Goal: Task Accomplishment & Management: Use online tool/utility

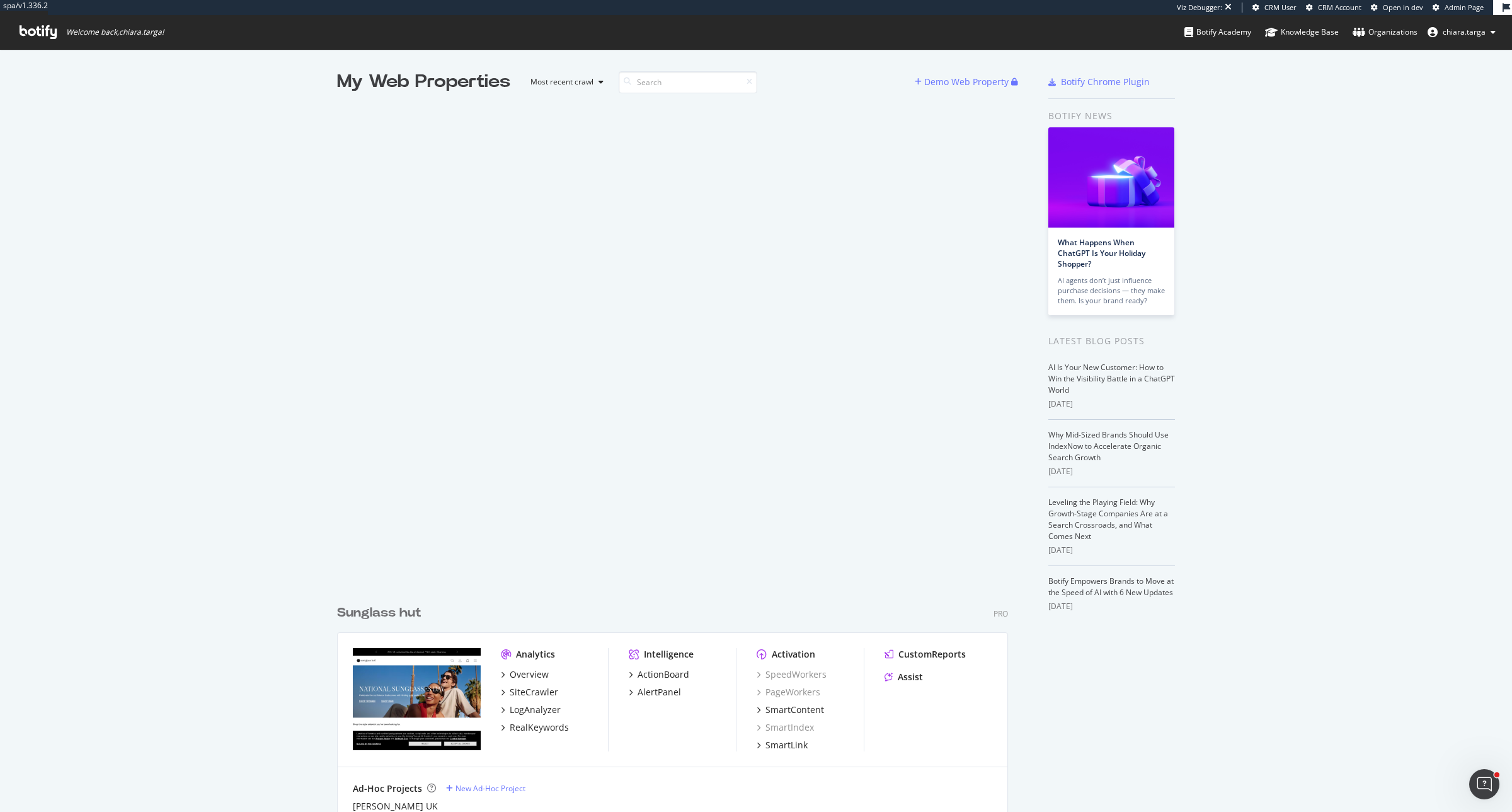
scroll to position [800, 1488]
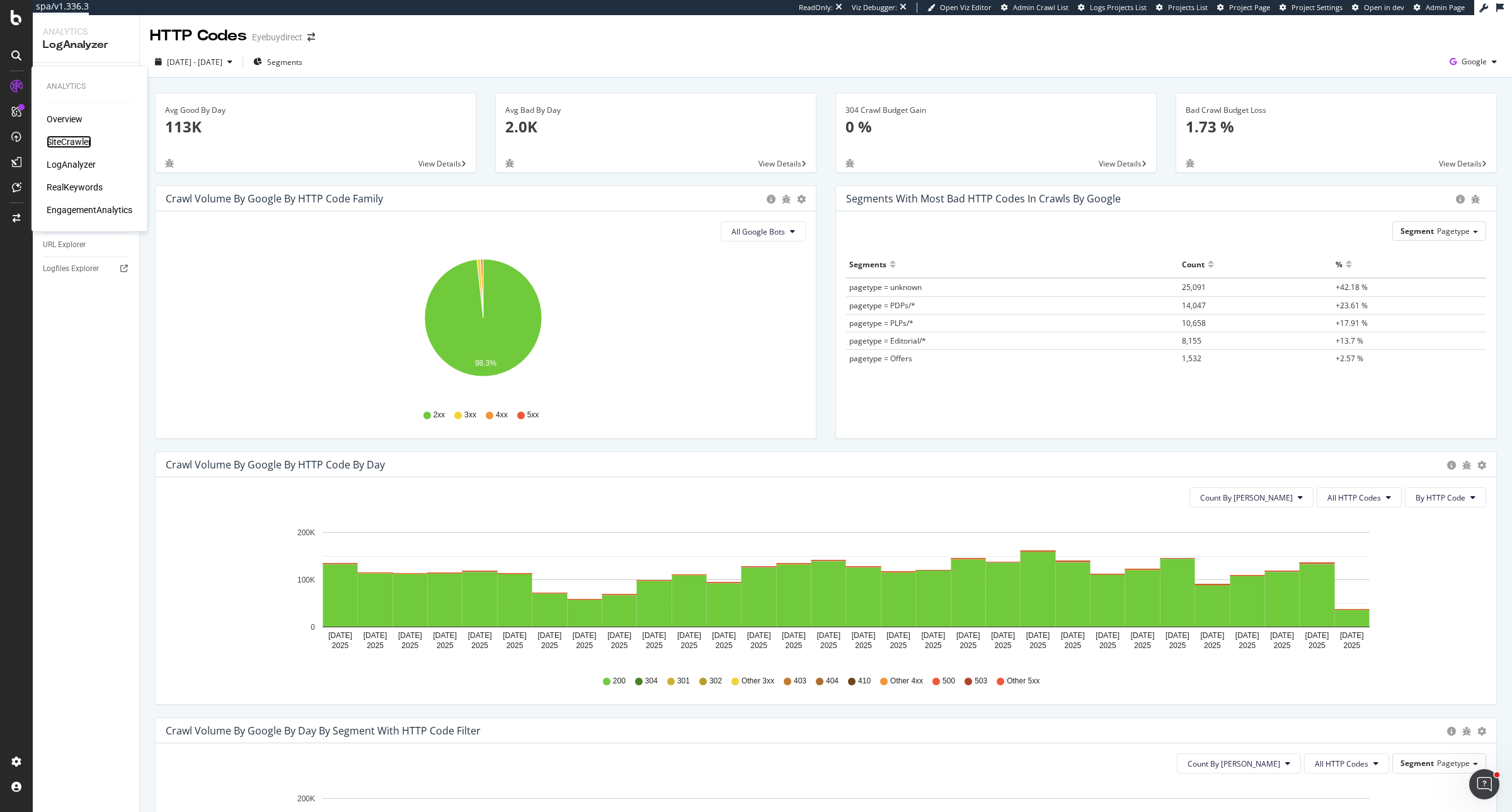
click at [79, 142] on div "SiteCrawler" at bounding box center [69, 141] width 45 height 12
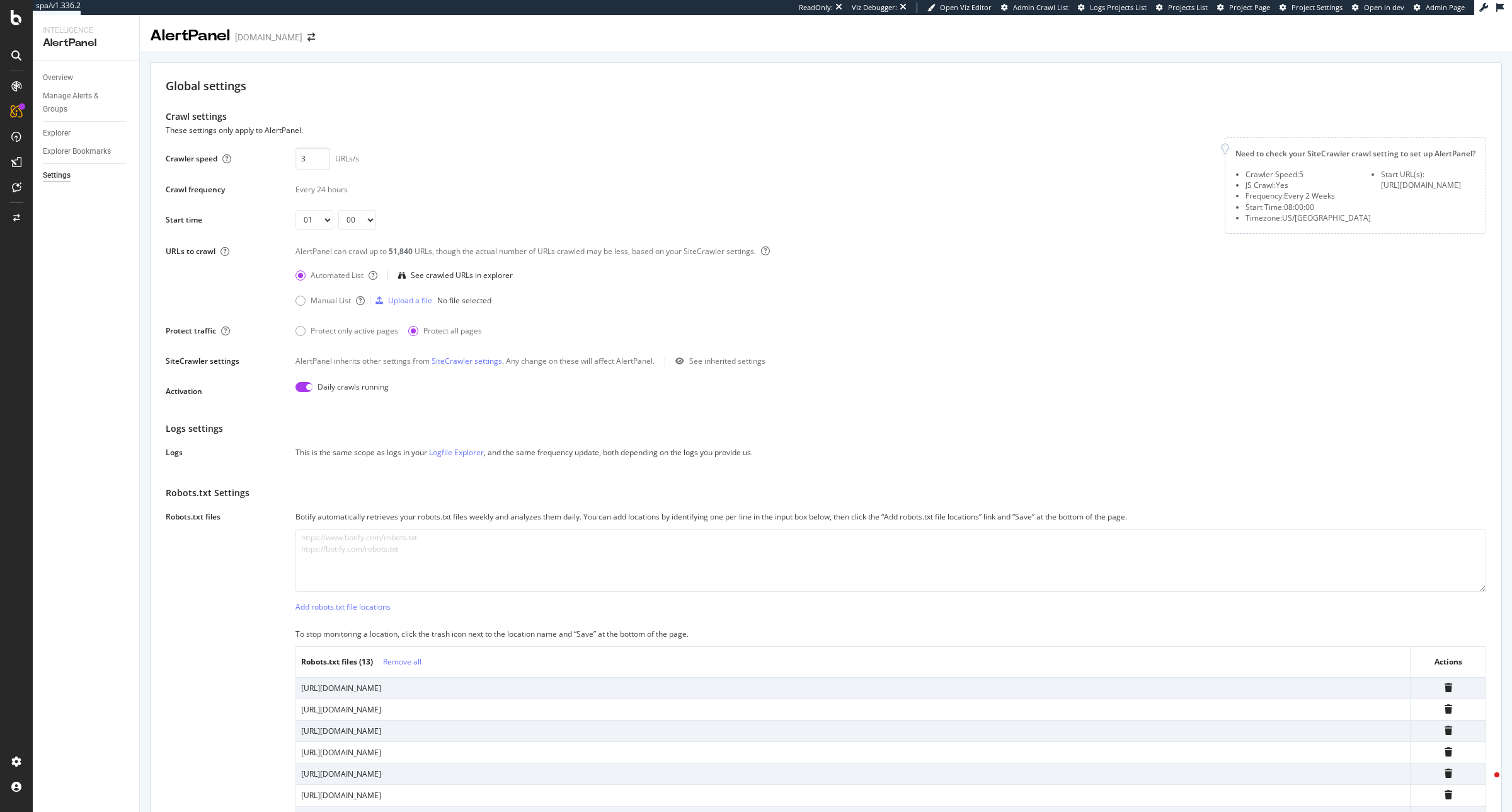
select select "01"
click at [69, 74] on div "Overview" at bounding box center [58, 78] width 31 height 13
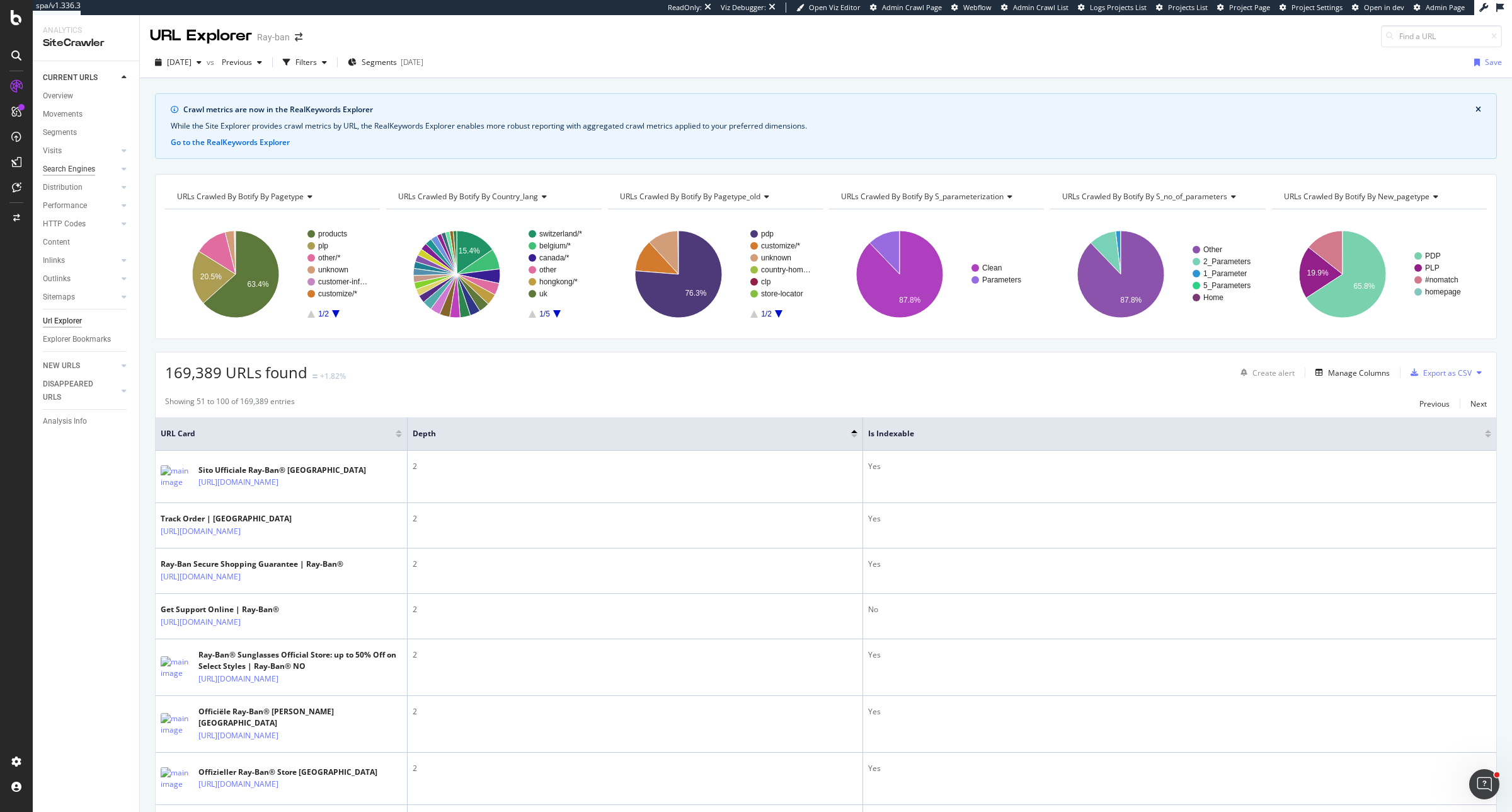
click at [76, 174] on div "Search Engines" at bounding box center [69, 170] width 52 height 13
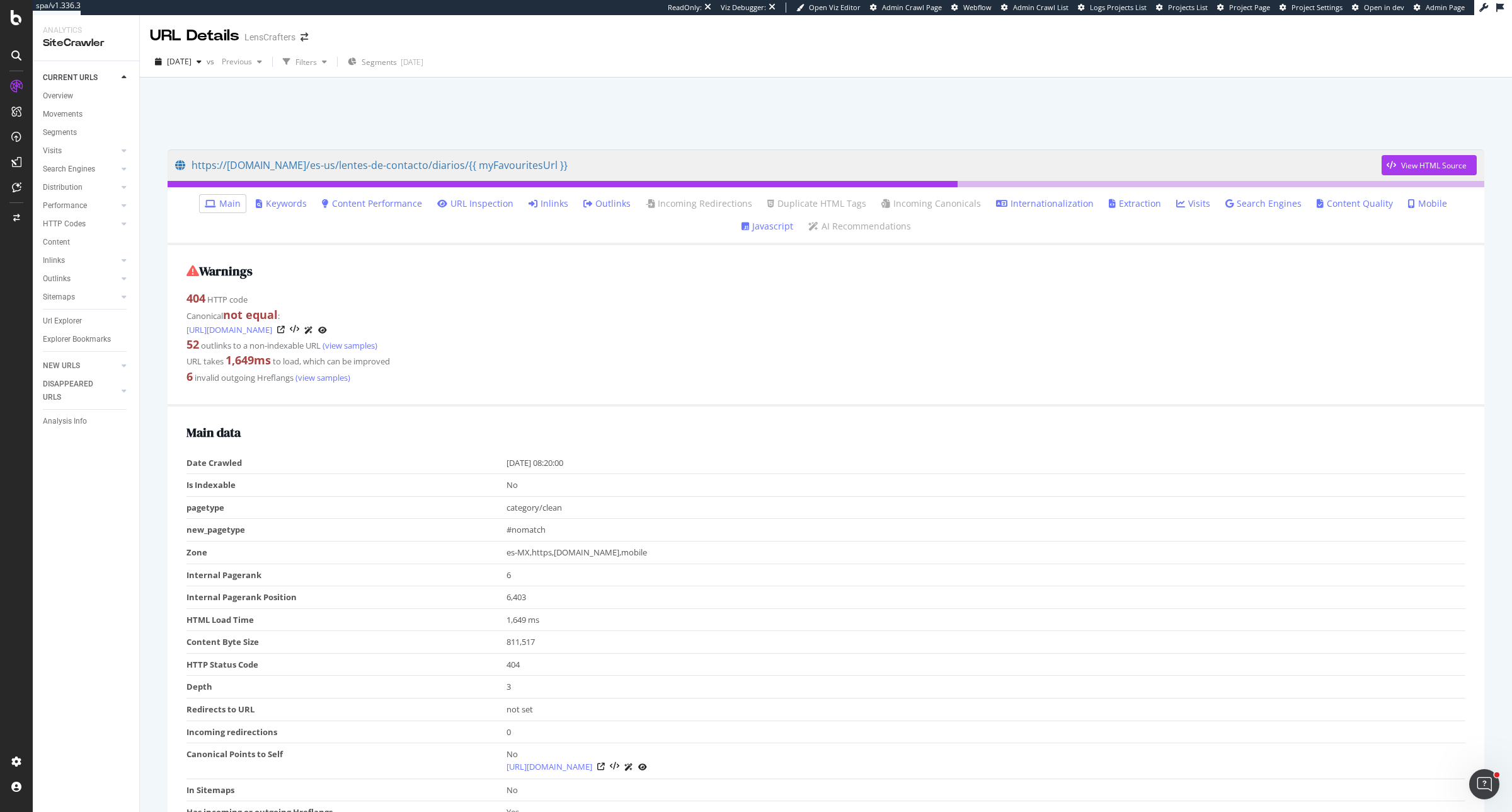
click at [529, 203] on link "Inlinks" at bounding box center [549, 203] width 40 height 12
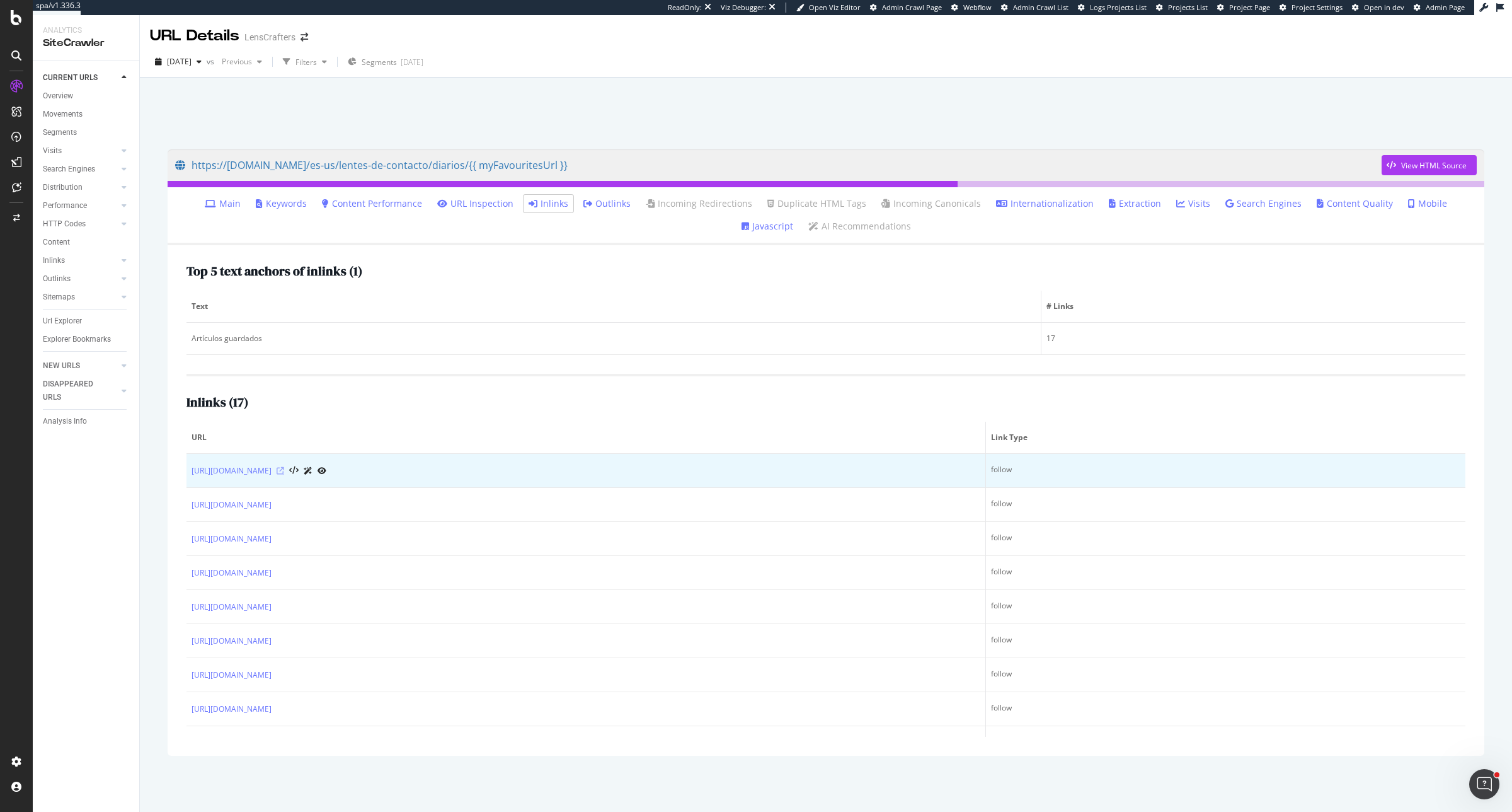
click at [284, 471] on icon at bounding box center [280, 470] width 7 height 7
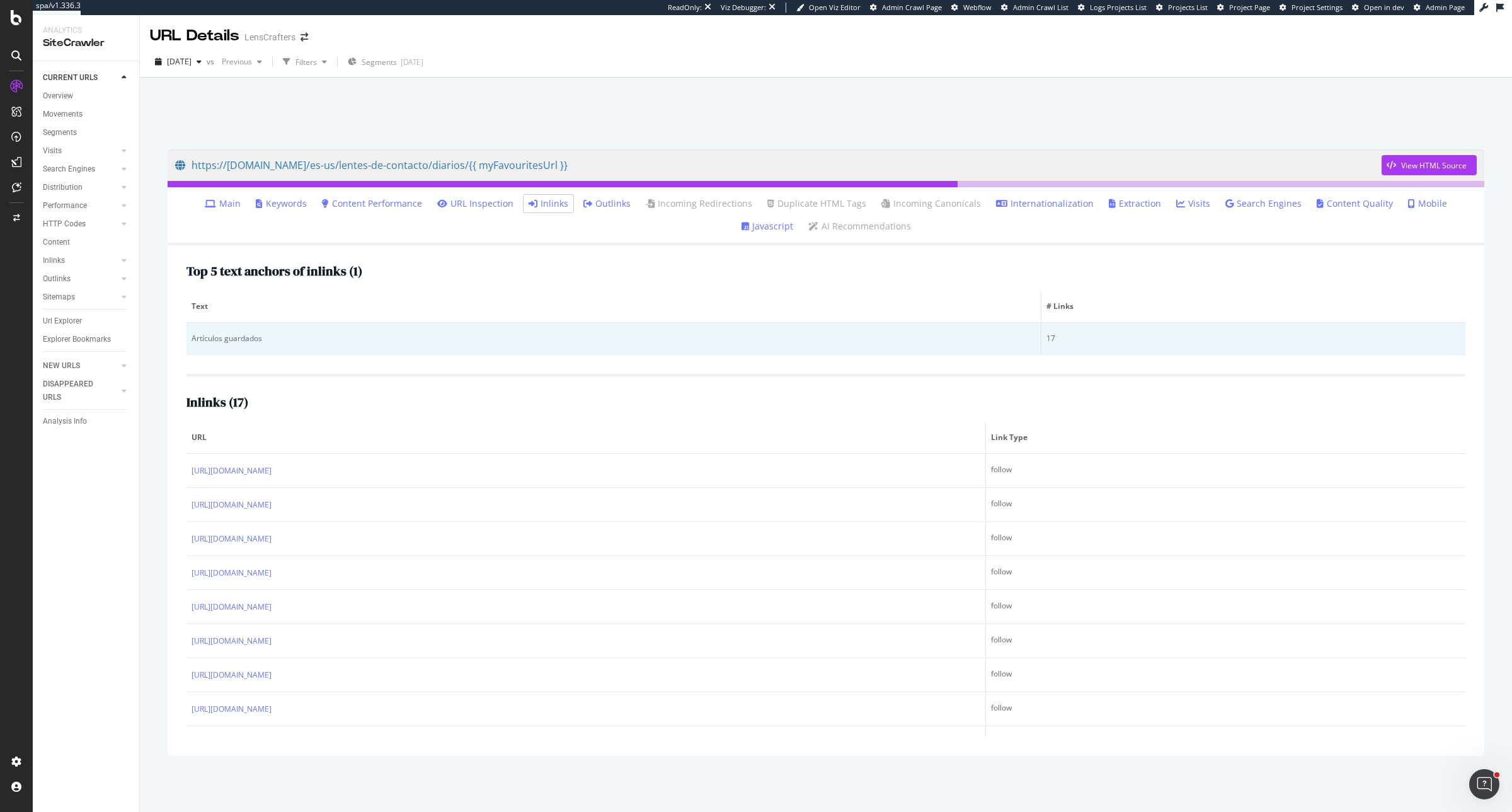
click at [200, 341] on div "Artículos guardados" at bounding box center [613, 338] width 844 height 12
drag, startPoint x: 191, startPoint y: 342, endPoint x: 265, endPoint y: 343, distance: 74.0
click at [265, 343] on div "Artículos guardados" at bounding box center [613, 338] width 844 height 12
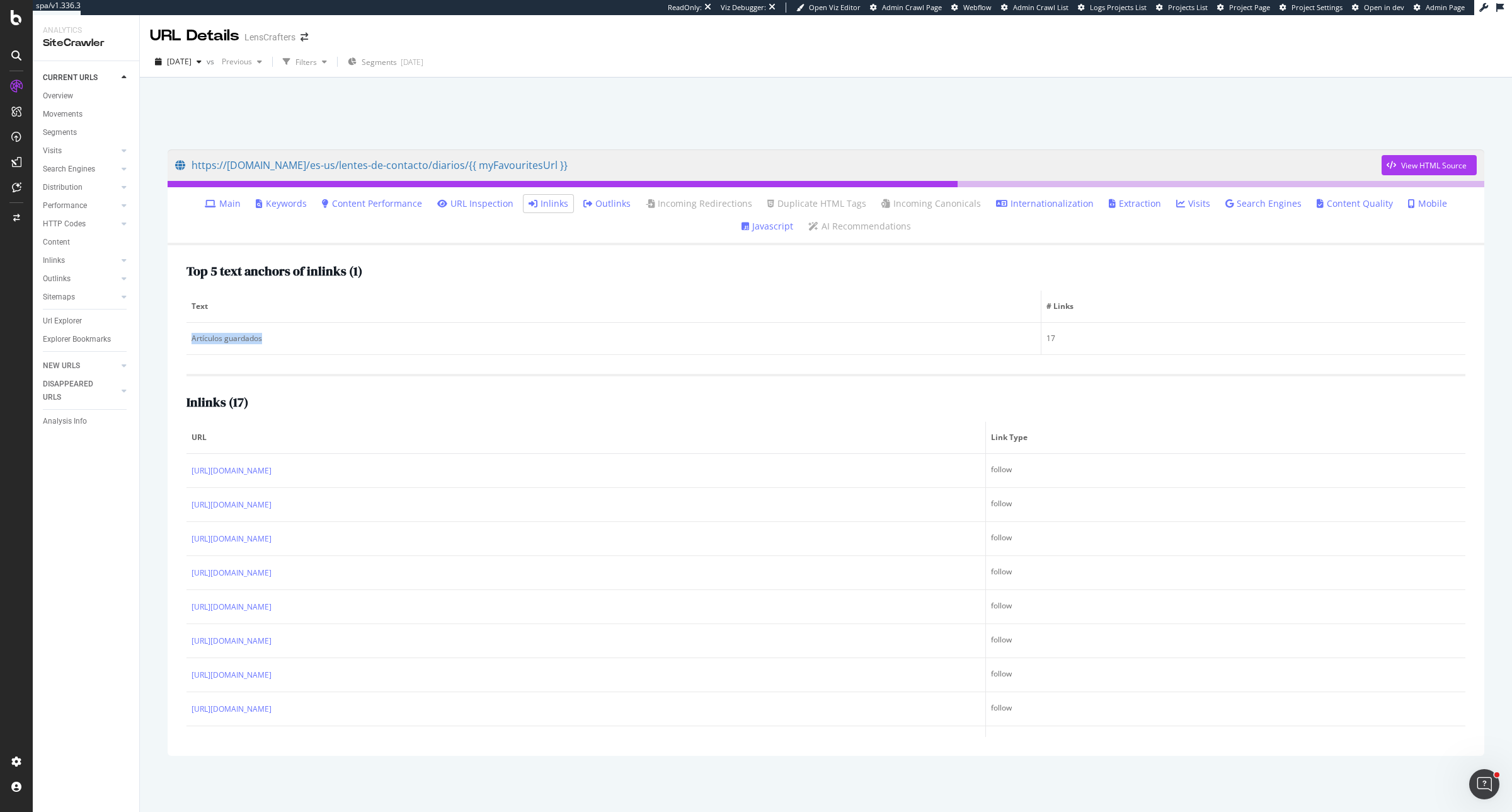
copy div "Artículos guardados"
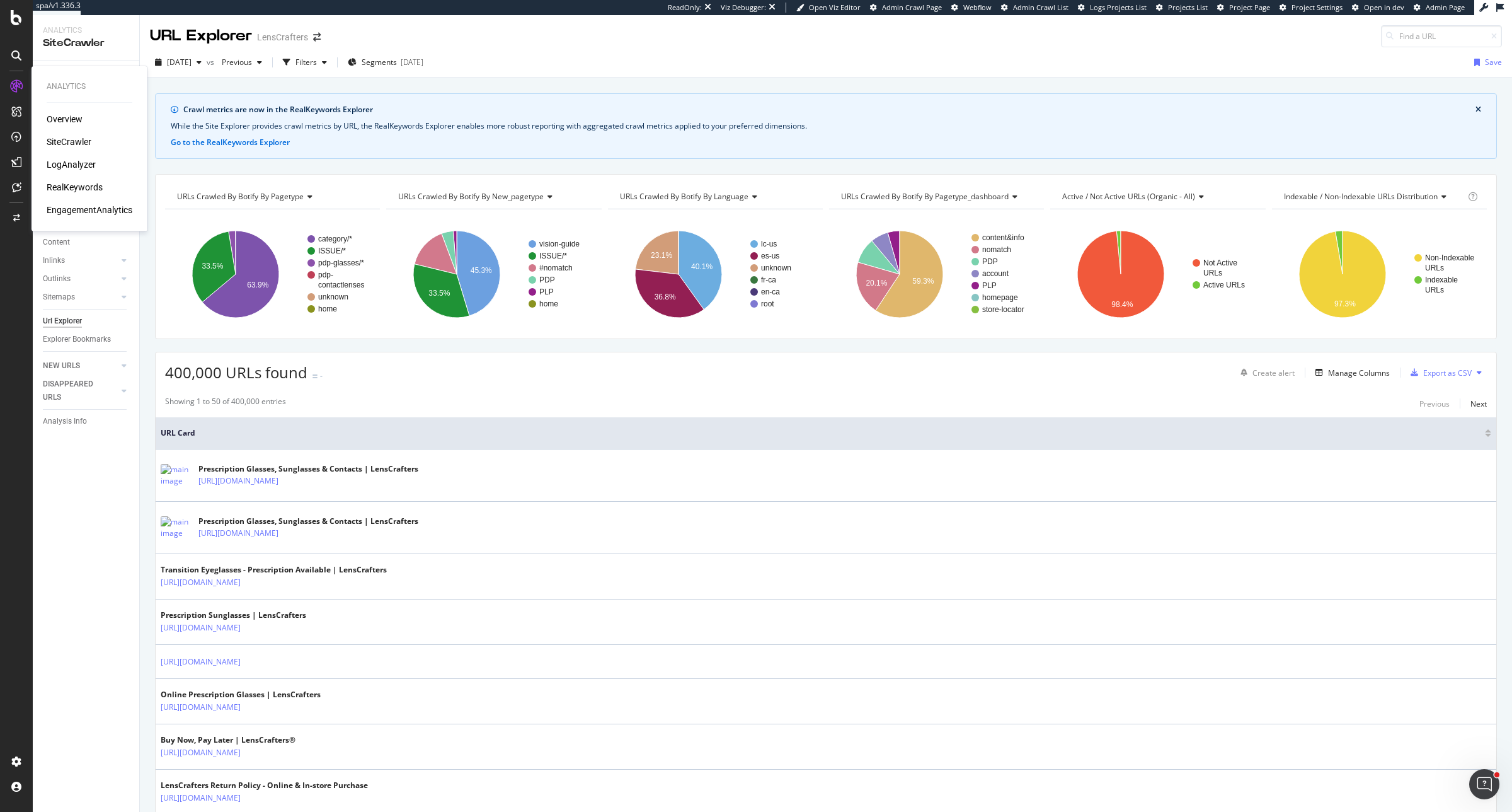
click at [59, 160] on div "LogAnalyzer" at bounding box center [70, 164] width 49 height 12
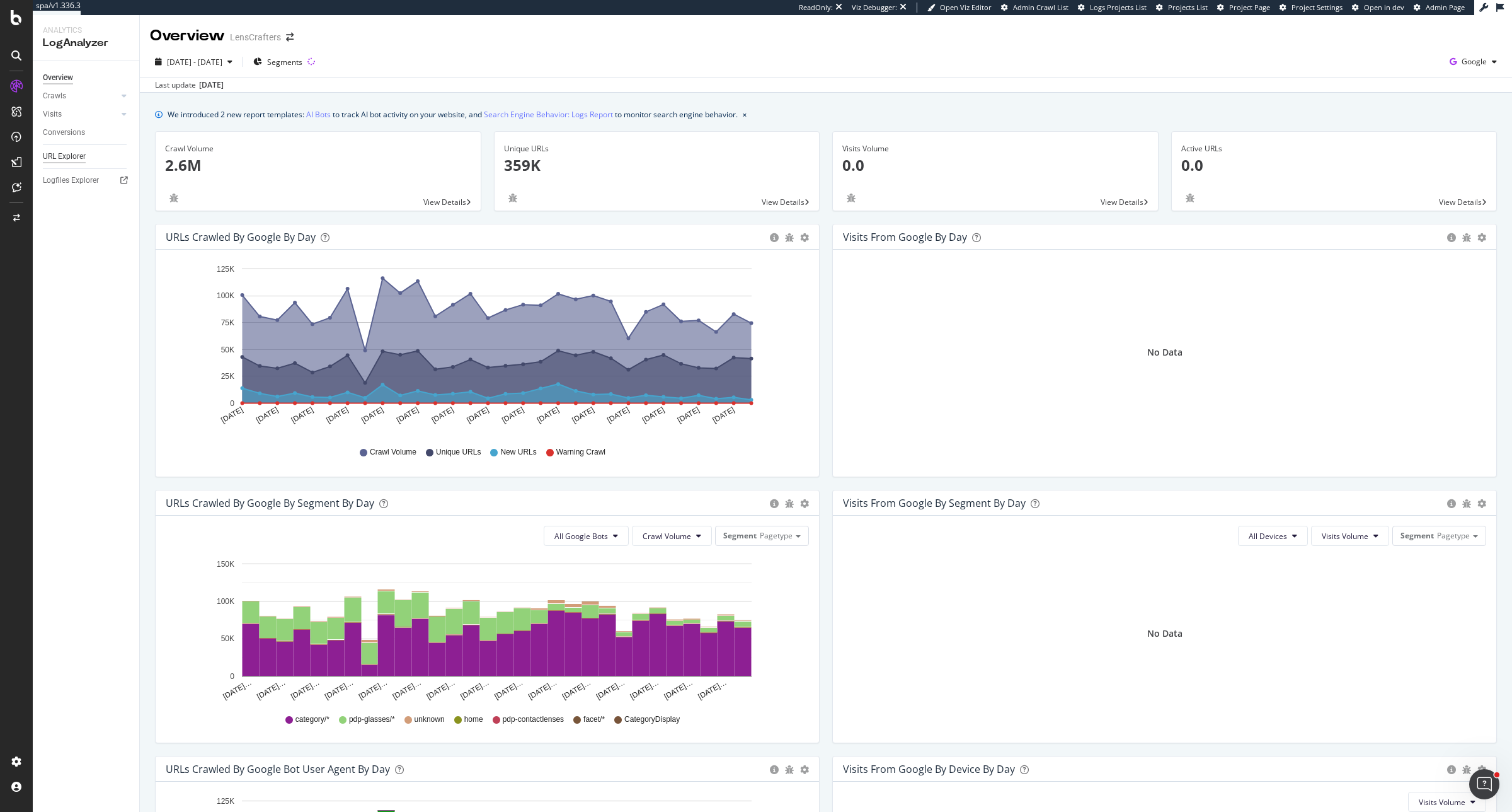
click at [60, 155] on div "URL Explorer" at bounding box center [64, 156] width 43 height 13
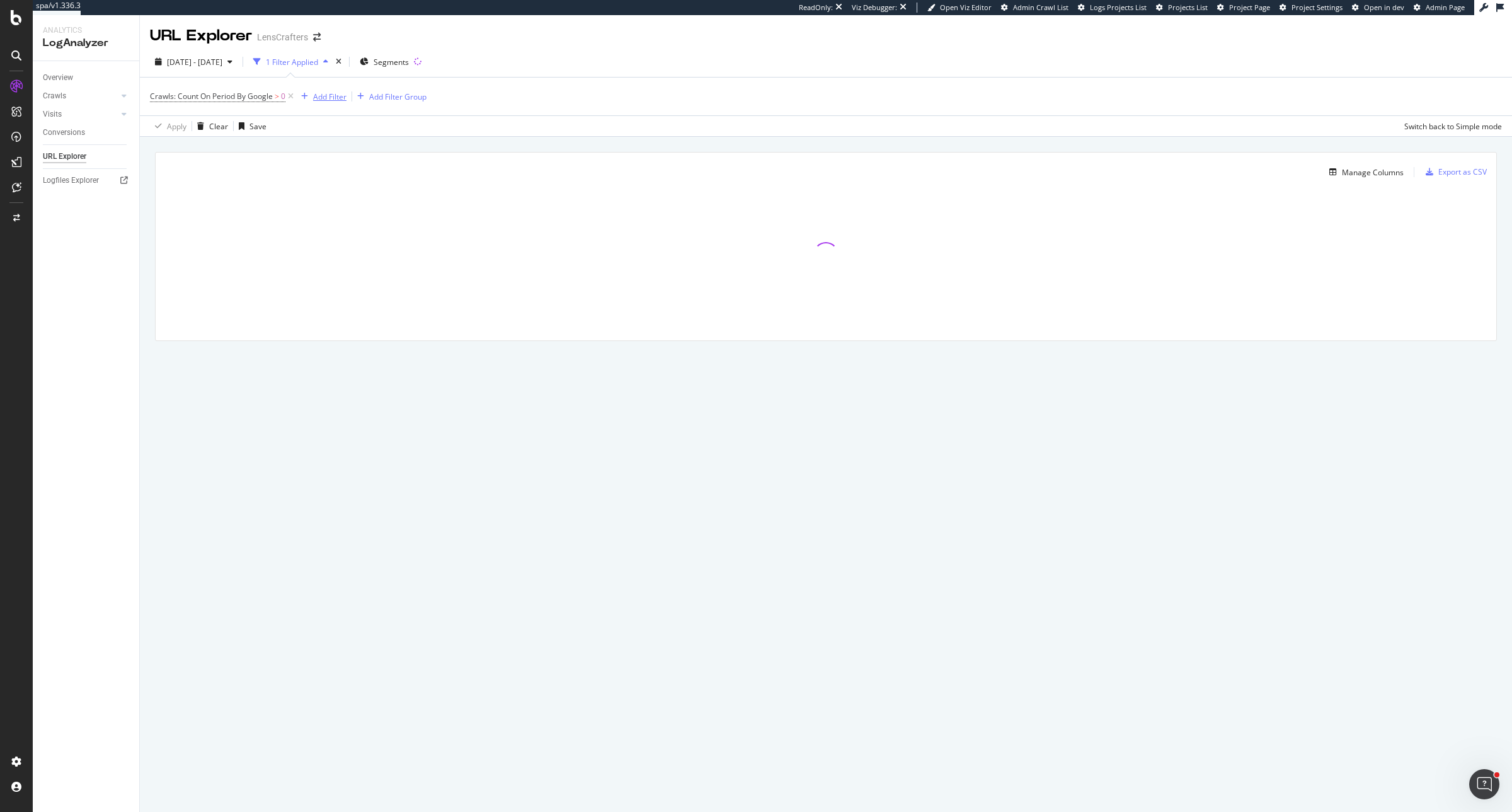
click at [339, 92] on div "Add Filter" at bounding box center [330, 97] width 33 height 11
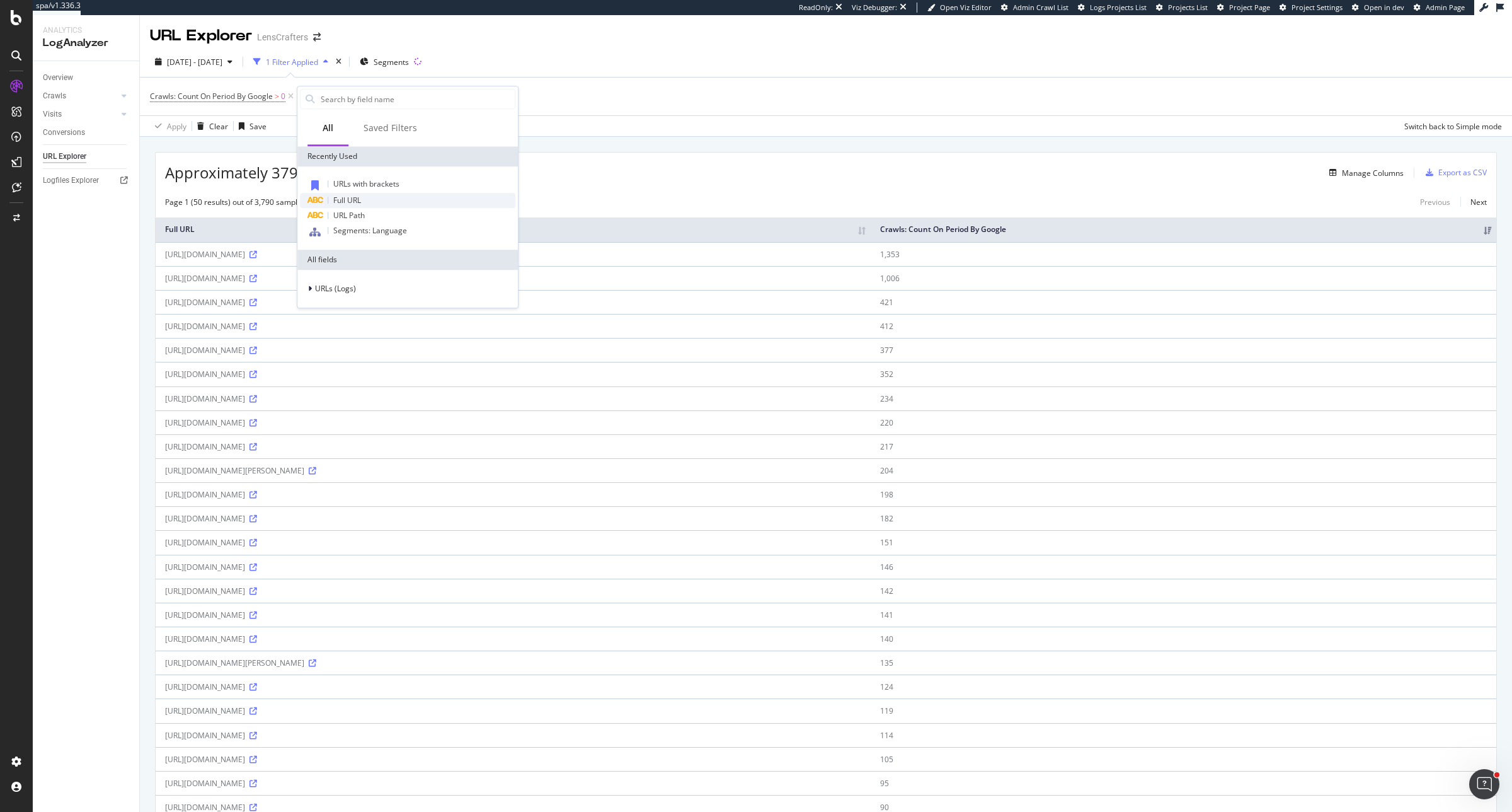
click at [358, 193] on div "Full URL" at bounding box center [408, 200] width 216 height 15
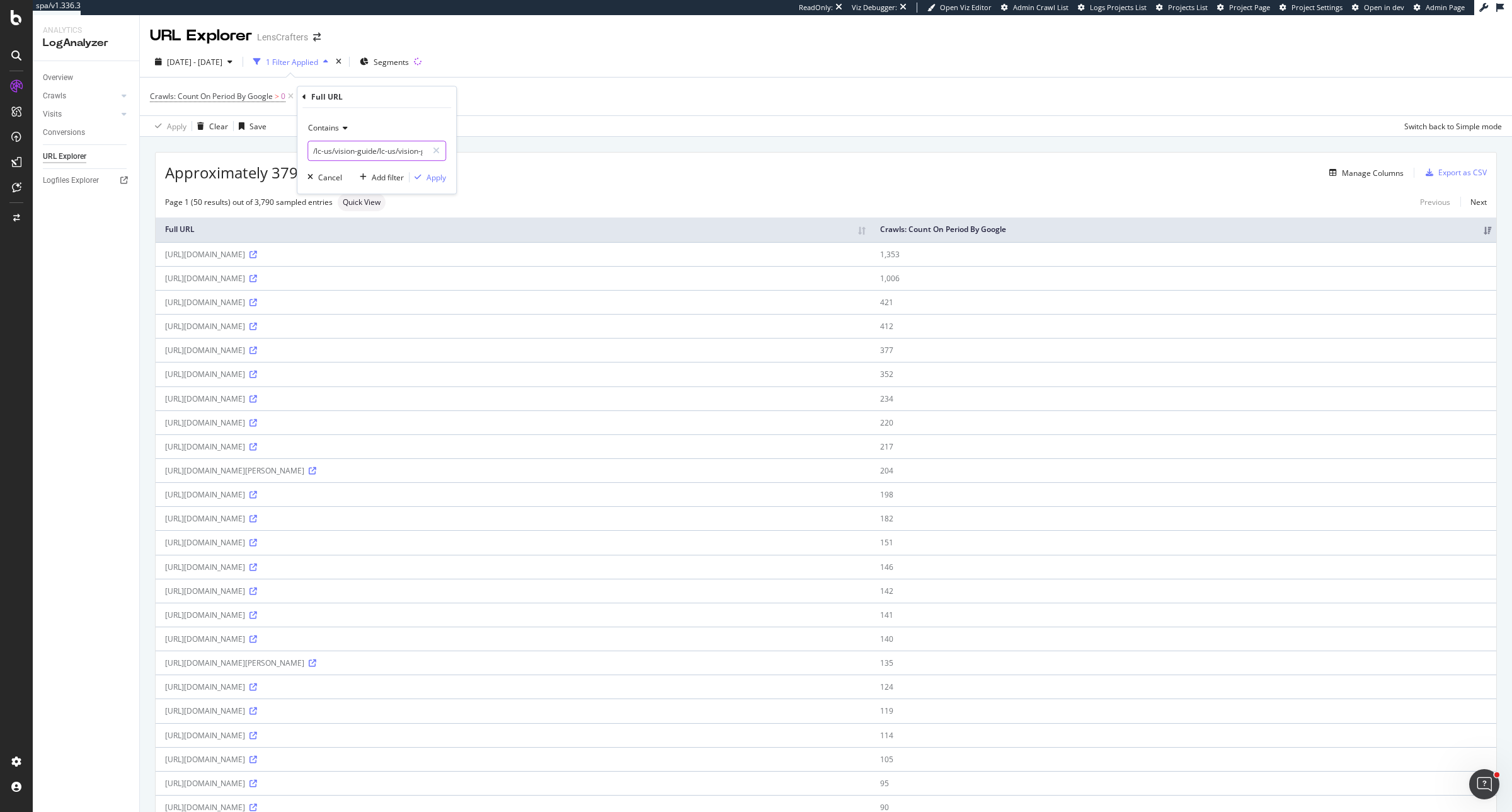
click at [346, 150] on input "/lc-us/vision-guide/lc-us/vision-guide/" at bounding box center [368, 150] width 119 height 20
type input "NonAjax"
click at [439, 179] on div "Apply" at bounding box center [436, 177] width 20 height 11
click at [361, 98] on span "^.*NonAjax.*$" at bounding box center [379, 96] width 51 height 17
click at [363, 155] on input "NonAjax" at bounding box center [389, 149] width 119 height 20
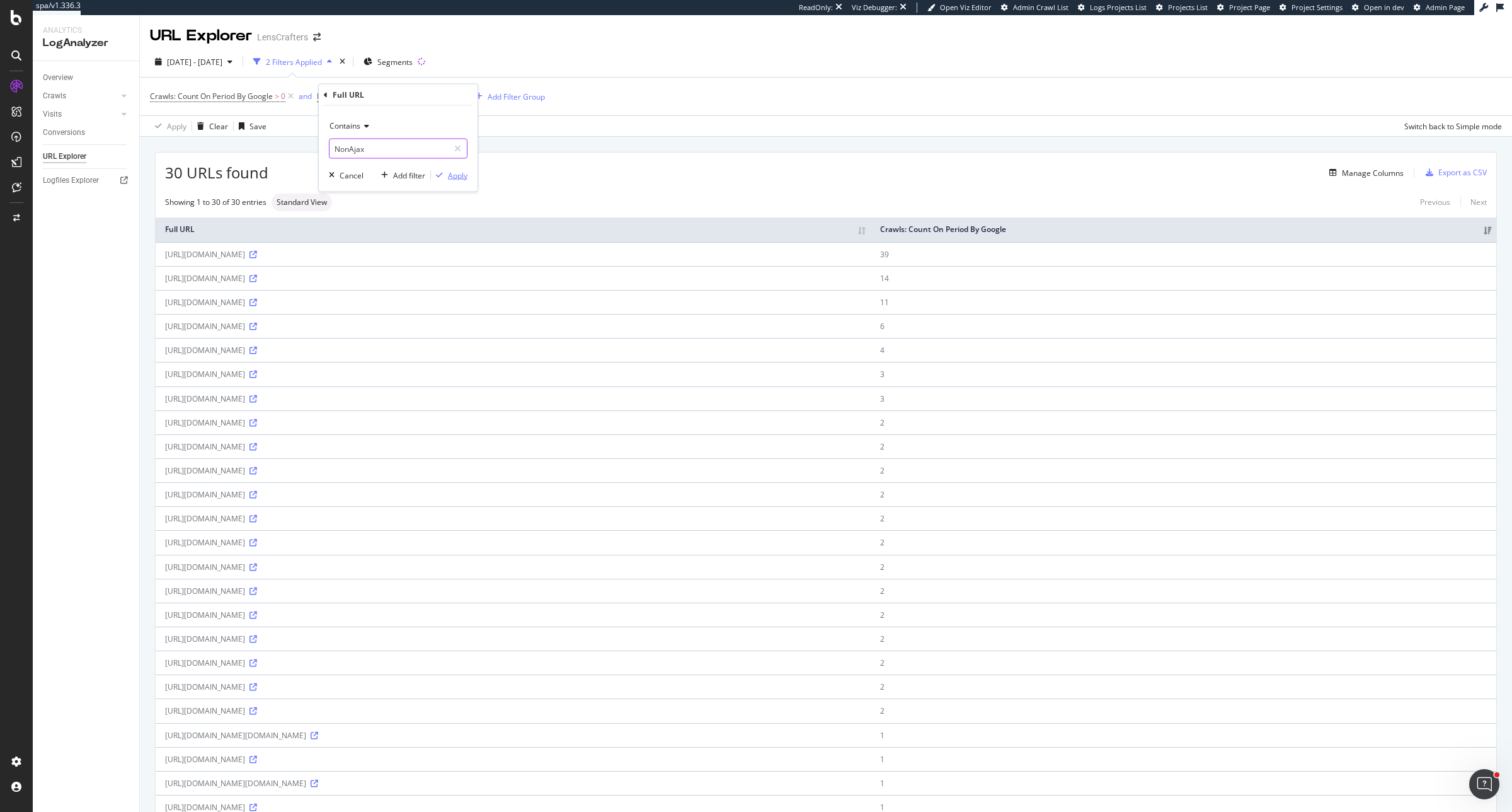
paste input "AccountWishListDisplayView"
type input "NonAjaxAccountWishListDisplayView"
click at [443, 179] on div "button" at bounding box center [439, 174] width 17 height 7
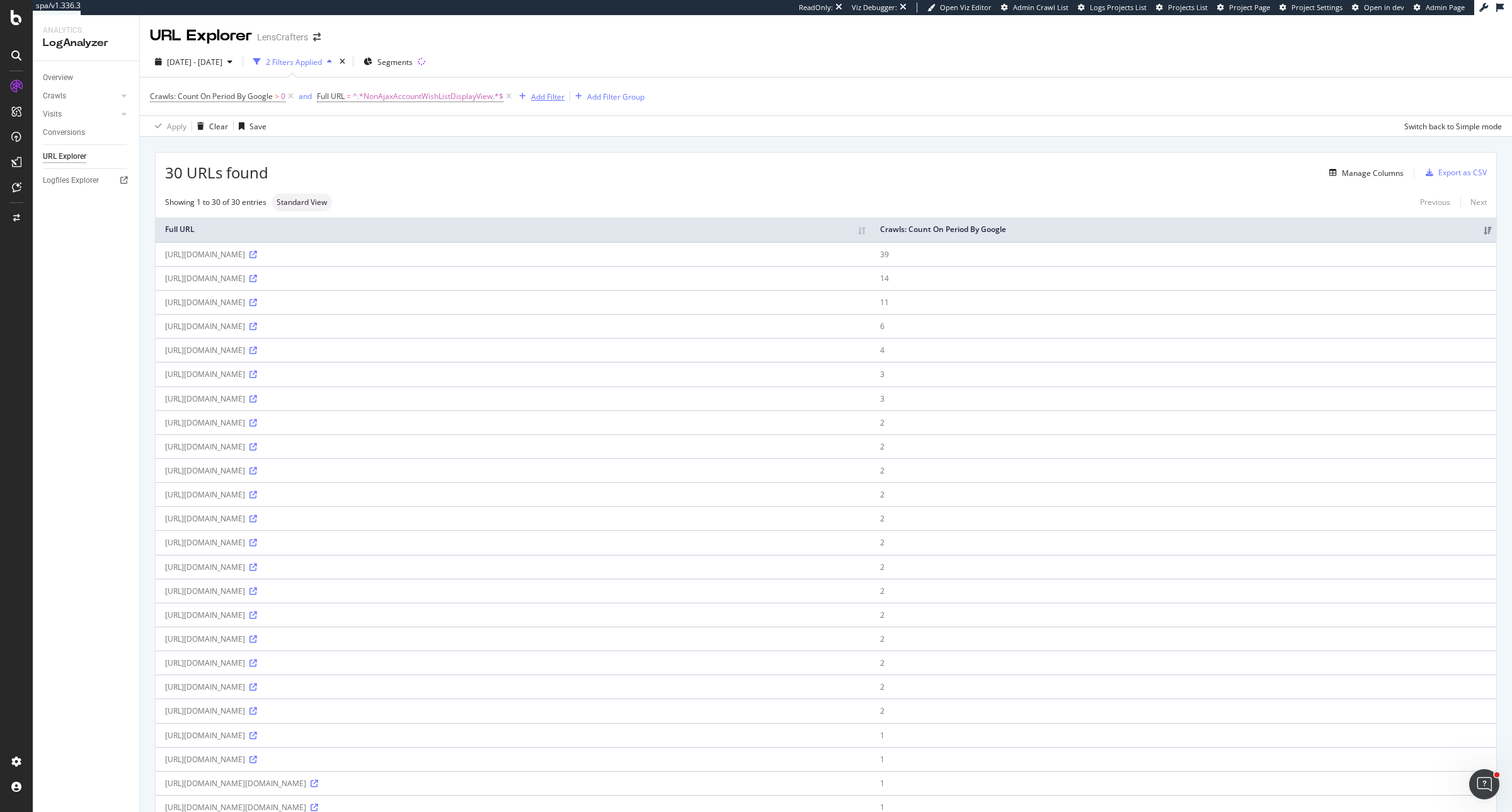
click at [539, 98] on div "Add Filter" at bounding box center [548, 97] width 33 height 11
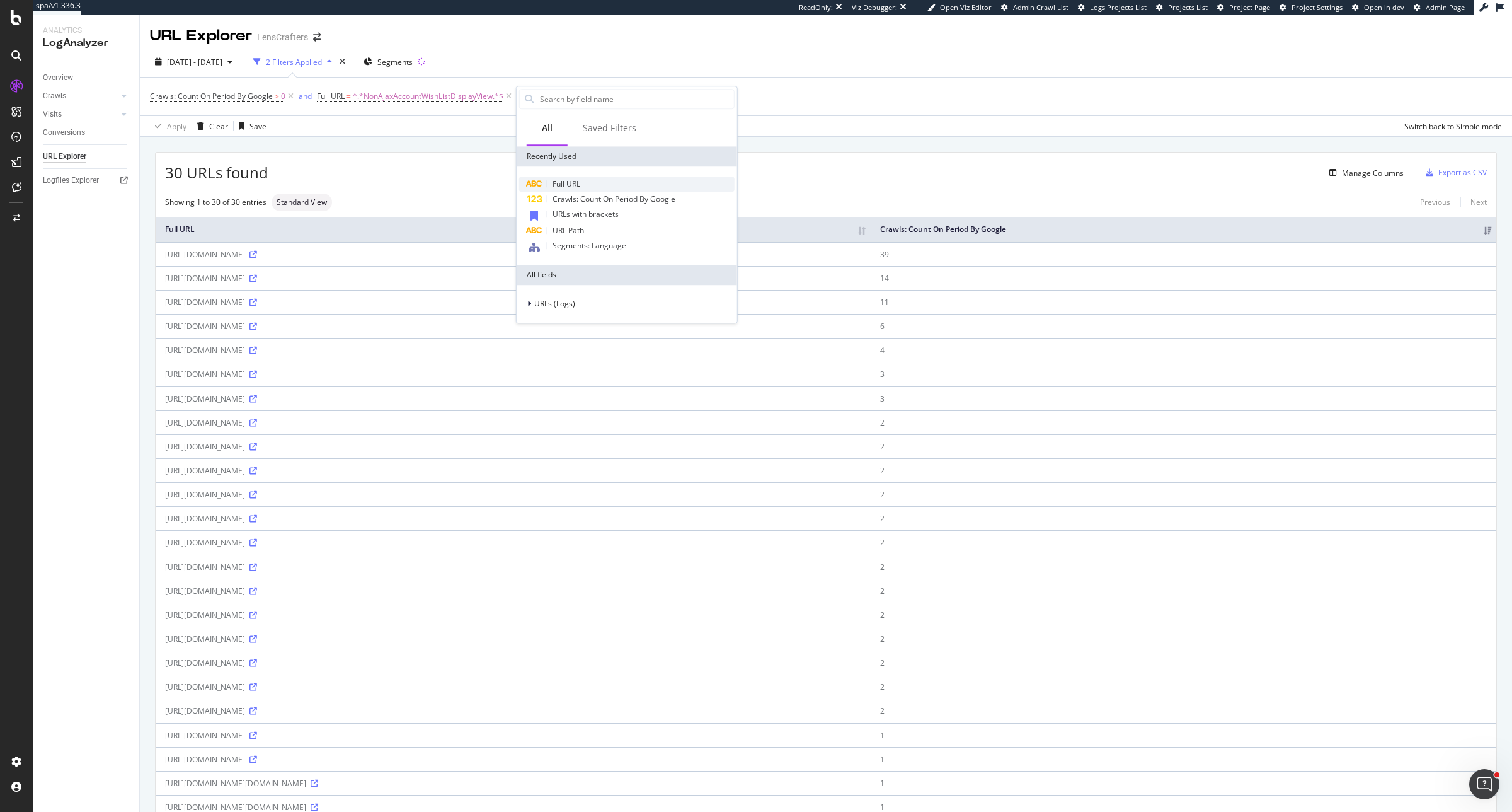
click at [593, 186] on div "Full URL" at bounding box center [627, 184] width 216 height 15
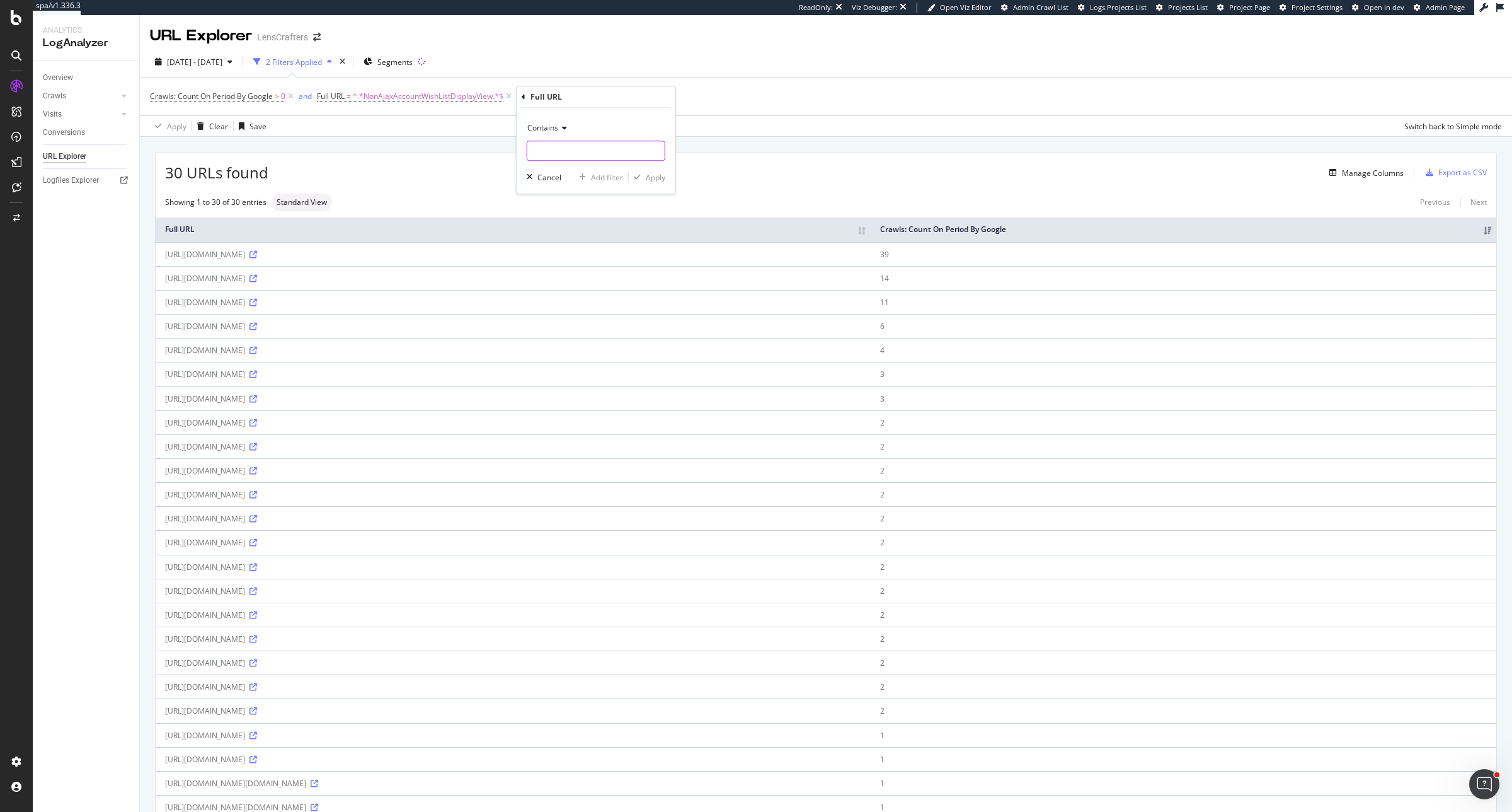
click at [583, 144] on input "text" at bounding box center [596, 150] width 137 height 20
type input "MyAccount"
click at [650, 176] on div "Apply" at bounding box center [656, 177] width 20 height 11
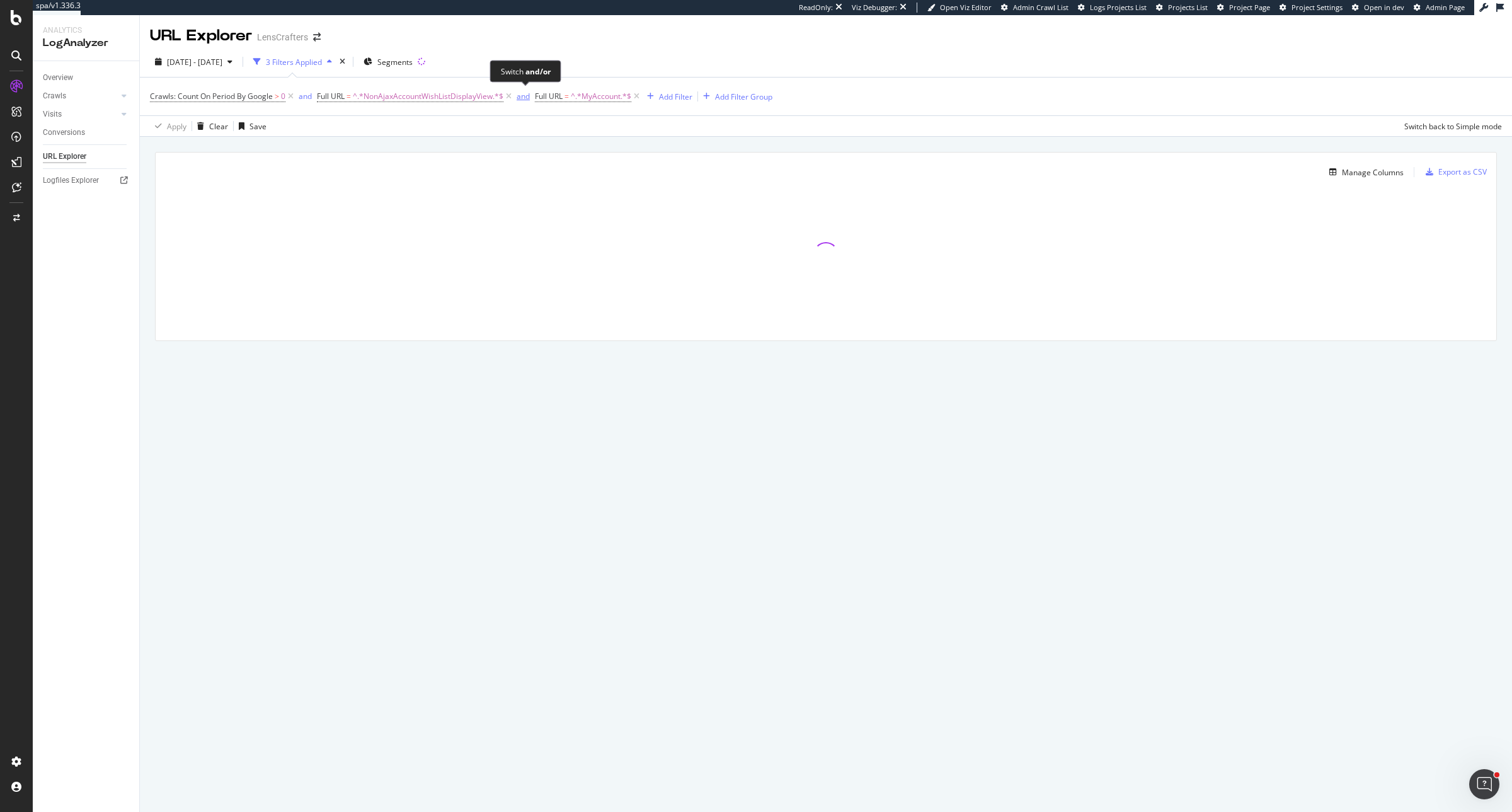
click at [525, 98] on div "and" at bounding box center [523, 96] width 13 height 11
click at [291, 98] on icon at bounding box center [290, 96] width 11 height 12
click at [569, 102] on div "Add Filter Group" at bounding box center [563, 96] width 74 height 14
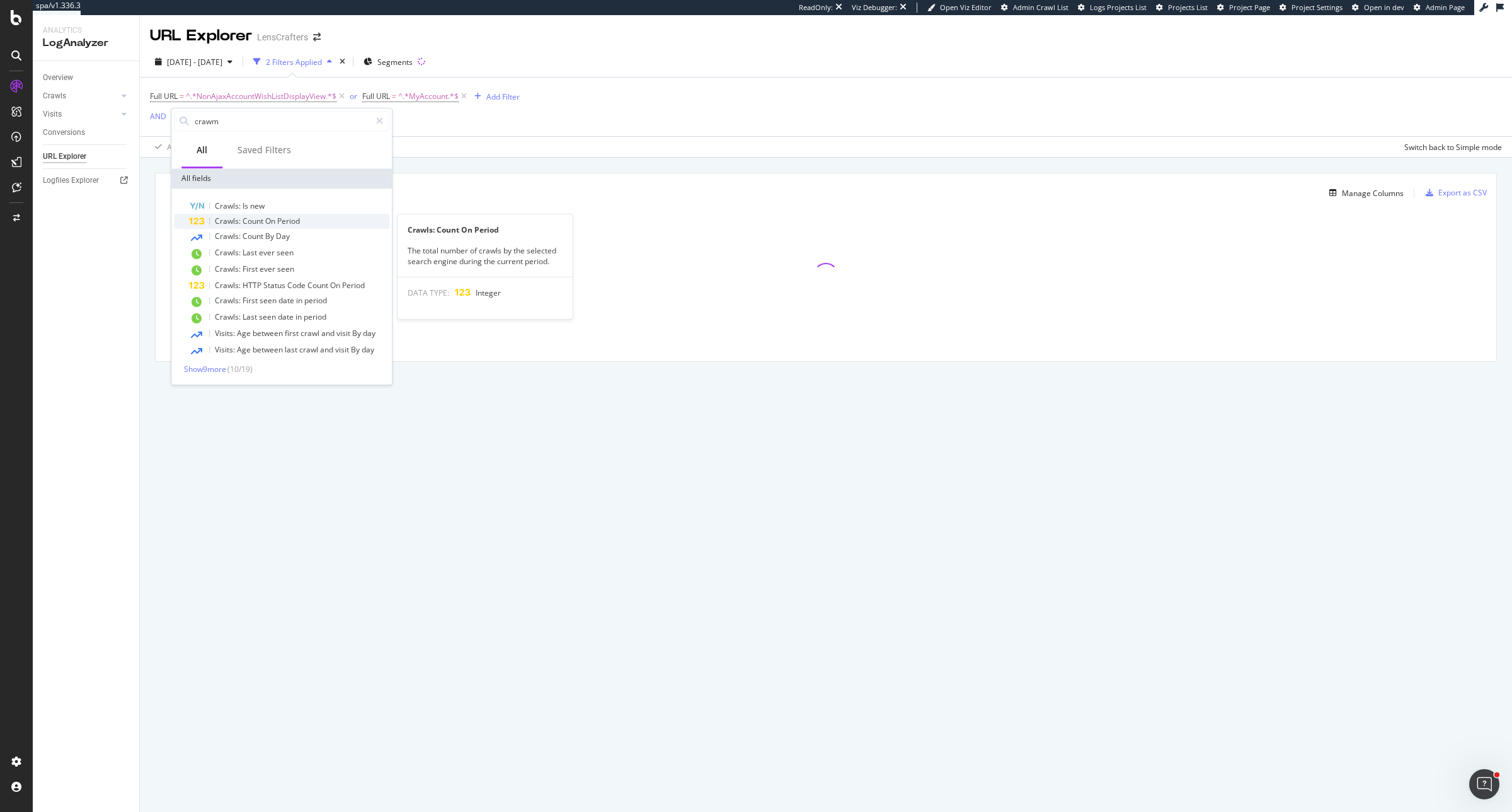
type input "crawm"
click at [249, 218] on span "Count" at bounding box center [253, 221] width 22 height 11
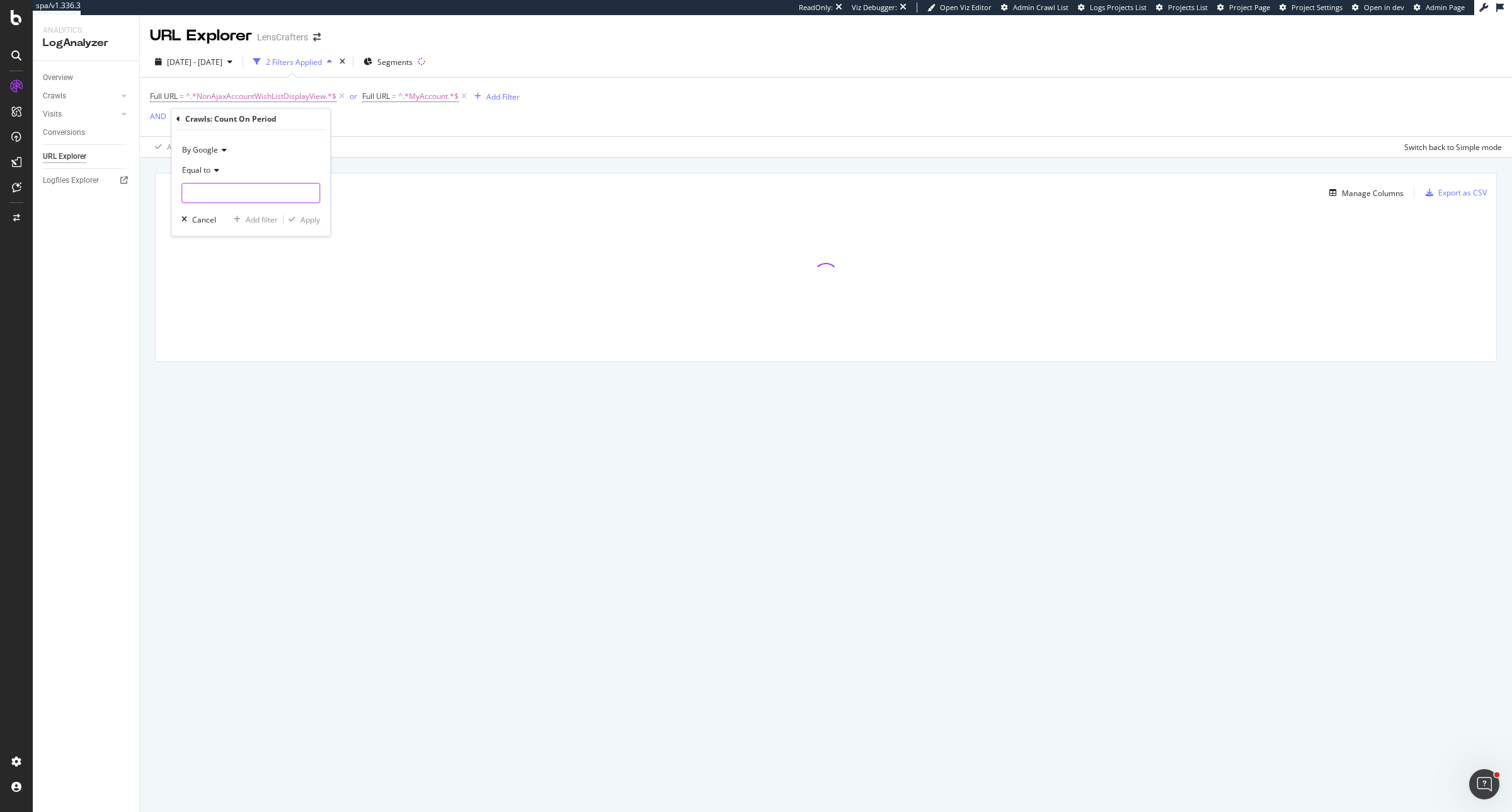
click at [226, 189] on input "number" at bounding box center [251, 193] width 139 height 20
click at [222, 175] on div "Equal to" at bounding box center [251, 170] width 139 height 20
click at [227, 265] on span "Greater than" at bounding box center [210, 261] width 45 height 11
click at [233, 202] on input "number" at bounding box center [251, 193] width 139 height 20
type input "0"
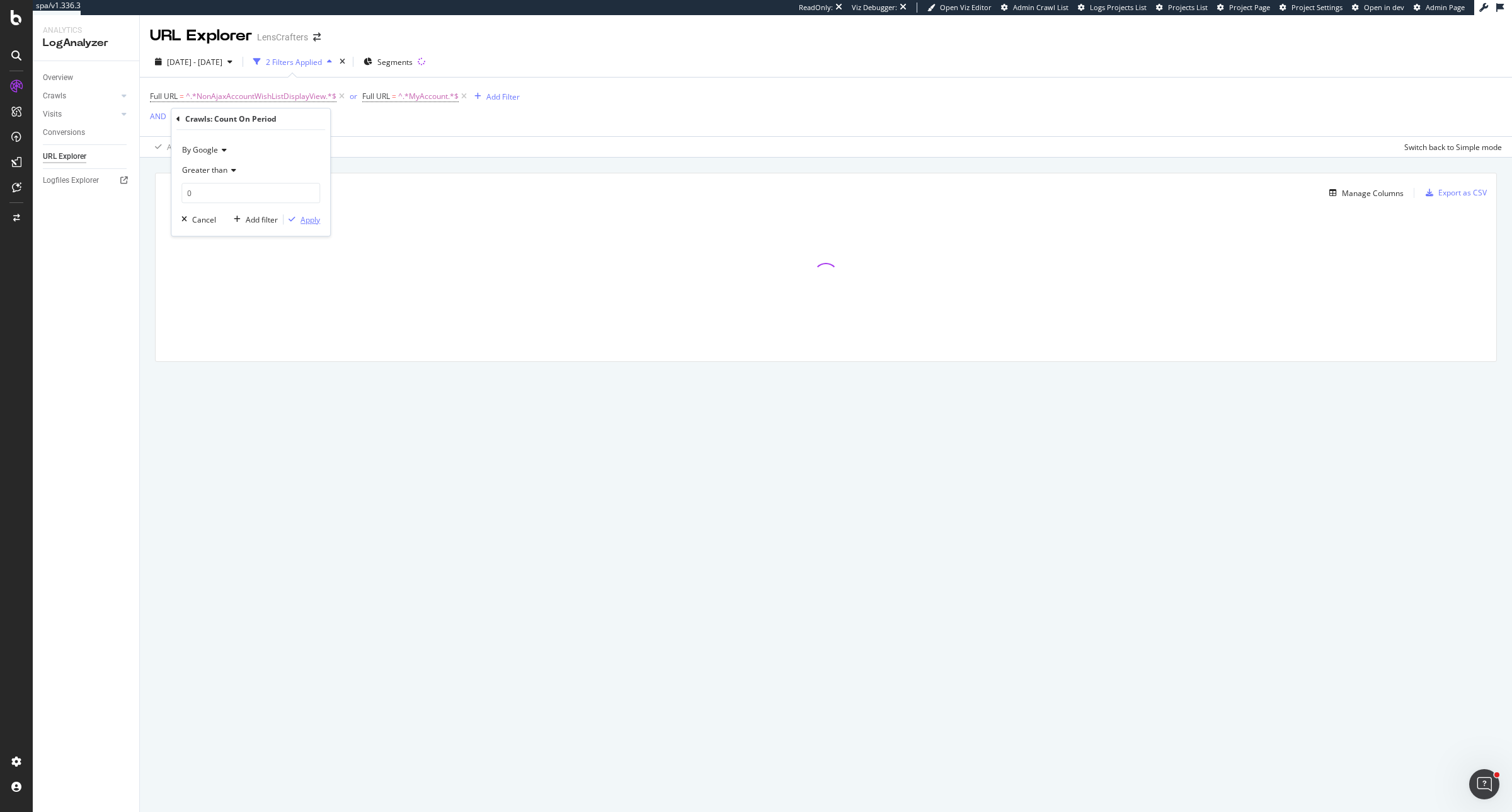
click at [307, 222] on div "Apply" at bounding box center [311, 219] width 20 height 11
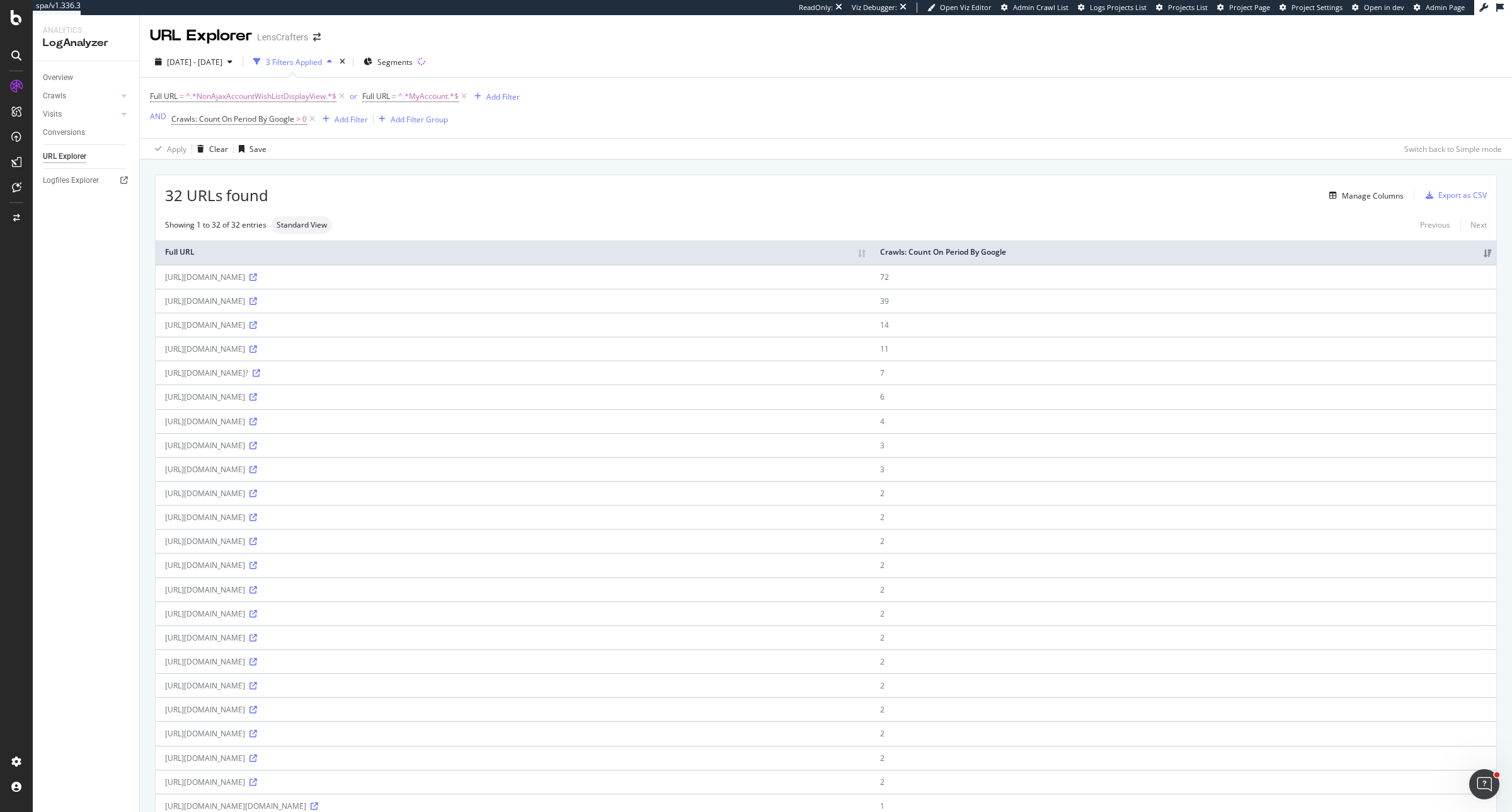
click at [291, 375] on div "https://www.lenscrafters.com/wcsstore/LensCraftersStorefrontAssetStore/javascri…" at bounding box center [513, 372] width 696 height 11
click at [435, 380] on td "https://www.lenscrafters.com/wcsstore/LensCraftersStorefrontAssetStore/javascri…" at bounding box center [513, 372] width 715 height 24
click at [250, 148] on div "Save" at bounding box center [258, 149] width 17 height 11
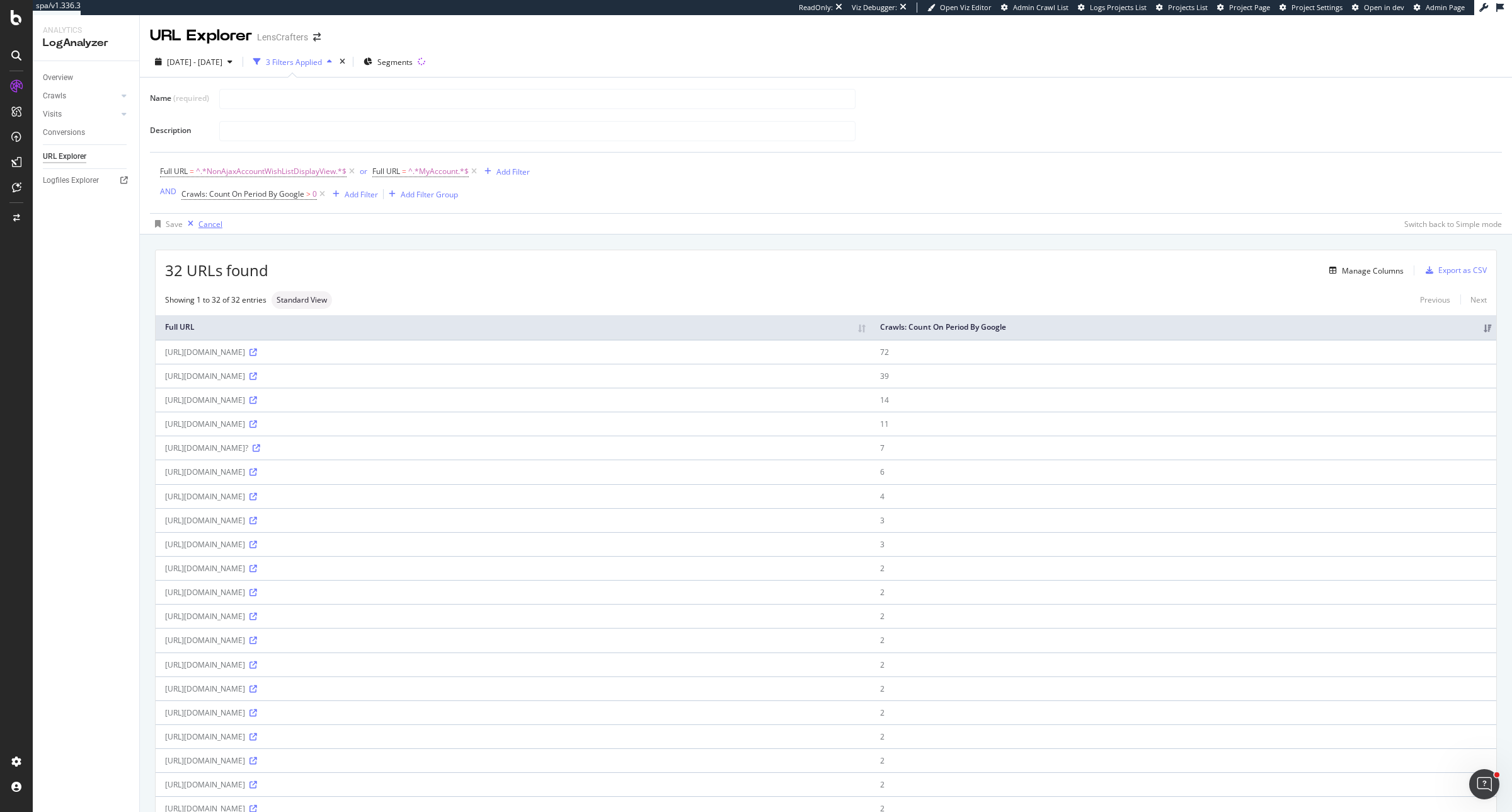
click at [213, 226] on div "Cancel" at bounding box center [210, 223] width 24 height 11
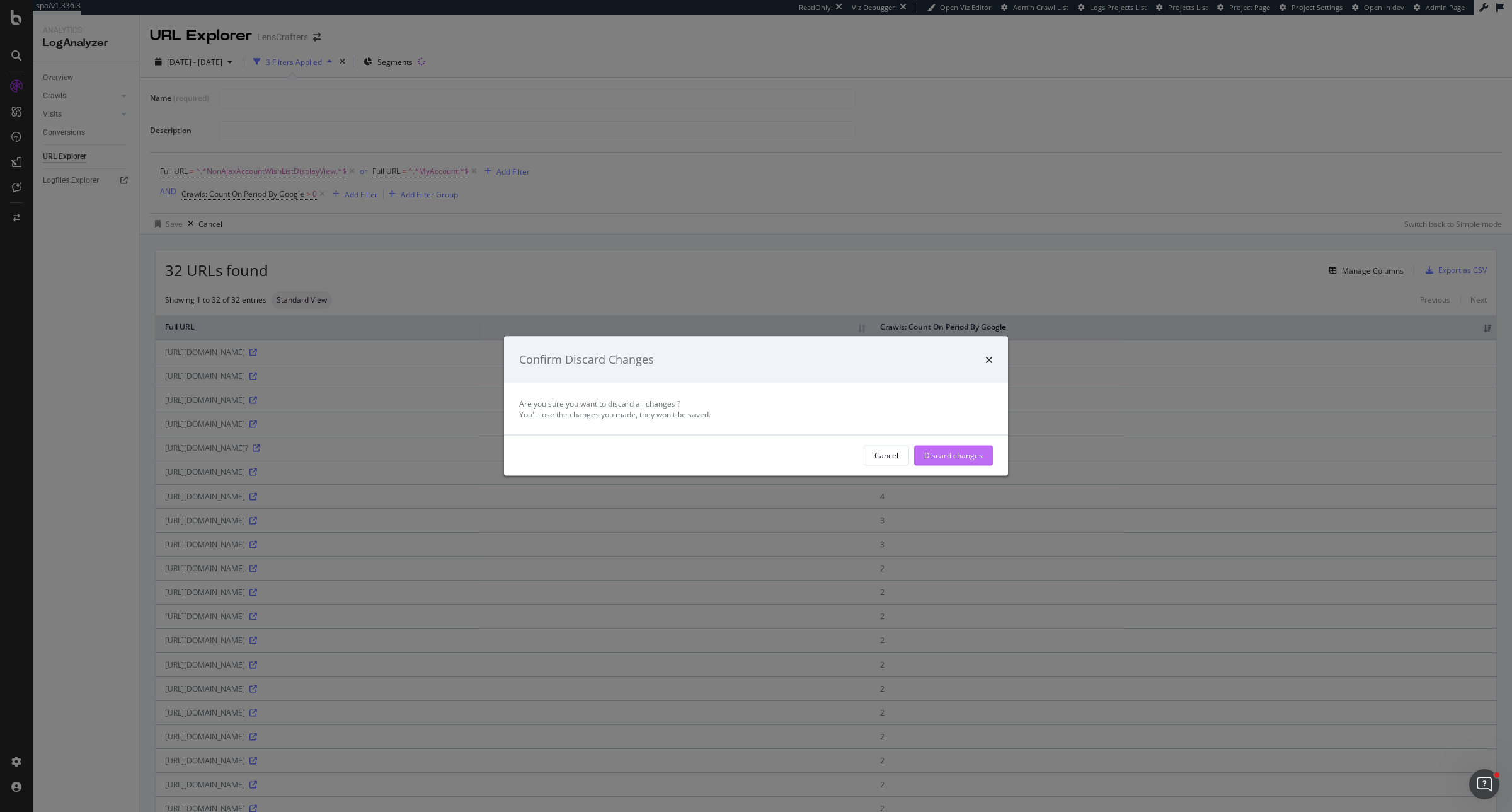
click at [928, 459] on div "Discard changes" at bounding box center [953, 455] width 59 height 11
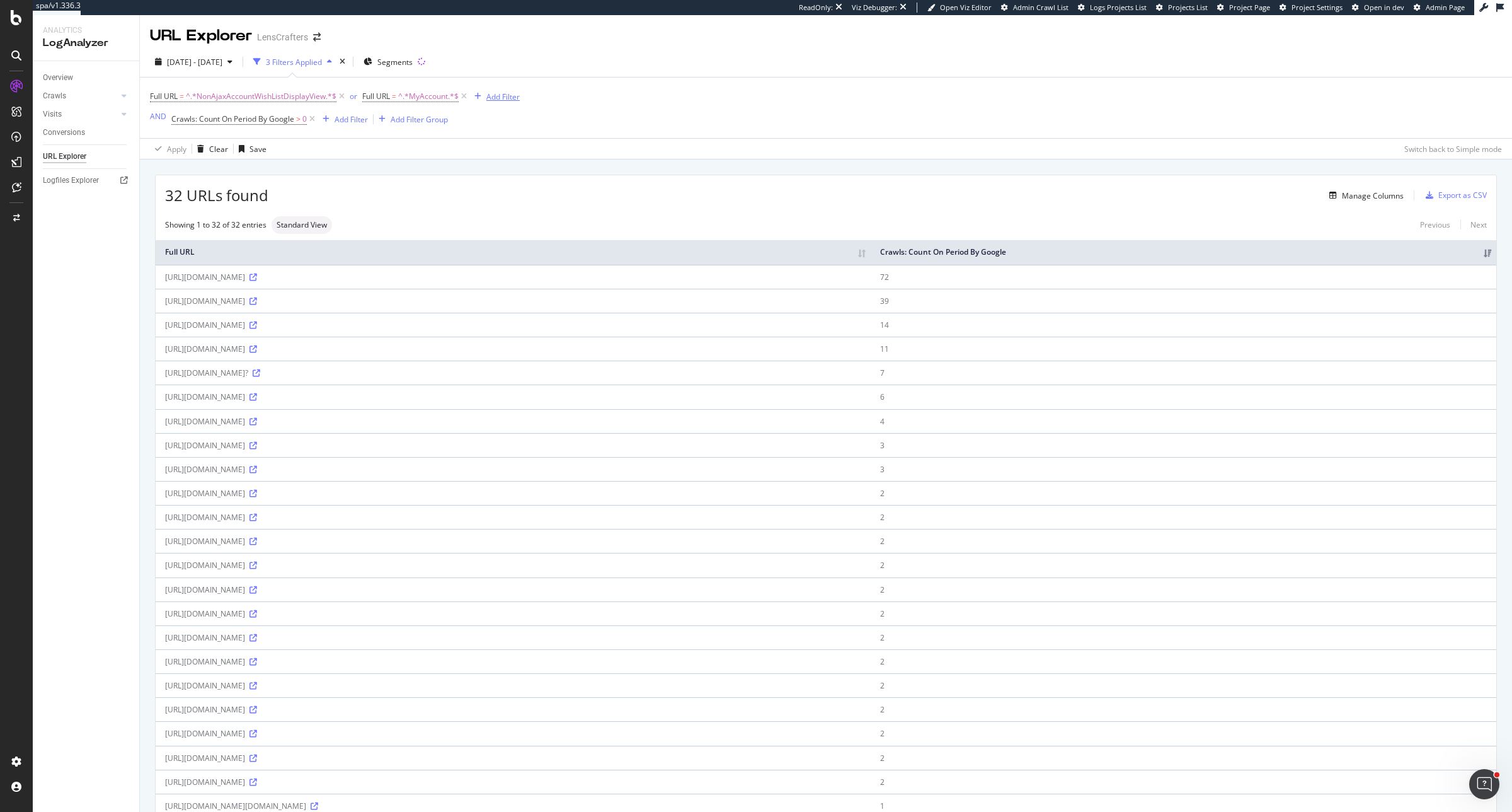
click at [505, 97] on div "Add Filter" at bounding box center [503, 97] width 33 height 11
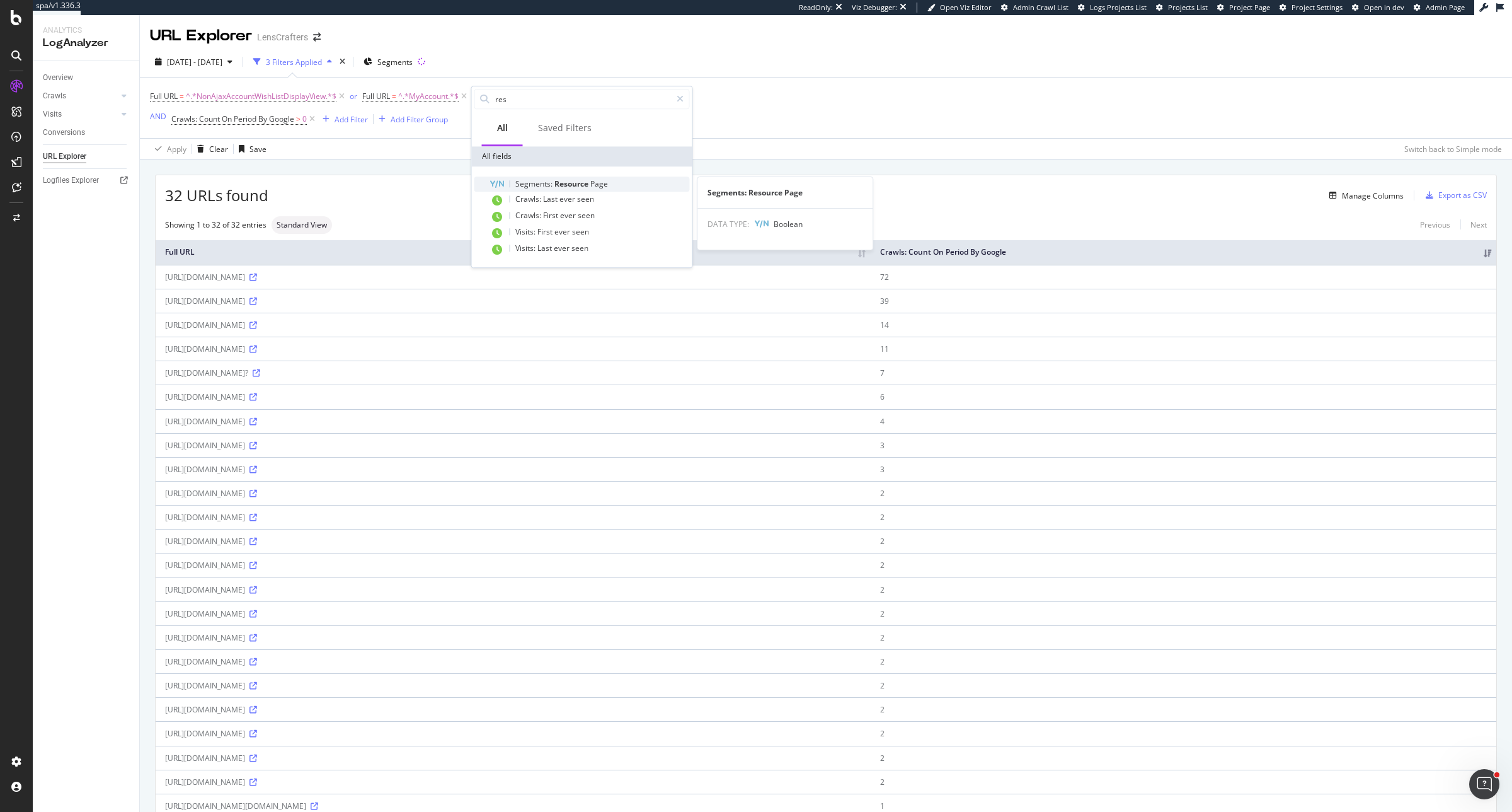
type input "res"
click at [537, 183] on span "Segments:" at bounding box center [535, 184] width 39 height 11
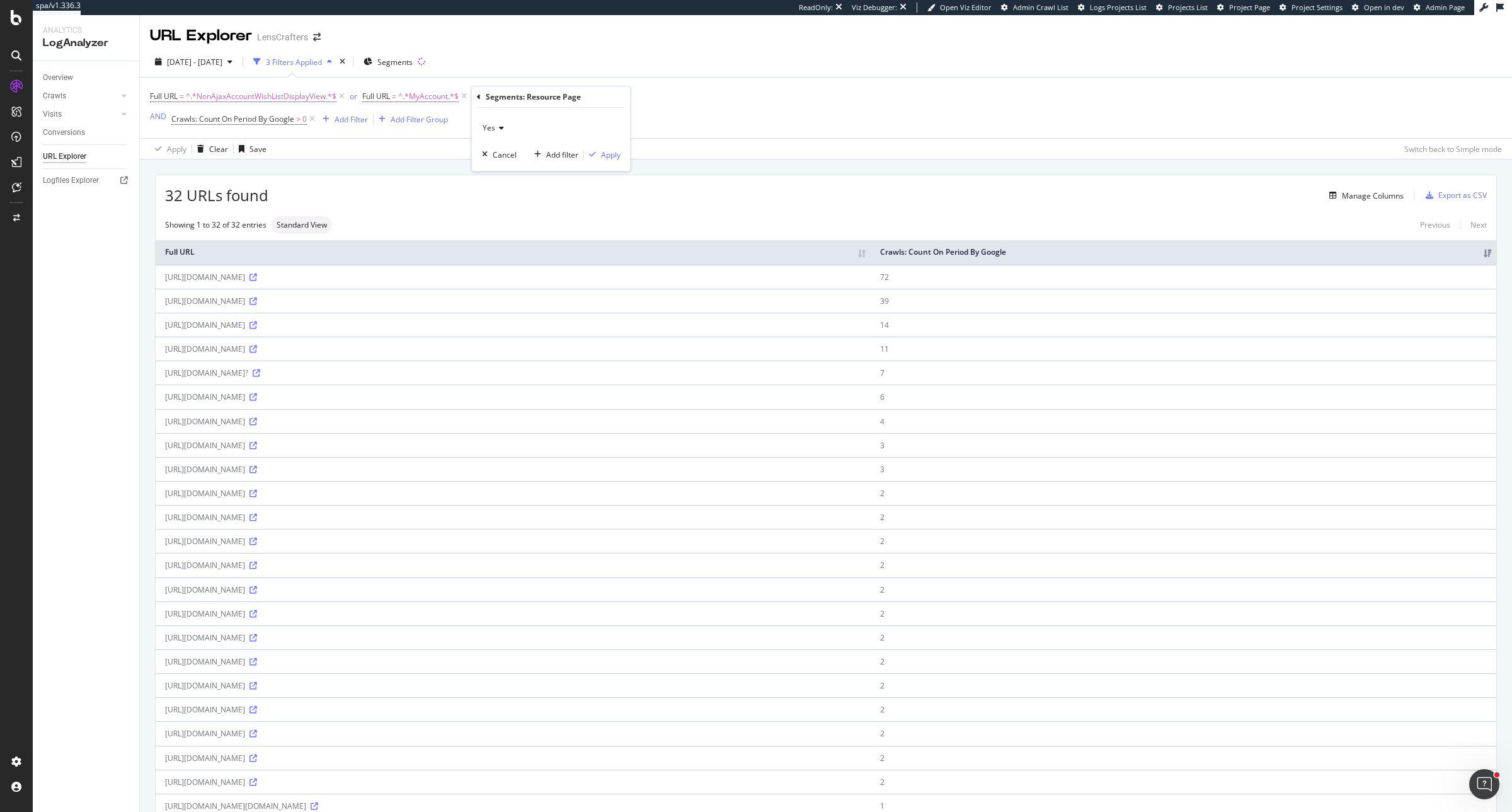
click at [505, 129] on div "Yes" at bounding box center [551, 128] width 139 height 20
click at [505, 164] on div "No" at bounding box center [552, 170] width 135 height 17
click at [611, 155] on div "Apply" at bounding box center [611, 155] width 20 height 11
drag, startPoint x: 603, startPoint y: 93, endPoint x: 512, endPoint y: 108, distance: 92.2
click at [603, 93] on icon at bounding box center [599, 96] width 11 height 12
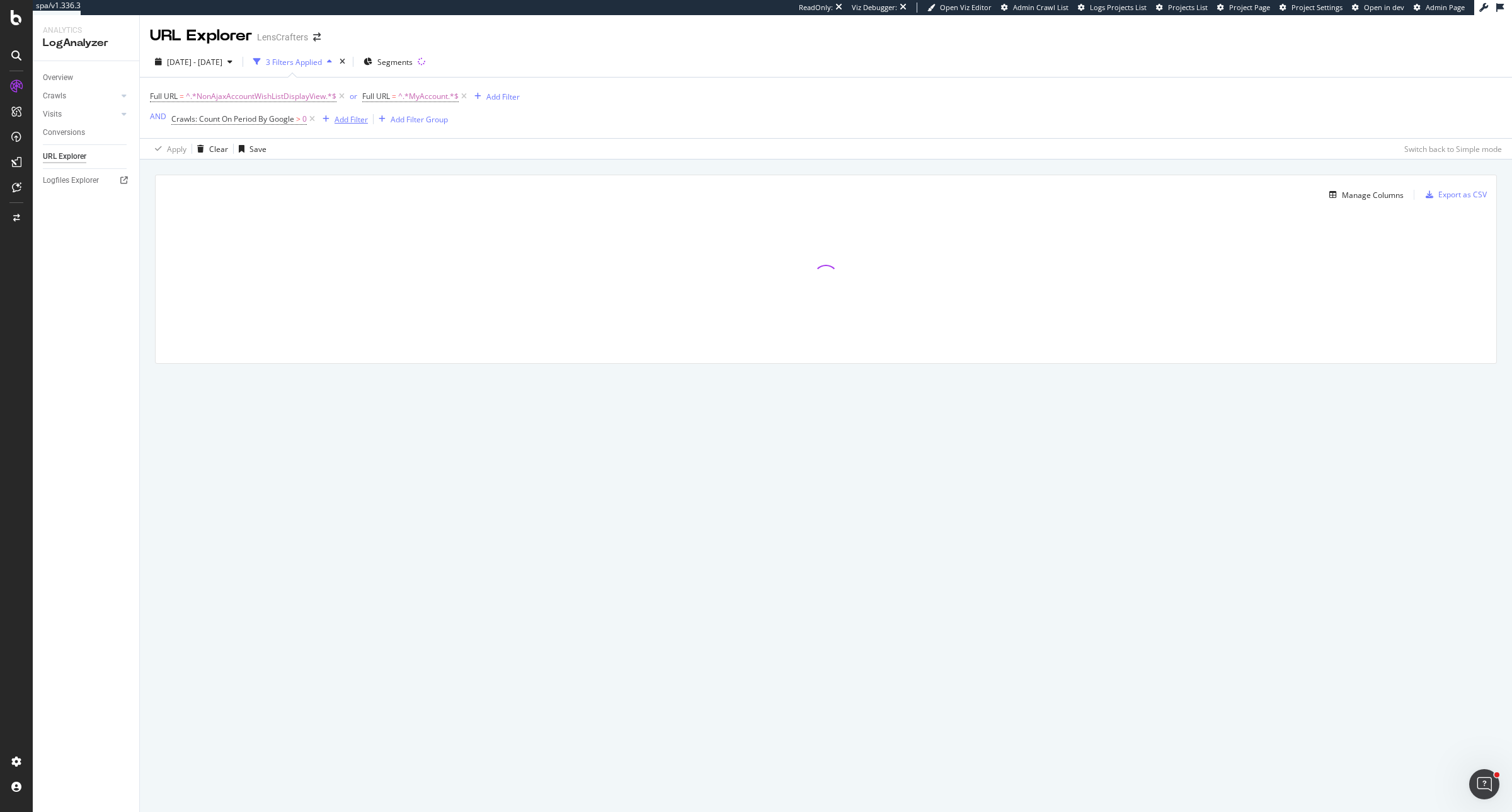
click at [355, 114] on div "Add Filter" at bounding box center [351, 119] width 33 height 11
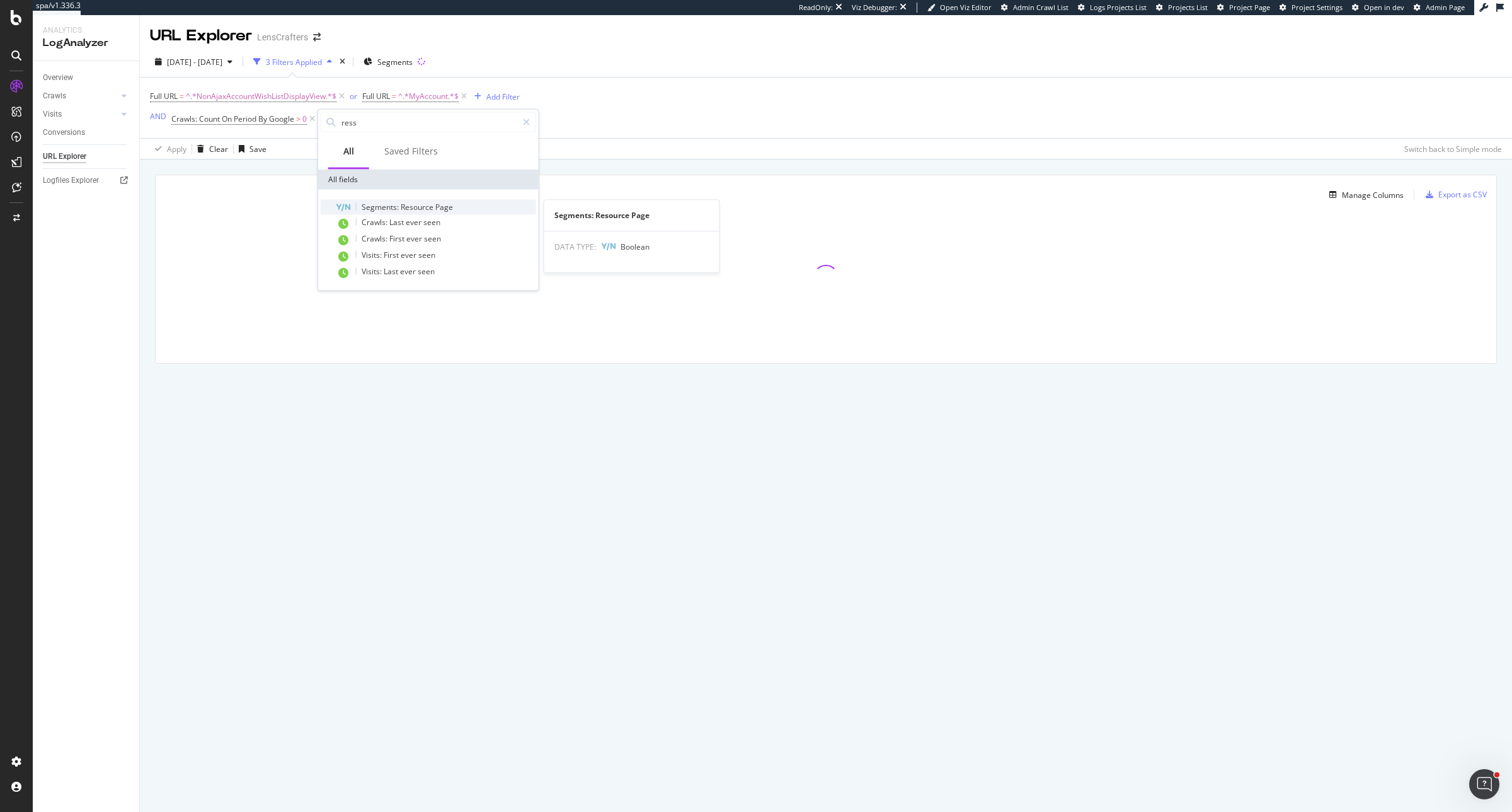
type input "ress"
click at [402, 205] on span "Resource" at bounding box center [418, 207] width 35 height 11
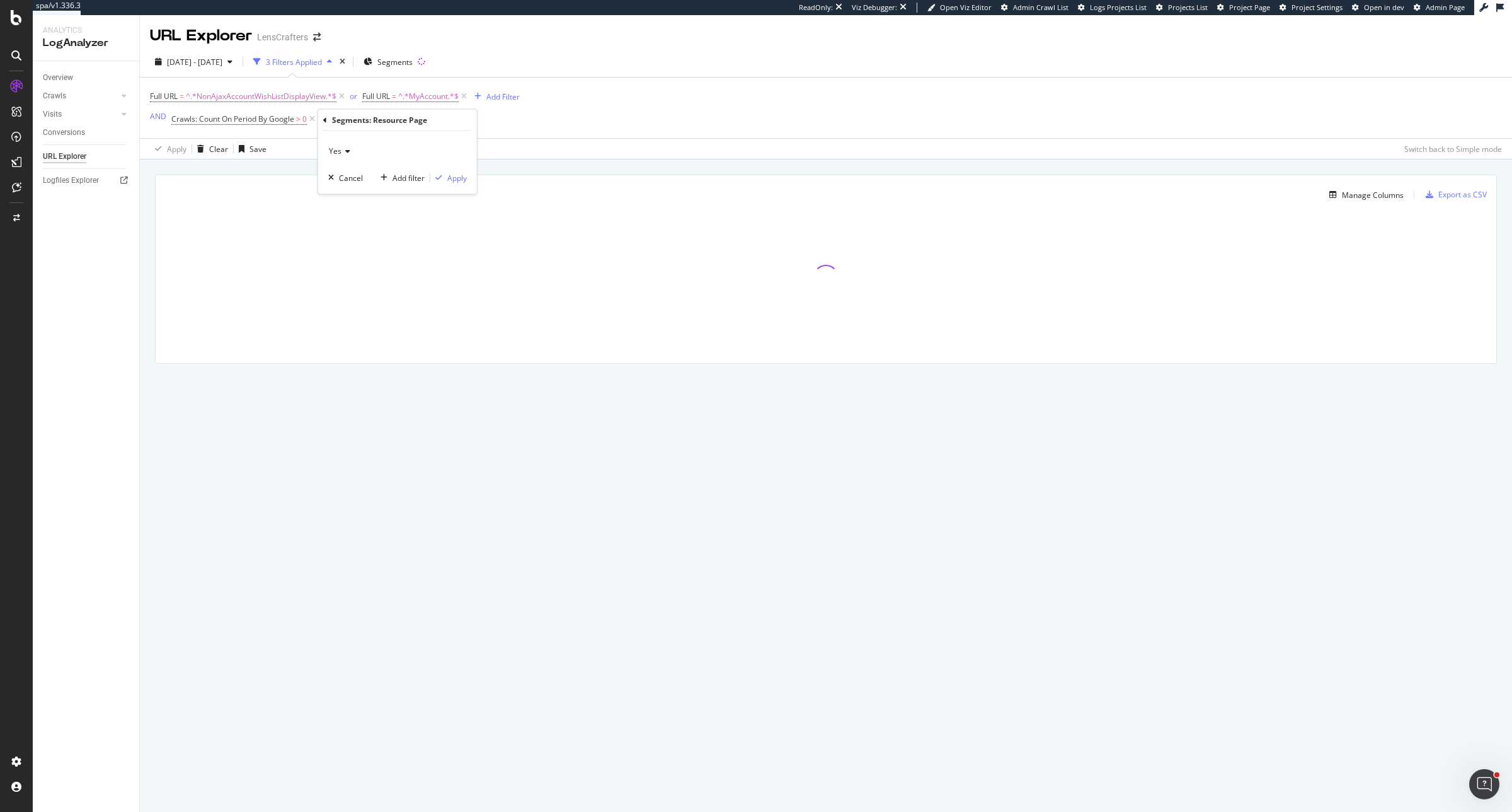
click at [345, 148] on icon at bounding box center [346, 150] width 9 height 7
click at [356, 200] on div "No" at bounding box center [398, 193] width 135 height 17
click at [449, 172] on div "Apply" at bounding box center [457, 177] width 20 height 11
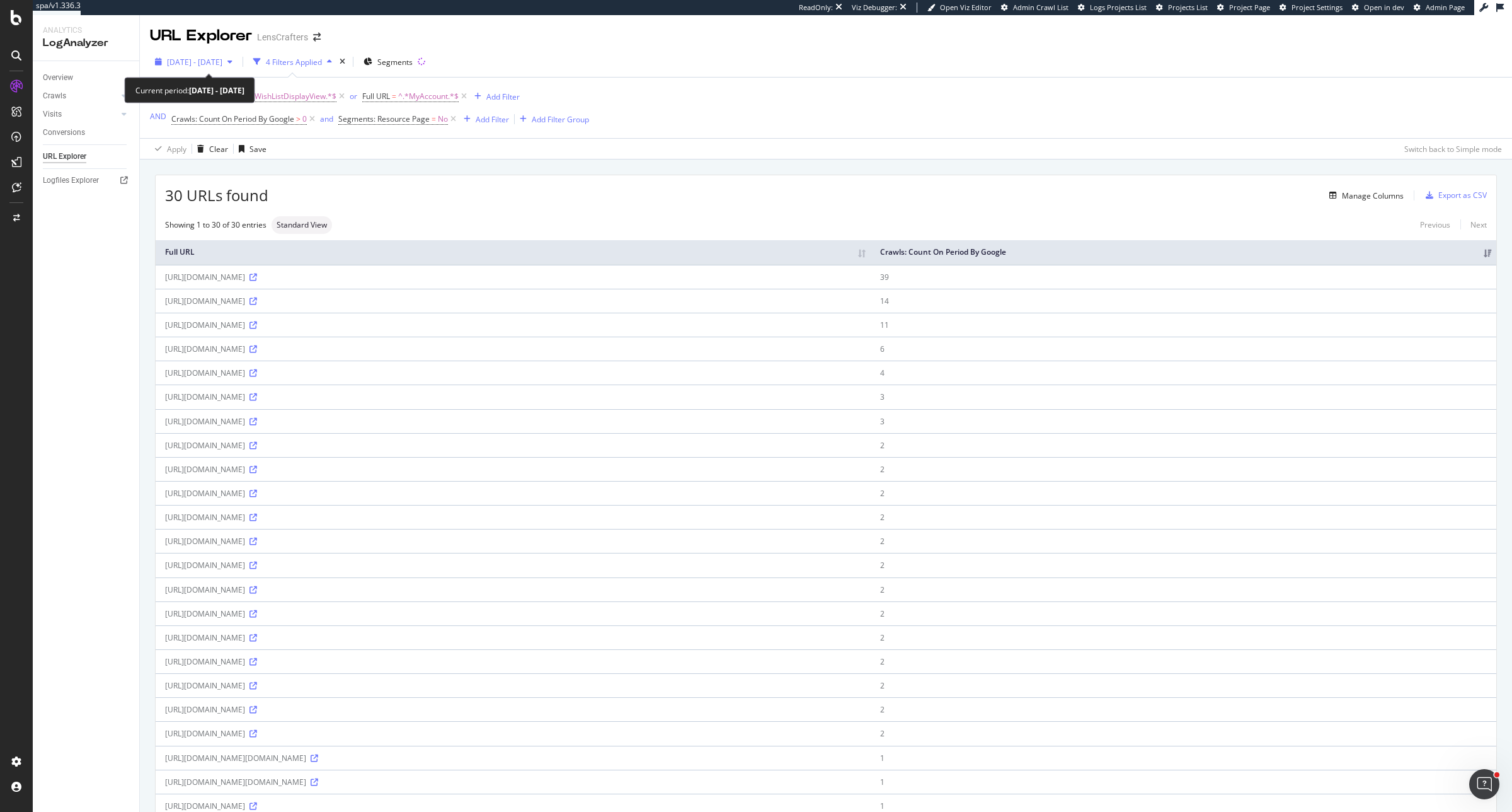
click at [237, 64] on div "button" at bounding box center [230, 61] width 15 height 7
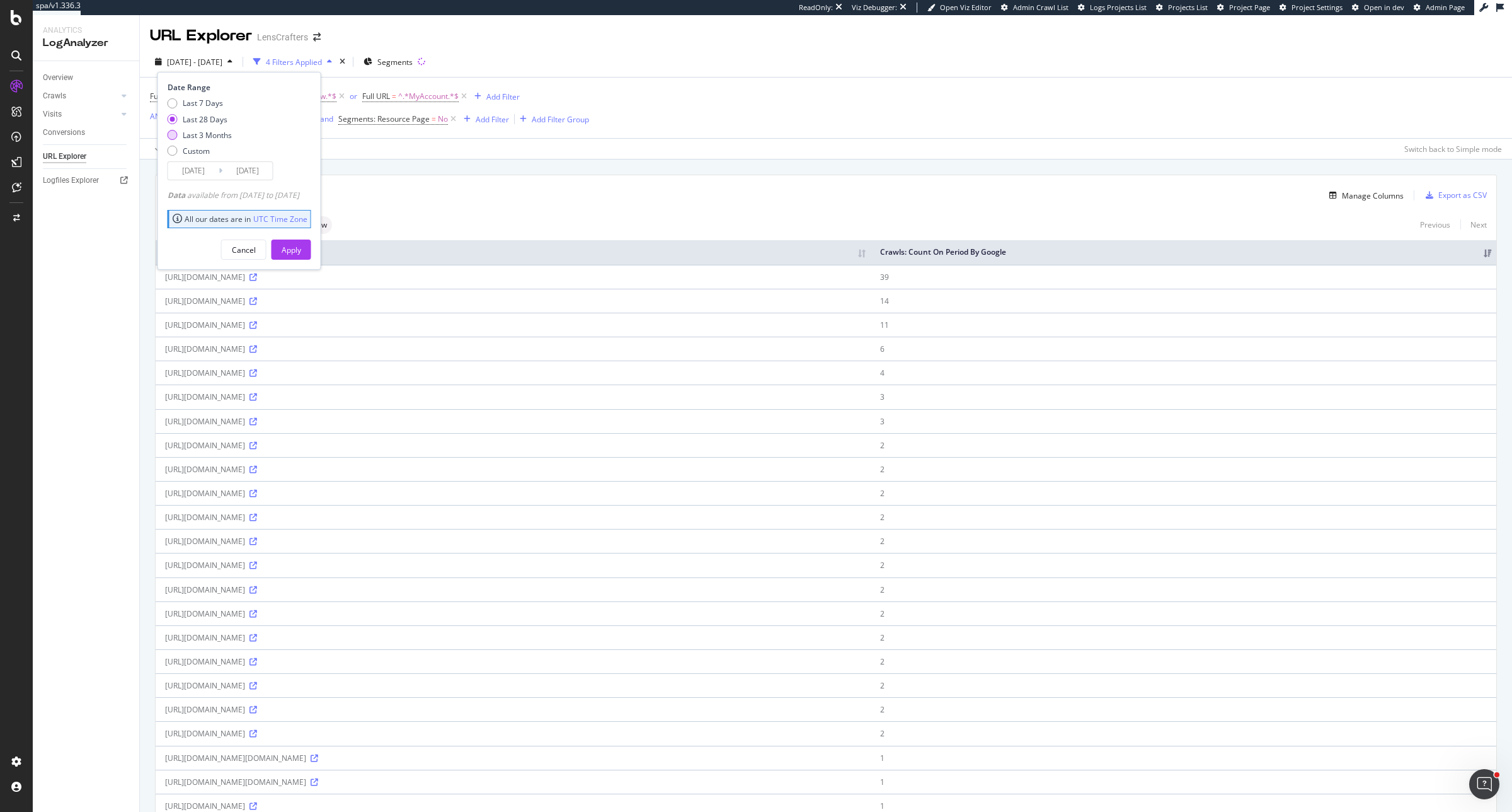
click at [196, 134] on div "Last 3 Months" at bounding box center [207, 135] width 49 height 11
type input "2025/05/18"
click at [301, 253] on div "Apply" at bounding box center [292, 250] width 20 height 11
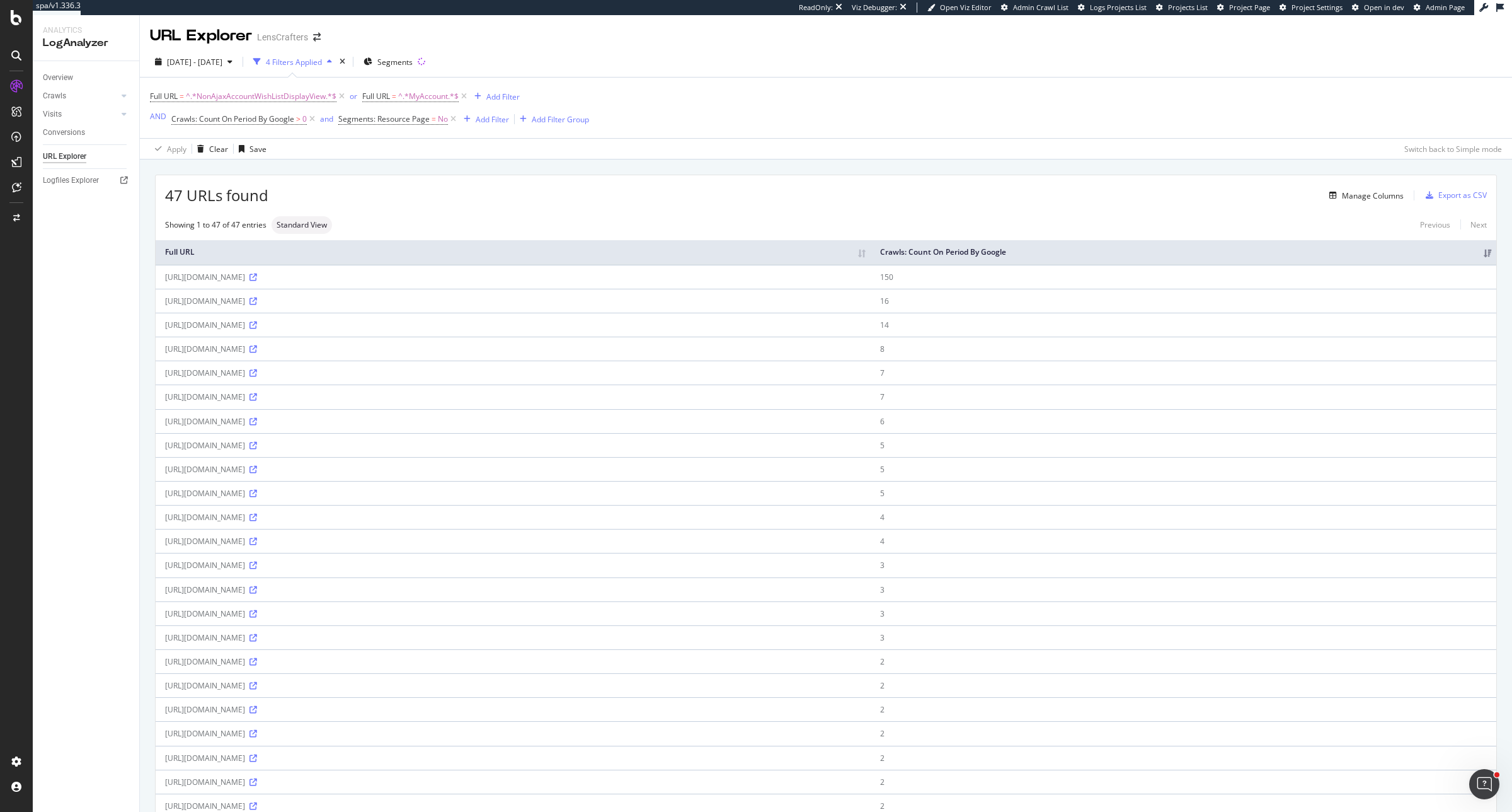
click at [1467, 227] on div "Previous Next" at bounding box center [1448, 224] width 77 height 11
click at [15, 758] on icon at bounding box center [16, 761] width 12 height 12
click at [17, 760] on icon at bounding box center [16, 761] width 12 height 12
click at [76, 750] on div "Segment Editor Create and manage your segments" at bounding box center [117, 761] width 166 height 22
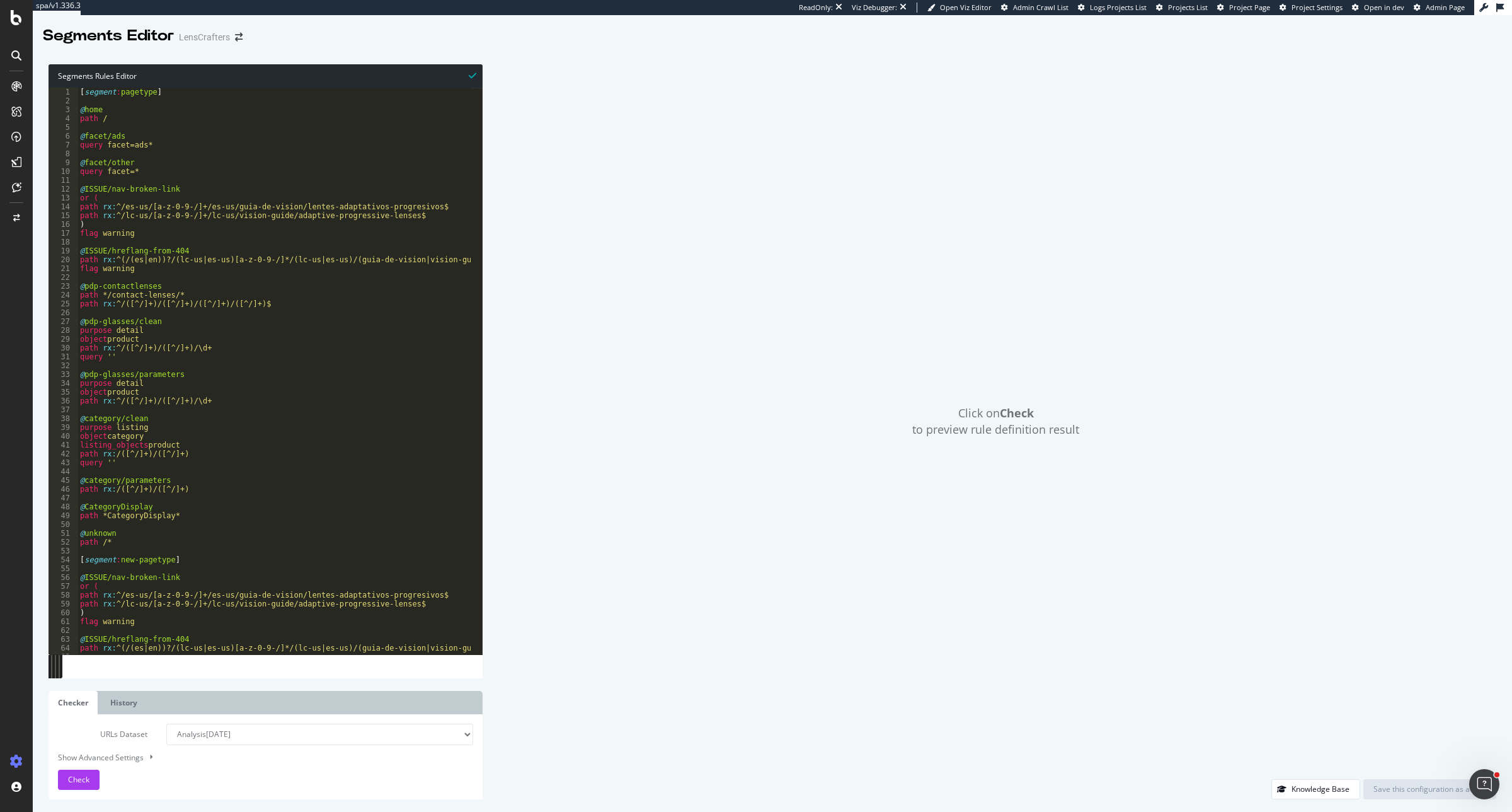
type textarea "query facet=*"
click at [143, 172] on div "[ segment : pagetype ] @ home path / @ facet/ads query facet=ads* @ facet/other…" at bounding box center [1136, 374] width 2117 height 573
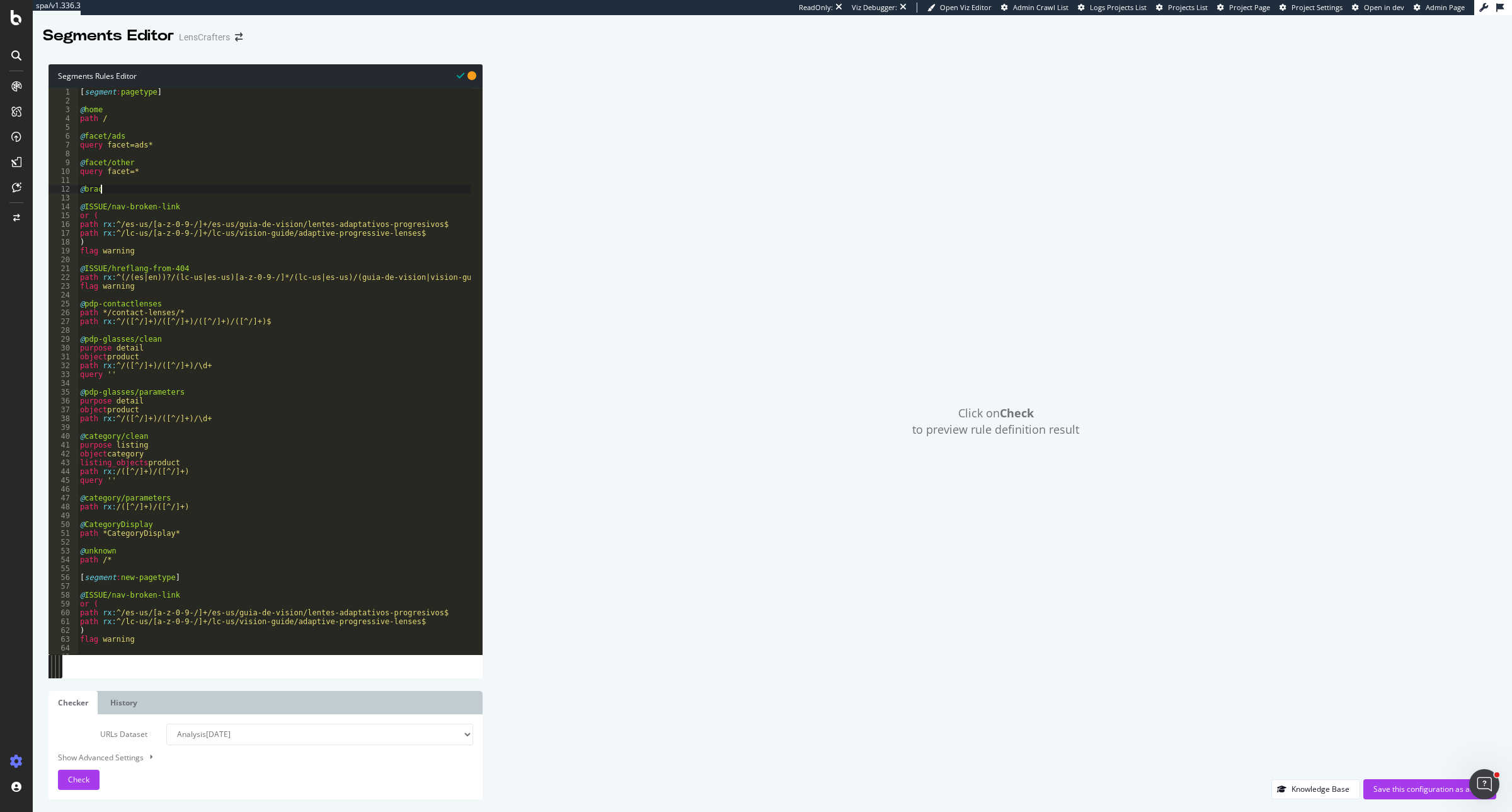
scroll to position [0, 2]
type textarea "@brackets"
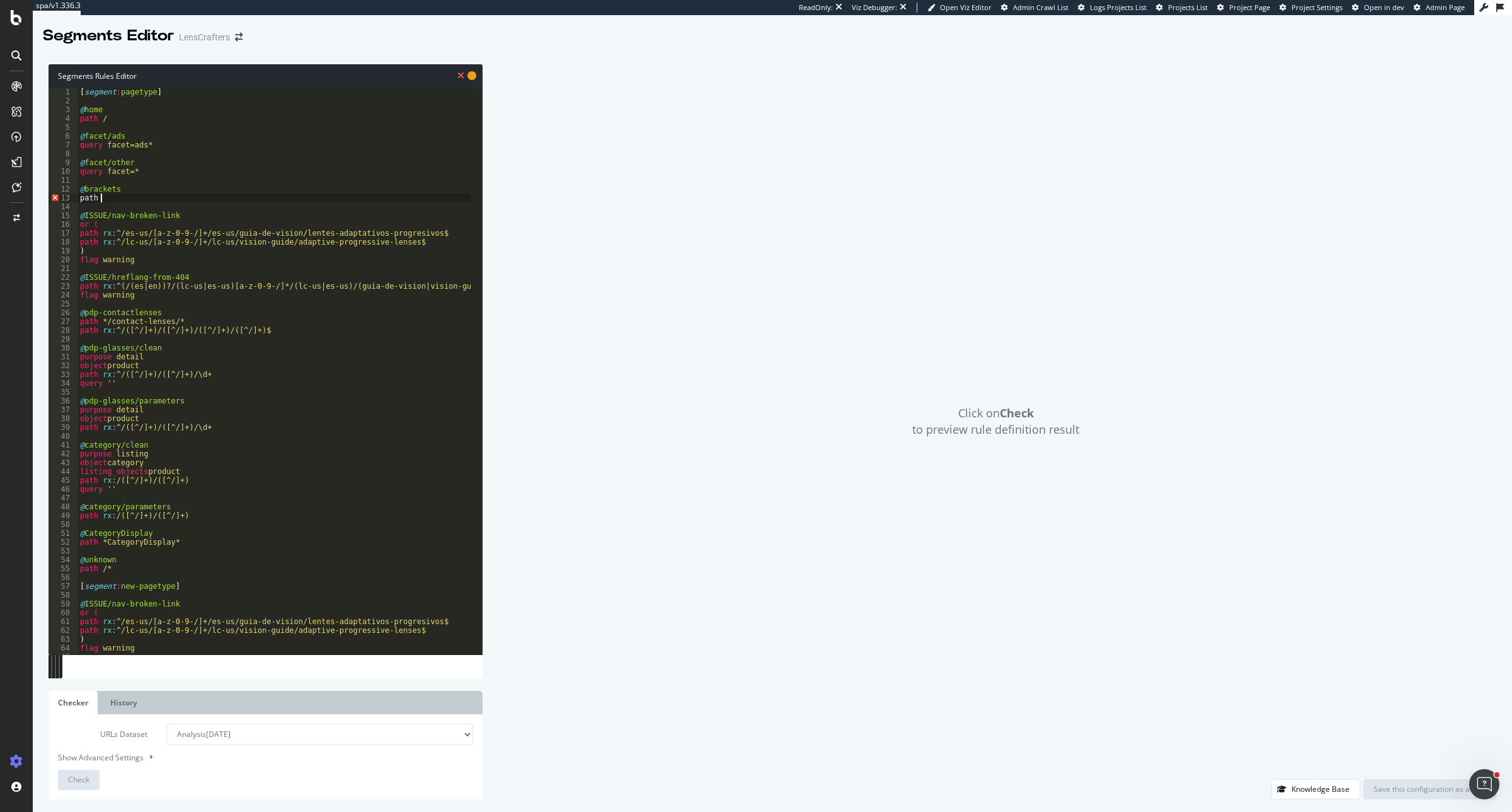
scroll to position [0, 1]
paste textarea "%7B%7B%20"
click at [86, 189] on div "[ segment : pagetype ] @ home path / @ facet/ads query facet=ads* @ facet/other…" at bounding box center [1136, 374] width 2117 height 573
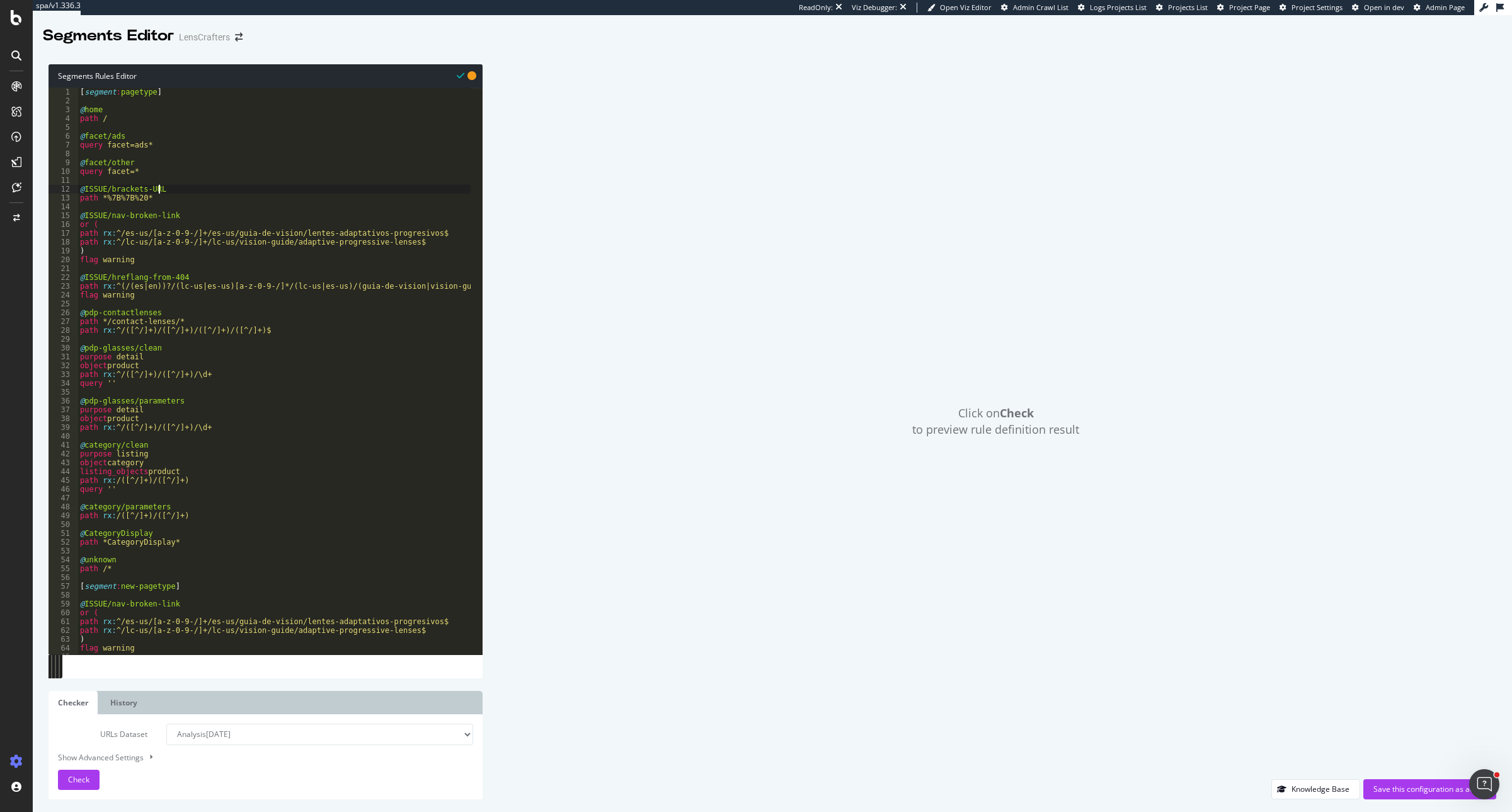
click at [93, 190] on div "[ segment : pagetype ] @ home path / @ facet/ads query facet=ads* @ facet/other…" at bounding box center [1136, 374] width 2117 height 573
drag, startPoint x: 85, startPoint y: 189, endPoint x: 131, endPoint y: 189, distance: 46.0
click at [131, 189] on div "[ segment : pagetype ] @ home path / @ facet/ads query facet=ads* @ facet/other…" at bounding box center [1136, 374] width 2117 height 573
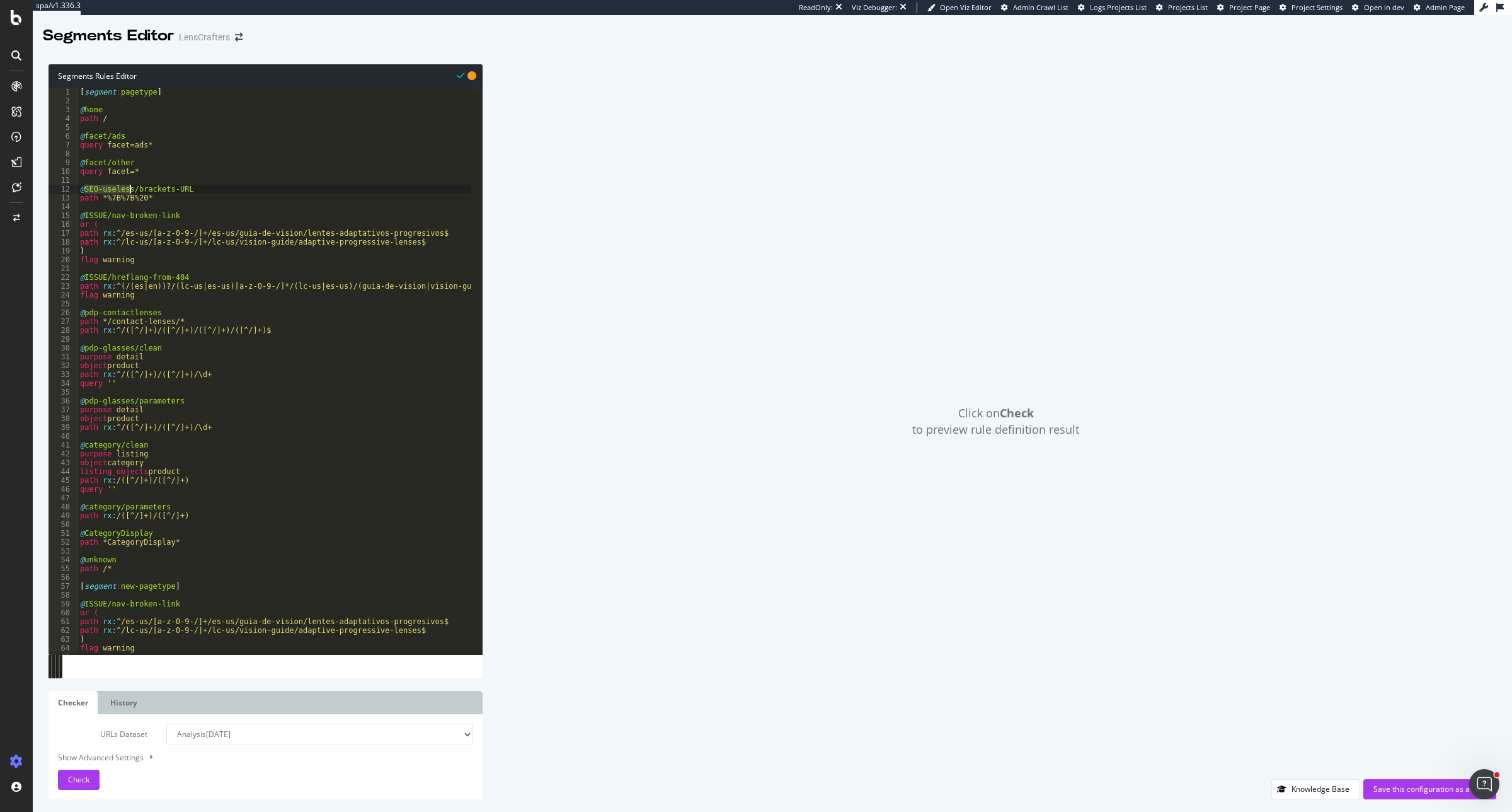
click at [87, 214] on div "[ segment : pagetype ] @ home path / @ facet/ads query facet=ads* @ facet/other…" at bounding box center [1136, 374] width 2117 height 573
paste textarea "SEO-useless"
click at [92, 279] on div "[ segment : pagetype ] @ home path / @ facet/ads query facet=ads* @ facet/other…" at bounding box center [1136, 374] width 2117 height 573
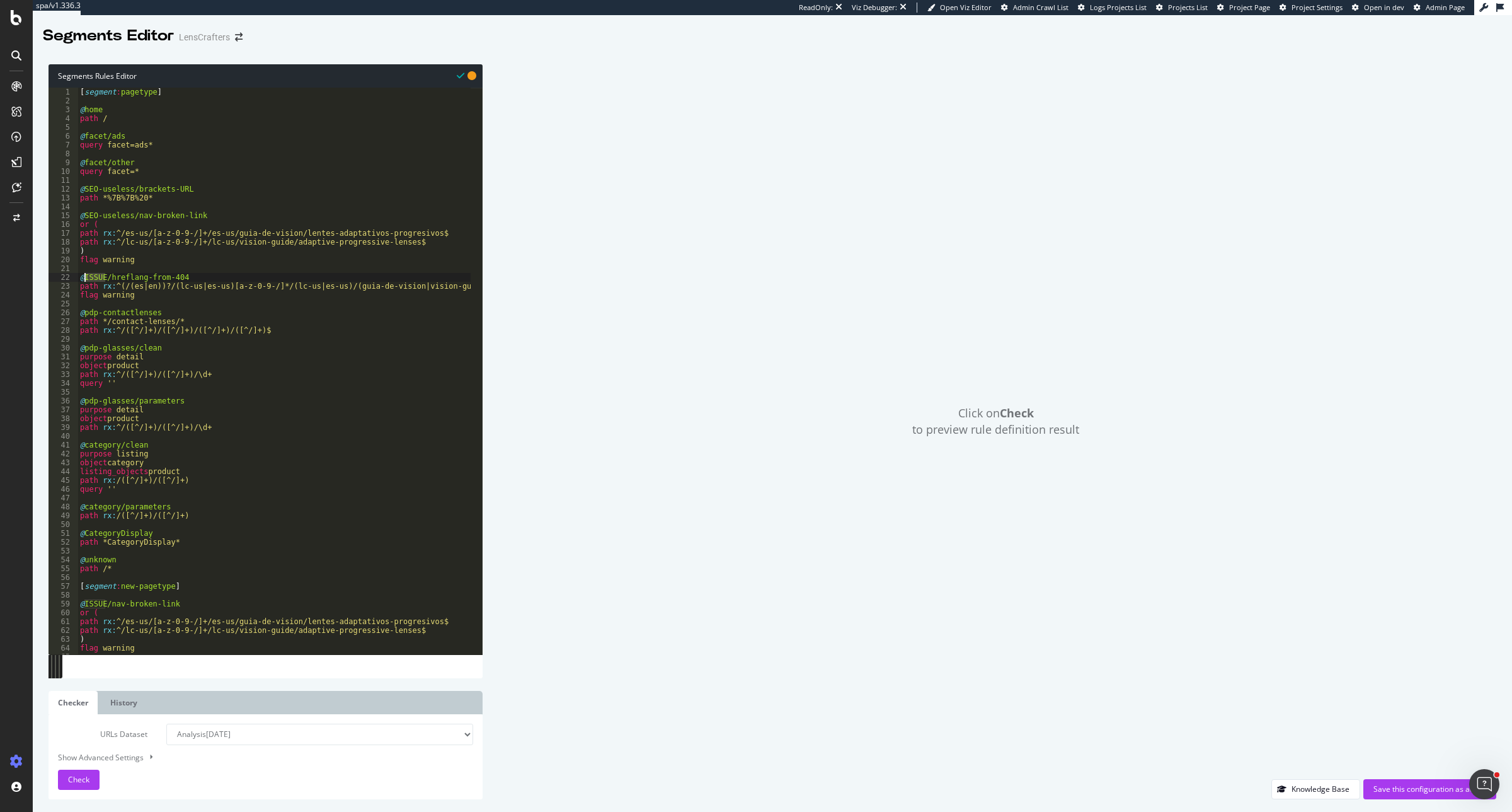
paste textarea "SEO-useless"
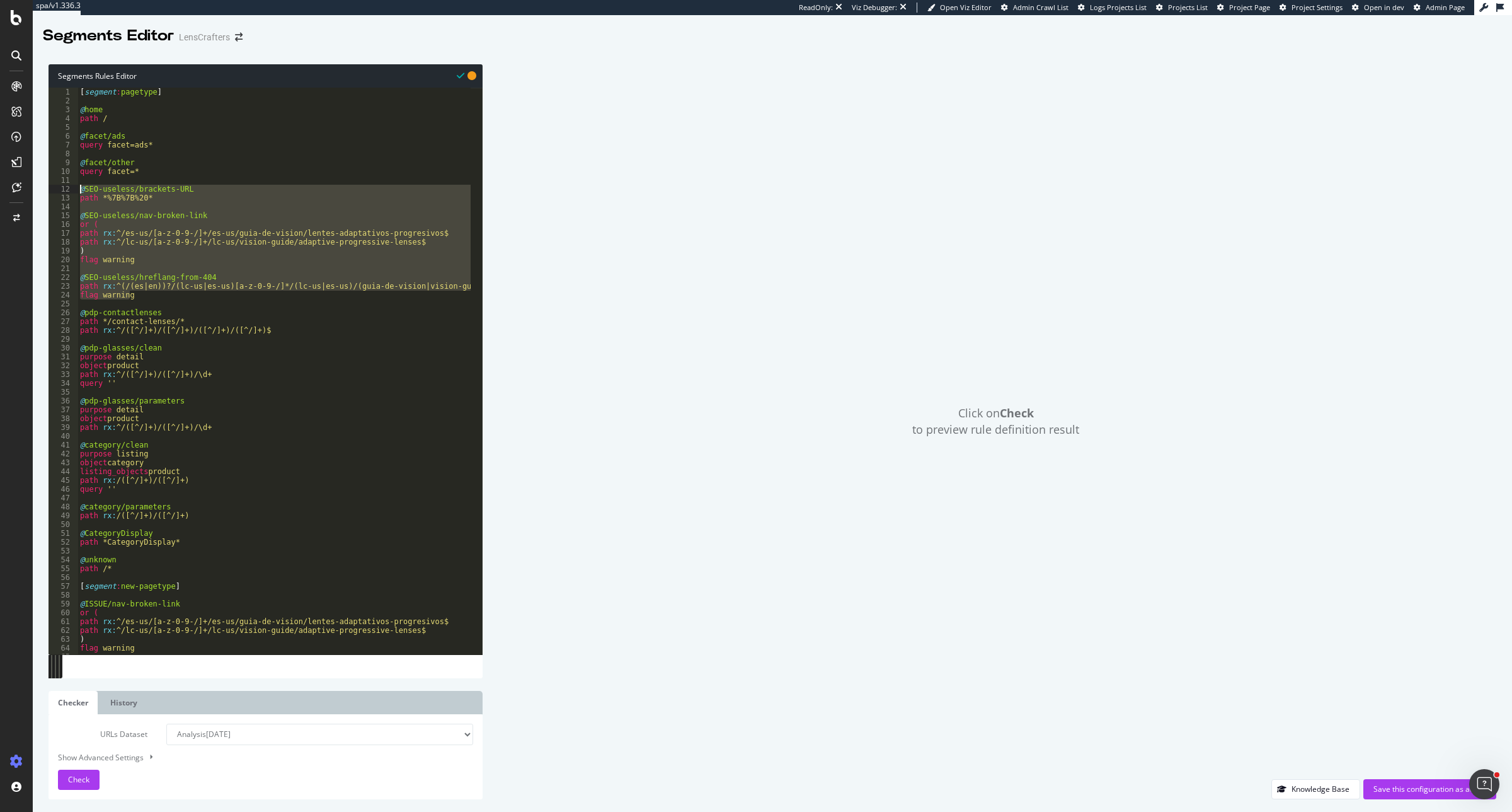
drag, startPoint x: 146, startPoint y: 298, endPoint x: 70, endPoint y: 190, distance: 132.1
click at [70, 190] on div "@SEO-useless/hreflang-from-404 1 2 3 4 5 6 7 8 9 10 11 12 13 14 15 16 17 18 19 …" at bounding box center [265, 370] width 434 height 566
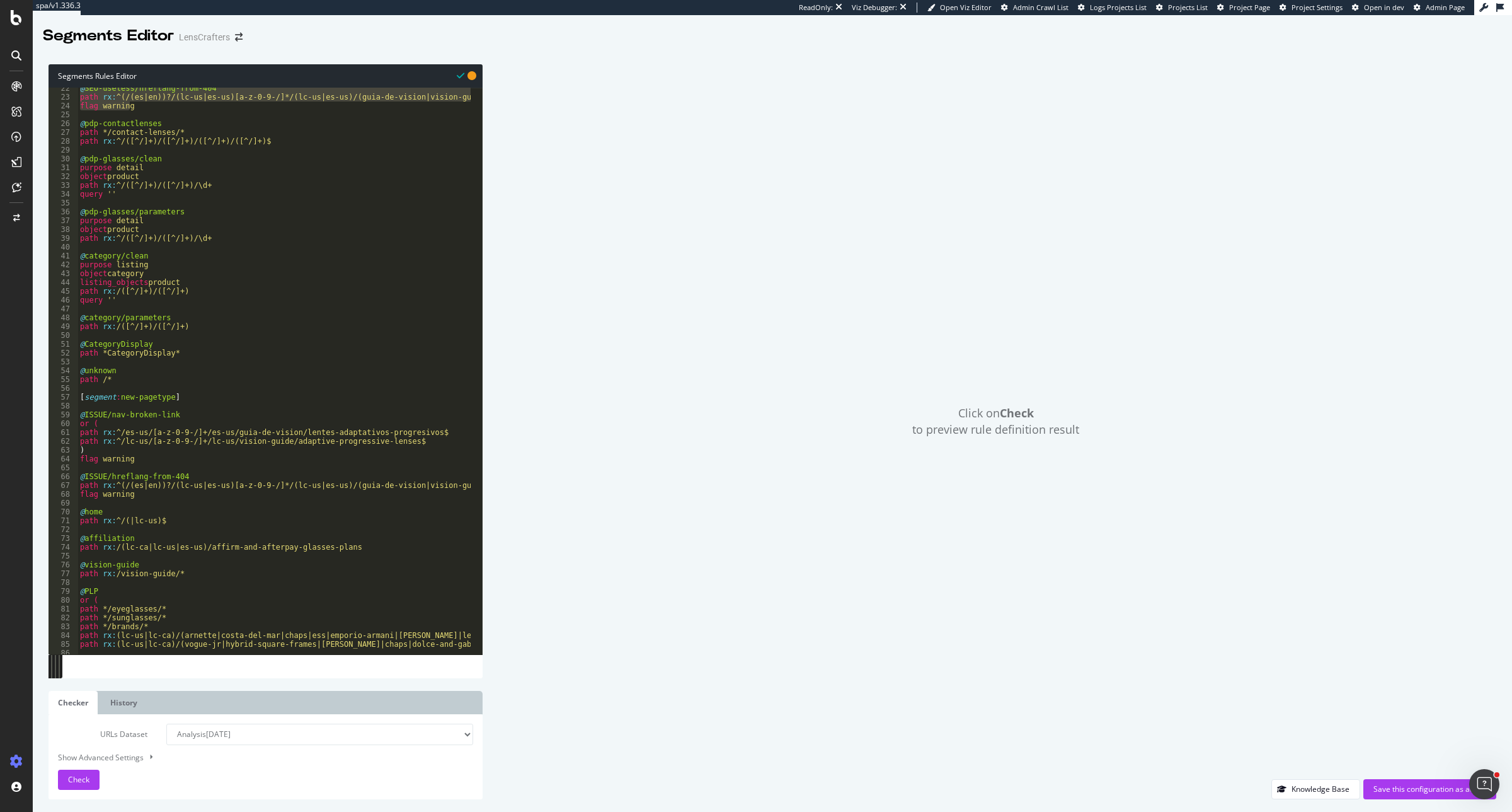
scroll to position [189, 0]
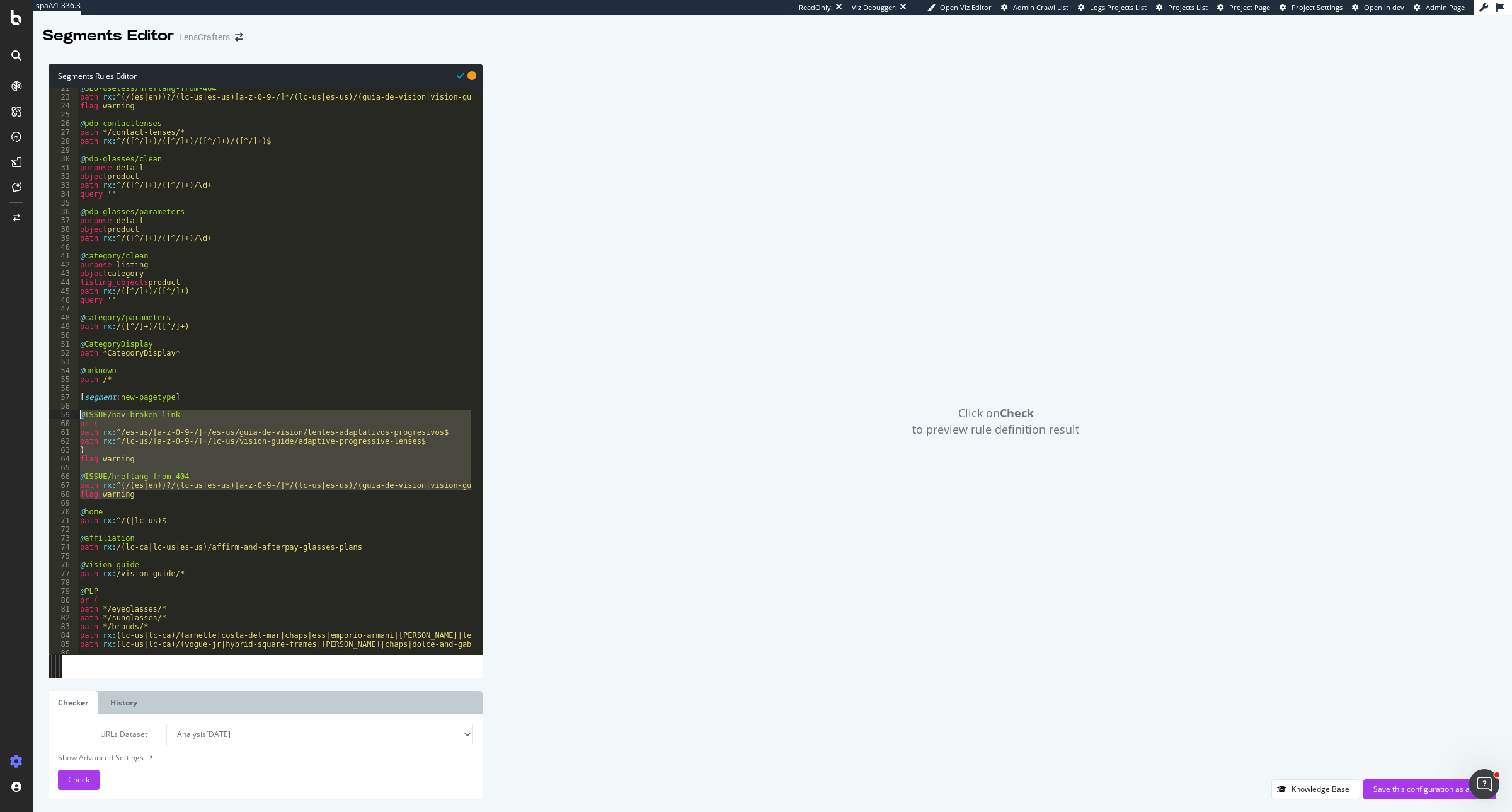
drag, startPoint x: 145, startPoint y: 495, endPoint x: 74, endPoint y: 414, distance: 107.7
click at [74, 414] on div "@SEO-useless/brackets-URL path *%7B%7B%20* 22 23 24 25 26 27 28 29 30 31 32 33 …" at bounding box center [265, 370] width 434 height 566
paste textarea "flag warning"
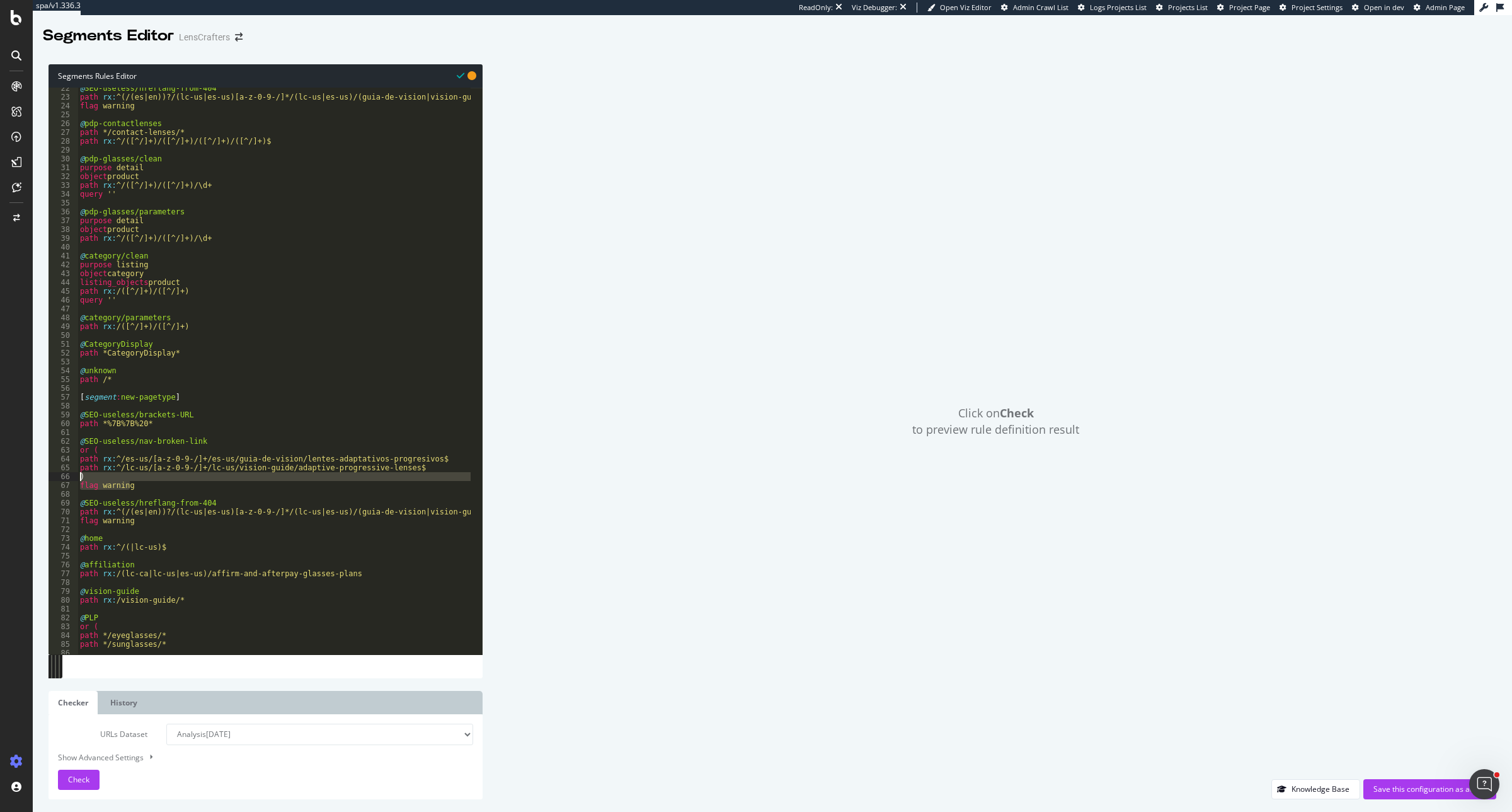
drag, startPoint x: 142, startPoint y: 486, endPoint x: 79, endPoint y: 481, distance: 63.2
click at [79, 481] on div "@ SEO-useless/hreflang-from-404 path rx : ^(/(es|en))?/(lc-us|es-us)[a-z-0-9-/]…" at bounding box center [1136, 370] width 2117 height 573
type textarea ") flag warning"
click at [151, 410] on div "@ SEO-useless/hreflang-from-404 path rx : ^(/(es|en))?/(lc-us|es-us)[a-z-0-9-/]…" at bounding box center [1136, 370] width 2117 height 573
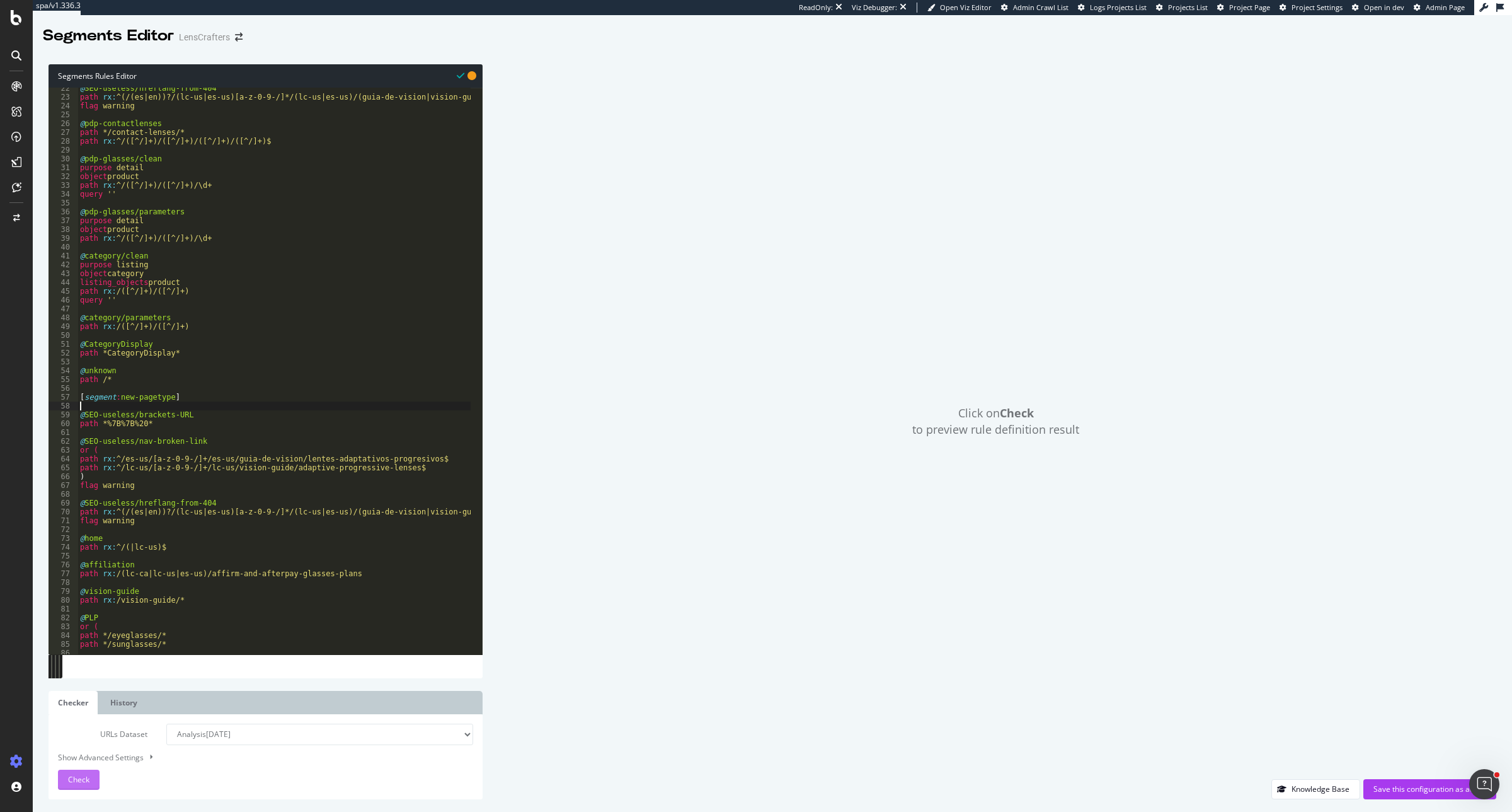
click at [75, 781] on span "Check" at bounding box center [79, 779] width 21 height 11
click at [132, 760] on div "Show Advanced Settings" at bounding box center [256, 757] width 415 height 12
select select "5000"
select select "100"
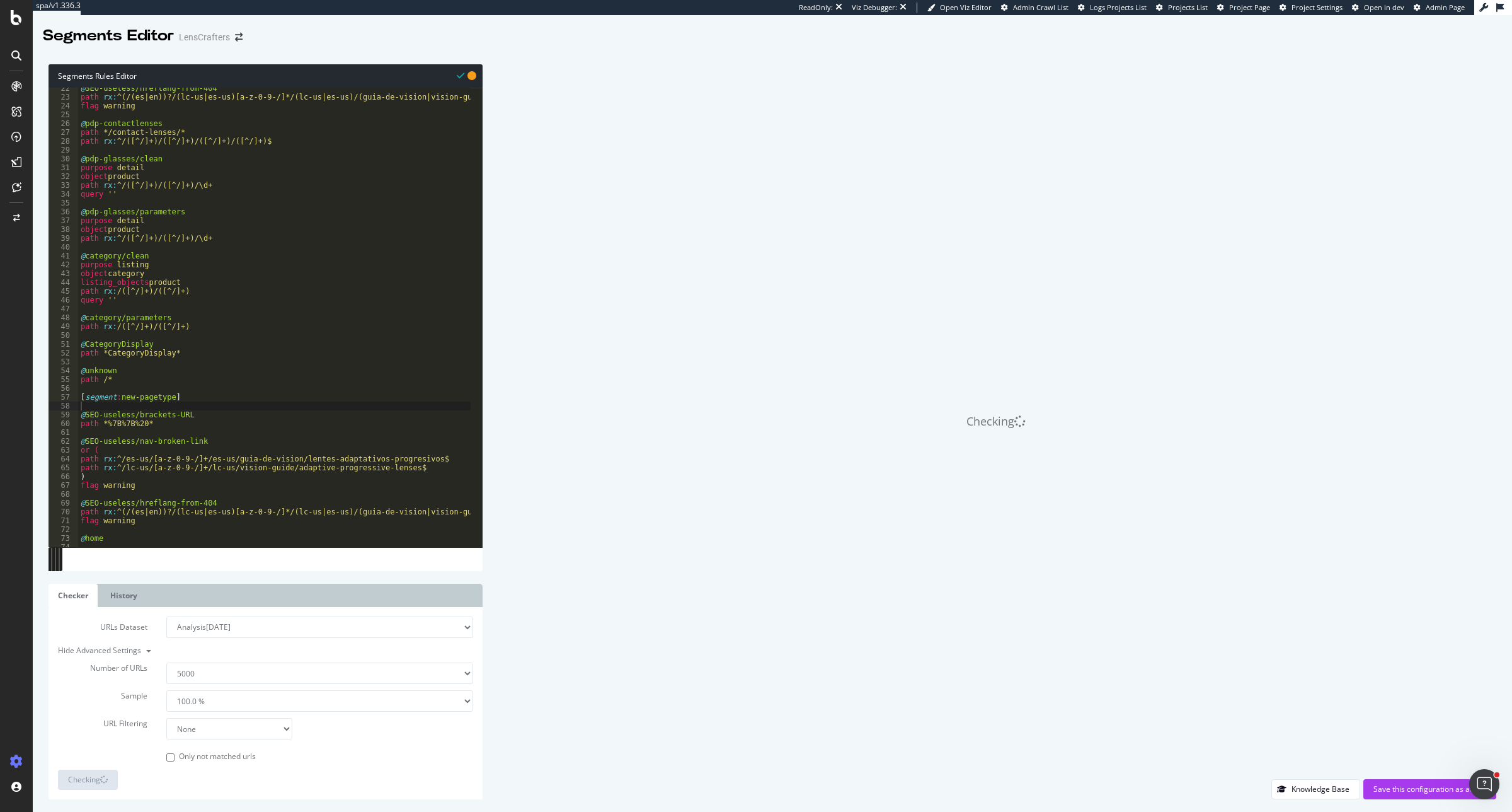
click at [195, 698] on select "1.0 % 10.0 % 20.0 % 50.0 % 100.0 %" at bounding box center [319, 701] width 307 height 21
click at [195, 709] on select "1.0 % 10.0 % 20.0 % 50.0 % 100.0 %" at bounding box center [319, 701] width 307 height 21
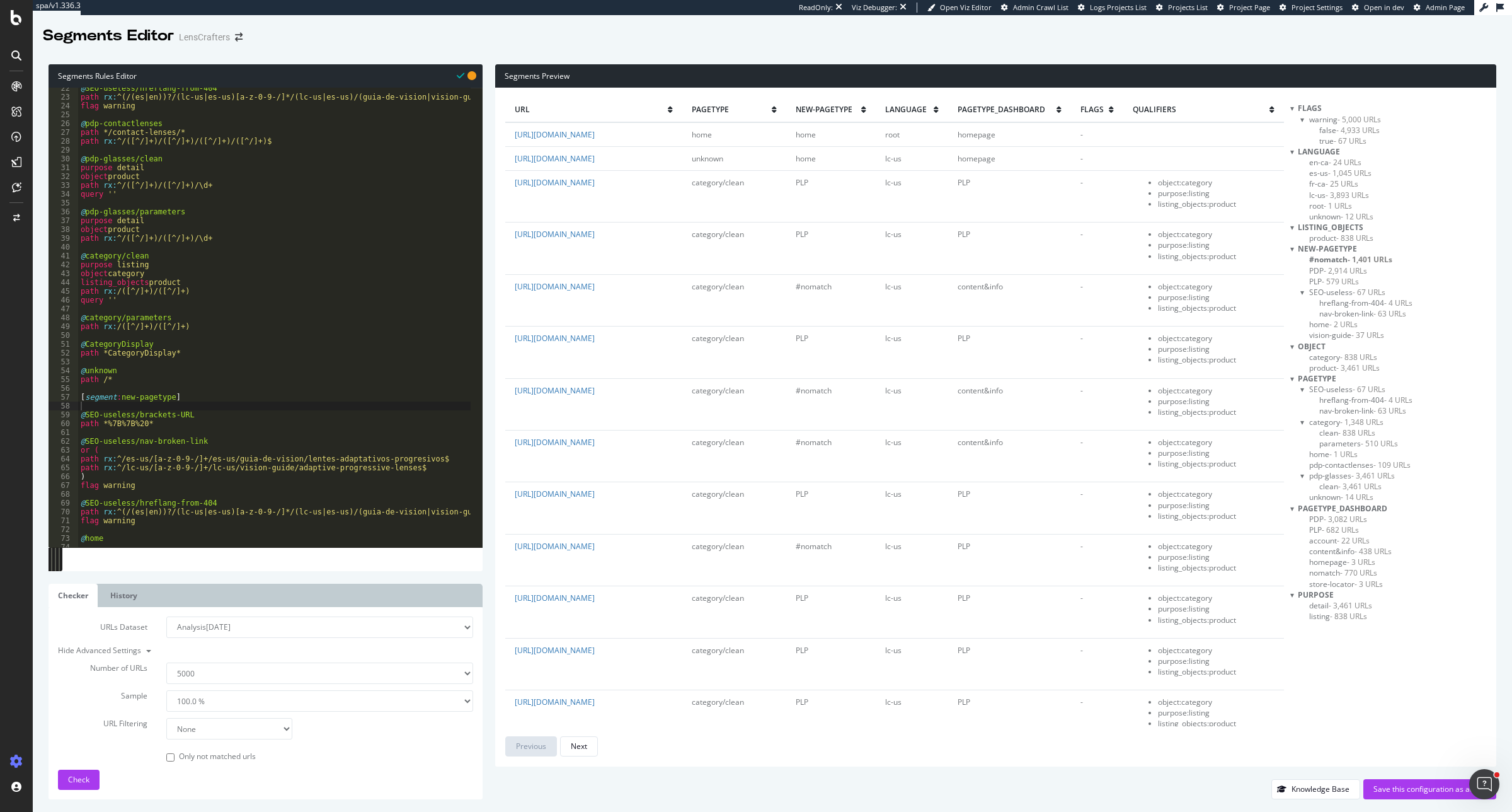
click at [222, 727] on select "None Equal to Not equal to Starts with Doesn't start with Ends with Doesn't end…" at bounding box center [229, 728] width 126 height 21
select select "contains"
click at [166, 718] on select "None Equal to Not equal to Starts with Doesn't start with Ends with Doesn't end…" at bounding box center [229, 728] width 126 height 21
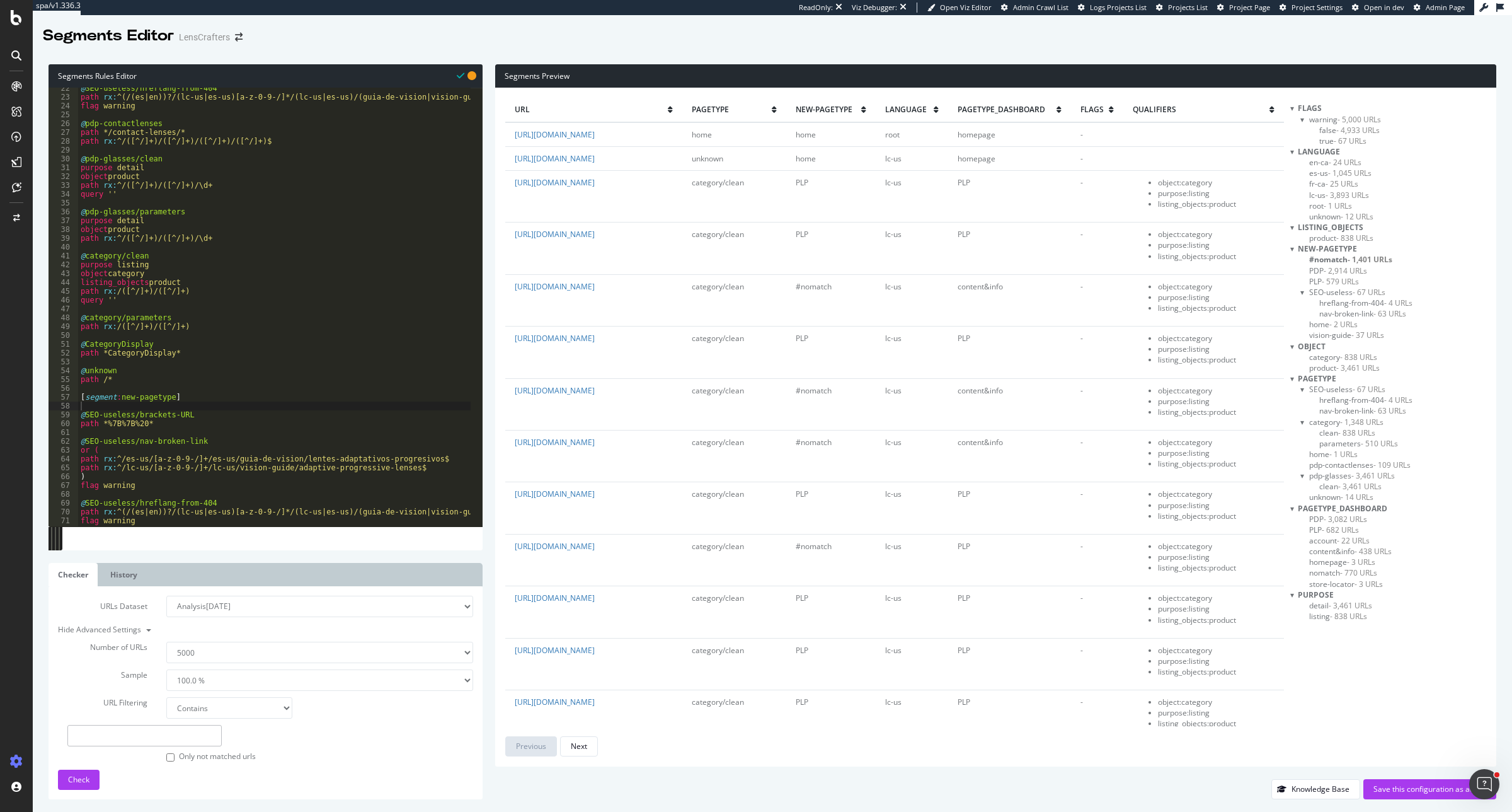
click at [205, 738] on input "text" at bounding box center [145, 736] width 155 height 21
paste input "@SEO-useless/brackets-URL path *%7B%7B%20* @SEO-useless/nav-broken-link or ( pa…"
type input "@SEO-useless/brackets-URL path *%7B%7B%20* @SEO-useless/nav-broken-link or ( pa…"
drag, startPoint x: 222, startPoint y: 738, endPoint x: -88, endPoint y: 705, distance: 311.8
click at [0, 705] on html "spa/v1.336.3 ReadOnly: Viz Debugger: Open Viz Editor Admin Crawl List Logs Proj…" at bounding box center [756, 406] width 1512 height 812
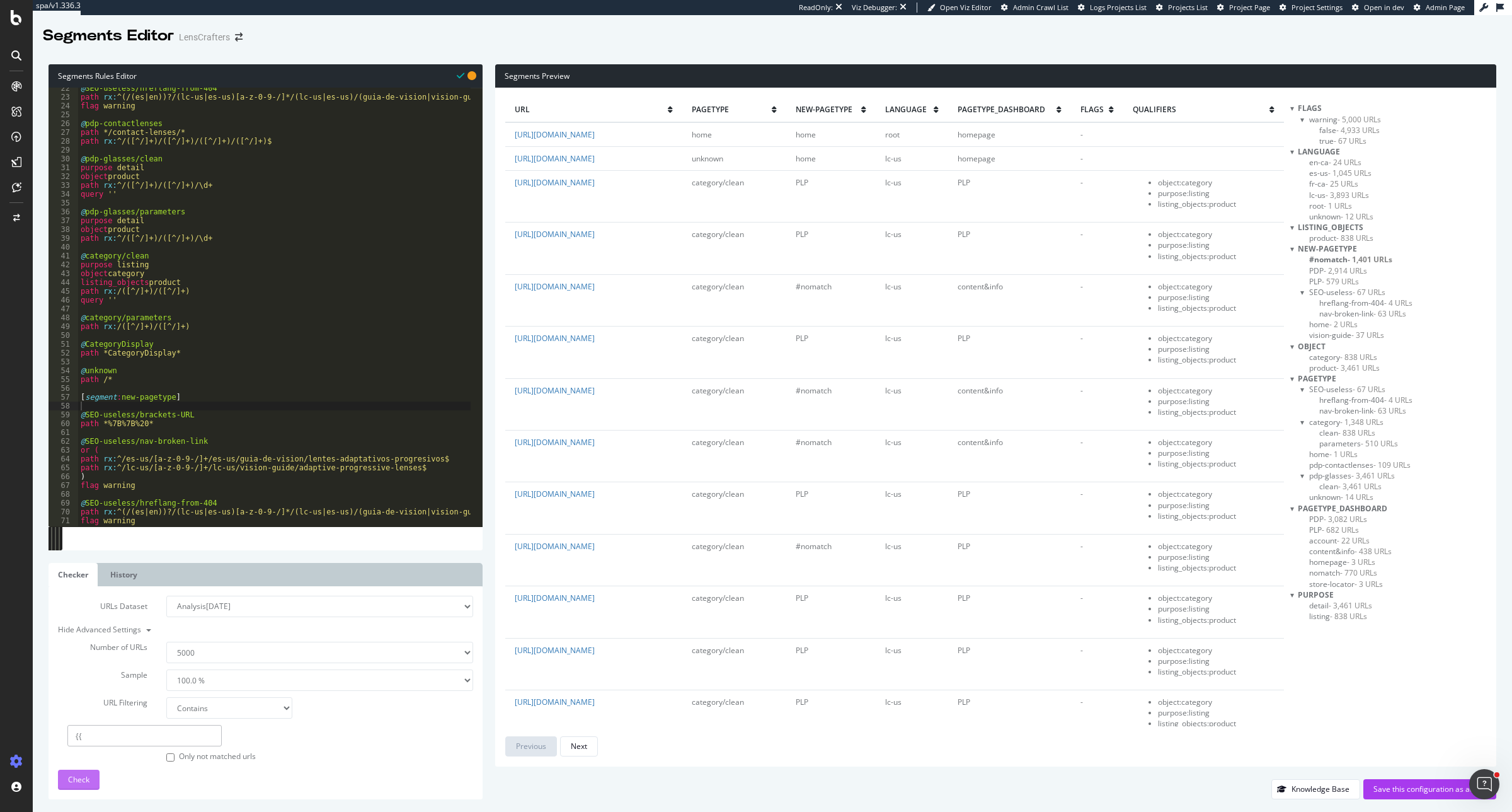
type input "{{"
click at [81, 778] on span "Check" at bounding box center [79, 779] width 21 height 11
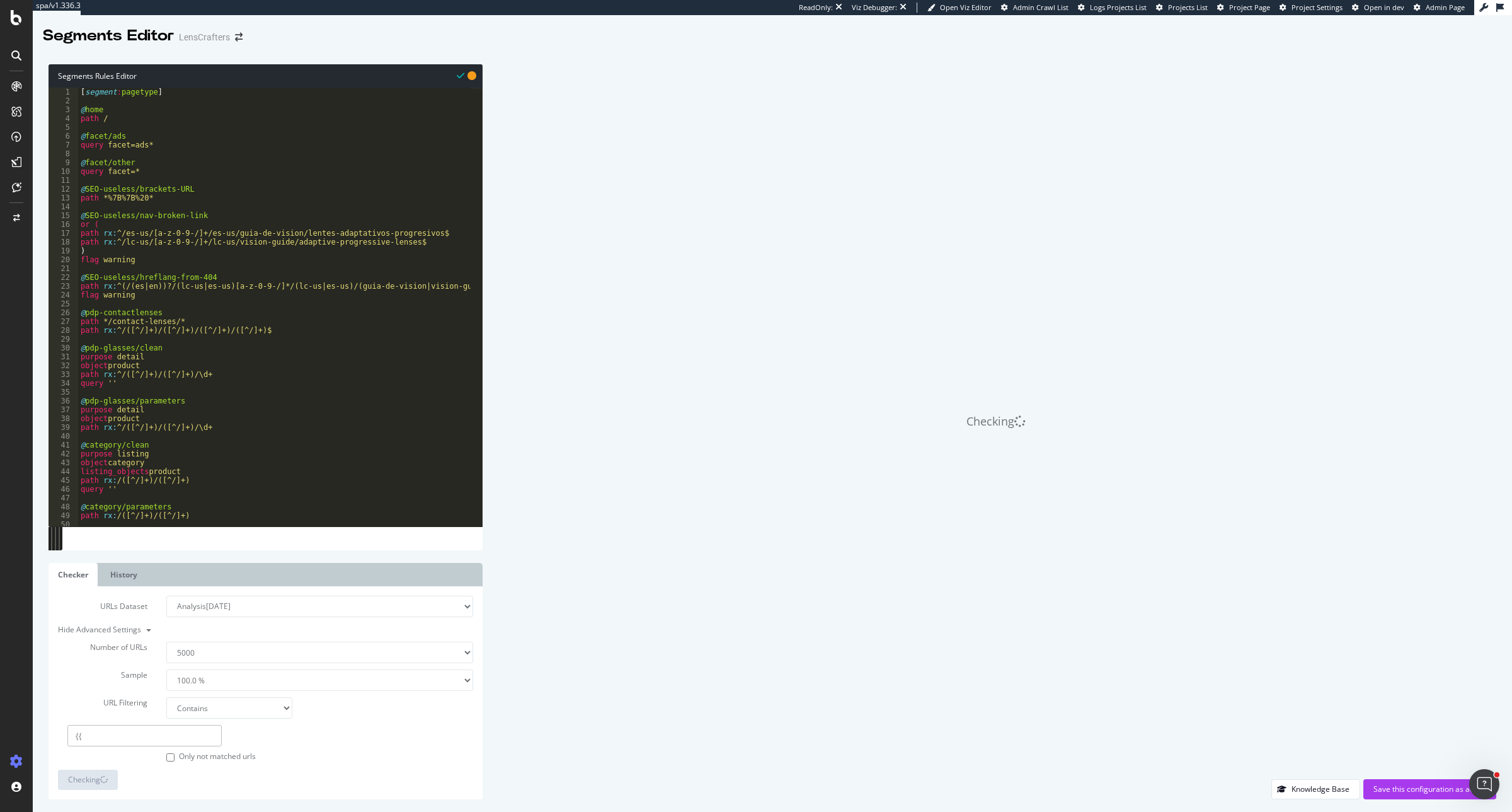
type textarea "path *%7B%7B%20*"
click at [123, 200] on div "[ segment : pagetype ] @ home path / @ facet/ads query facet=ads* @ facet/other…" at bounding box center [1137, 310] width 2117 height 445
drag, startPoint x: 169, startPoint y: 203, endPoint x: 99, endPoint y: 200, distance: 70.1
click at [99, 200] on div "[ segment : pagetype ] @ home path / @ facet/ads query facet=ads* @ facet/other…" at bounding box center [1137, 310] width 2117 height 445
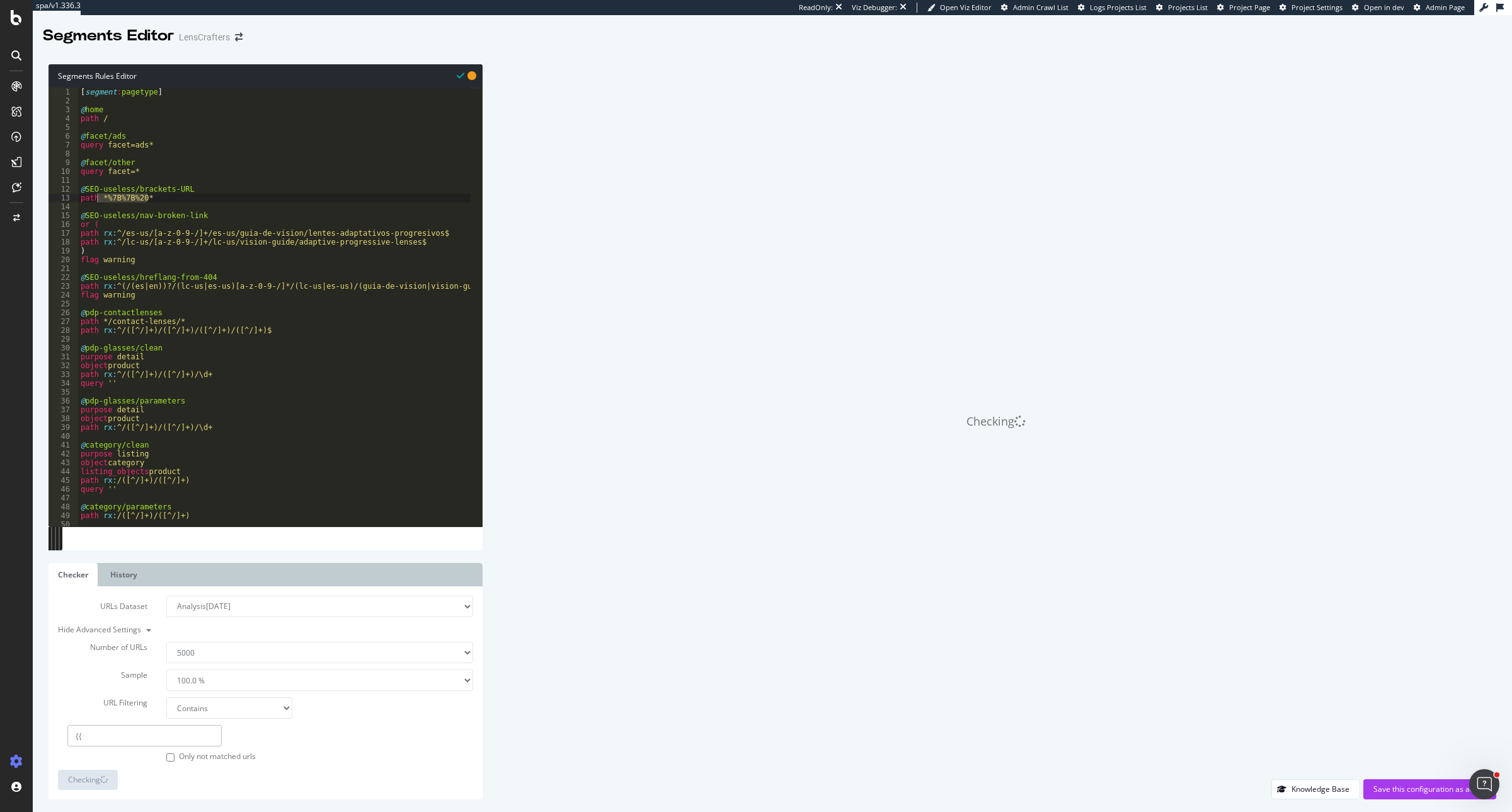
drag, startPoint x: 117, startPoint y: 723, endPoint x: 99, endPoint y: 725, distance: 18.1
click at [99, 725] on div "Number of URLs 100 500 1000 5000 Sample 1.0 % 10.0 % 20.0 % 50.0 % 100.0 % URL …" at bounding box center [265, 693] width 415 height 140
click at [115, 738] on input "{{" at bounding box center [145, 736] width 155 height 21
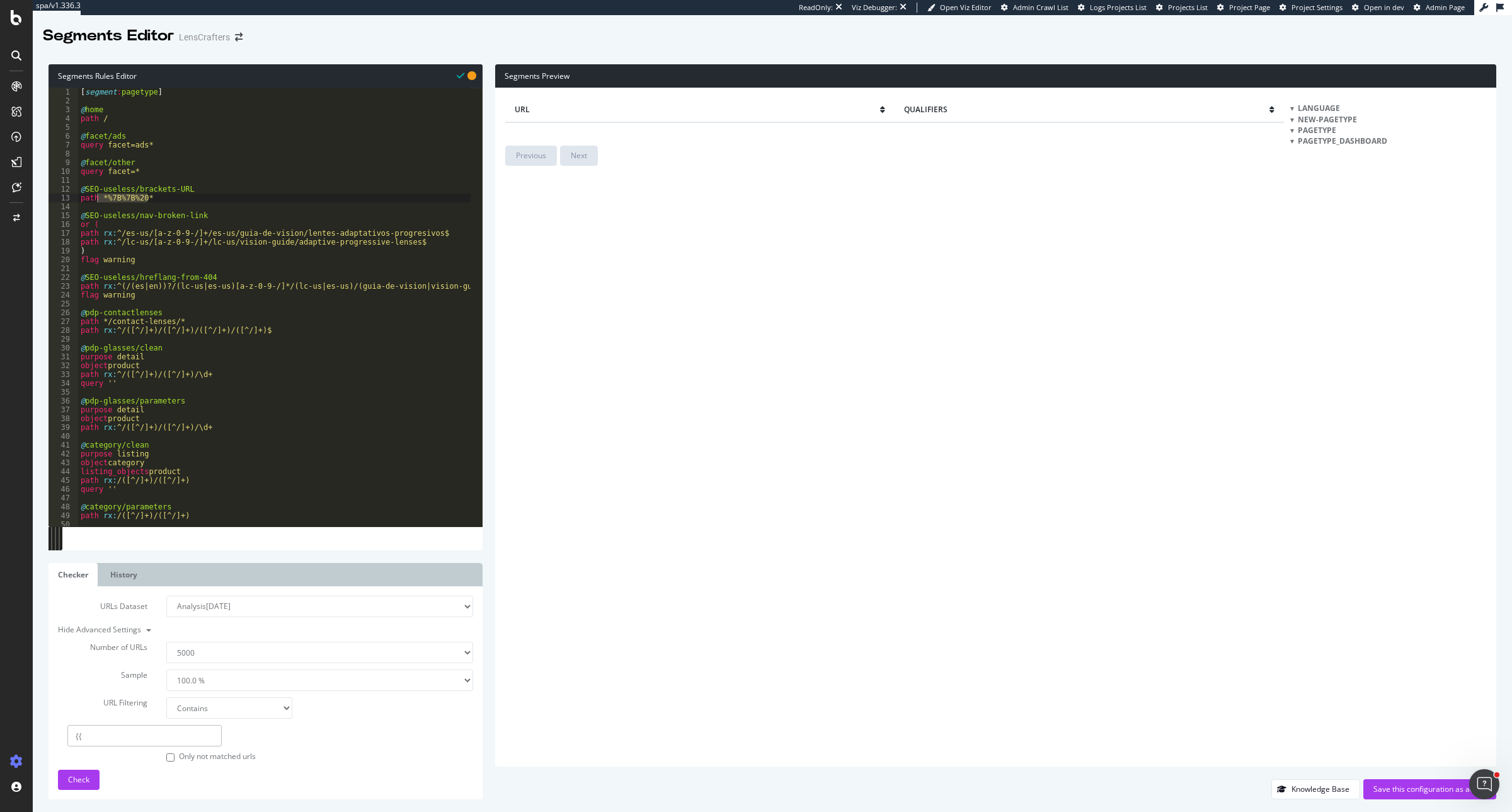
drag, startPoint x: 115, startPoint y: 739, endPoint x: 64, endPoint y: 735, distance: 51.2
click at [64, 735] on div "{{" at bounding box center [145, 736] width 174 height 21
paste input "*%7B%7B%20*"
click at [75, 735] on input "*%7B%7B%20" at bounding box center [145, 736] width 155 height 21
type input "%7B%7B%20"
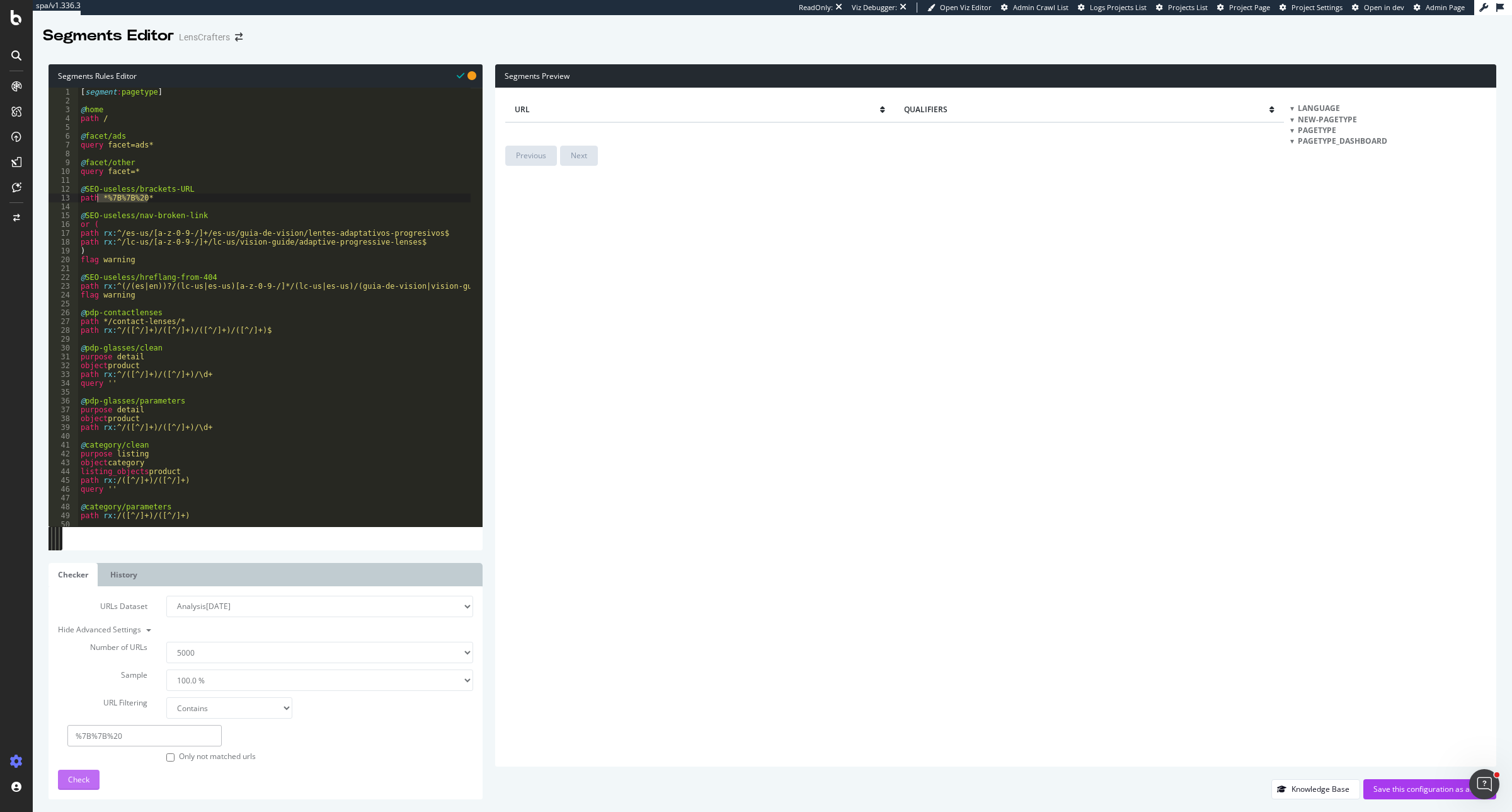
click at [70, 776] on span "Check" at bounding box center [79, 779] width 21 height 11
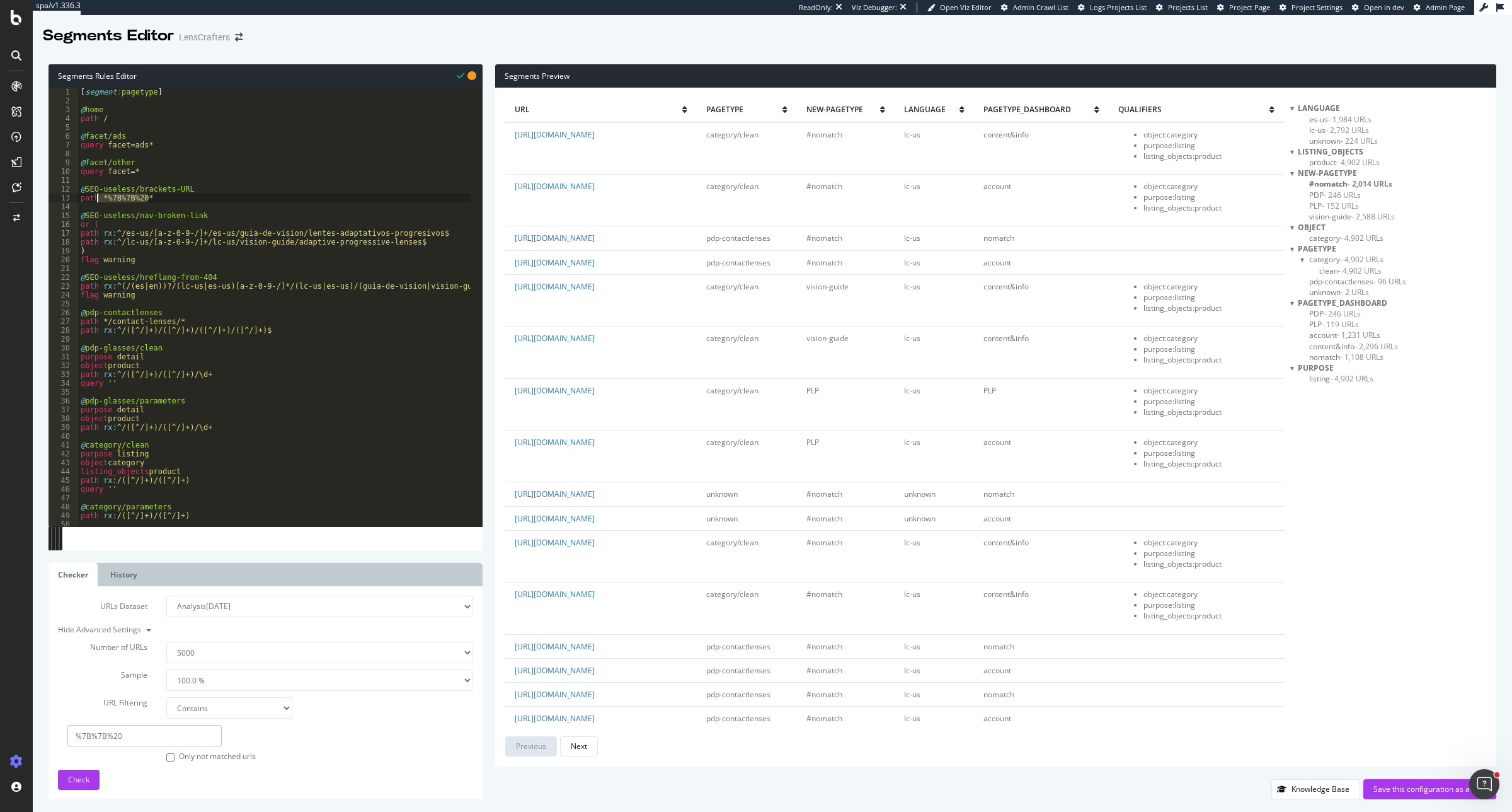
click at [162, 198] on div "[ segment : pagetype ] @ home path / @ facet/ads query facet=ads* @ facet/other…" at bounding box center [274, 307] width 393 height 439
click at [92, 202] on div "[ segment : pagetype ] @ home path / @ facet/ads query facet=ads* @ facet/other…" at bounding box center [1137, 310] width 2117 height 445
click at [92, 776] on button "Check" at bounding box center [79, 780] width 41 height 20
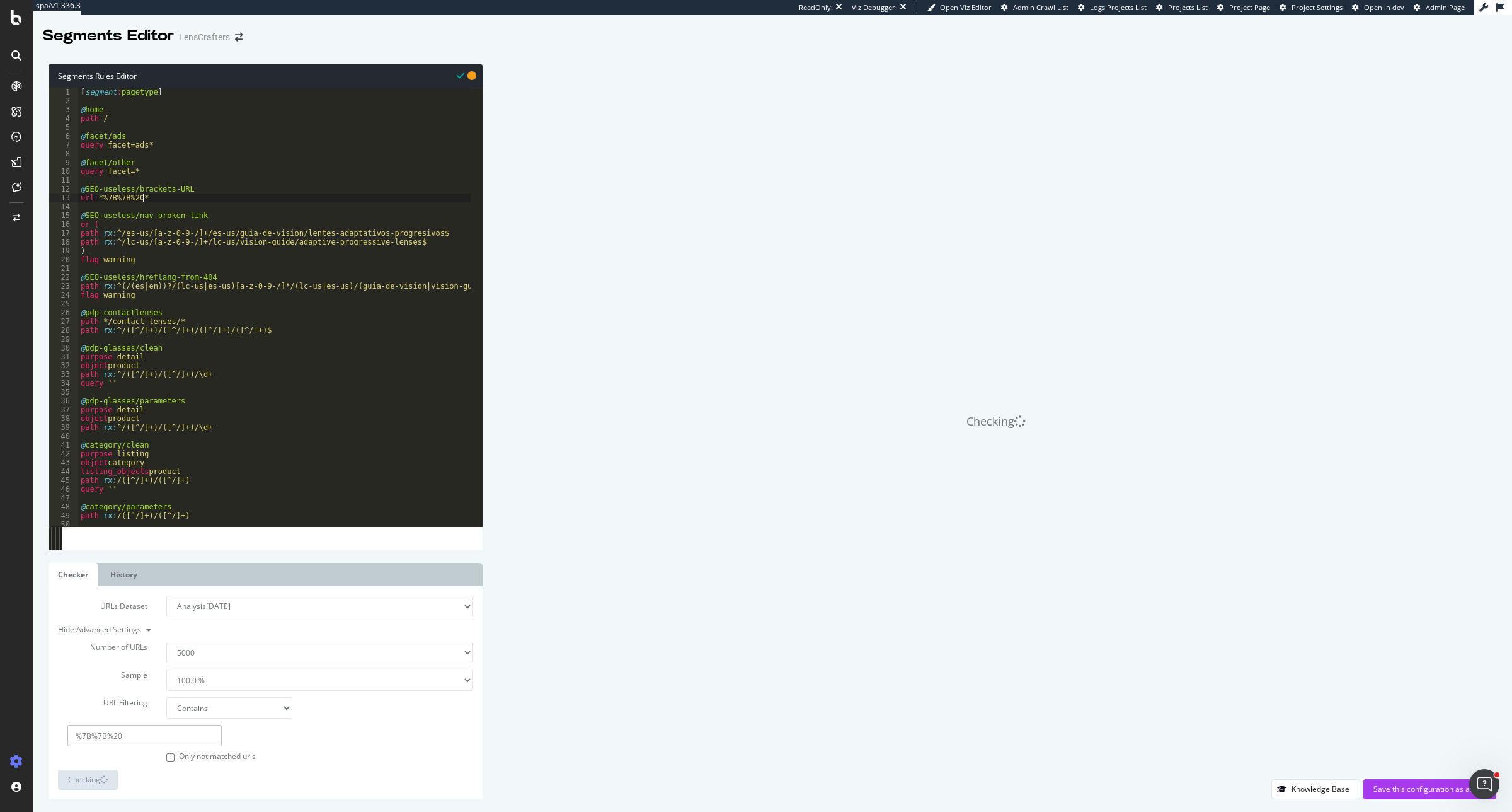
click at [170, 195] on div "[ segment : pagetype ] @ home path / @ facet/ads query facet=ads* @ facet/other…" at bounding box center [1137, 310] width 2117 height 445
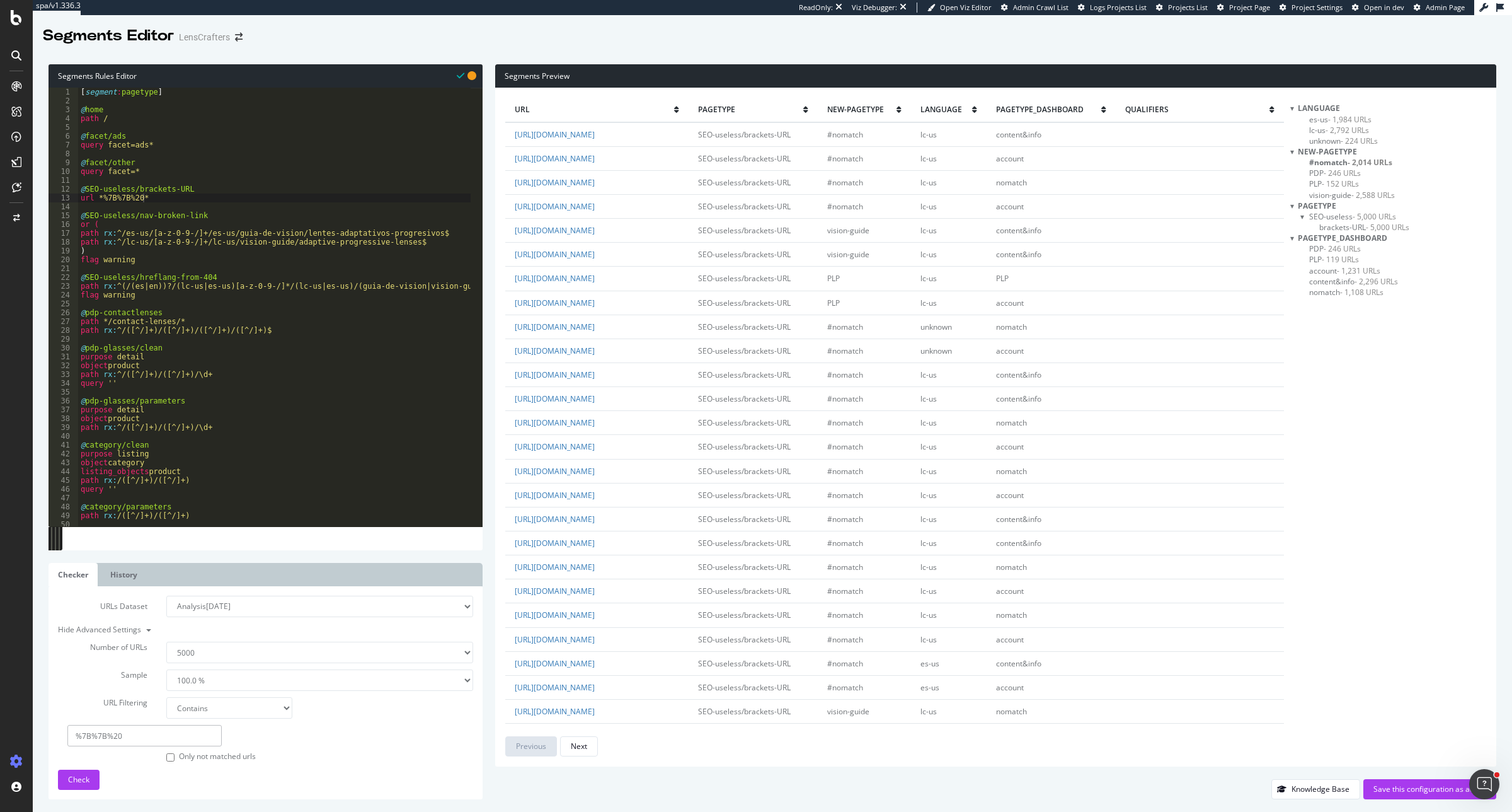
click at [1375, 226] on span "- 5,000 URLs" at bounding box center [1388, 227] width 44 height 11
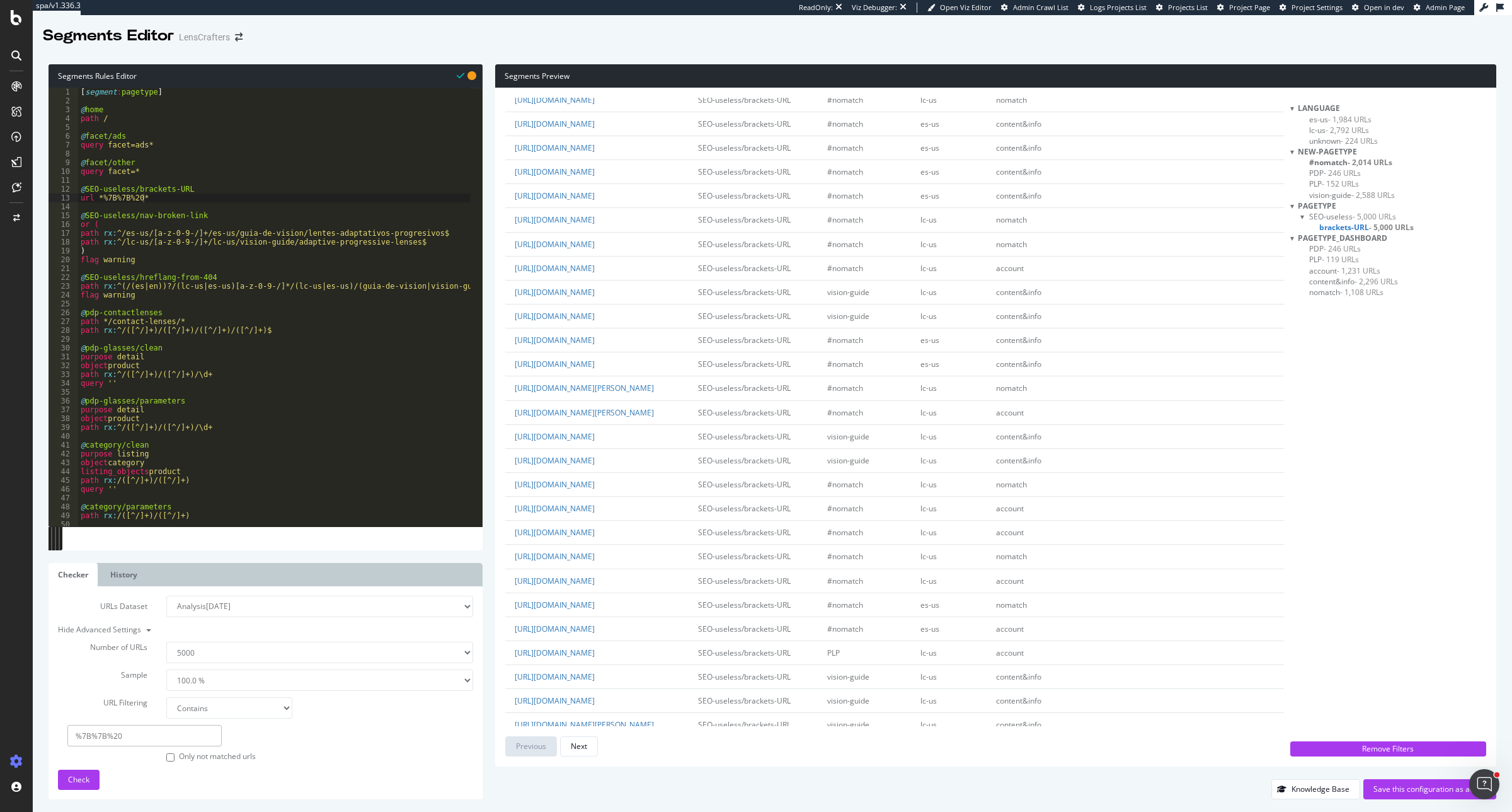
scroll to position [1812, 0]
copy link "myFavouritesUrl%20%7D%7D"
click at [142, 200] on div "[ segment : pagetype ] @ home path / @ facet/ads query facet=ads* @ facet/other…" at bounding box center [1137, 310] width 2117 height 445
paste textarea "myFavouritesUrl%20%7D%7D"
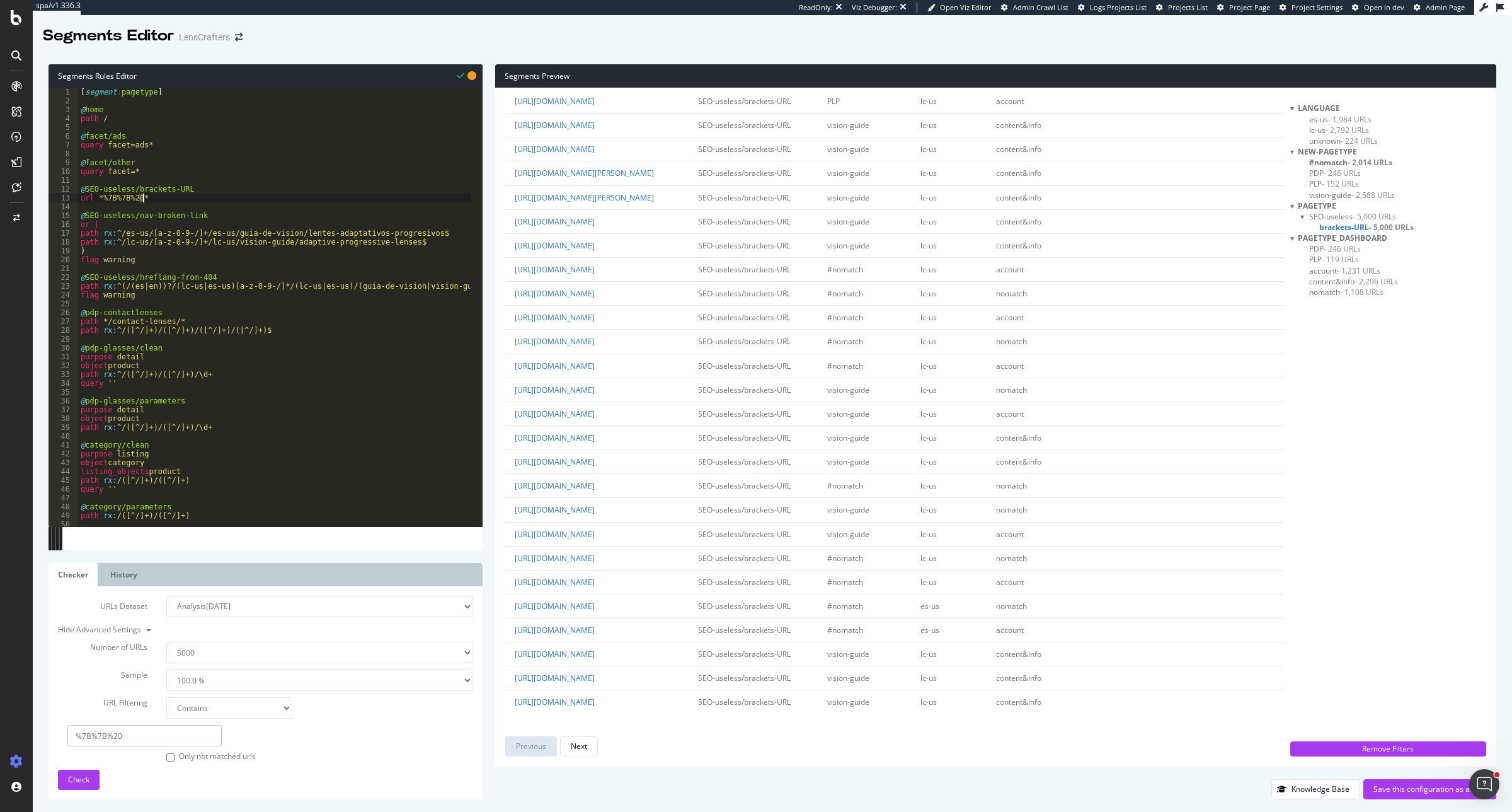
type textarea "url *%7B%7B%20myFavouritesUrl%20%7D%7D"
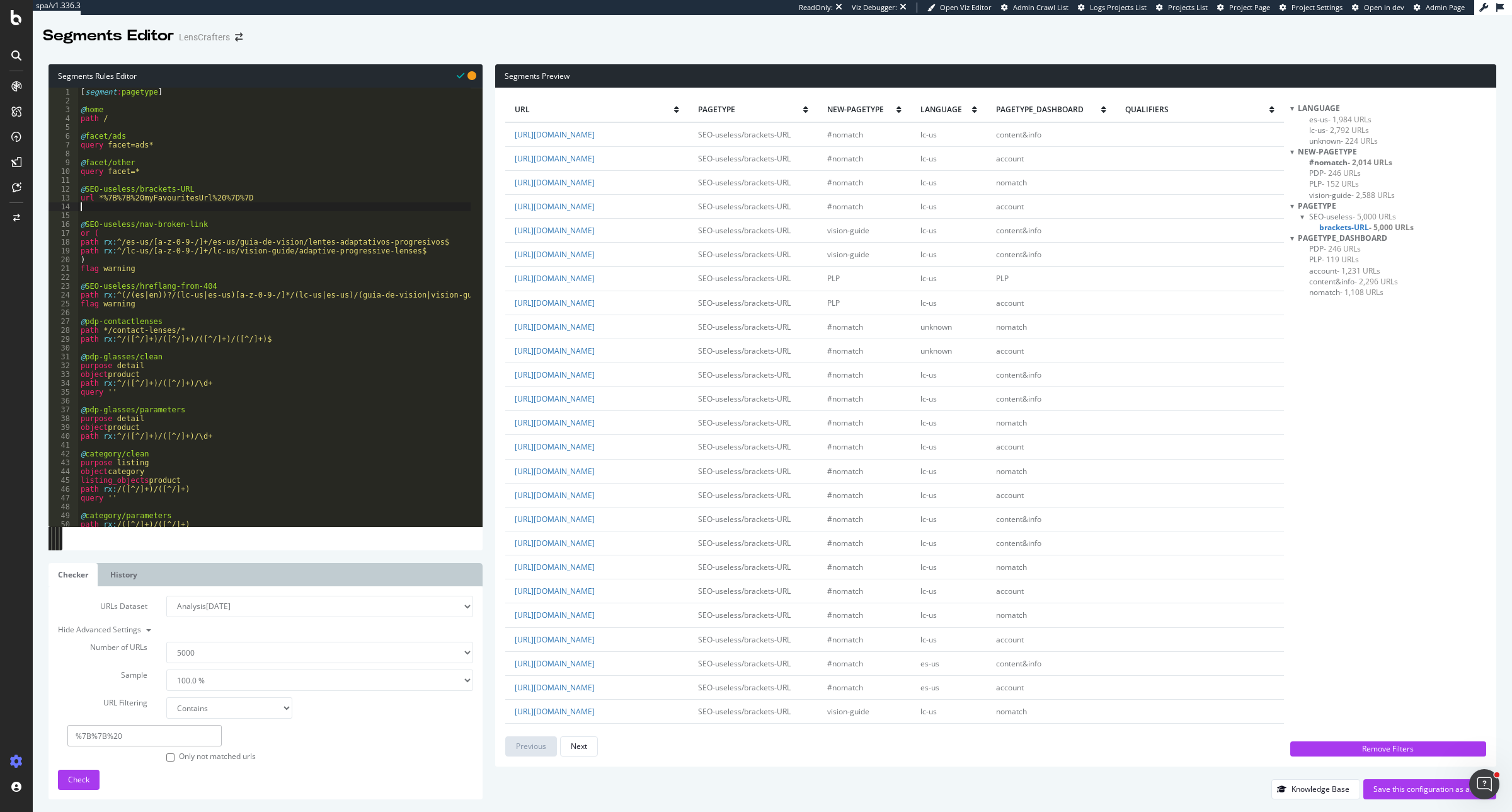
scroll to position [0, 0]
type textarea "url"
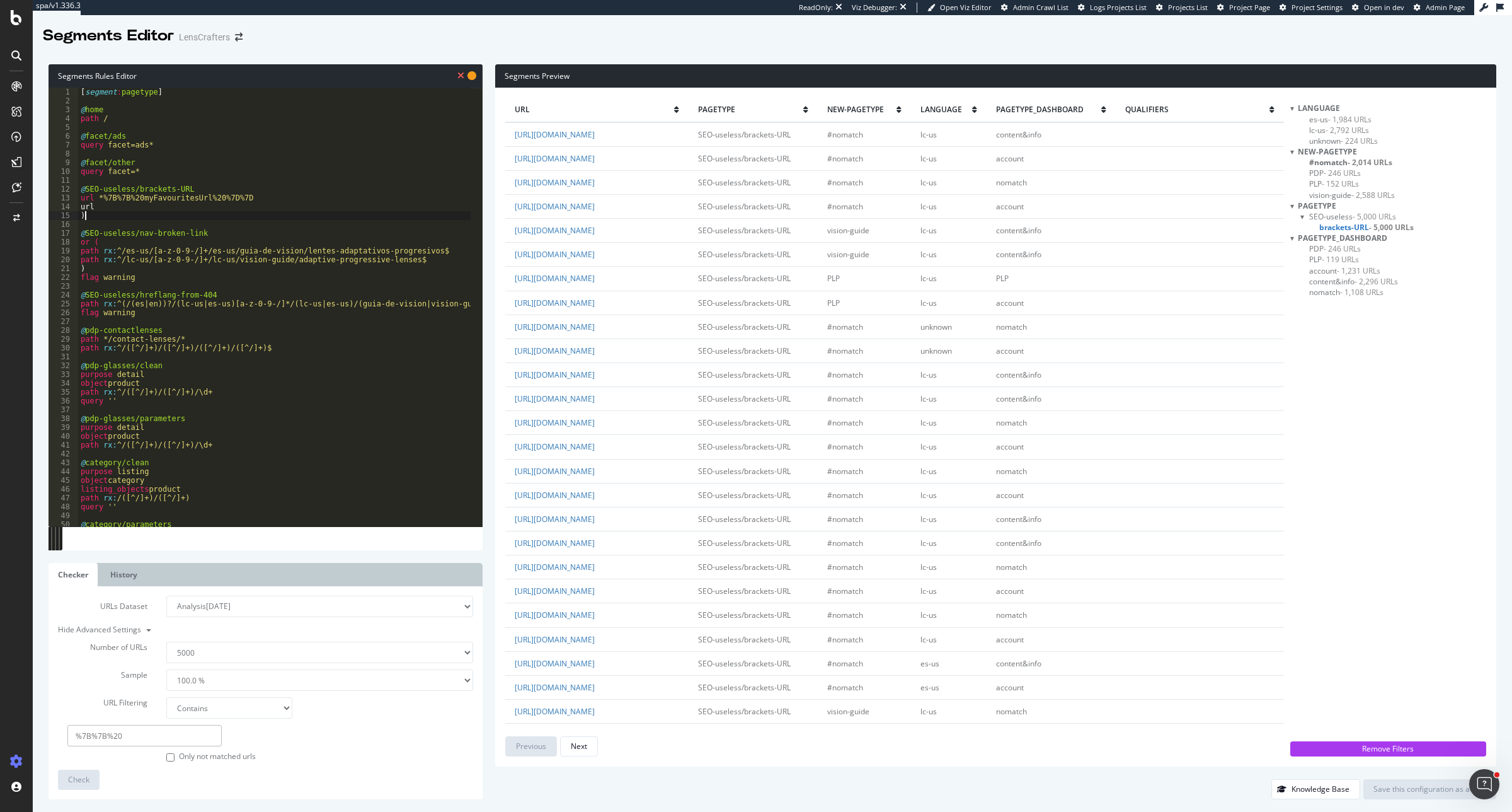
click at [82, 199] on div "[ segment : pagetype ] @ home path / @ facet/ads query facet=ads* @ facet/other…" at bounding box center [1137, 310] width 2117 height 445
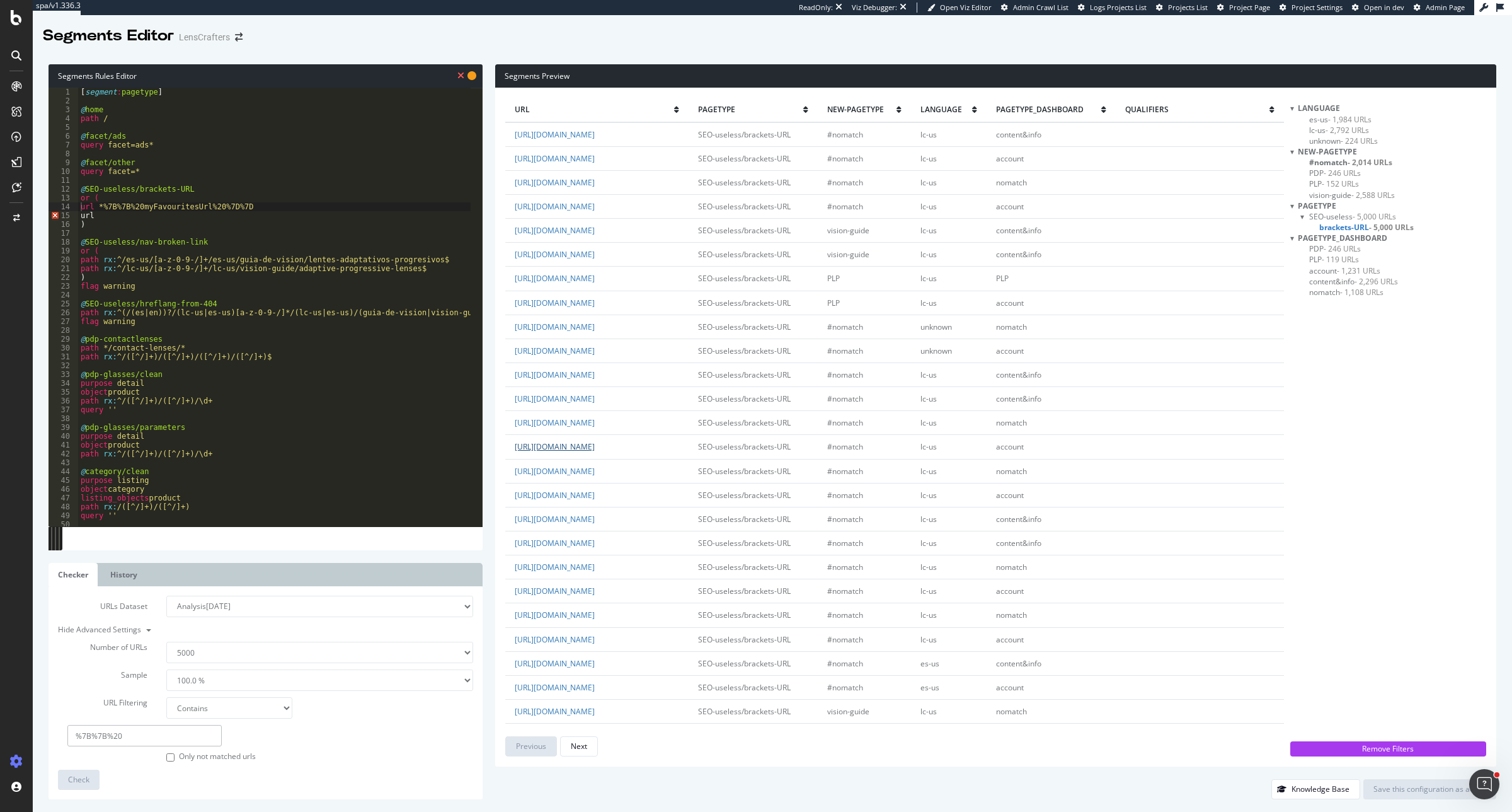
drag, startPoint x: 723, startPoint y: 611, endPoint x: 722, endPoint y: 603, distance: 8.1
click at [689, 459] on td "https://www.lenscrafters.com/lc-us/contact-lenses/dailies/%7B%7B%20myAccountUrl…" at bounding box center [597, 447] width 184 height 24
copy link "%7B%7B%20myAccountUrl%20%7D%7D"
click at [102, 218] on div "[ segment : pagetype ] @ home path / @ facet/ads query facet=ads* @ facet/other…" at bounding box center [1137, 310] width 2117 height 445
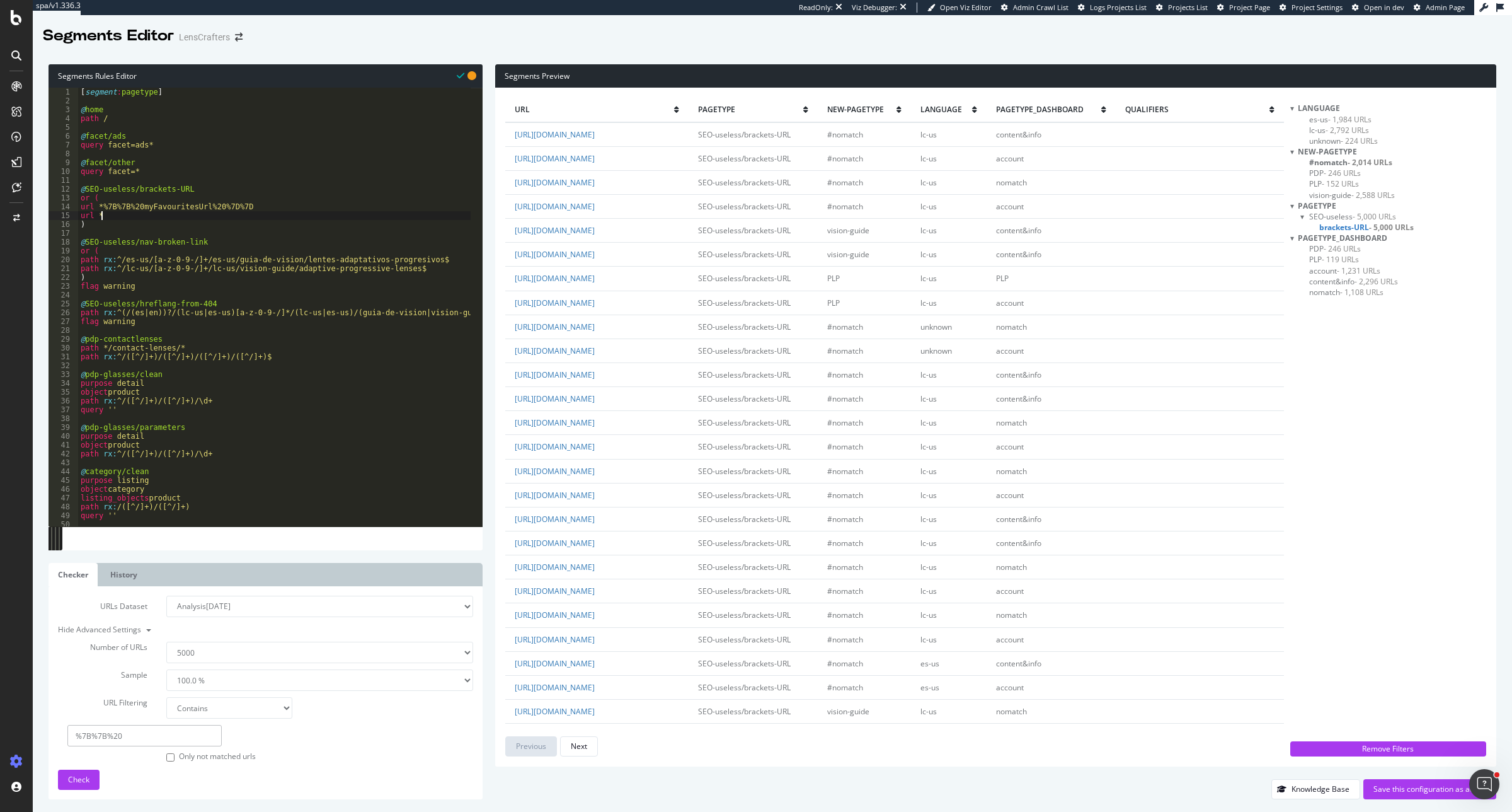
scroll to position [0, 1]
paste textarea "%7B%7B%20myAccountUrl%20%7D%7D"
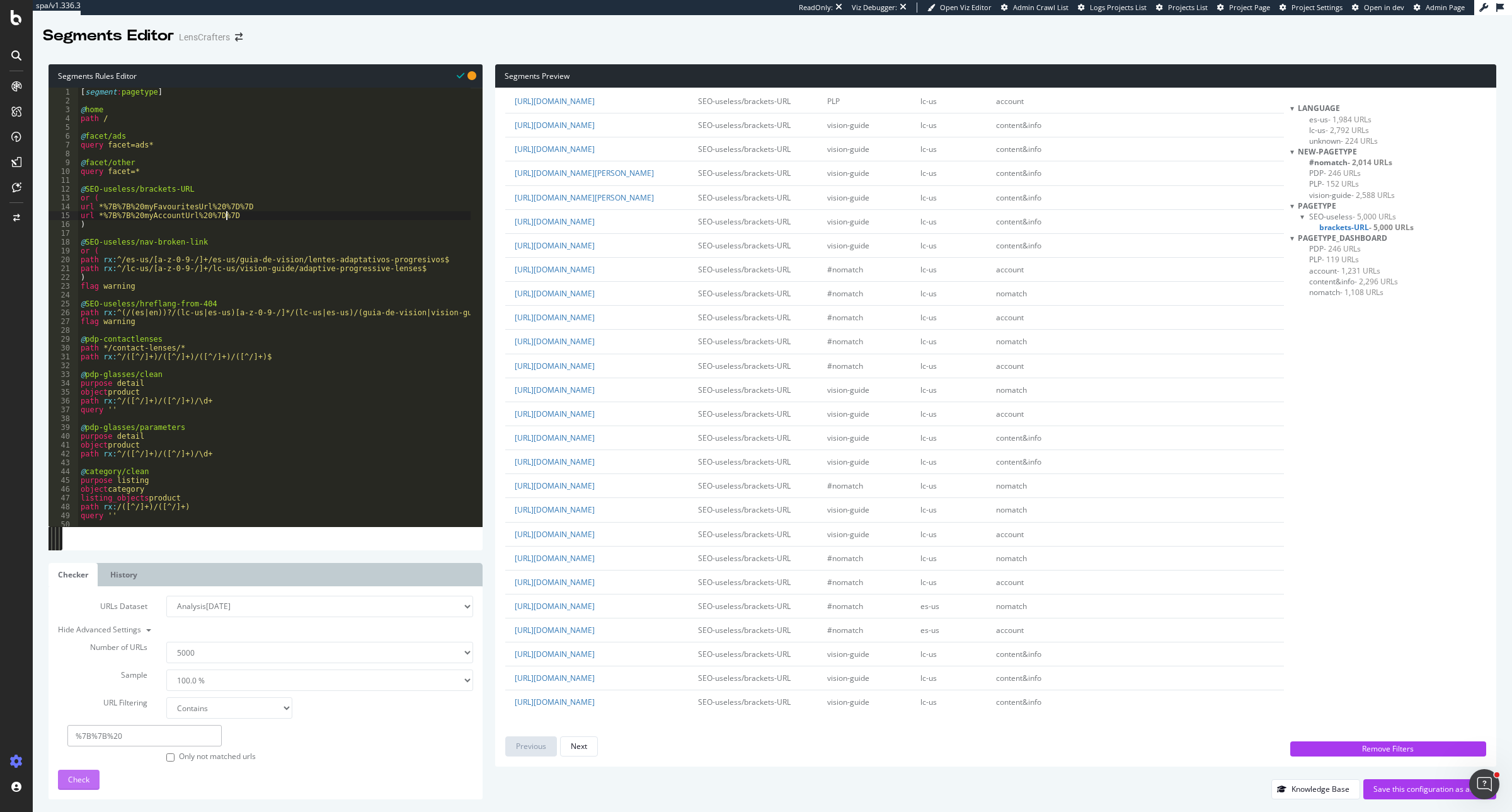
click at [74, 776] on span "Check" at bounding box center [79, 779] width 21 height 11
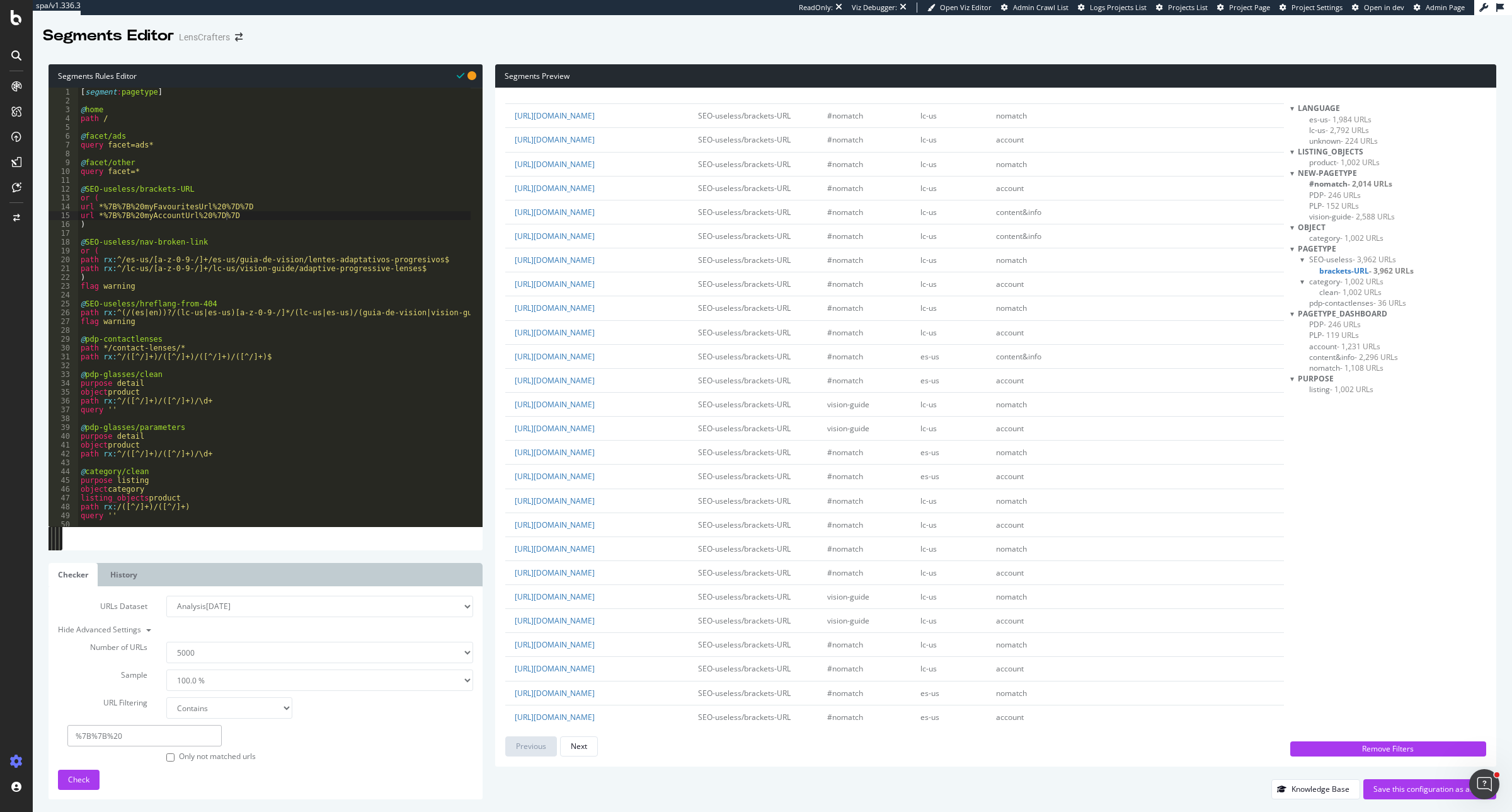
scroll to position [394, 0]
click at [1356, 290] on span "- 1,002 URLs" at bounding box center [1360, 292] width 44 height 11
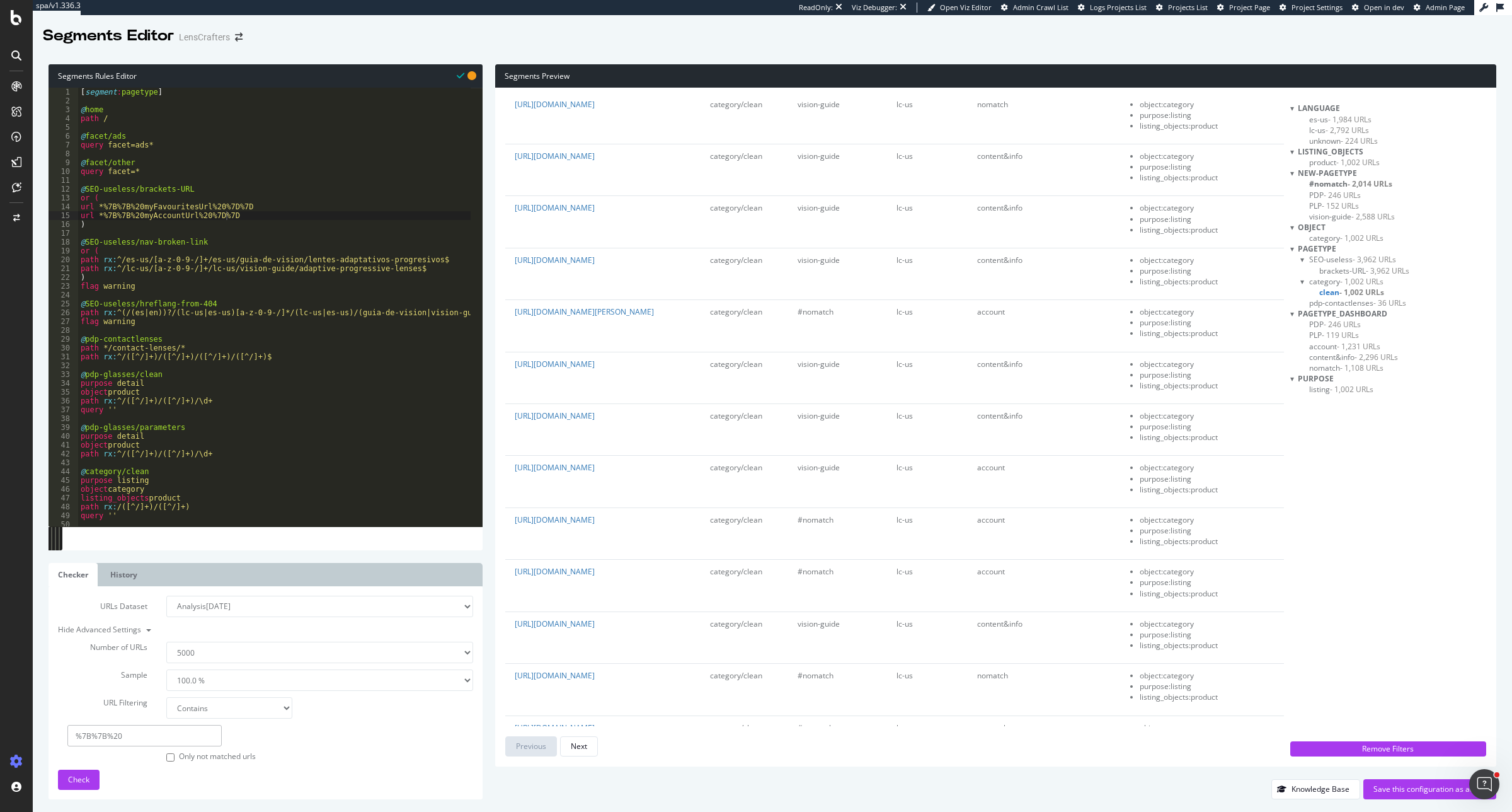
scroll to position [0, 0]
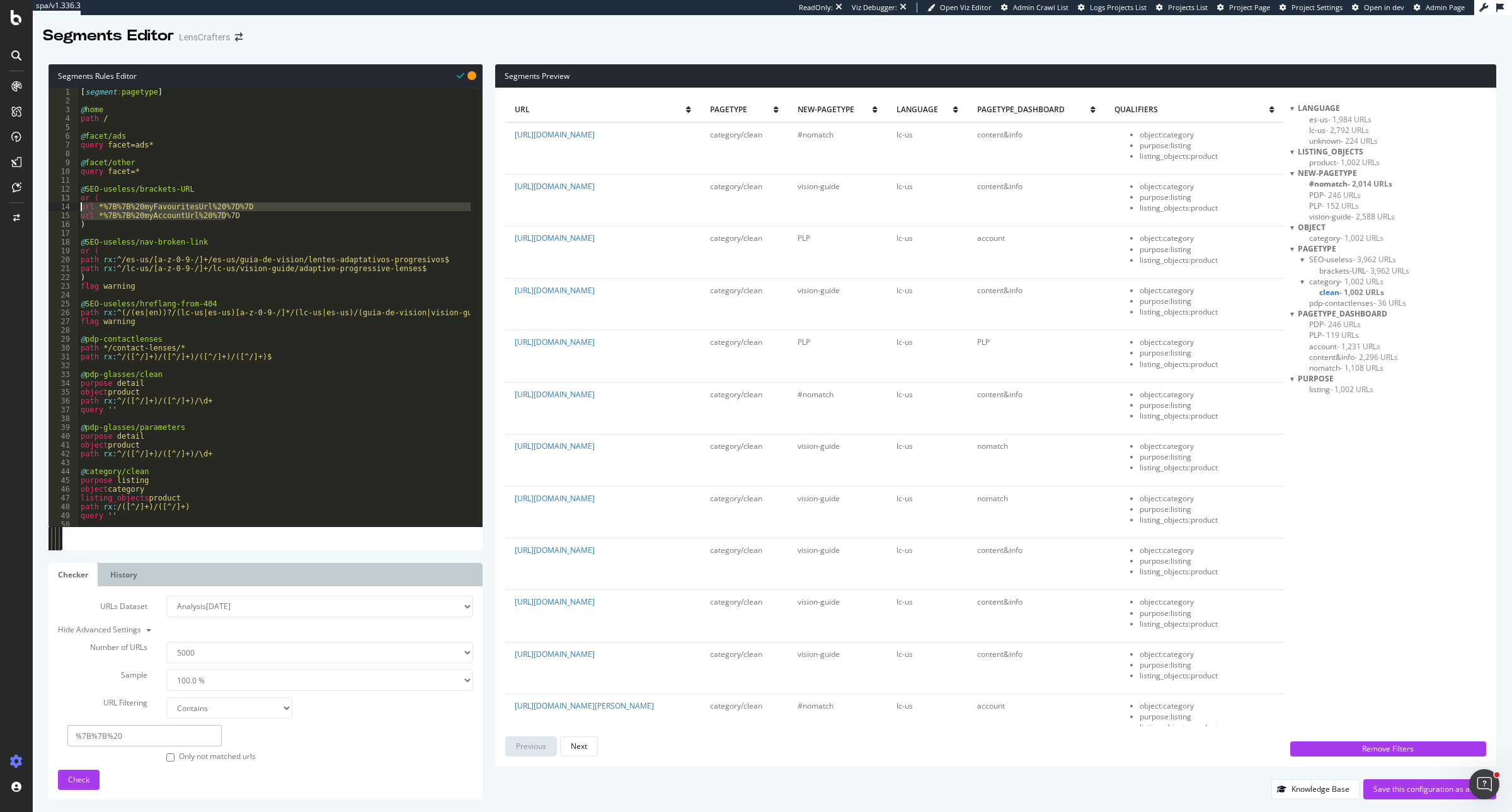
drag, startPoint x: 248, startPoint y: 218, endPoint x: 69, endPoint y: 205, distance: 179.5
click at [69, 205] on div "url *%7B%7B%20myAccountUrl%20%7D%7D 1 2 3 4 5 6 7 8 9 10 11 12 13 14 15 16 17 1…" at bounding box center [265, 307] width 434 height 439
click at [238, 213] on div "[ segment : pagetype ] @ home path / @ facet/ads query facet=ads* @ facet/other…" at bounding box center [274, 307] width 393 height 439
type textarea "url *%7B%7B%20myAccountUrl%20%7D%7D"
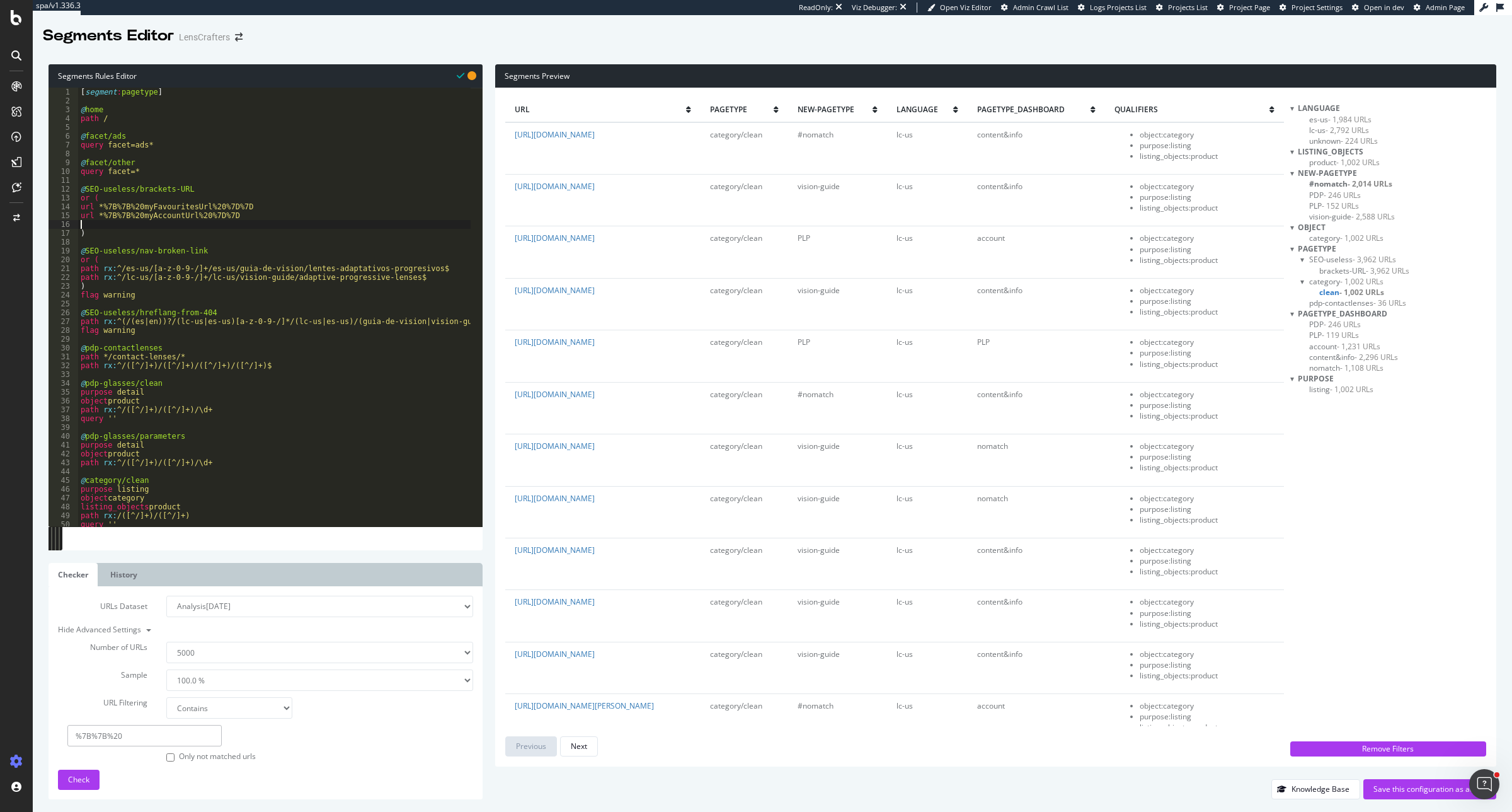
paste textarea "url *%7B%7B%20myAccountUrl%20%7D%7D"
click at [152, 226] on div "[ segment : pagetype ] @ home path / @ facet/ads query facet=ads* @ facet/other…" at bounding box center [1137, 310] width 2117 height 445
click at [191, 226] on div "[ segment : pagetype ] @ home path / @ facet/ads query facet=ads* @ facet/other…" at bounding box center [1137, 310] width 2117 height 445
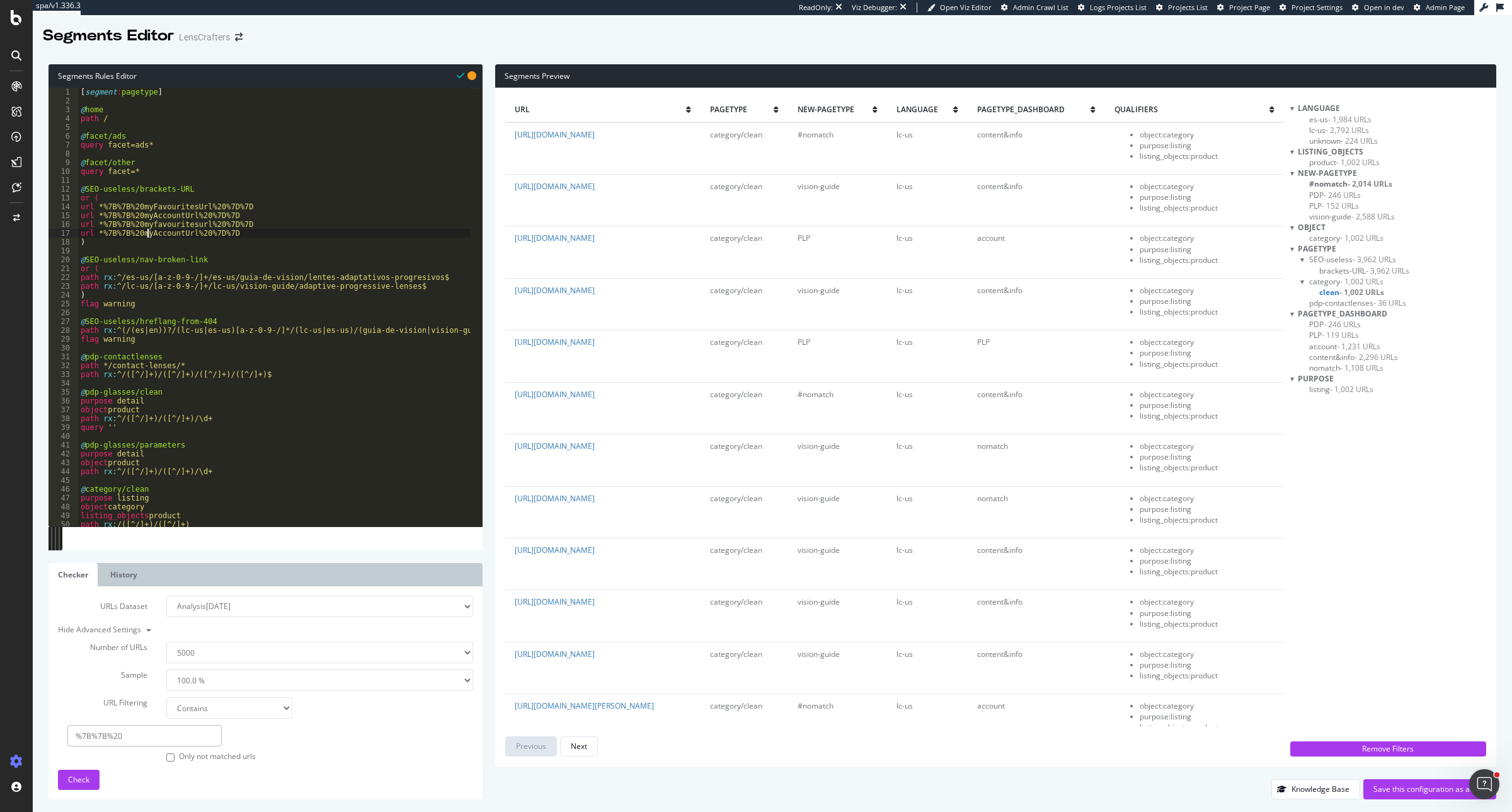
click at [147, 232] on div "[ segment : pagetype ] @ home path / @ facet/ads query facet=ads* @ facet/other…" at bounding box center [1137, 310] width 2117 height 445
click at [182, 232] on div "[ segment : pagetype ] @ home path / @ facet/ads query facet=ads* @ facet/other…" at bounding box center [1137, 310] width 2117 height 445
click at [68, 785] on div "Check" at bounding box center [79, 779] width 21 height 11
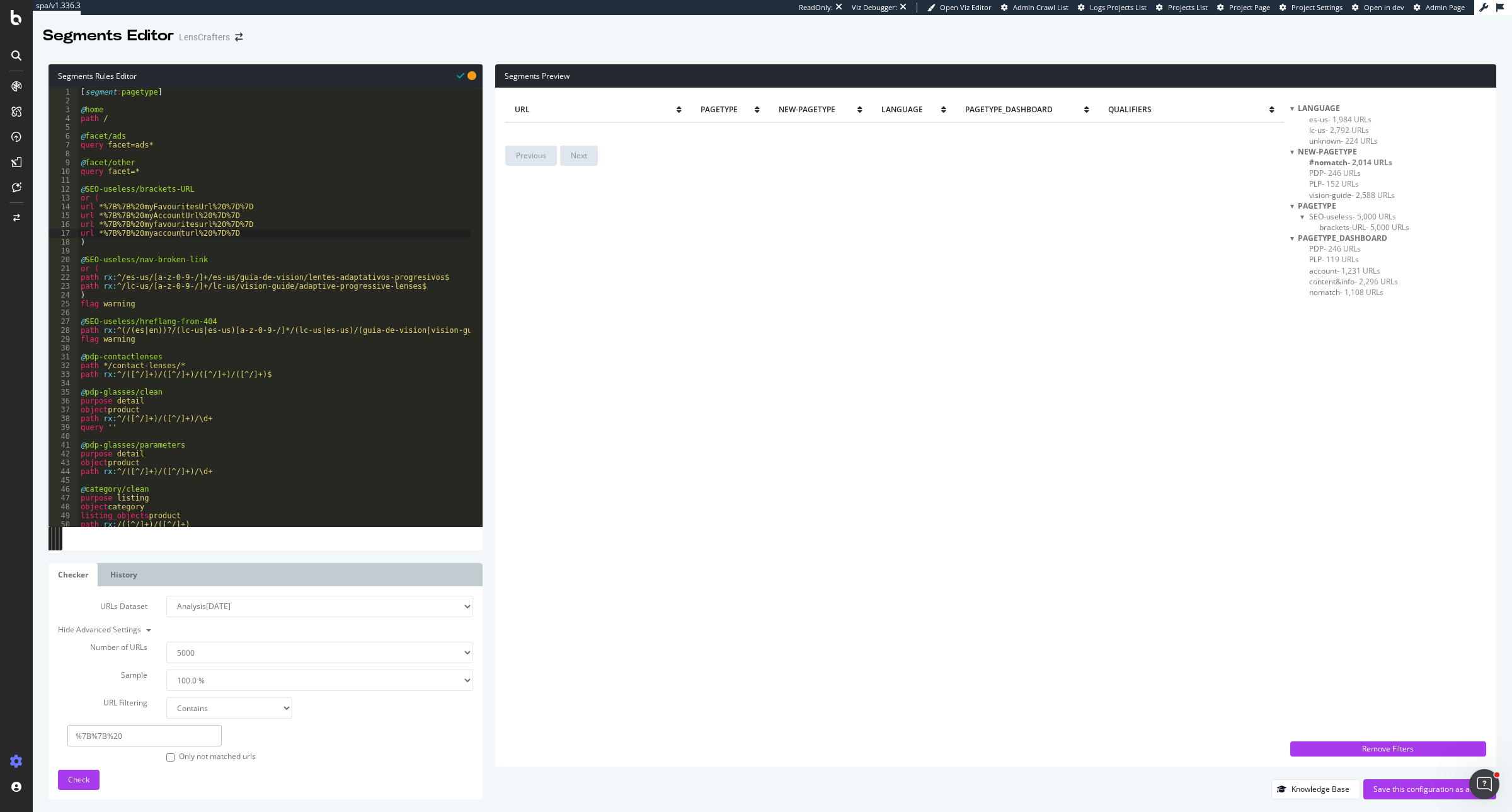
click at [1374, 227] on span "- 5,000 URLs" at bounding box center [1388, 227] width 44 height 11
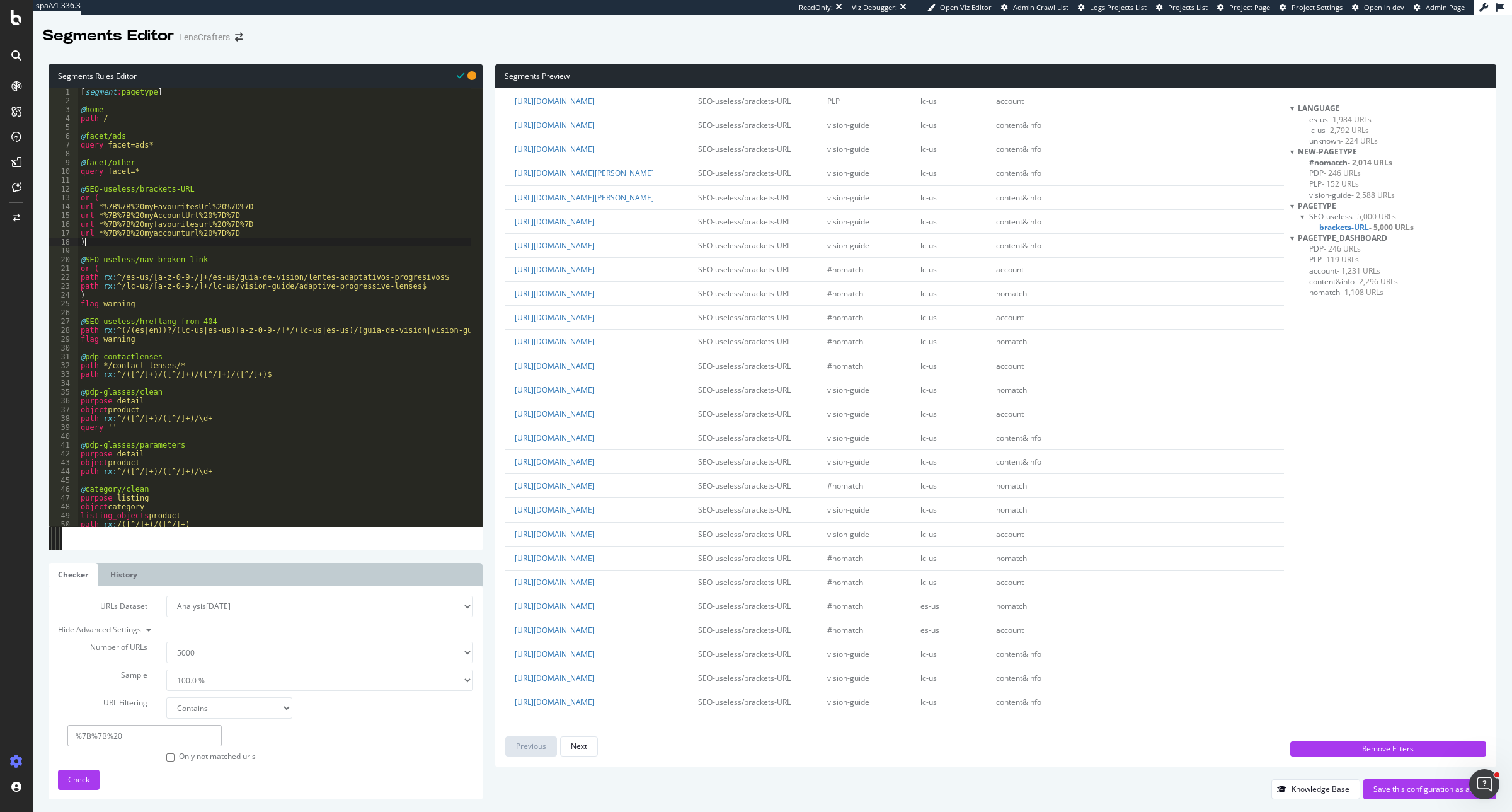
scroll to position [0, 0]
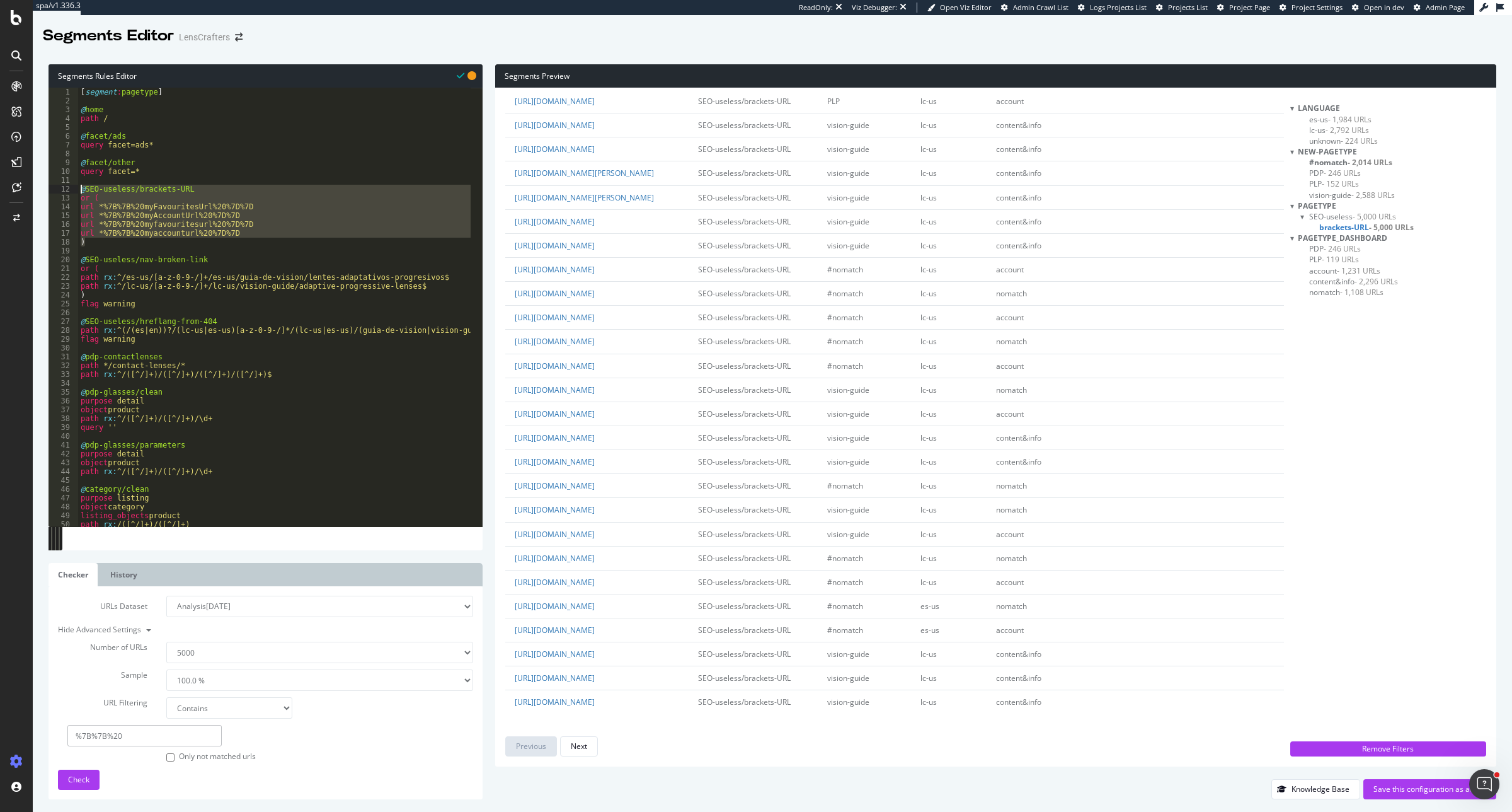
drag, startPoint x: 89, startPoint y: 243, endPoint x: 76, endPoint y: 193, distance: 51.7
click at [76, 193] on div ") 1 2 3 4 5 6 7 8 9 10 11 12 13 14 15 16 17 18 19 20 21 22 23 24 25 26 27 28 29…" at bounding box center [265, 307] width 434 height 439
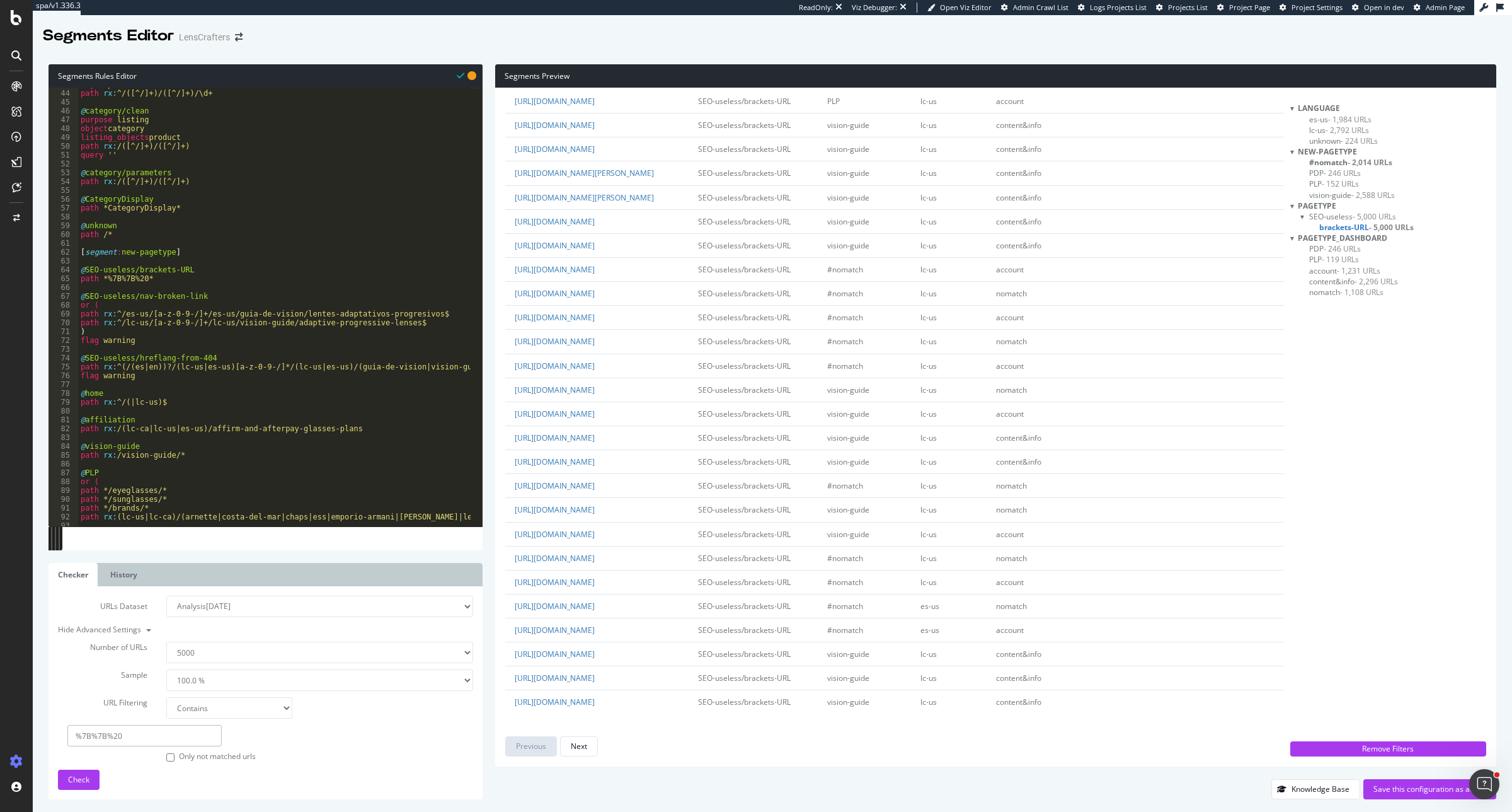
scroll to position [426, 0]
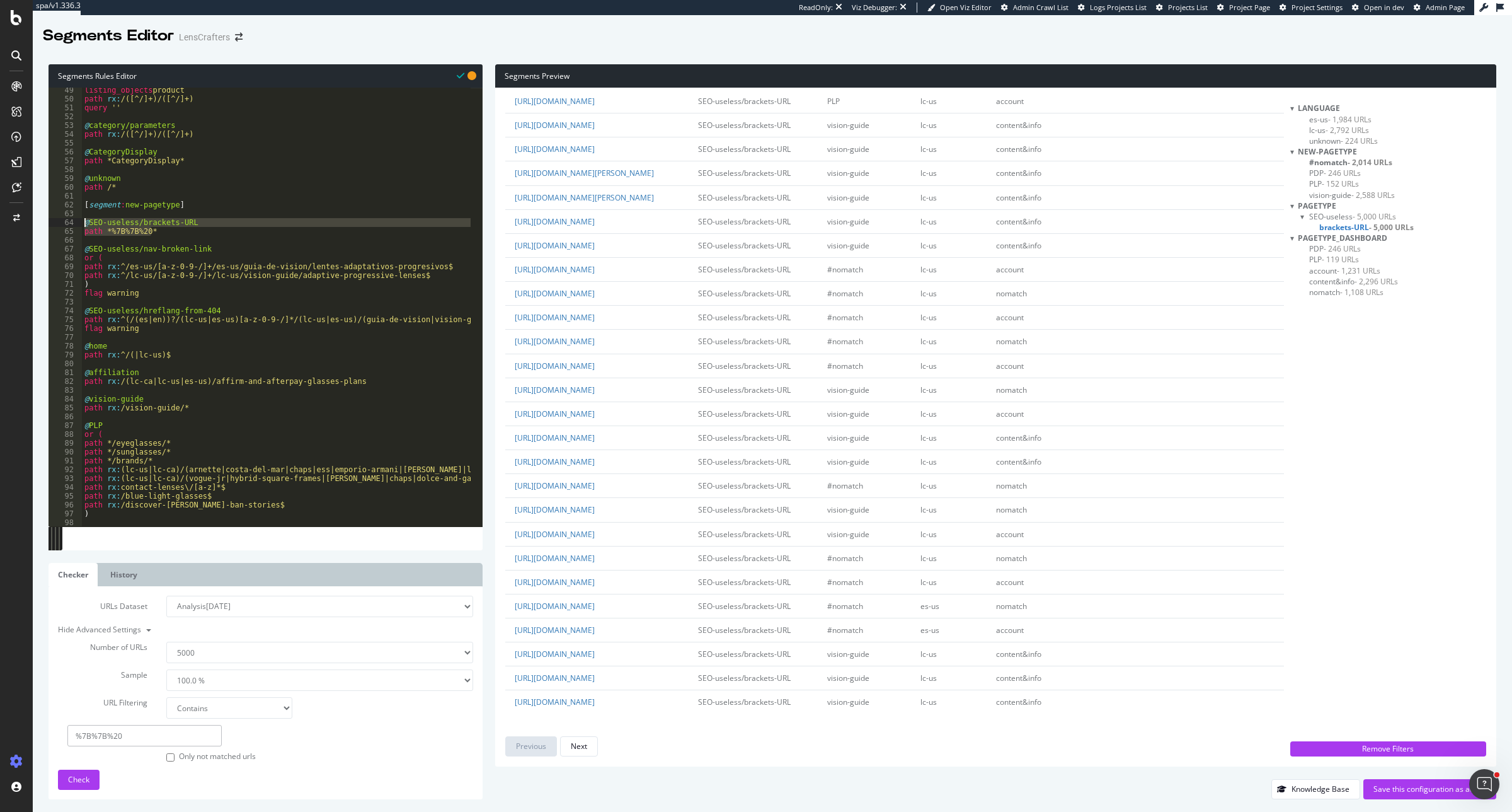
drag, startPoint x: 176, startPoint y: 235, endPoint x: 74, endPoint y: 226, distance: 102.4
click at [74, 226] on div "@SEO-useless/brackets-URL or ( 49 50 51 52 53 54 55 56 57 58 59 60 61 62 63 64 …" at bounding box center [265, 307] width 434 height 439
paste textarea ")"
type textarea ")"
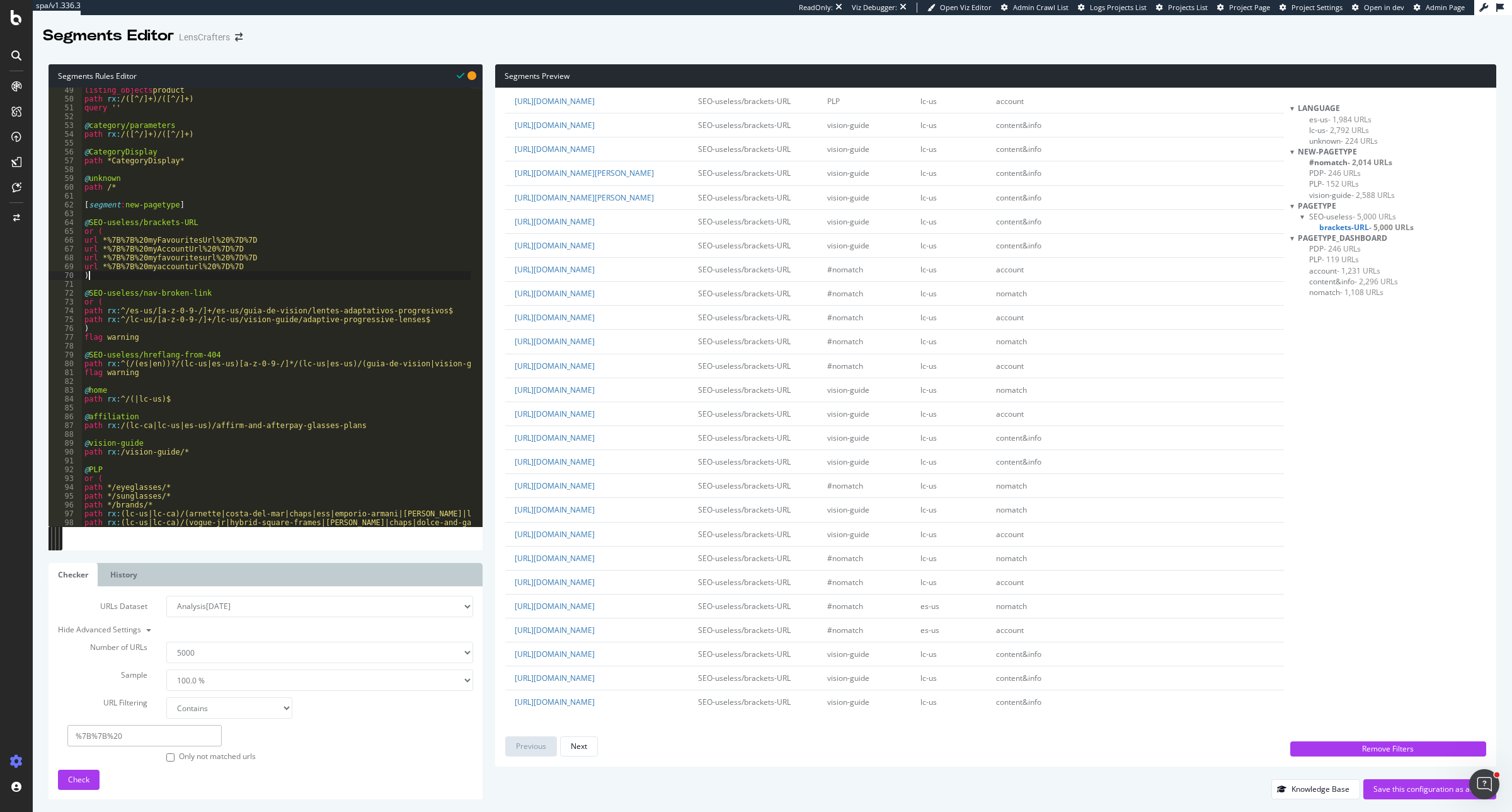
scroll to position [0, 0]
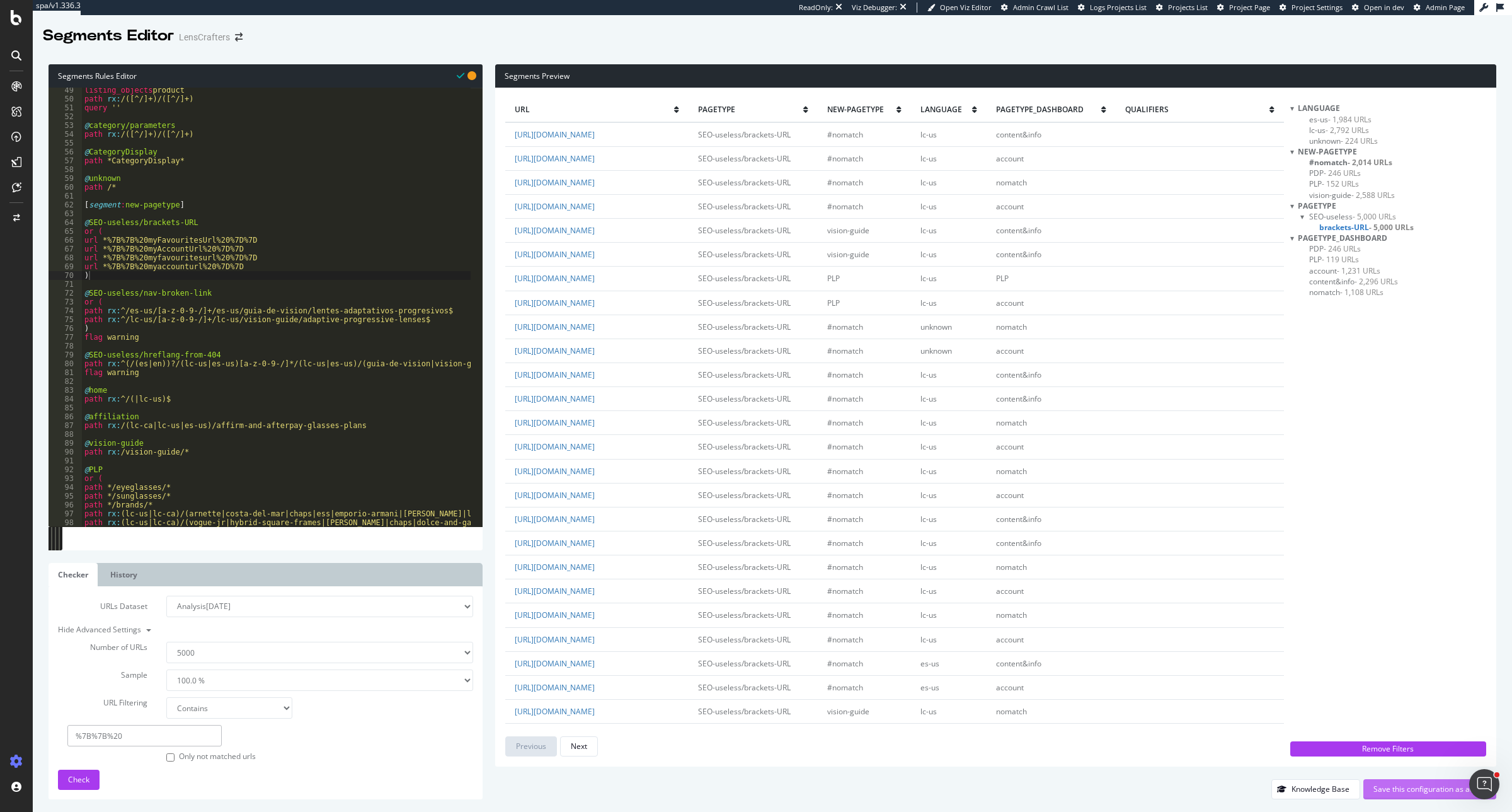
click at [1424, 786] on div "Save this configuration as active" at bounding box center [1430, 788] width 112 height 11
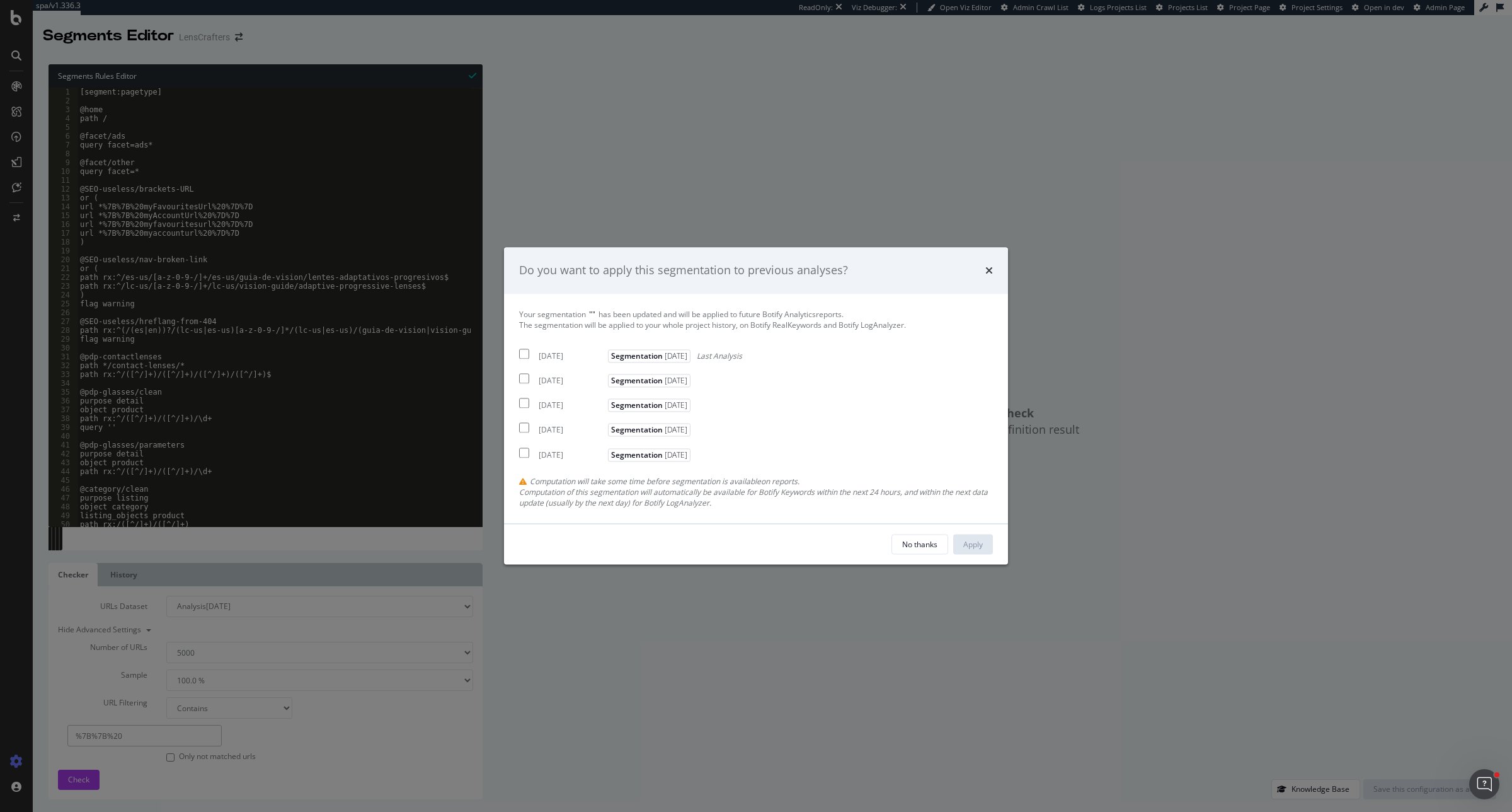
click at [528, 355] on input "modal" at bounding box center [524, 354] width 10 height 10
checkbox input "true"
click at [980, 547] on div "Apply" at bounding box center [973, 544] width 20 height 11
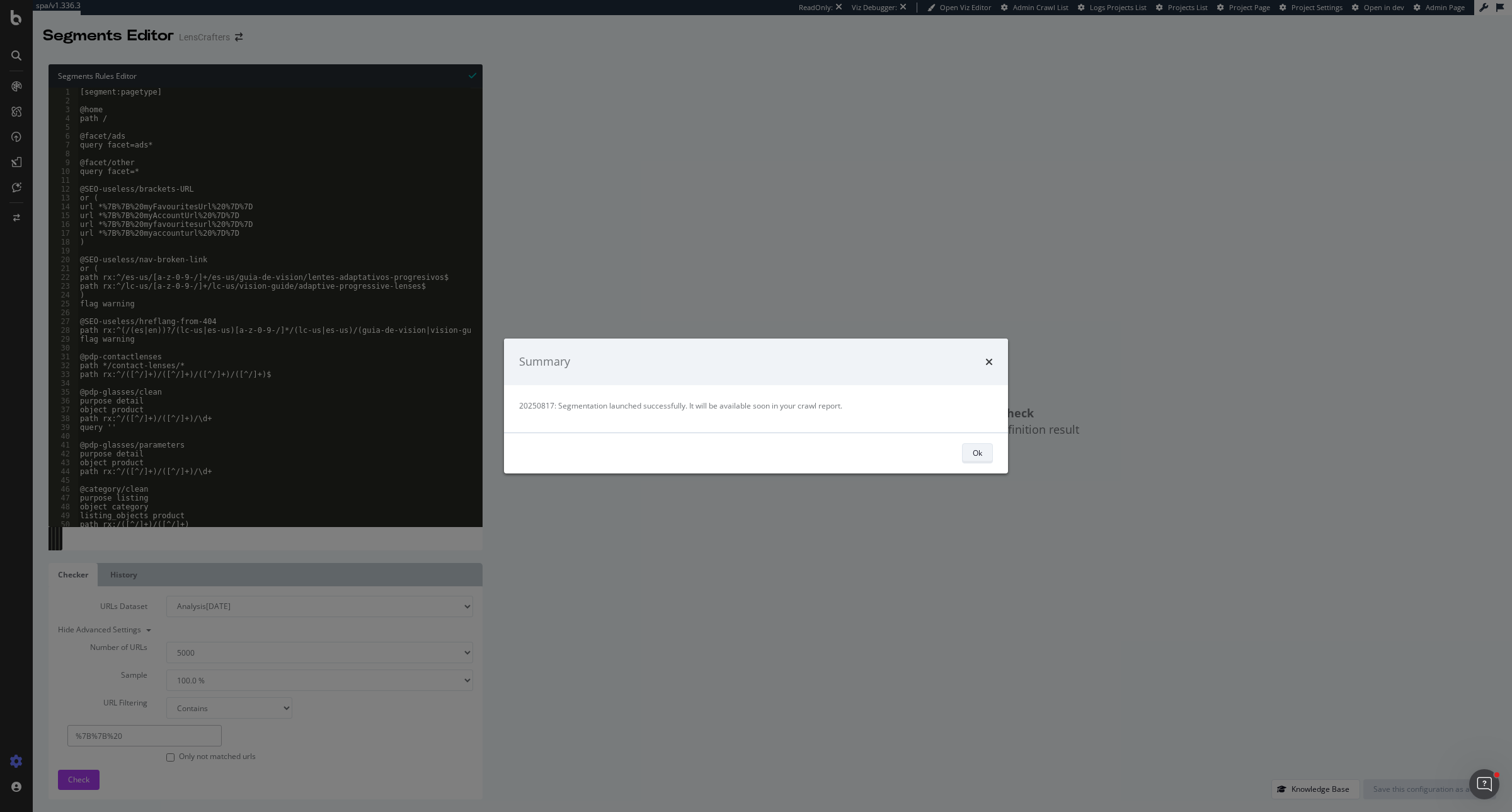
click at [976, 447] on div "Ok" at bounding box center [977, 452] width 9 height 11
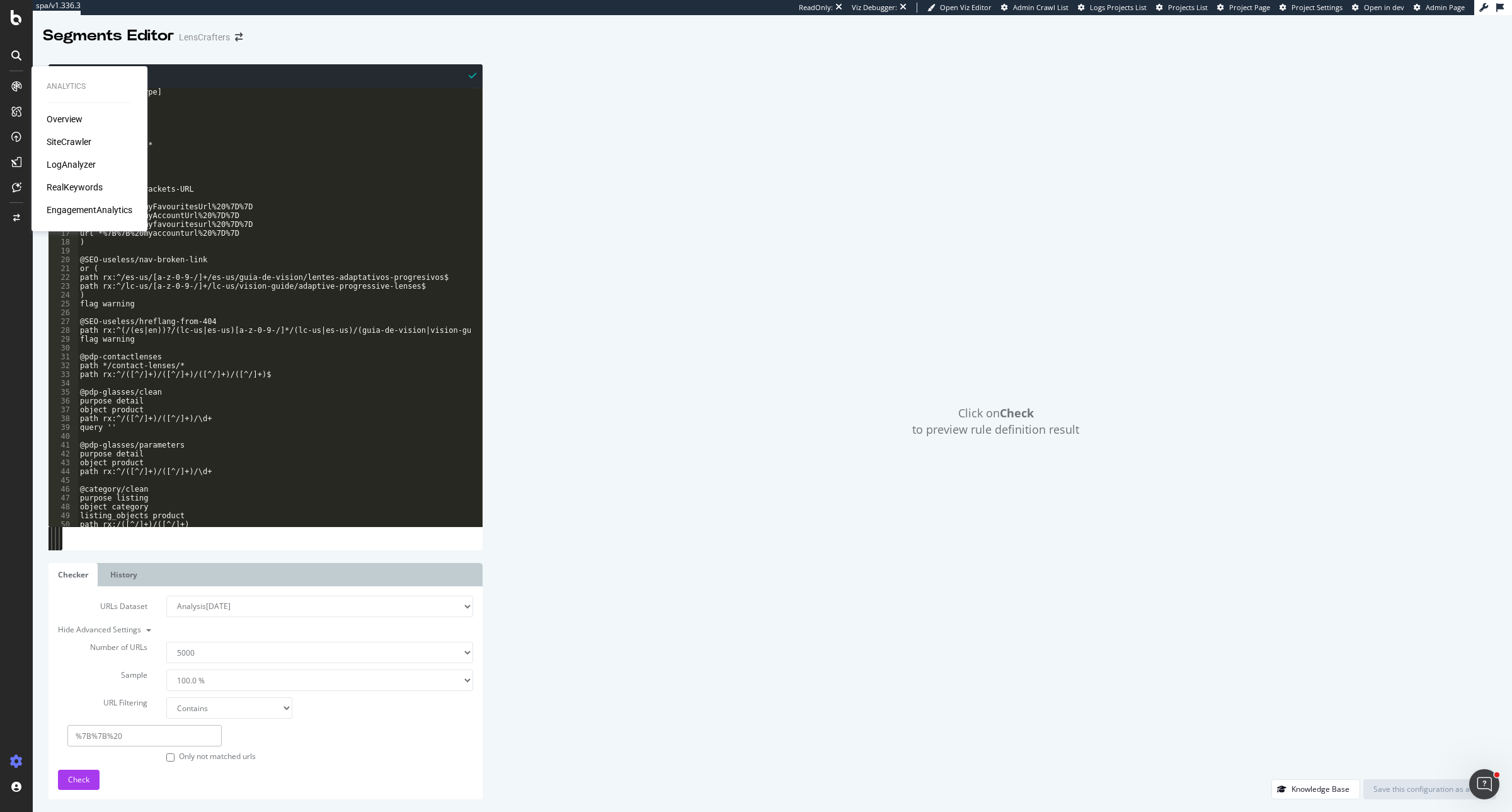
click at [64, 136] on div "SiteCrawler" at bounding box center [69, 141] width 45 height 12
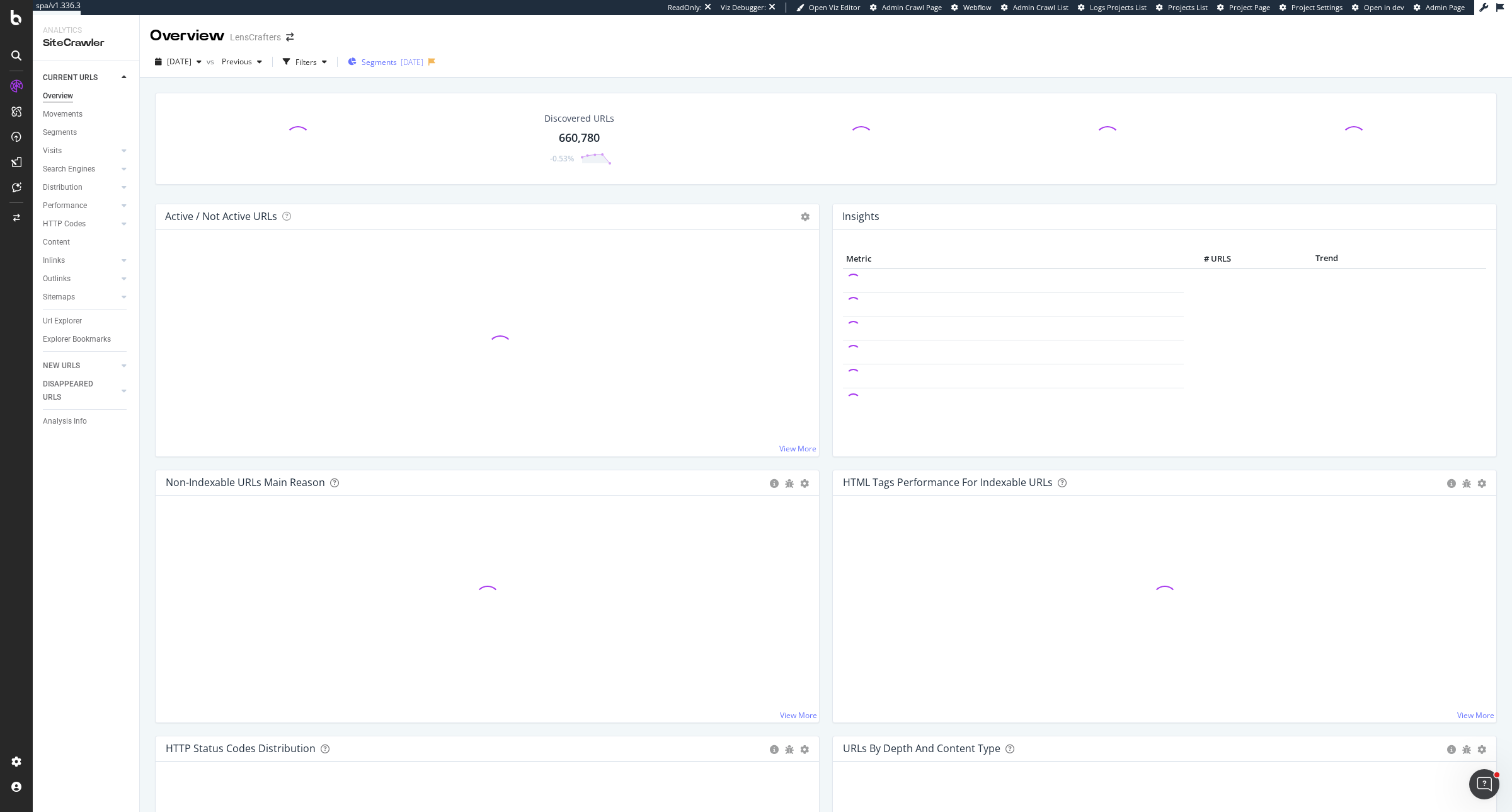
click at [397, 66] on span "Segments" at bounding box center [379, 62] width 36 height 11
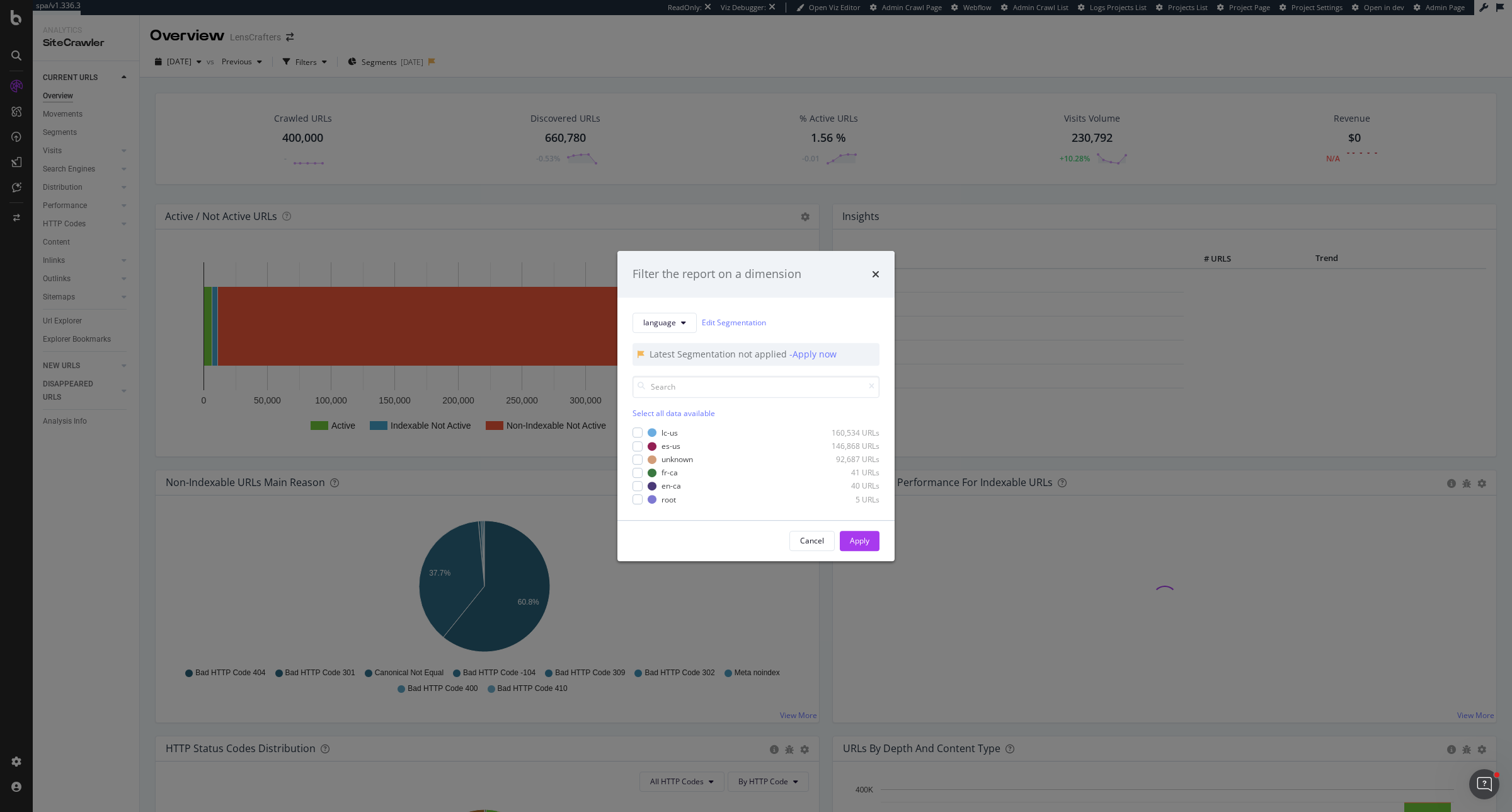
click at [680, 311] on div "language Edit Segmentation Latest Segmentation not applied - Apply now Select a…" at bounding box center [756, 408] width 277 height 222
click at [81, 227] on div "Filter the report on a dimension language Edit Segmentation Latest Segmentation…" at bounding box center [756, 406] width 1512 height 812
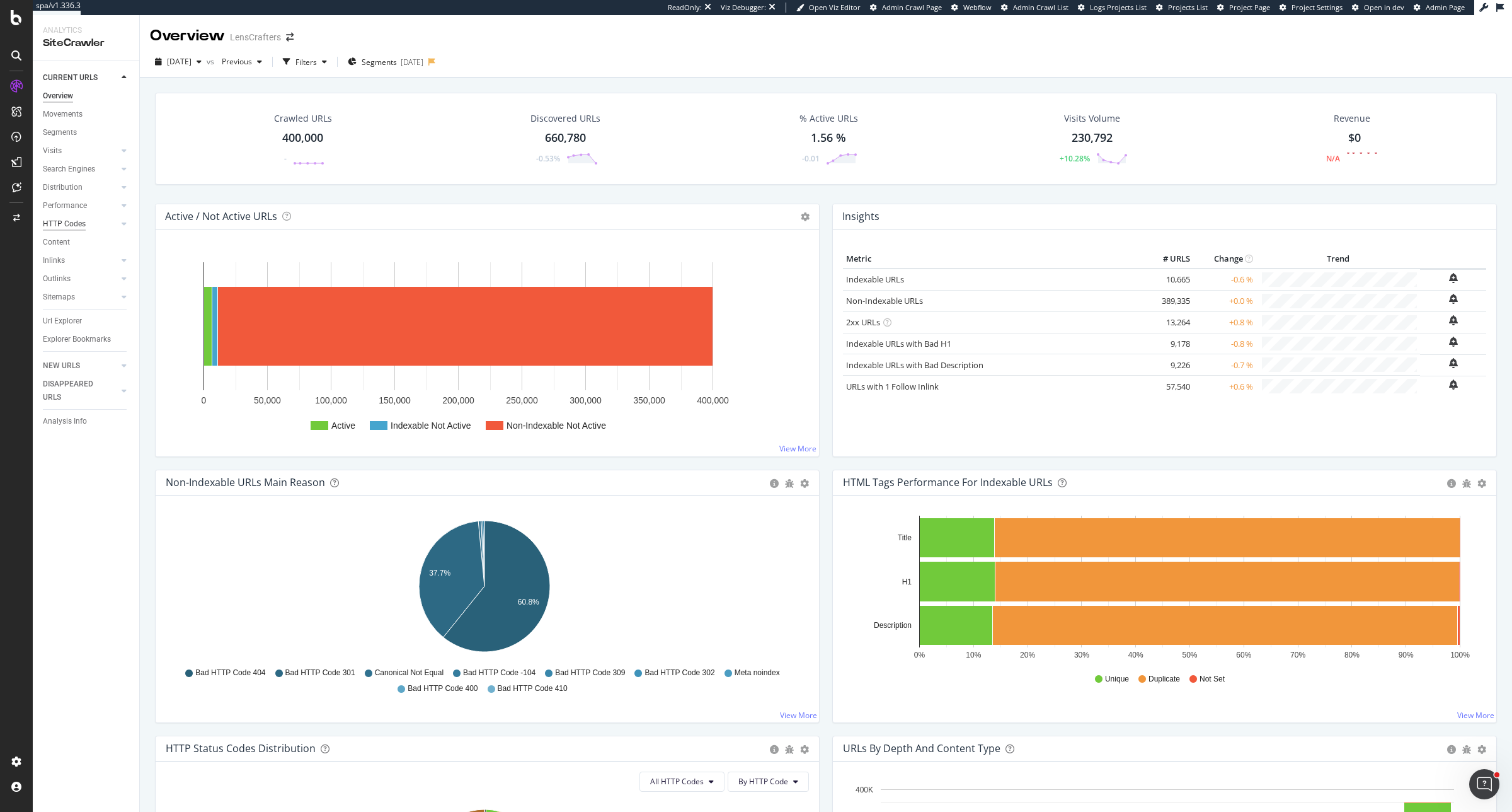
click at [74, 224] on div "HTTP Codes" at bounding box center [64, 224] width 43 height 13
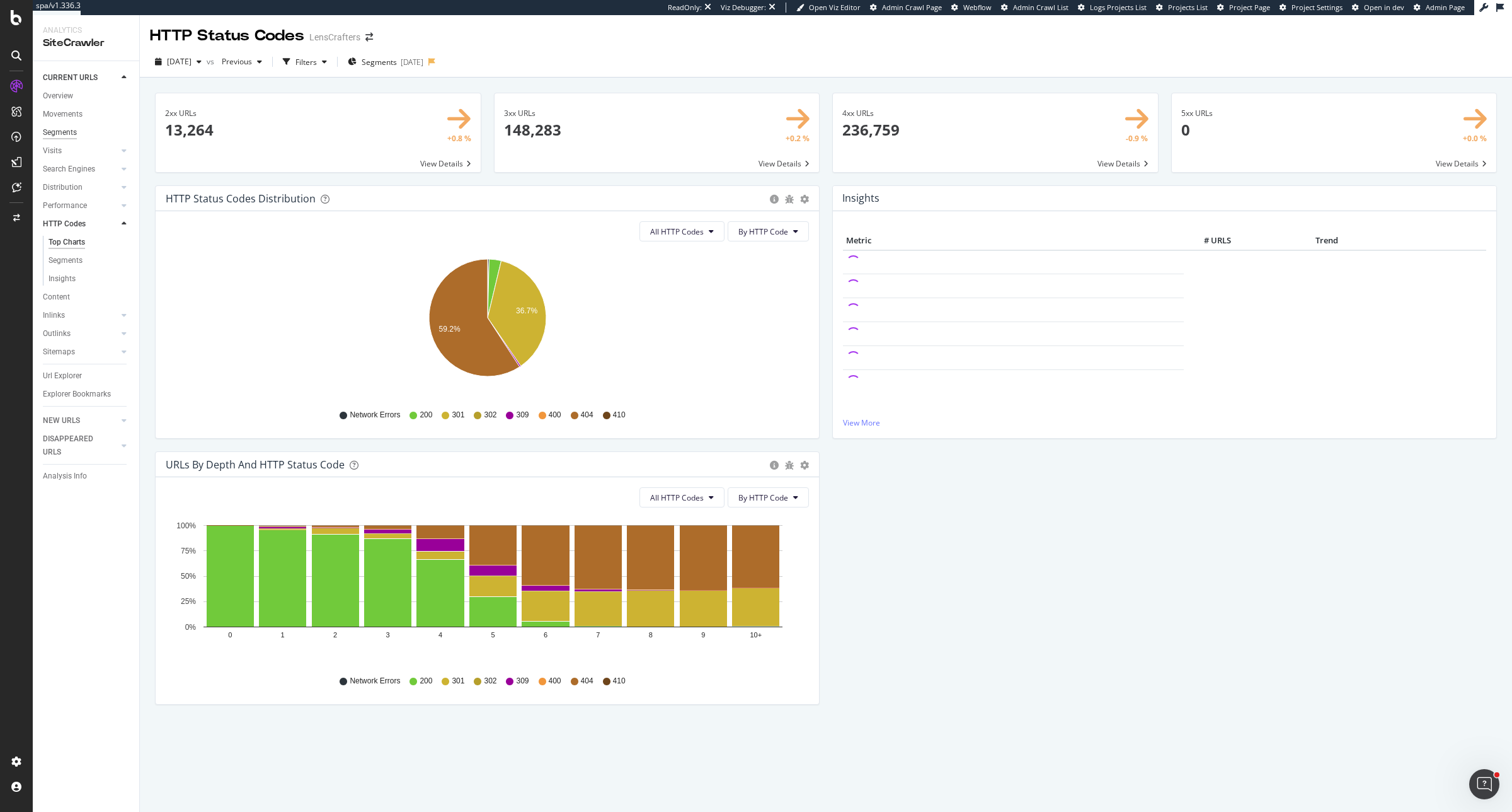
click at [66, 136] on div "Segments" at bounding box center [60, 132] width 34 height 13
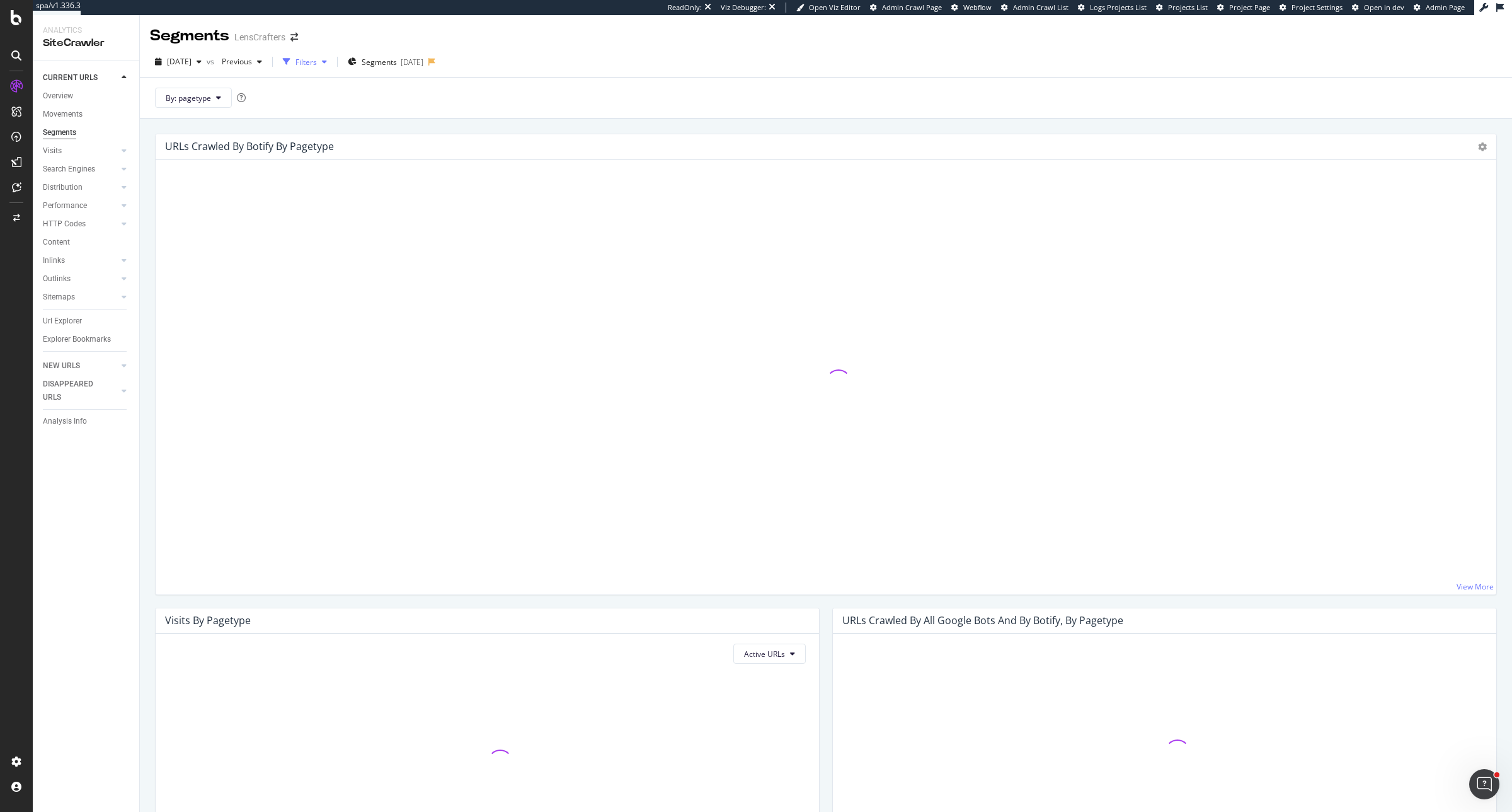
click at [317, 57] on div "Filters" at bounding box center [306, 62] width 21 height 11
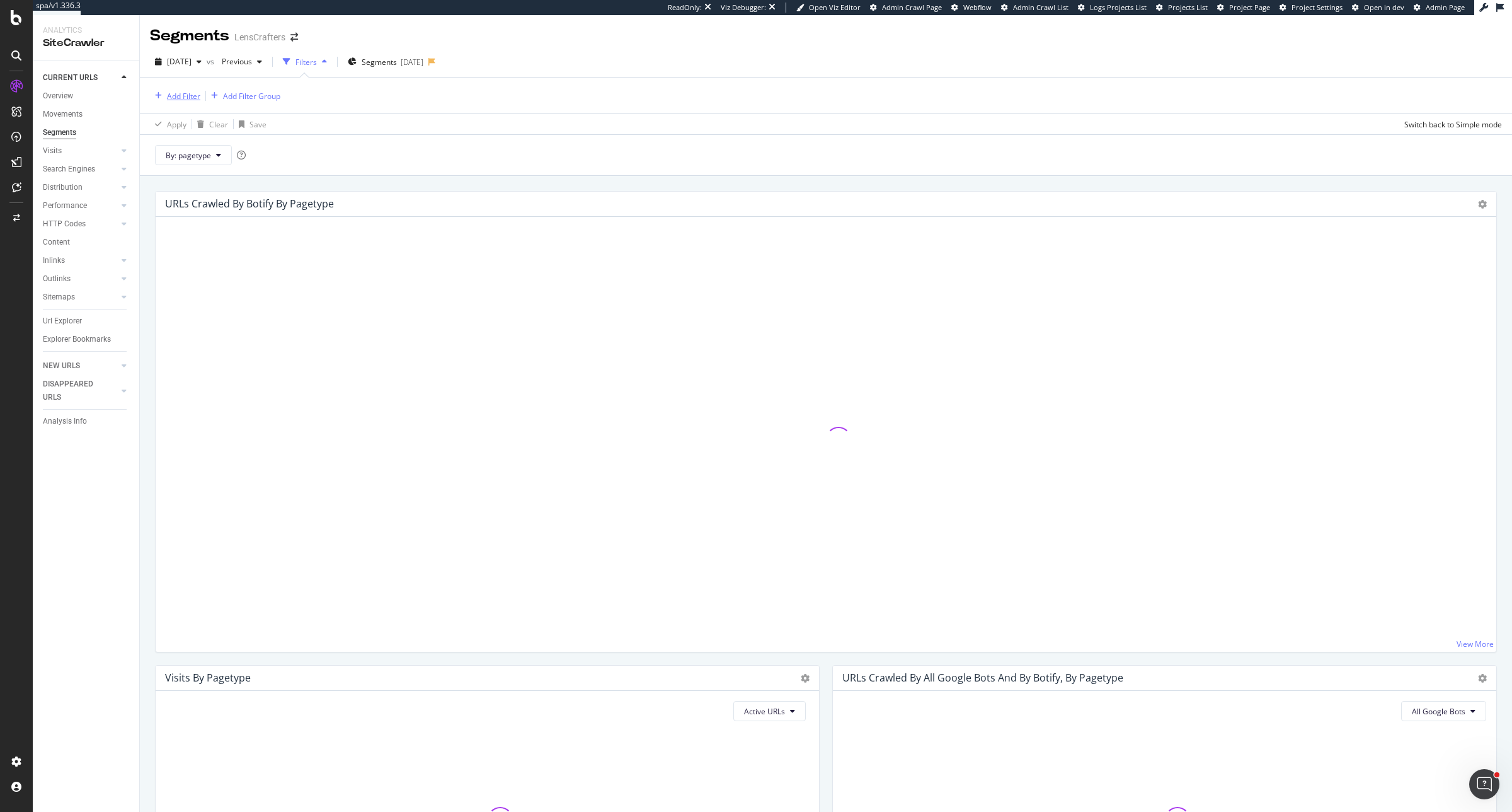
click at [169, 93] on div "Add Filter" at bounding box center [184, 96] width 33 height 11
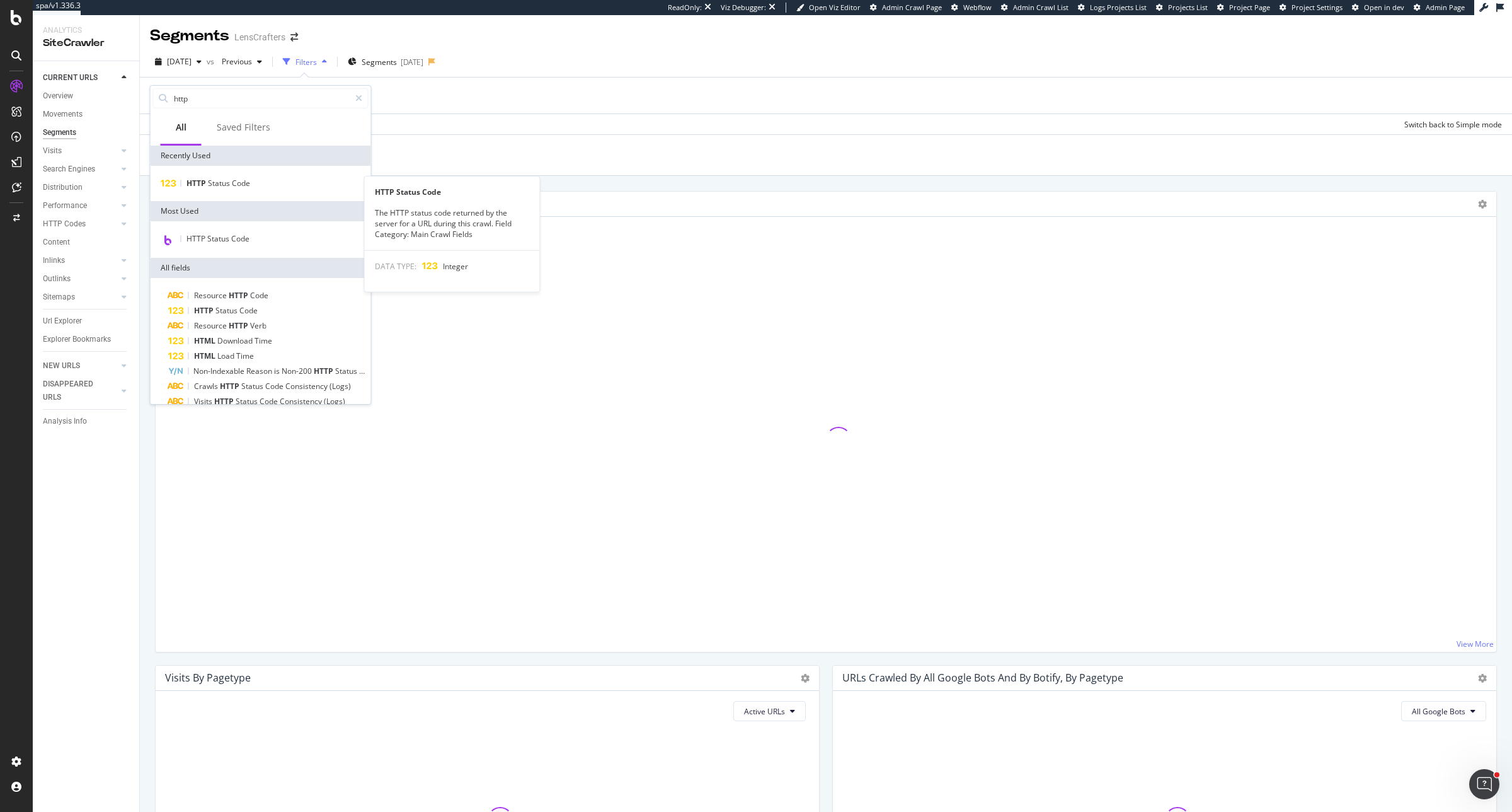
type input "http"
click at [246, 191] on div "HTTP Status Code HTTP Status Code The HTTP status code returned by the server f…" at bounding box center [260, 183] width 221 height 36
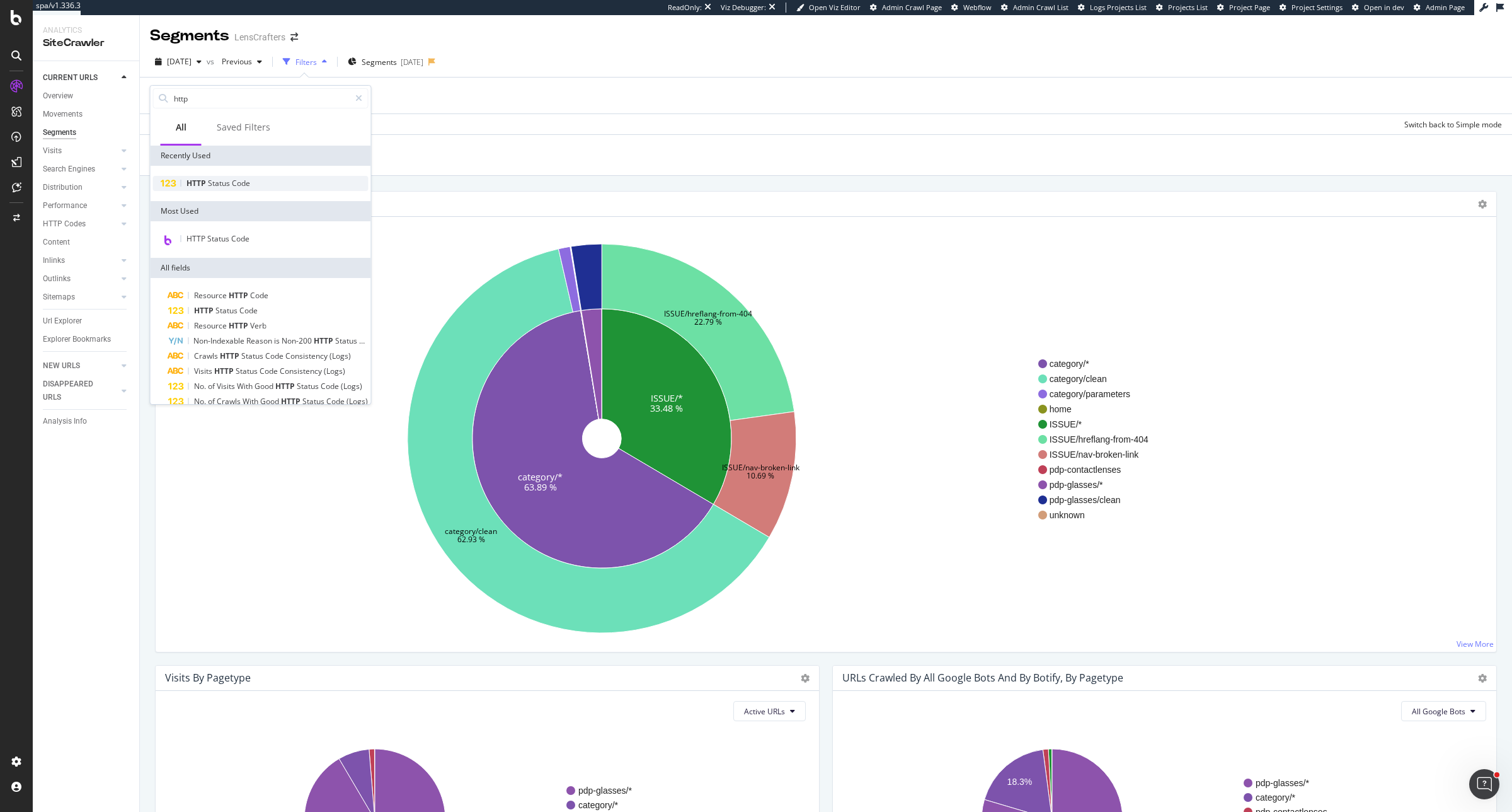
click at [213, 178] on span "Status" at bounding box center [220, 183] width 24 height 11
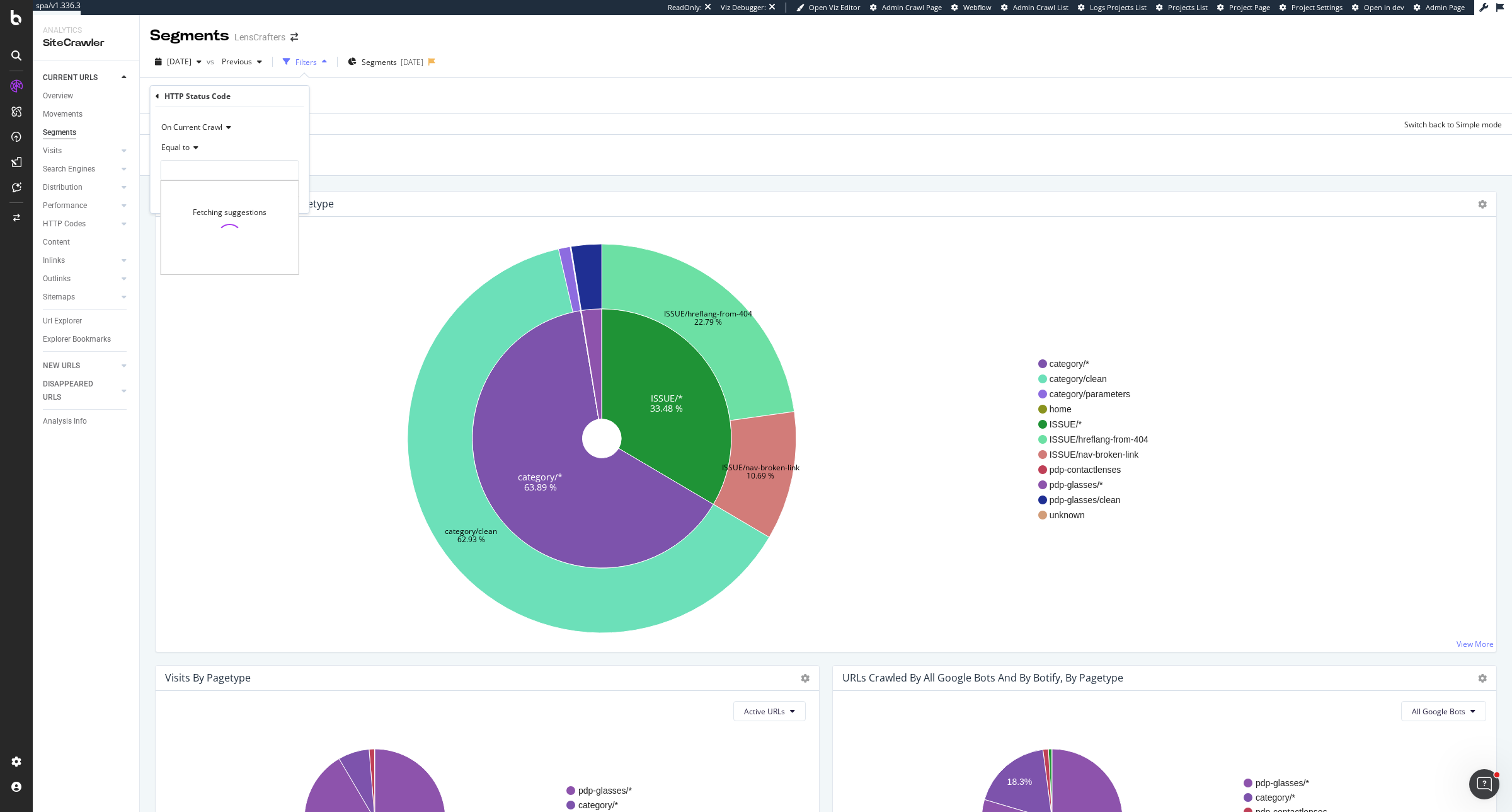
click at [213, 179] on input "number" at bounding box center [230, 170] width 139 height 20
click at [193, 162] on input "number" at bounding box center [230, 170] width 139 height 20
click at [191, 149] on icon at bounding box center [193, 147] width 9 height 7
click at [191, 187] on span "Not Equal to" at bounding box center [188, 189] width 43 height 11
click at [195, 167] on input "number" at bounding box center [230, 170] width 139 height 20
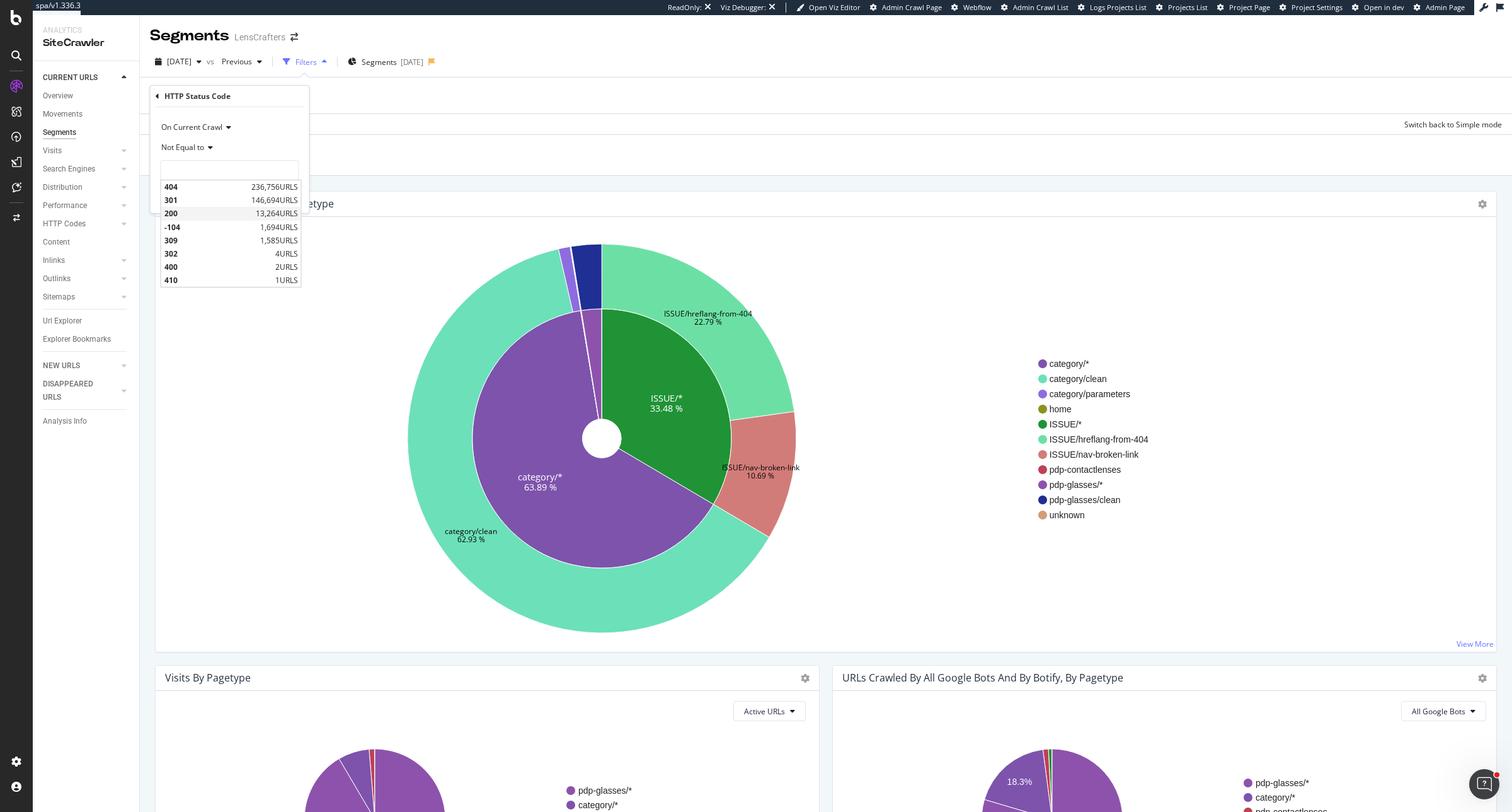
click at [197, 209] on span "200" at bounding box center [208, 213] width 88 height 11
type input "200"
click at [291, 200] on div "Apply" at bounding box center [289, 197] width 20 height 11
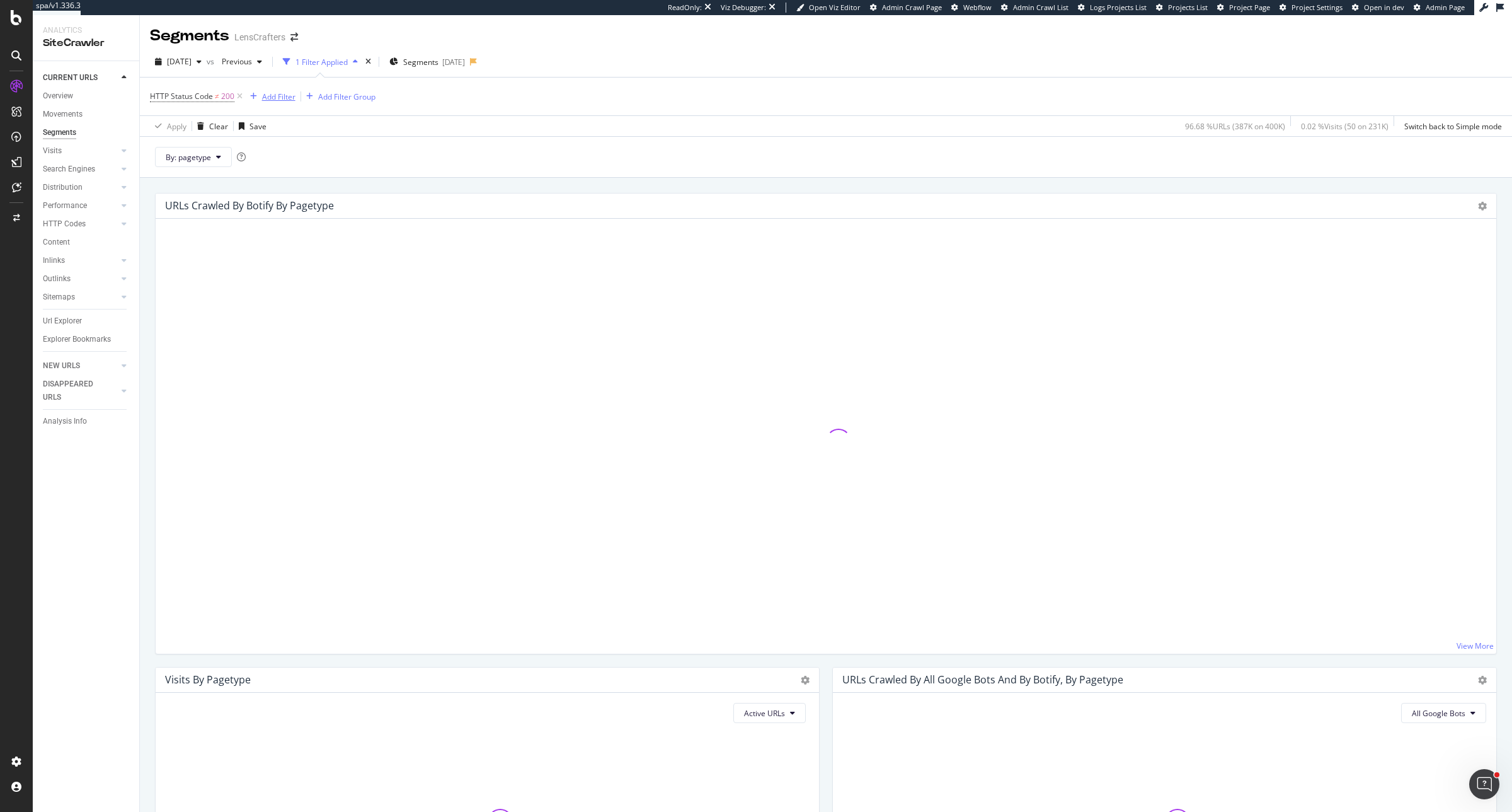
click at [276, 92] on div "Add Filter" at bounding box center [279, 97] width 33 height 11
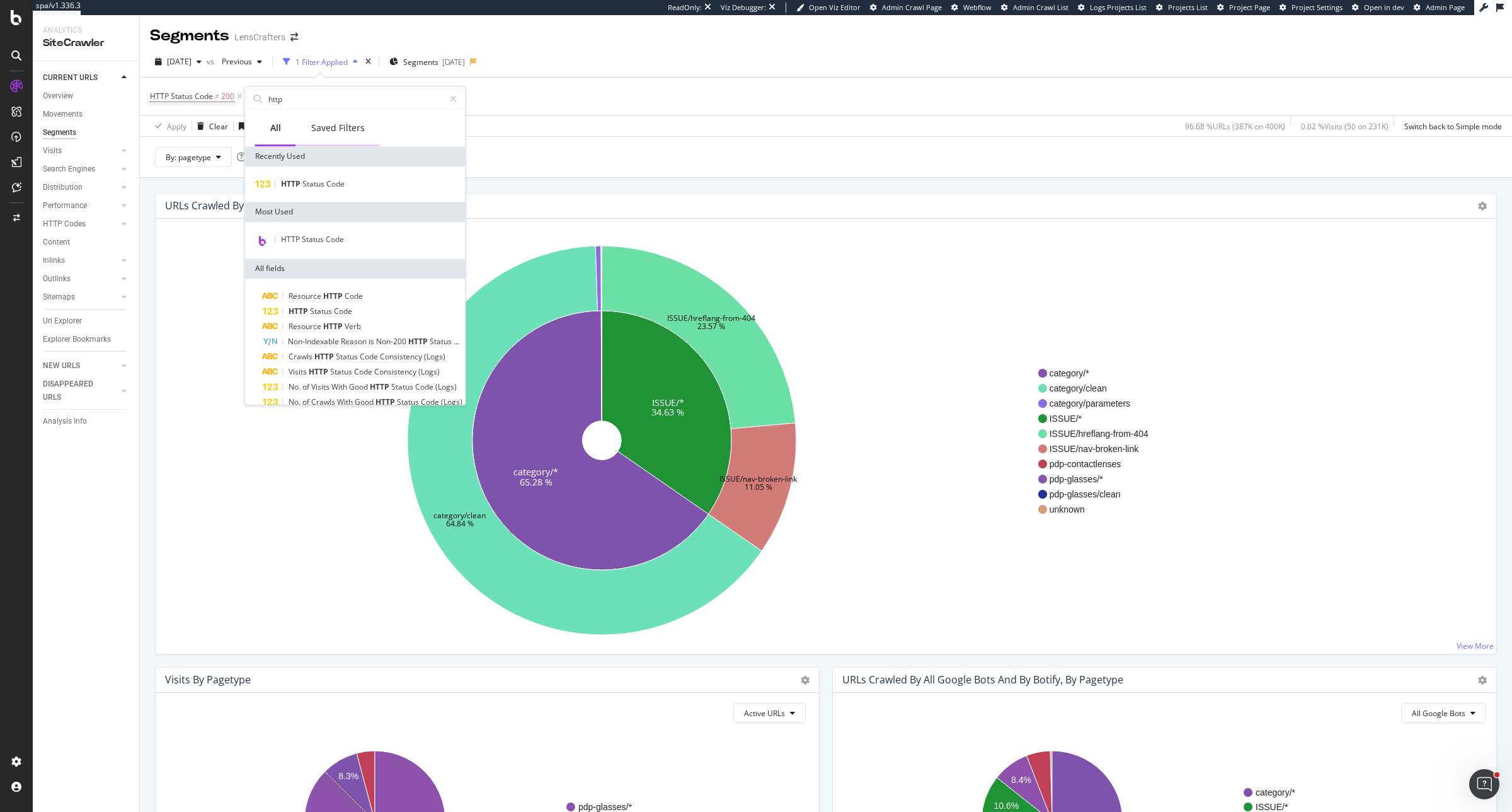
click at [320, 127] on div "Saved Filters" at bounding box center [338, 127] width 54 height 12
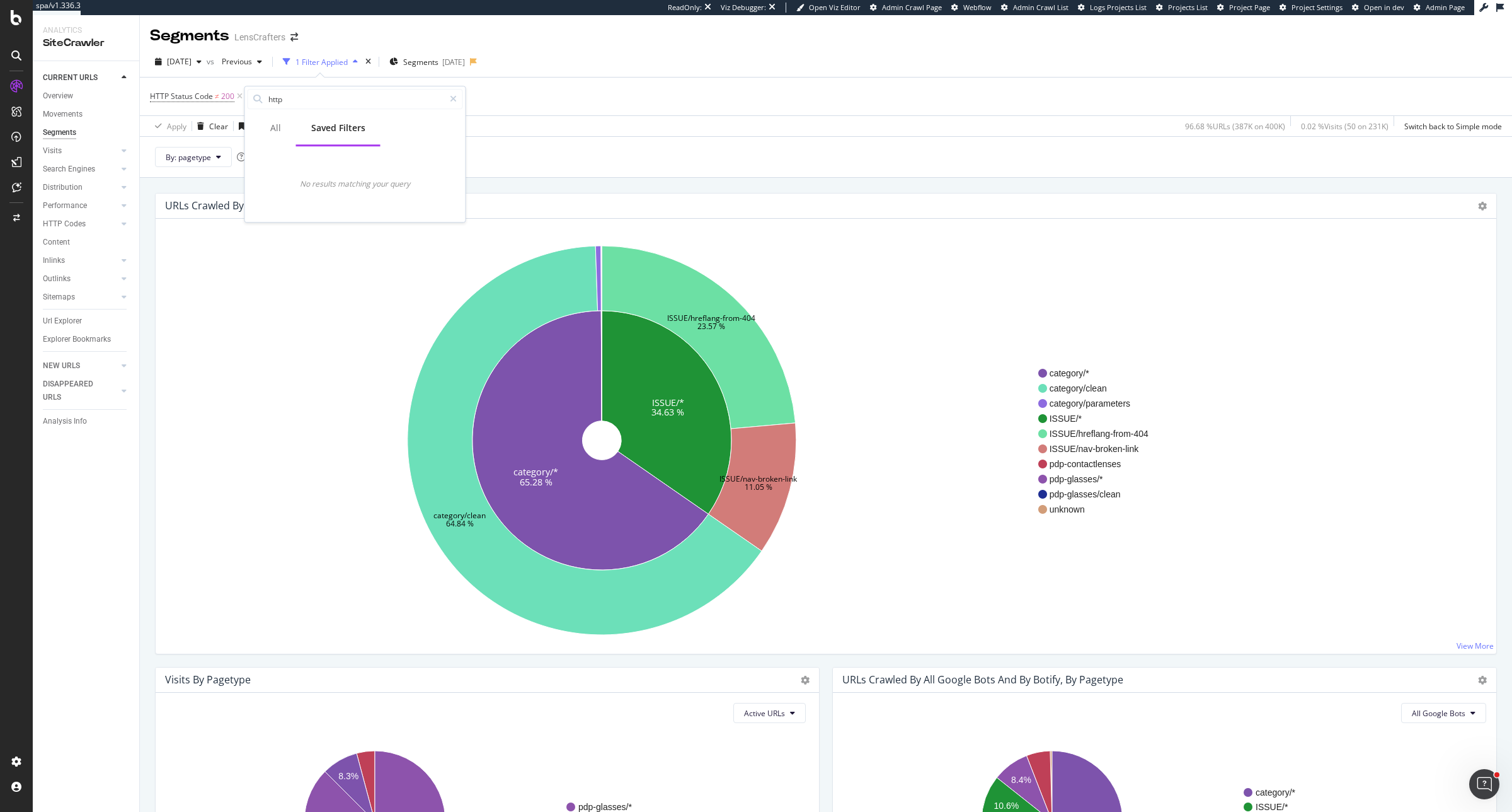
click at [327, 131] on div "Saved Filters" at bounding box center [339, 127] width 55 height 12
click at [277, 136] on div "All" at bounding box center [276, 129] width 41 height 35
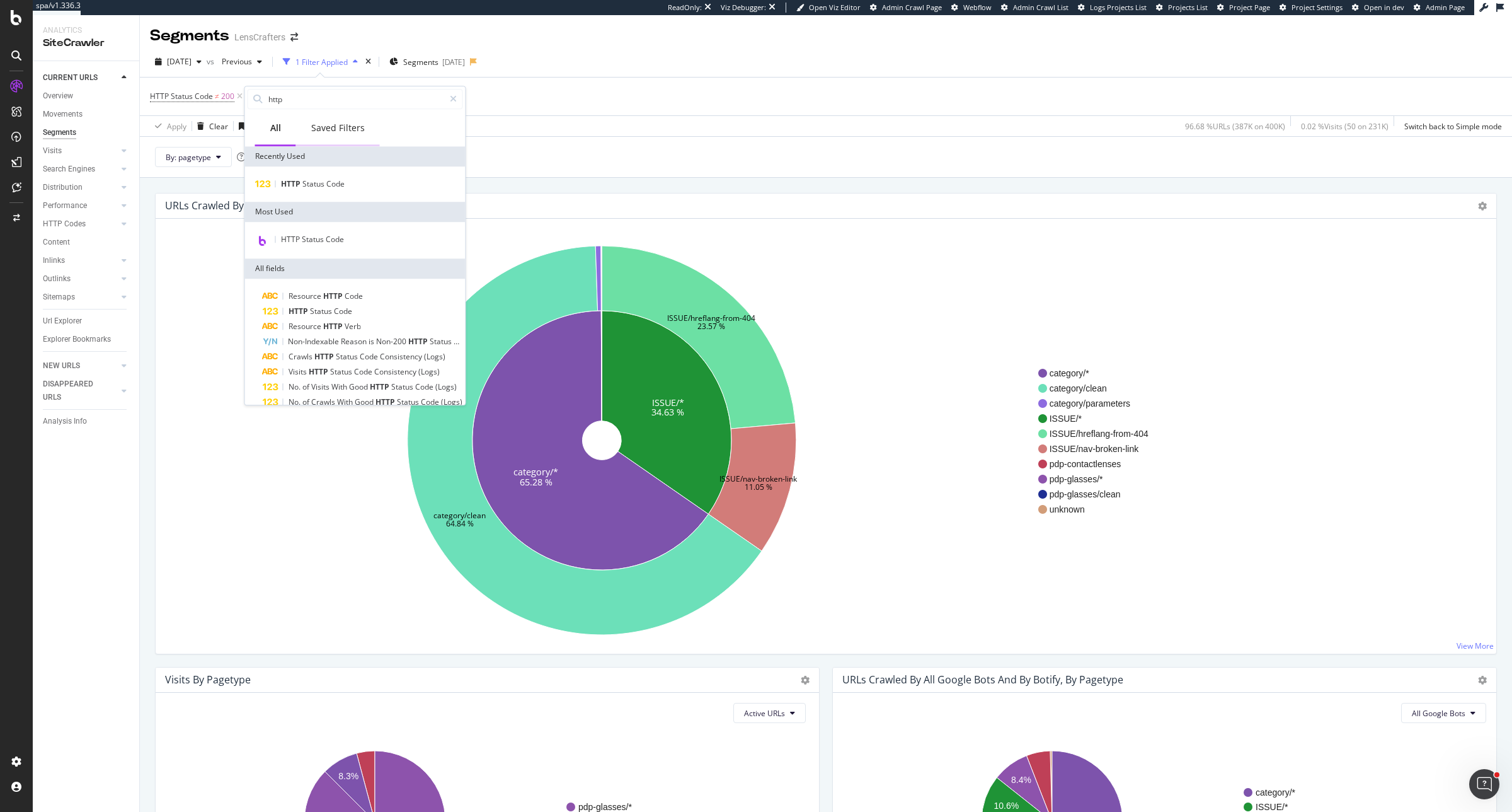
click at [326, 129] on div "Saved Filters" at bounding box center [338, 127] width 54 height 12
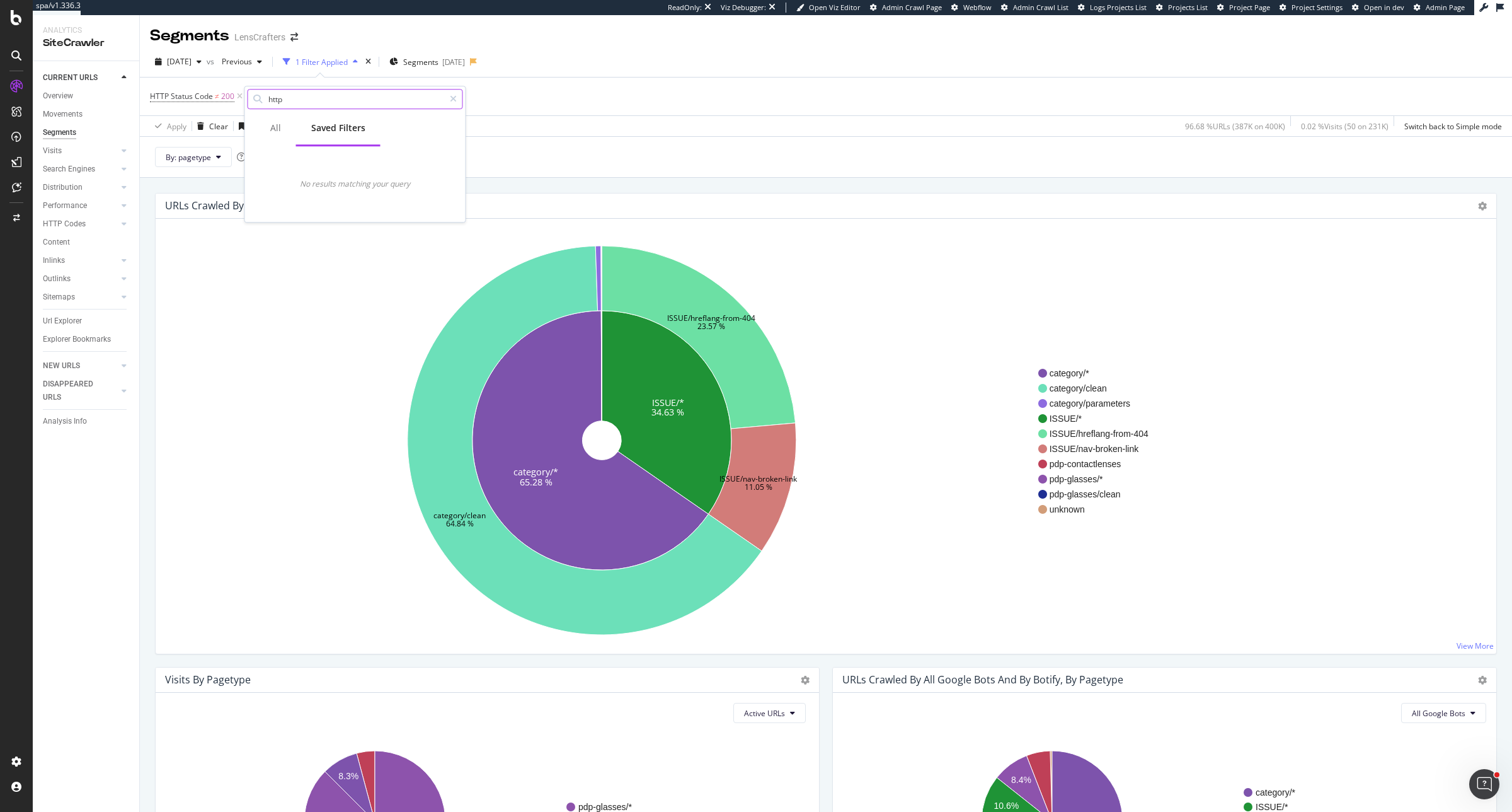
click at [317, 106] on input "http" at bounding box center [355, 98] width 177 height 19
type input "bra"
click at [327, 179] on span "brackets" at bounding box center [332, 184] width 32 height 11
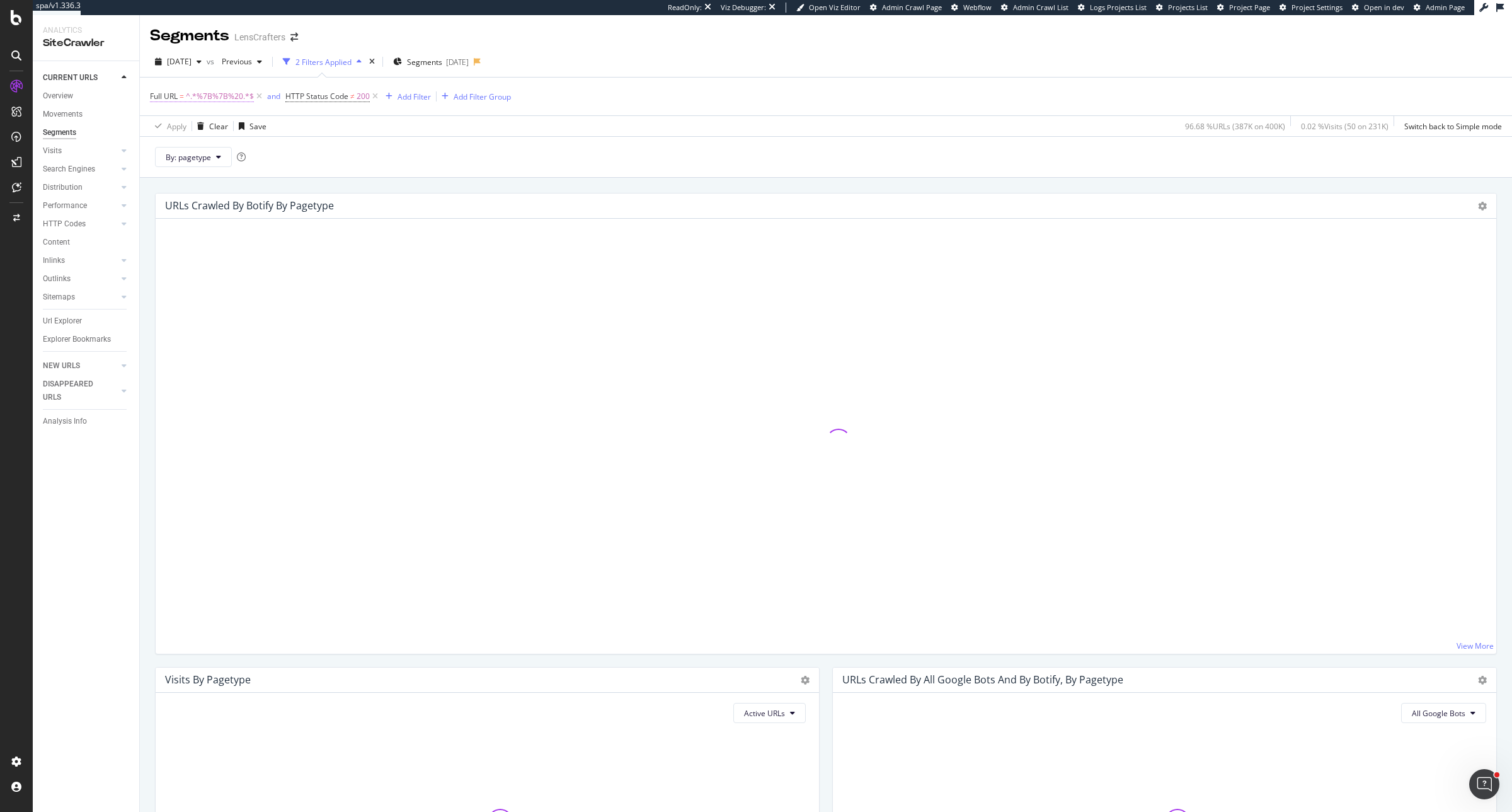
click at [225, 98] on span "^.*%7B%7B%20.*$" at bounding box center [220, 96] width 68 height 17
click at [198, 128] on icon at bounding box center [196, 126] width 9 height 7
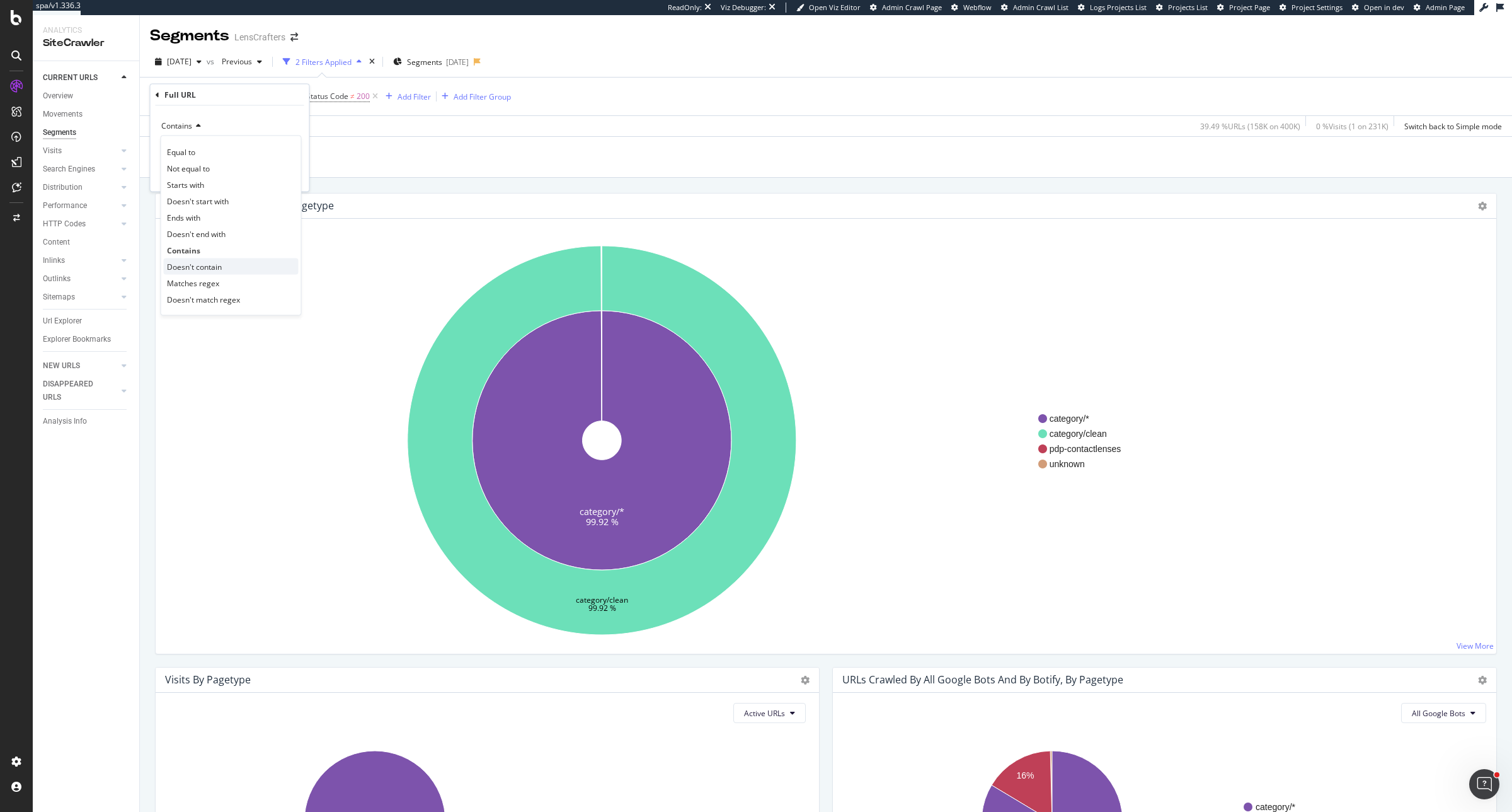
click at [219, 269] on span "Doesn't contain" at bounding box center [194, 266] width 55 height 11
click at [282, 174] on div "Apply" at bounding box center [289, 174] width 20 height 11
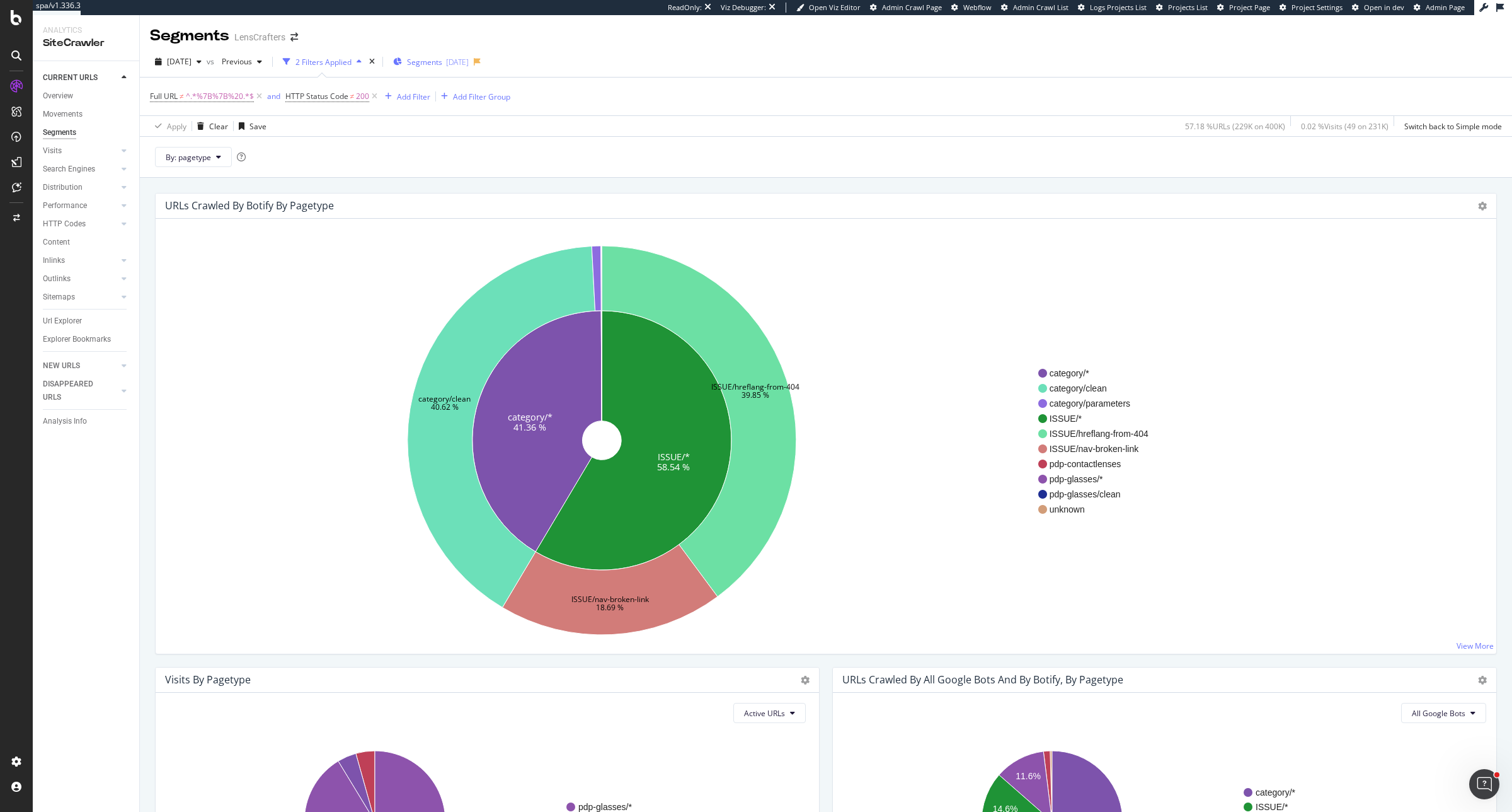
click at [442, 61] on span "Segments" at bounding box center [424, 62] width 36 height 11
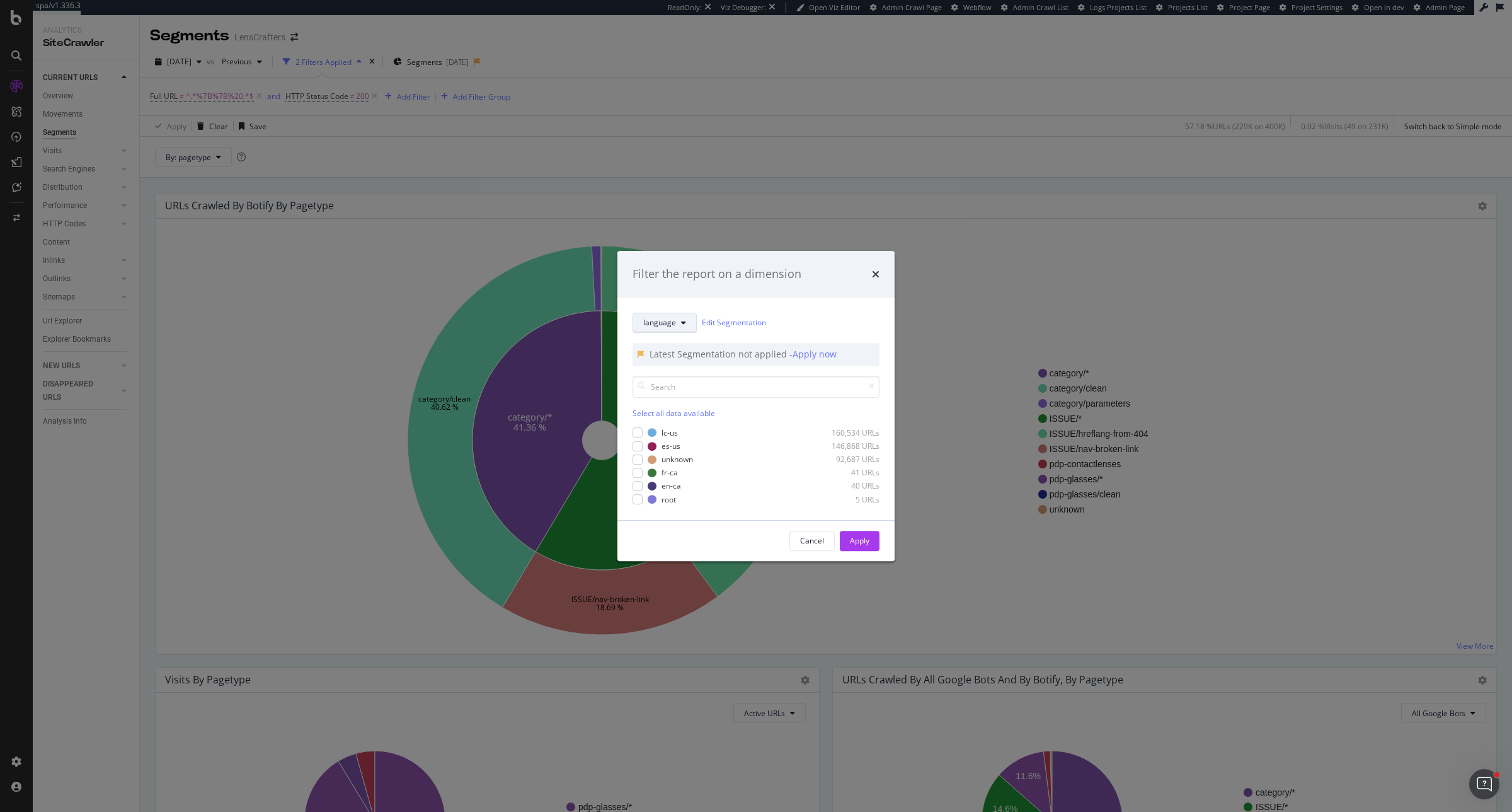
click at [653, 328] on button "language" at bounding box center [665, 322] width 64 height 20
click at [654, 365] on span "pagetype" at bounding box center [684, 368] width 81 height 12
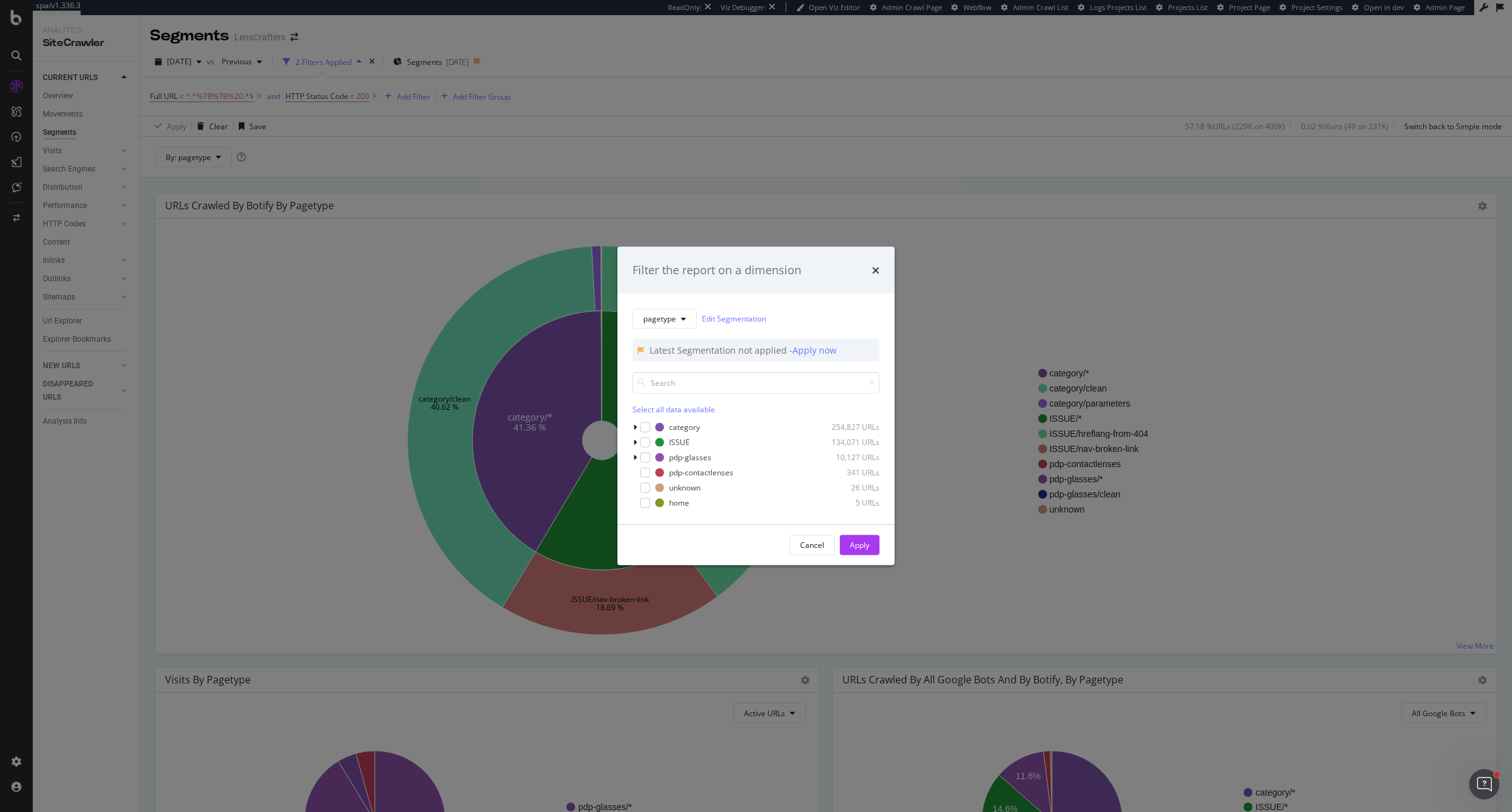
click at [682, 408] on div "Select all data available" at bounding box center [756, 408] width 247 height 11
click at [641, 442] on div "modal" at bounding box center [645, 442] width 10 height 10
click at [858, 543] on div "Apply" at bounding box center [860, 544] width 20 height 11
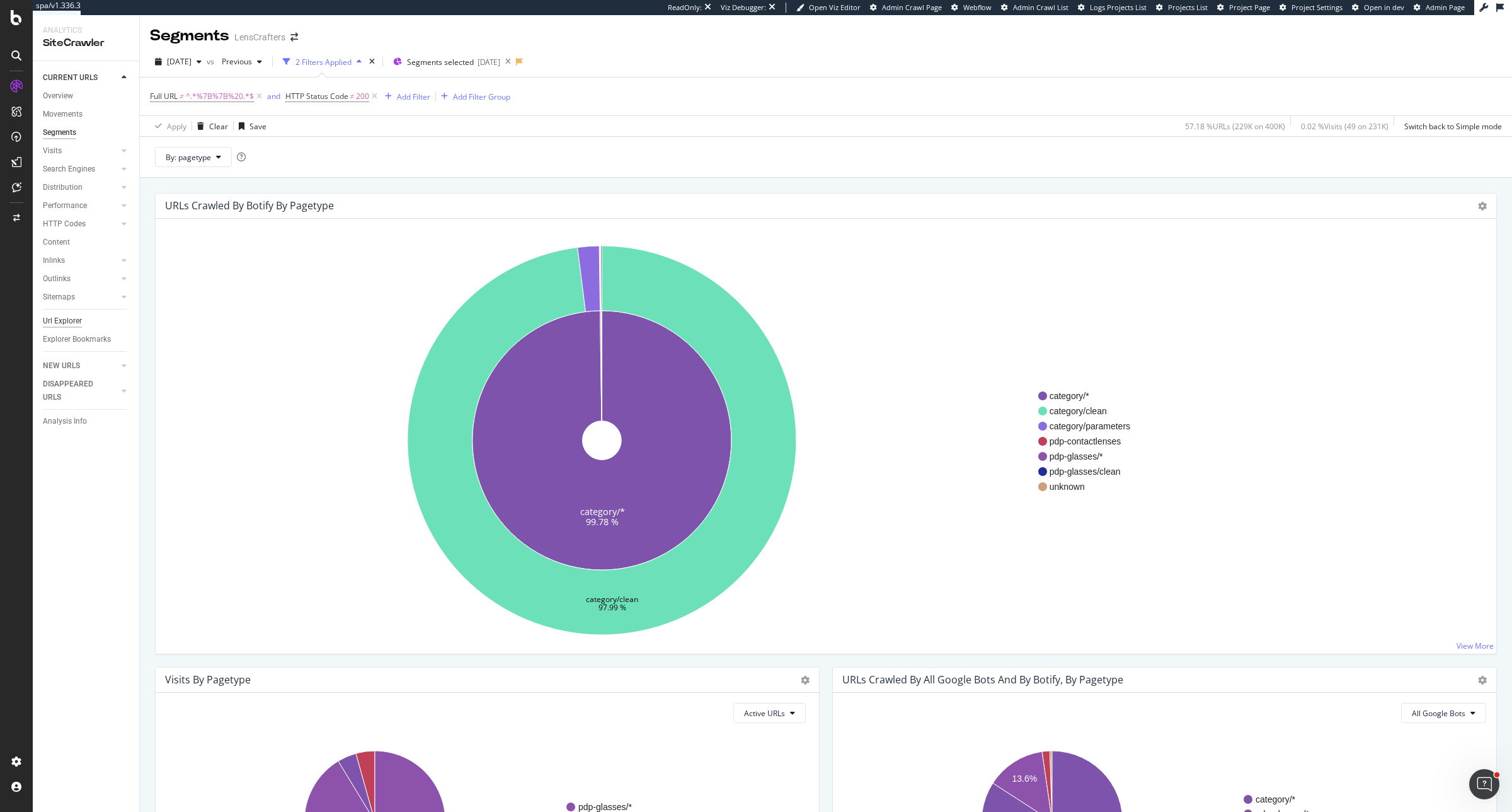
click at [64, 317] on div "Url Explorer" at bounding box center [62, 321] width 39 height 13
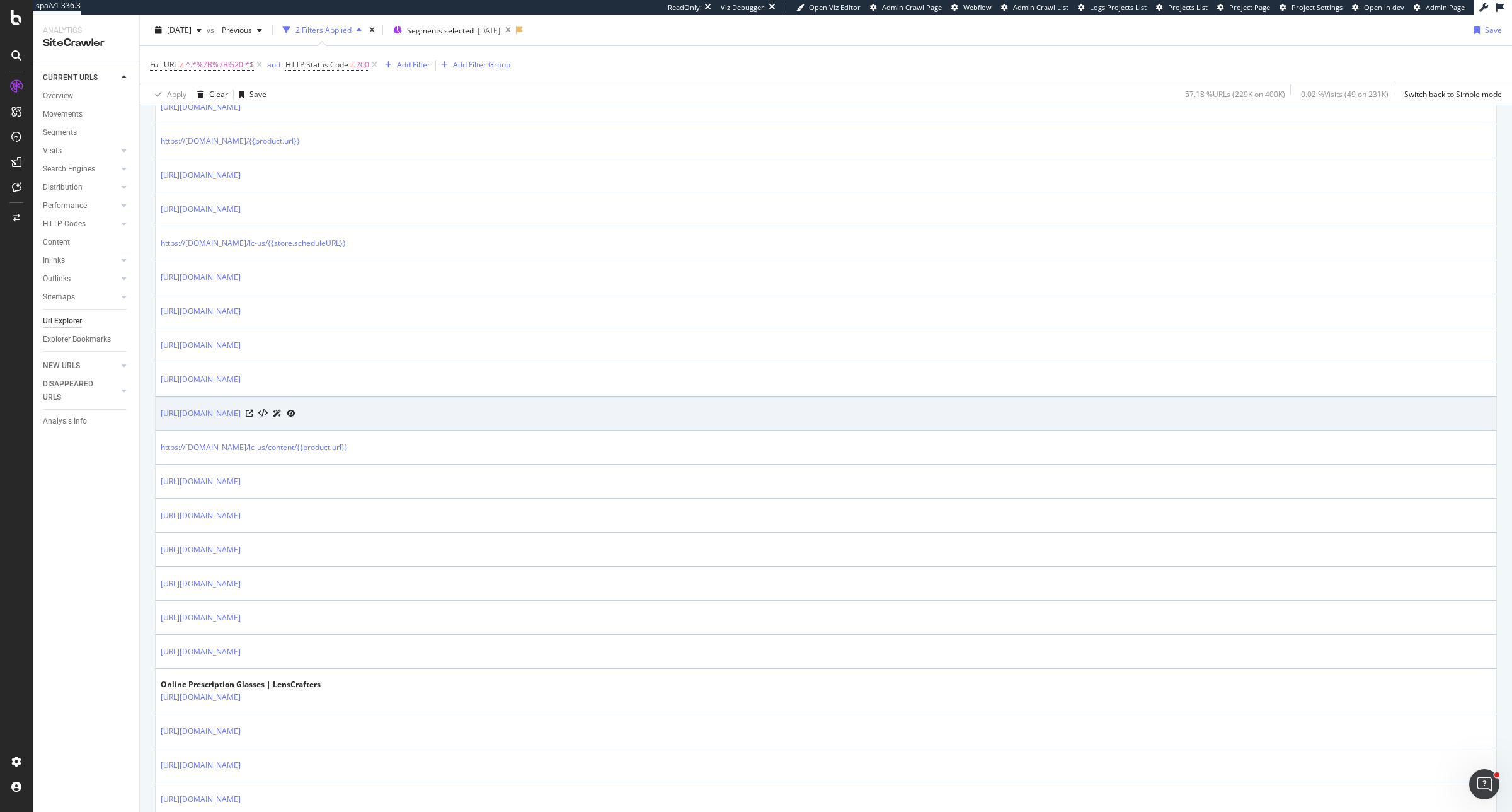
scroll to position [1526, 0]
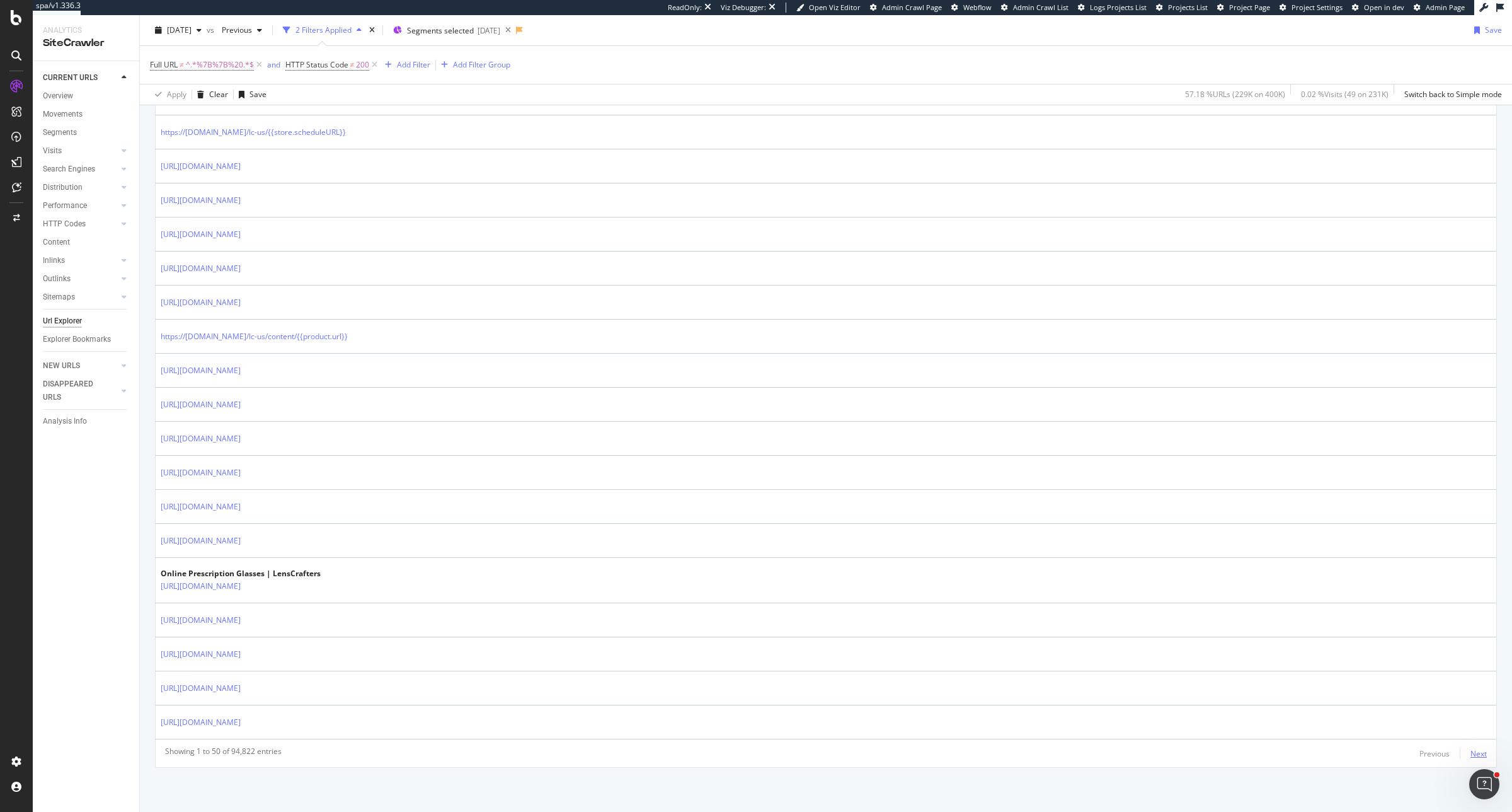
click at [1471, 757] on div "Next" at bounding box center [1479, 753] width 17 height 11
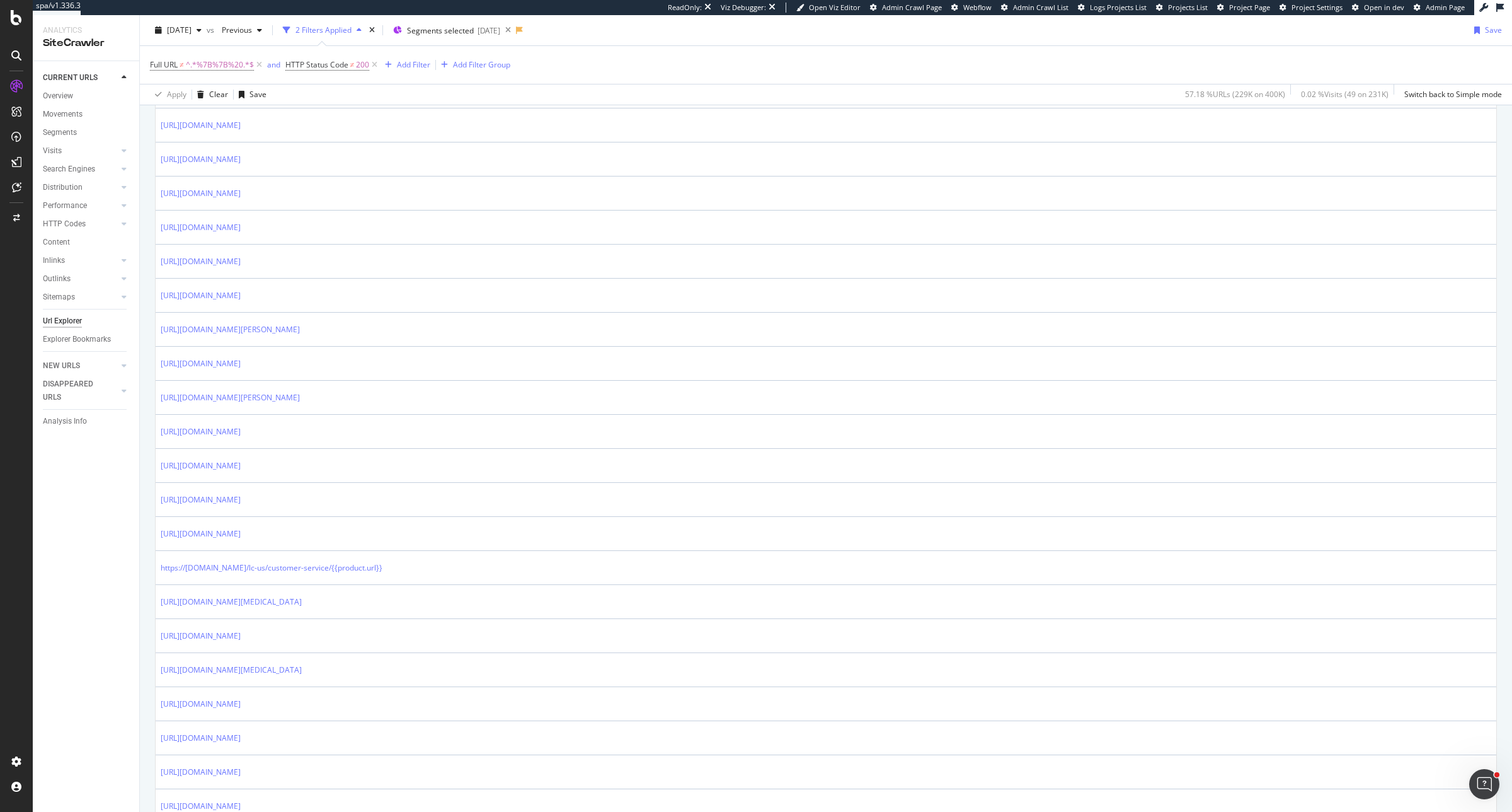
scroll to position [1479, 0]
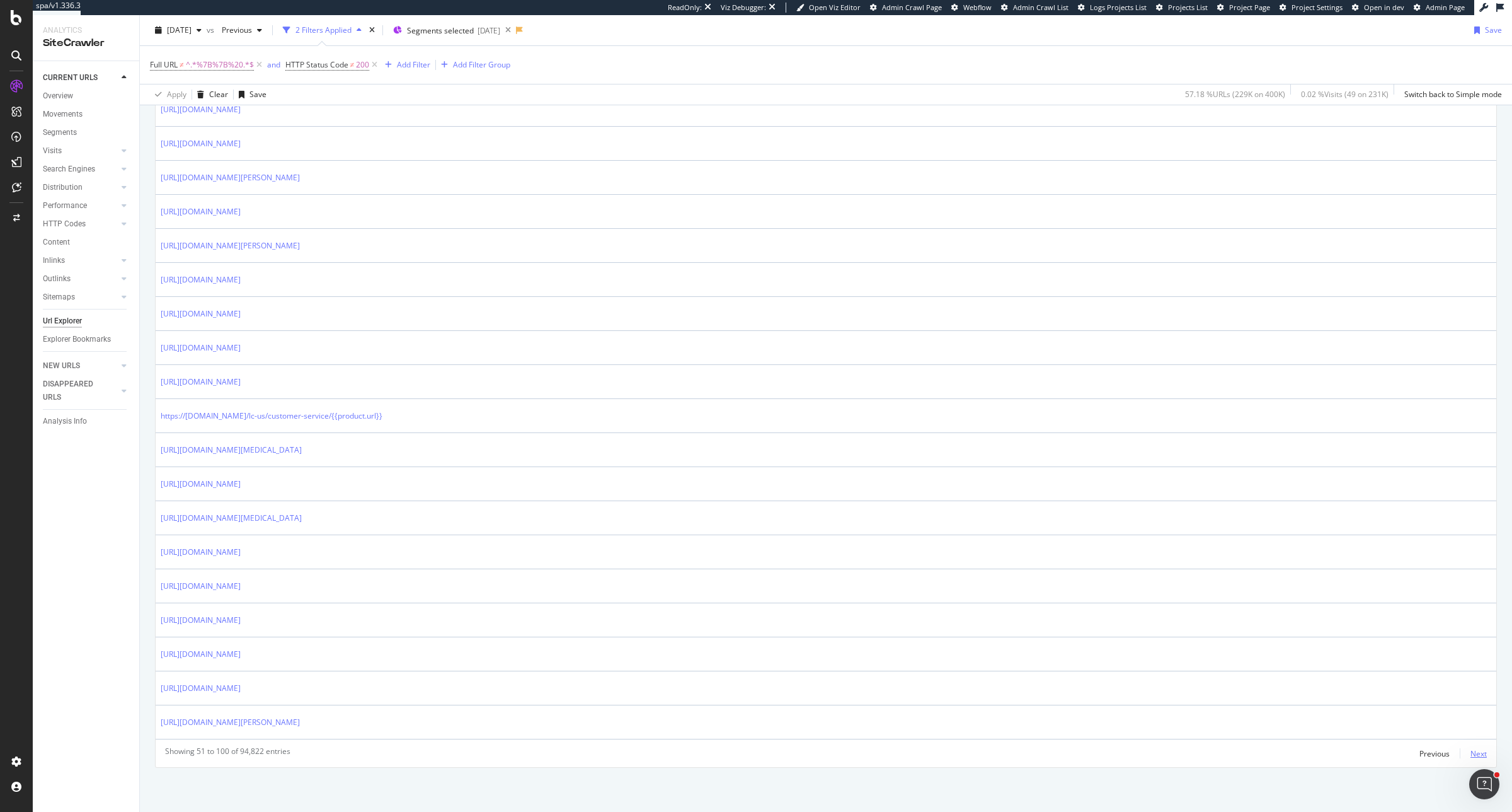
click at [1471, 753] on div "Next" at bounding box center [1479, 753] width 17 height 11
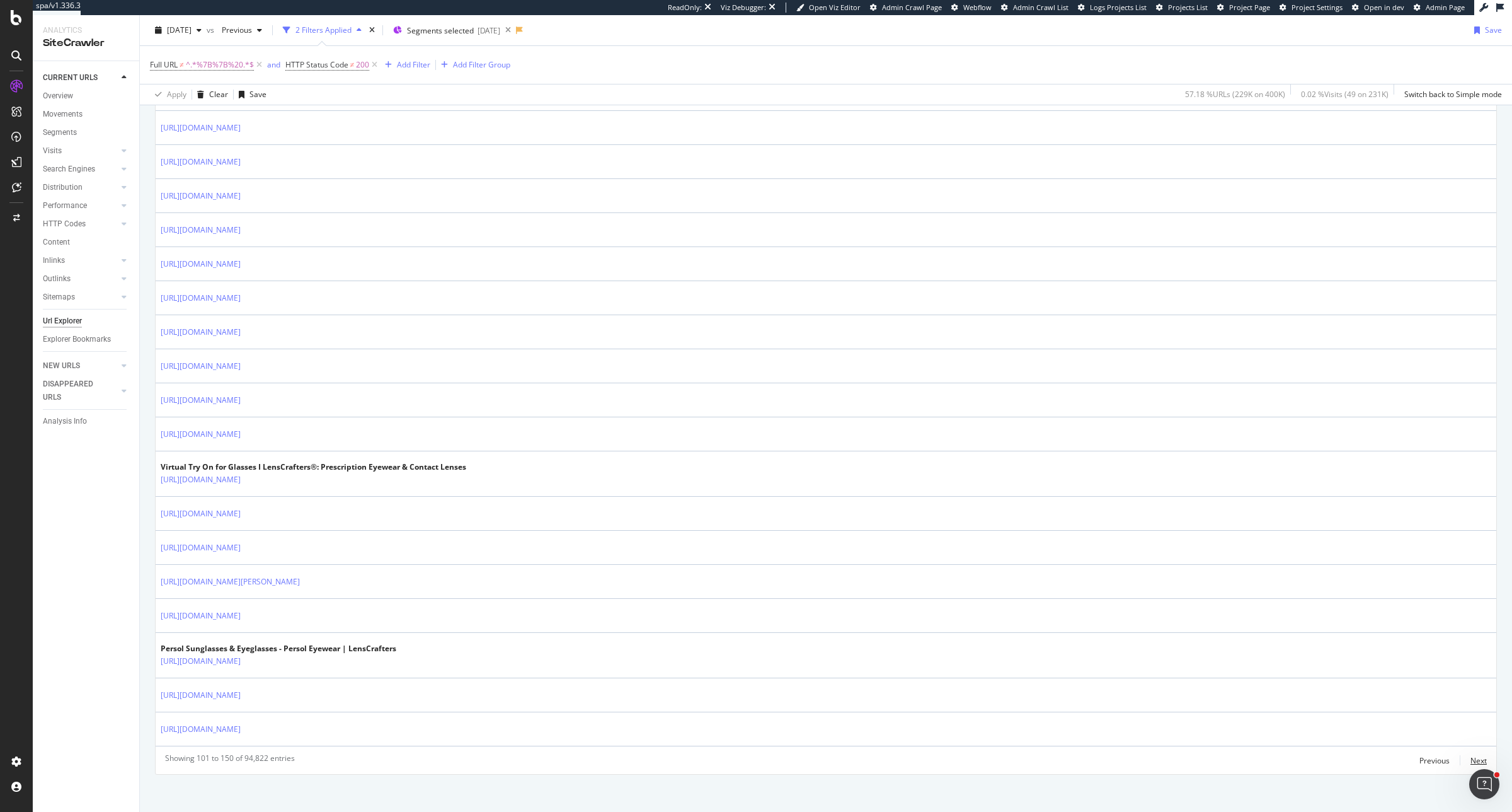
scroll to position [1536, 0]
click at [1471, 751] on div "Next" at bounding box center [1479, 753] width 17 height 11
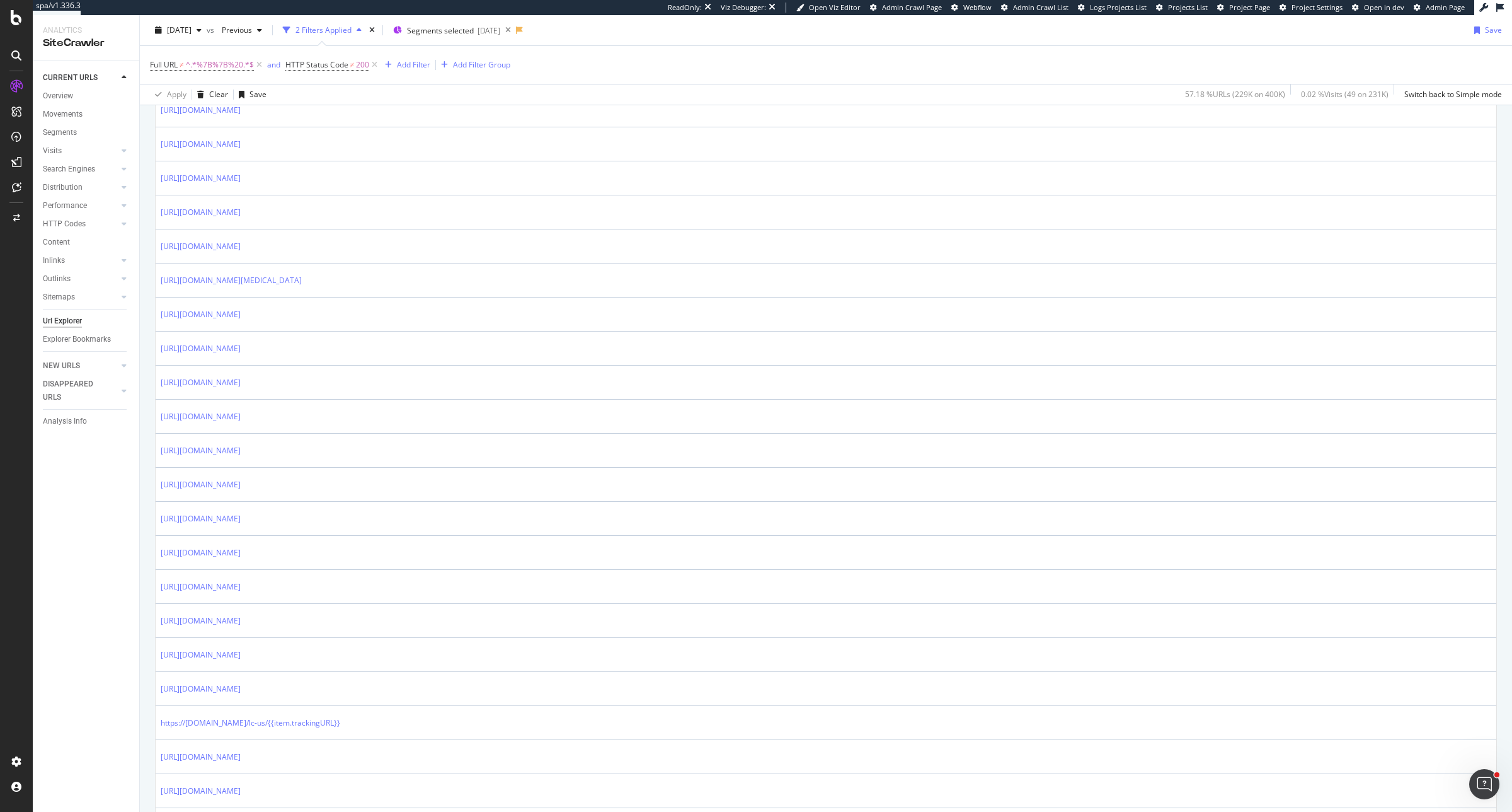
scroll to position [630, 0]
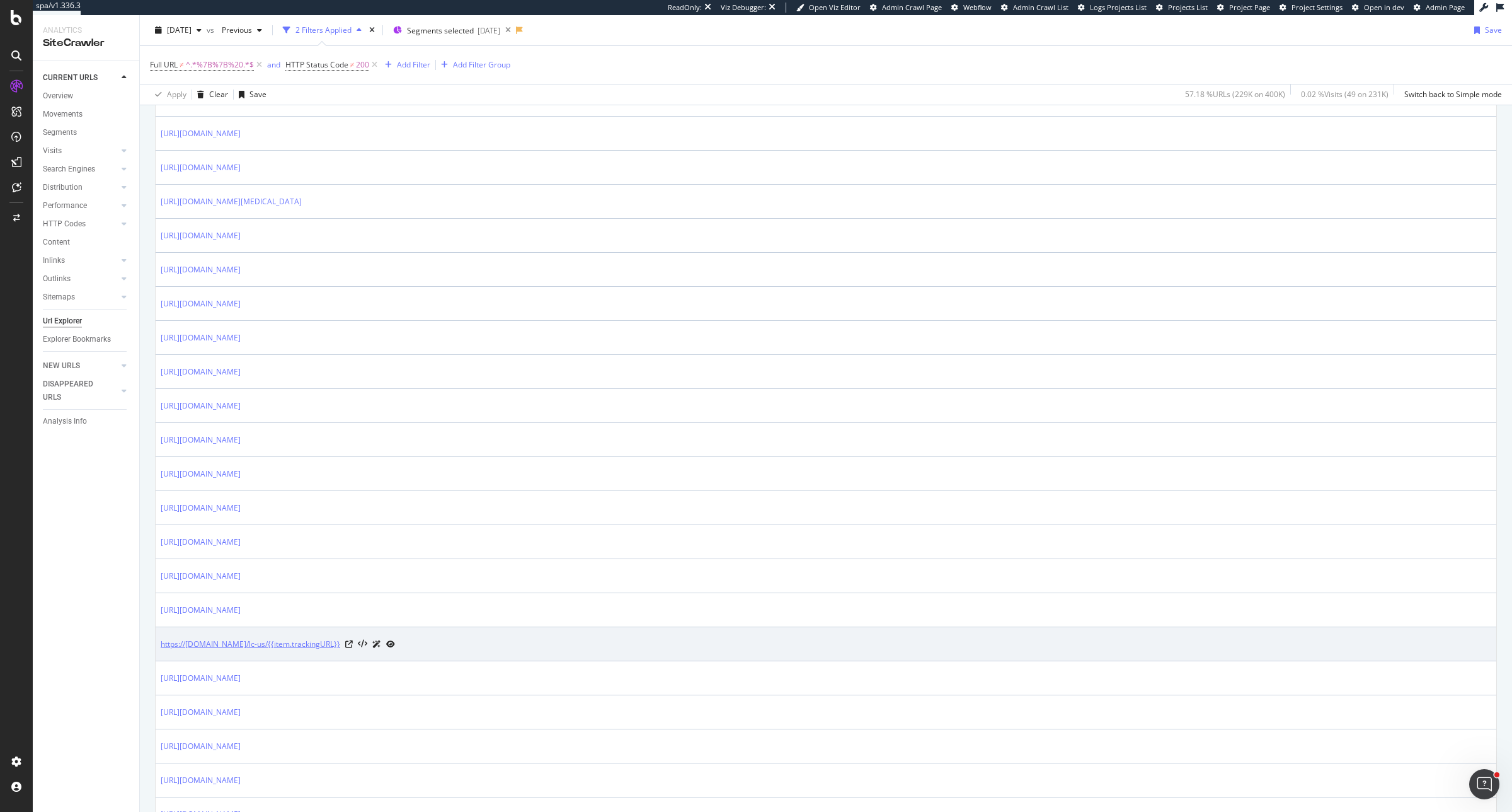
copy link "tem.trackingURL"
drag, startPoint x: 295, startPoint y: 637, endPoint x: 351, endPoint y: 650, distance: 57.5
click at [351, 650] on td "https://www.lenscrafters.com/lc-us/{{item.trackingURL}}" at bounding box center [826, 643] width 1341 height 34
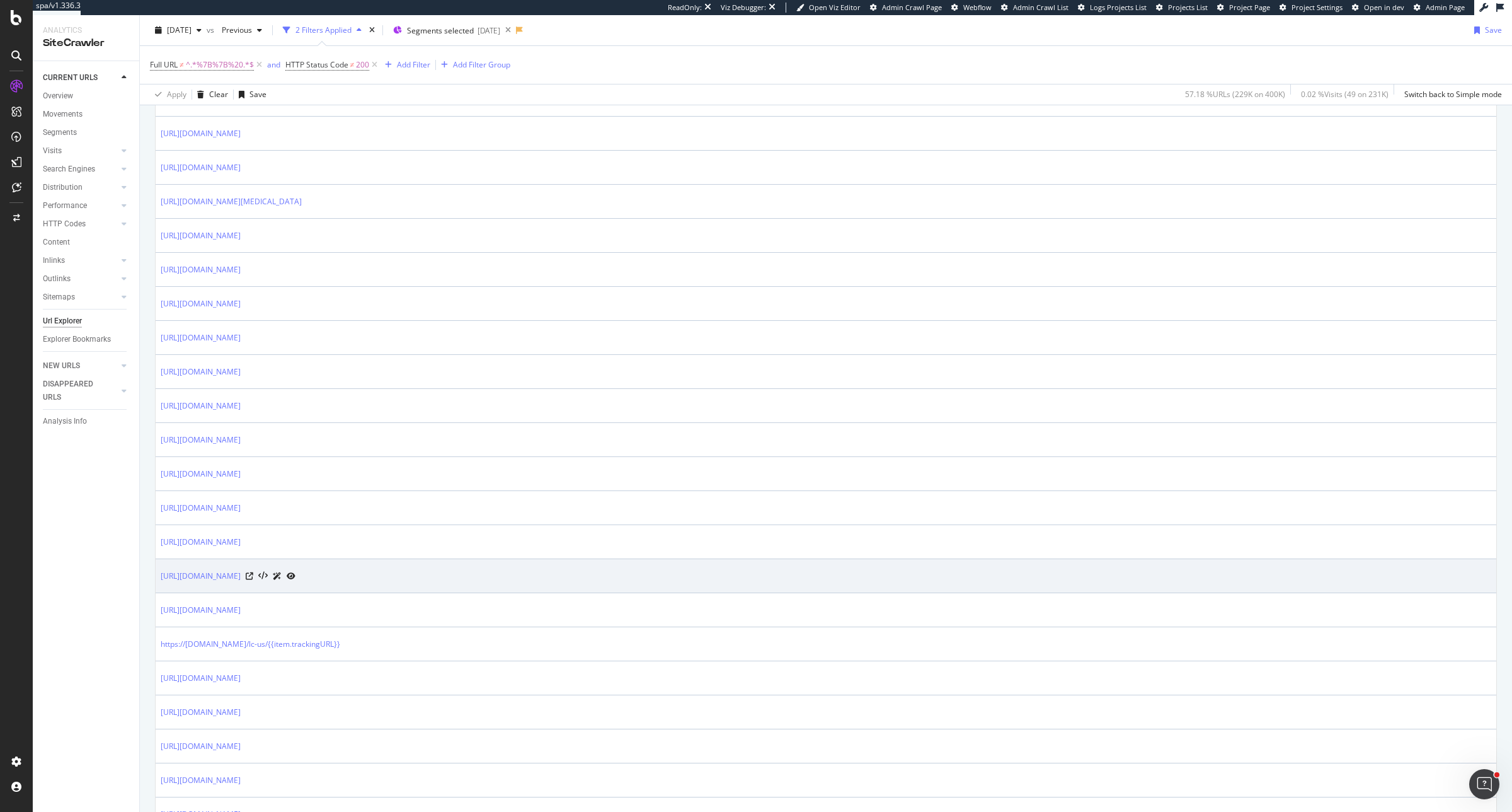
click at [588, 657] on td "https://www.lenscrafters.com/lc-us/{{item.trackingURL}}" at bounding box center [826, 643] width 1341 height 34
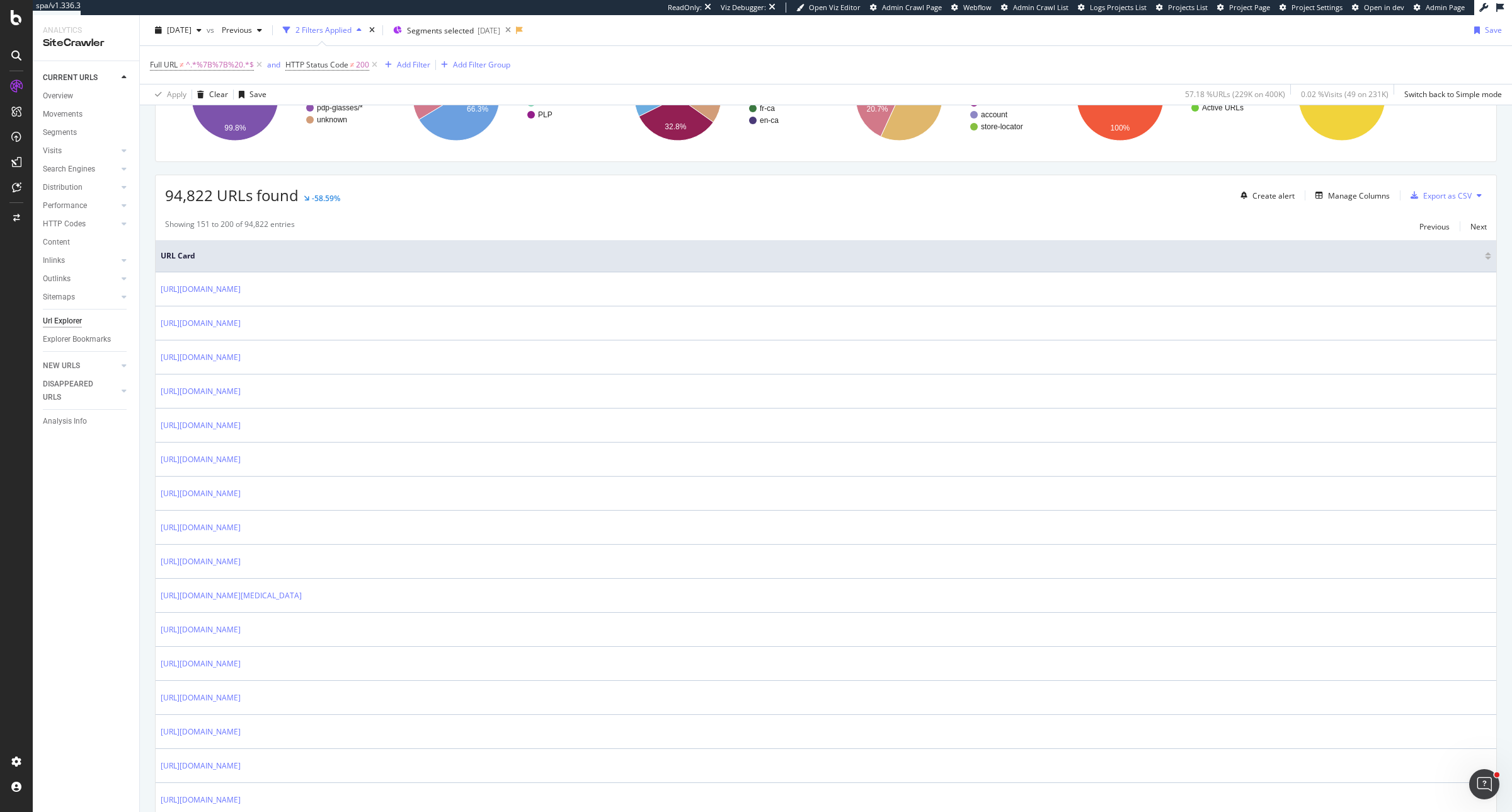
scroll to position [0, 0]
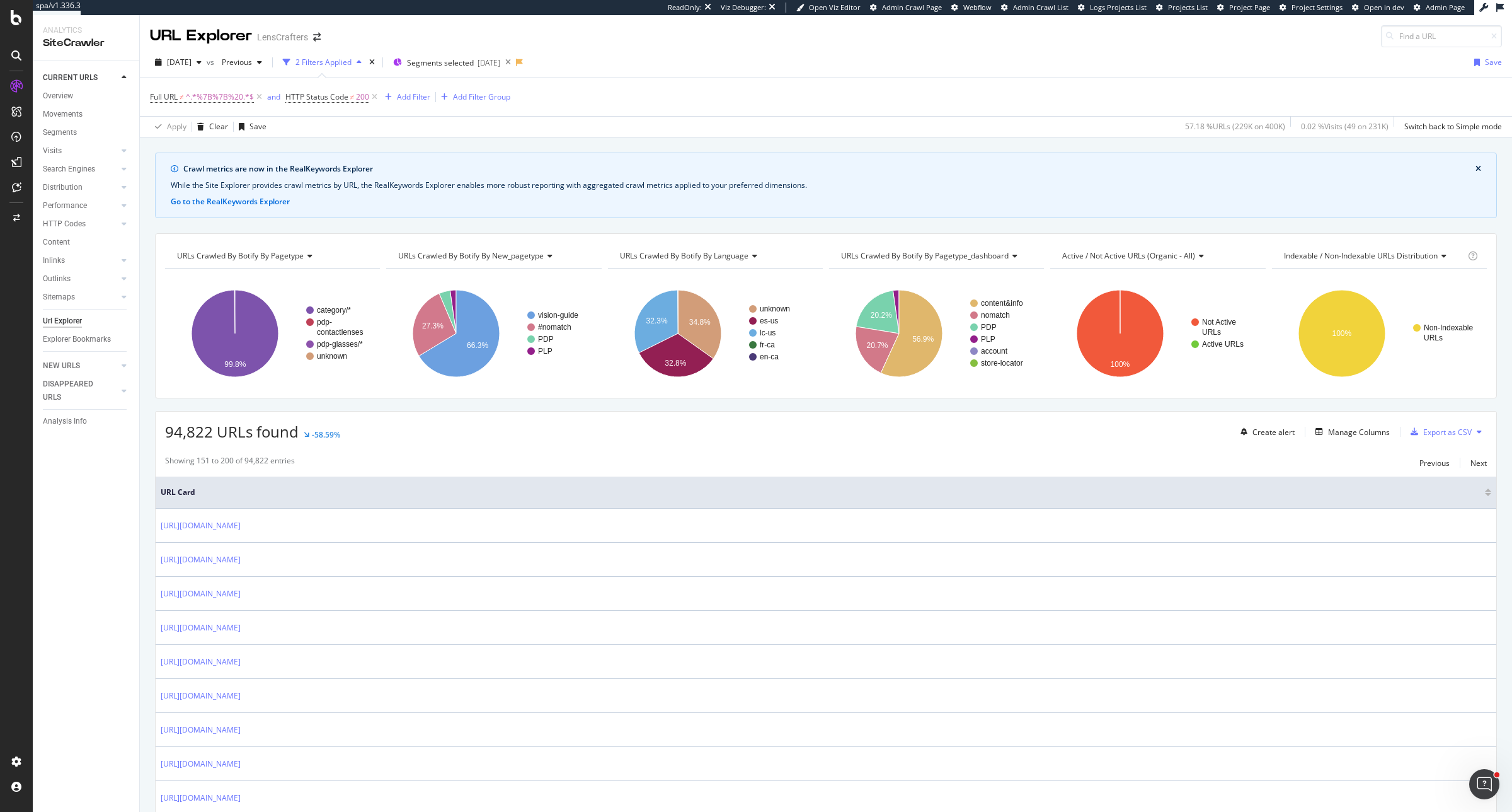
click at [1355, 424] on div "Create alert Manage Columns Export as CSV" at bounding box center [1362, 432] width 251 height 21
click at [1355, 432] on div "Manage Columns" at bounding box center [1359, 432] width 62 height 11
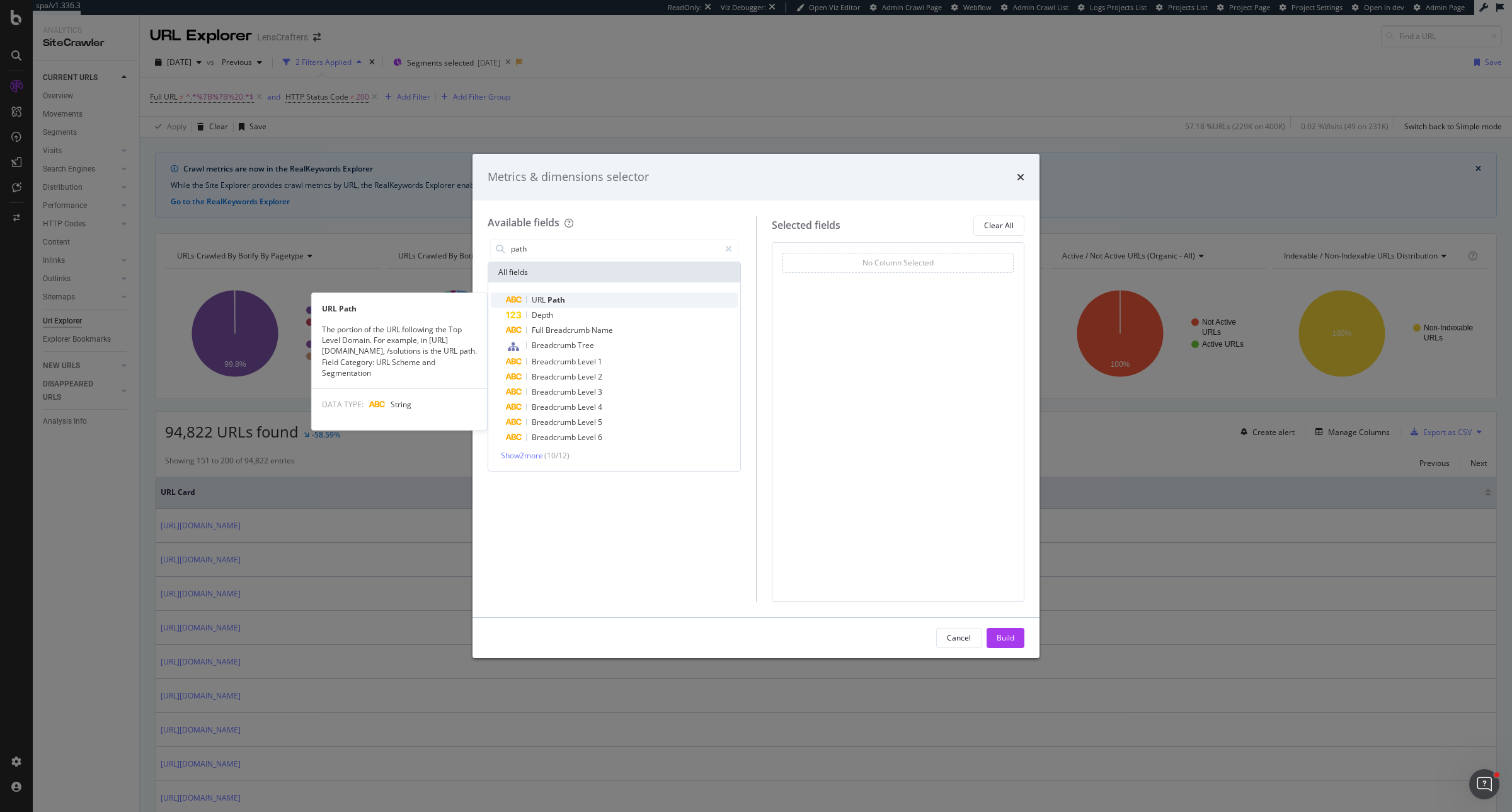
type input "path"
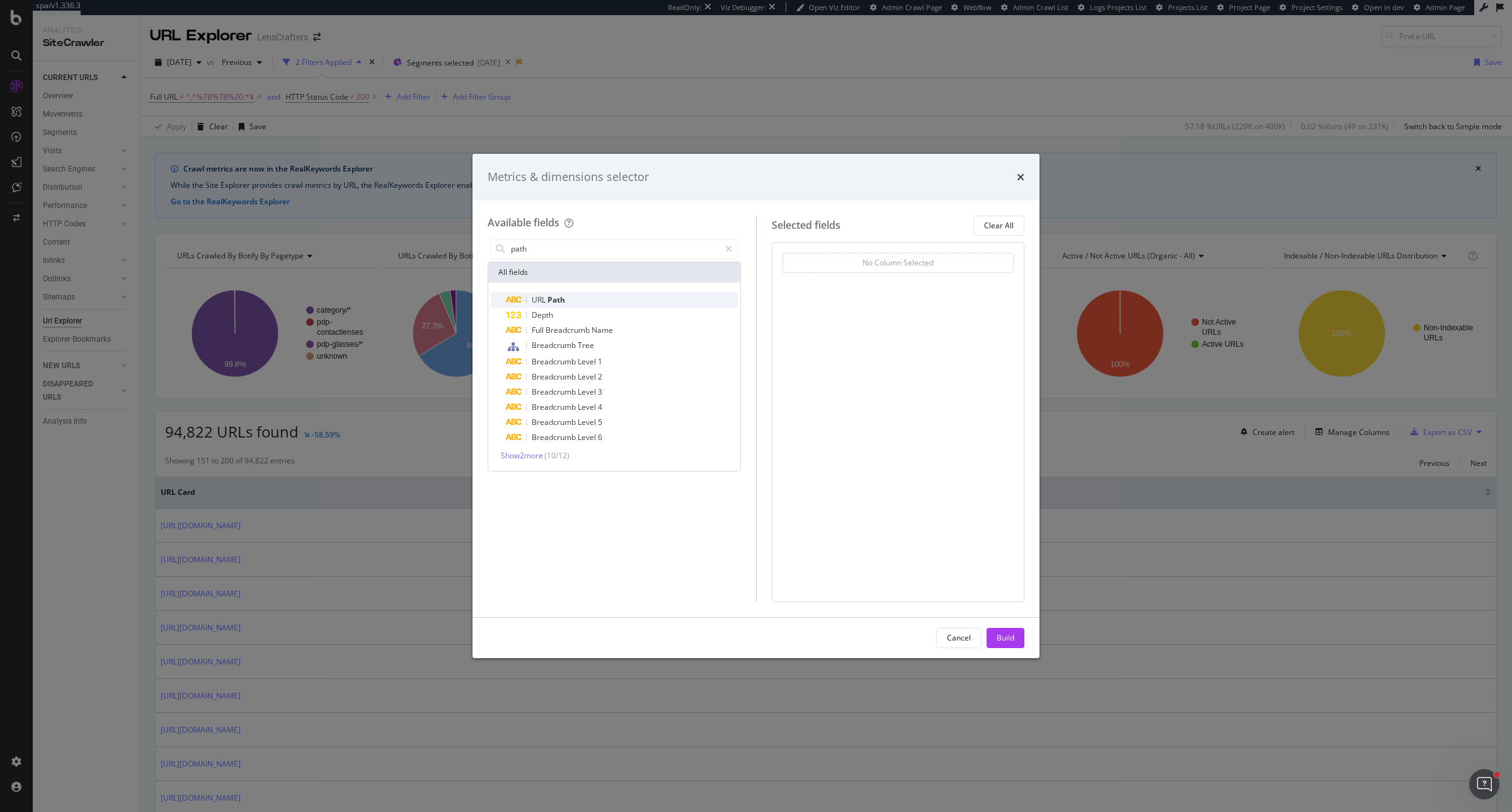
click at [609, 294] on div "URL Path" at bounding box center [622, 300] width 232 height 15
click at [1004, 644] on div "Build" at bounding box center [1005, 638] width 17 height 19
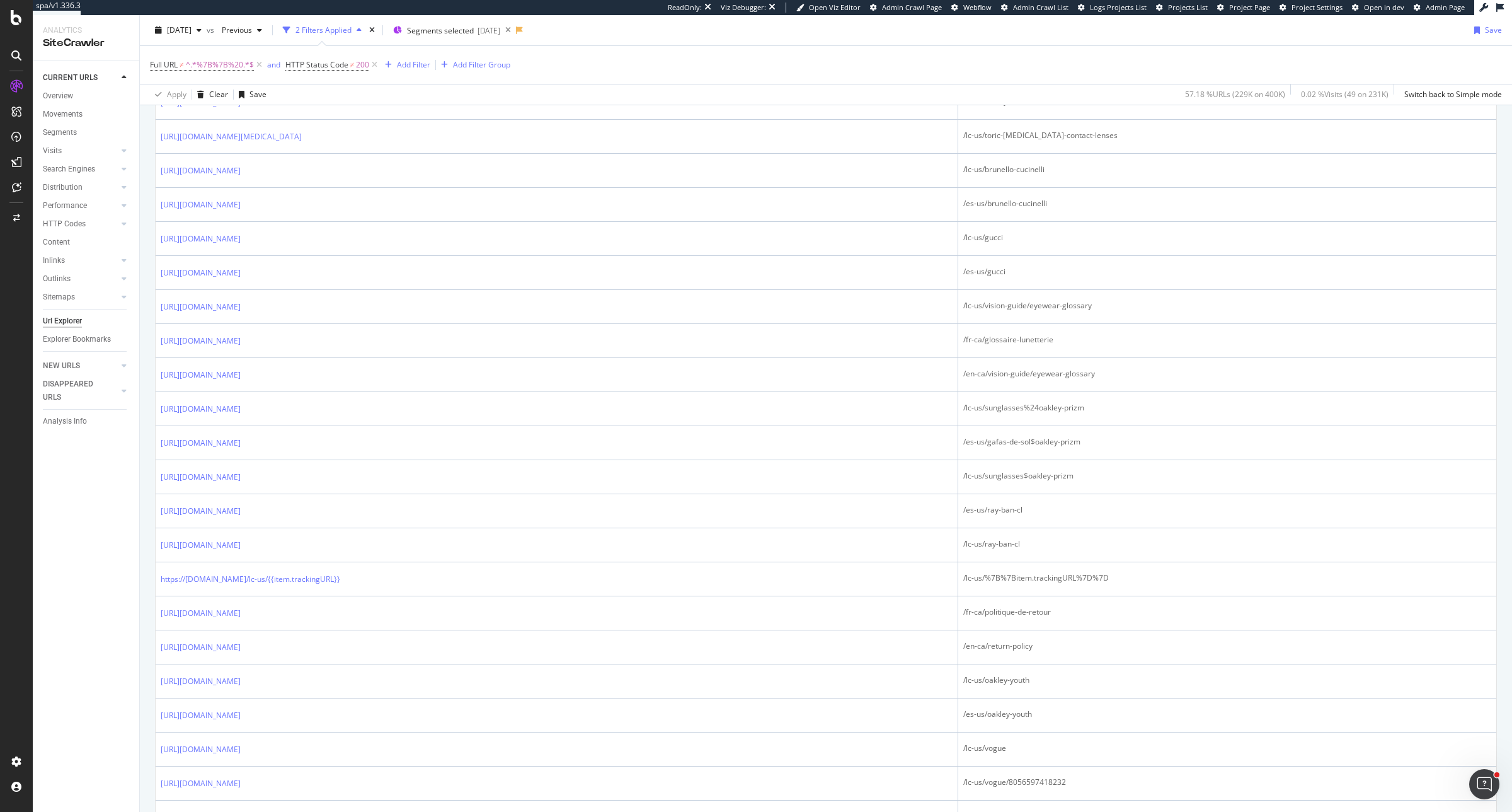
scroll to position [709, 0]
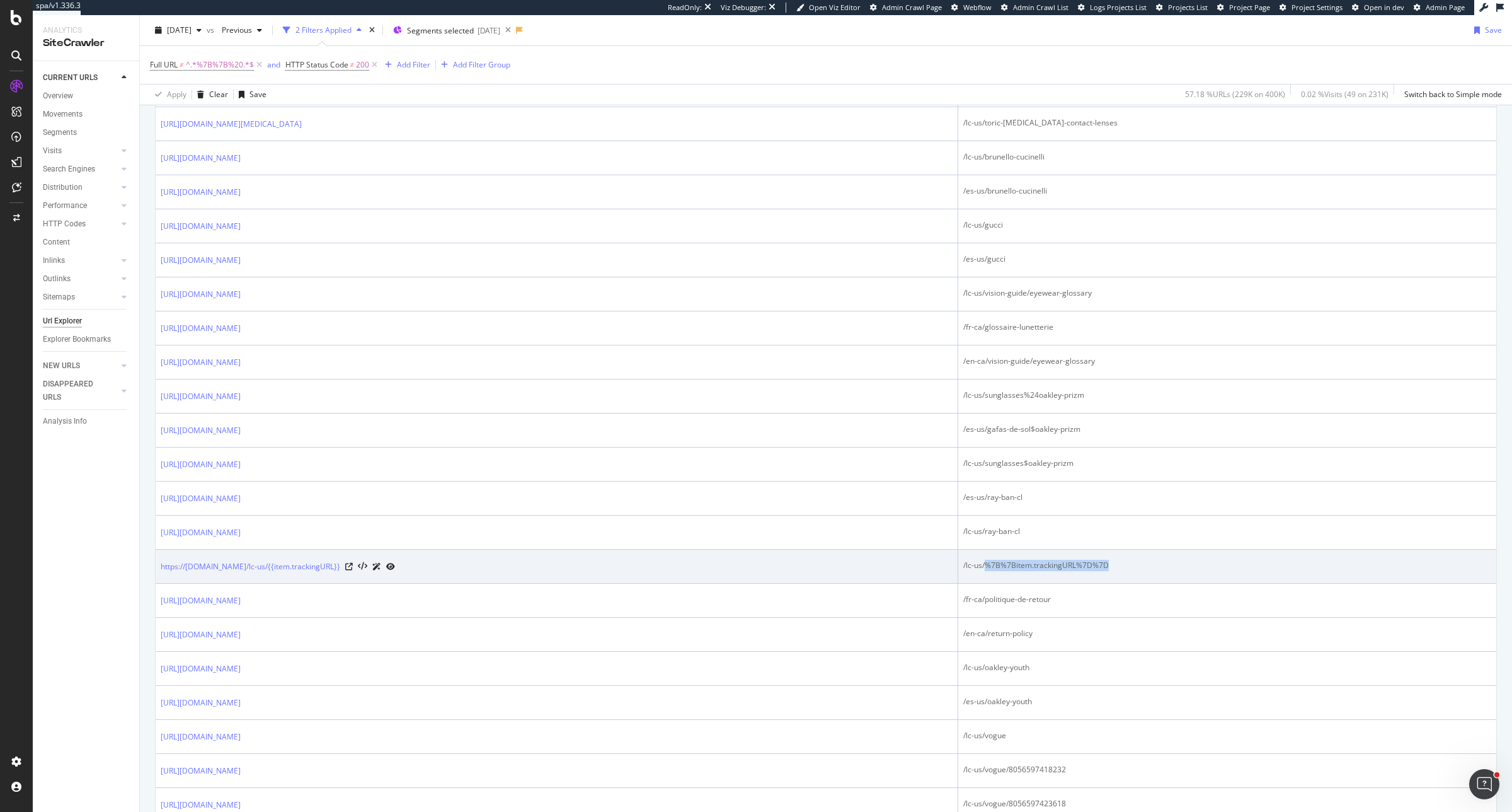
drag, startPoint x: 1065, startPoint y: 571, endPoint x: 1204, endPoint y: 571, distance: 139.0
click at [1204, 571] on div "/lc-us/%7B%7Bitem.trackingURL%7D%7D" at bounding box center [1227, 566] width 528 height 12
copy div "%7B%7Bitem.trackingURL%7D%7D"
click at [1076, 571] on div "/lc-us/%7B%7Bitem.trackingURL%7D%7D" at bounding box center [1227, 566] width 528 height 12
drag, startPoint x: 1066, startPoint y: 574, endPoint x: 1095, endPoint y: 574, distance: 29.0
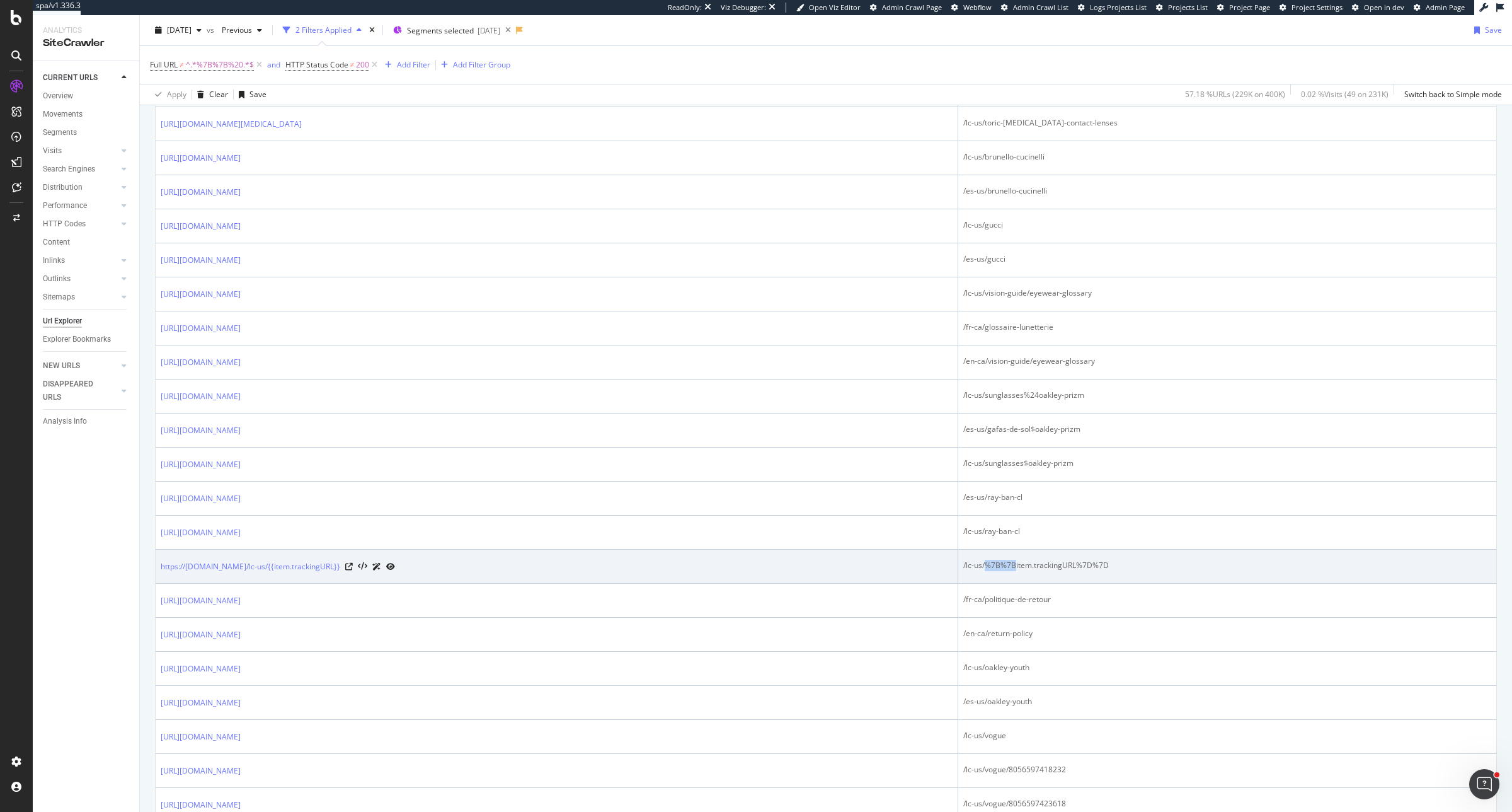
click at [1095, 571] on div "/lc-us/%7B%7Bitem.trackingURL%7D%7D" at bounding box center [1227, 566] width 528 height 12
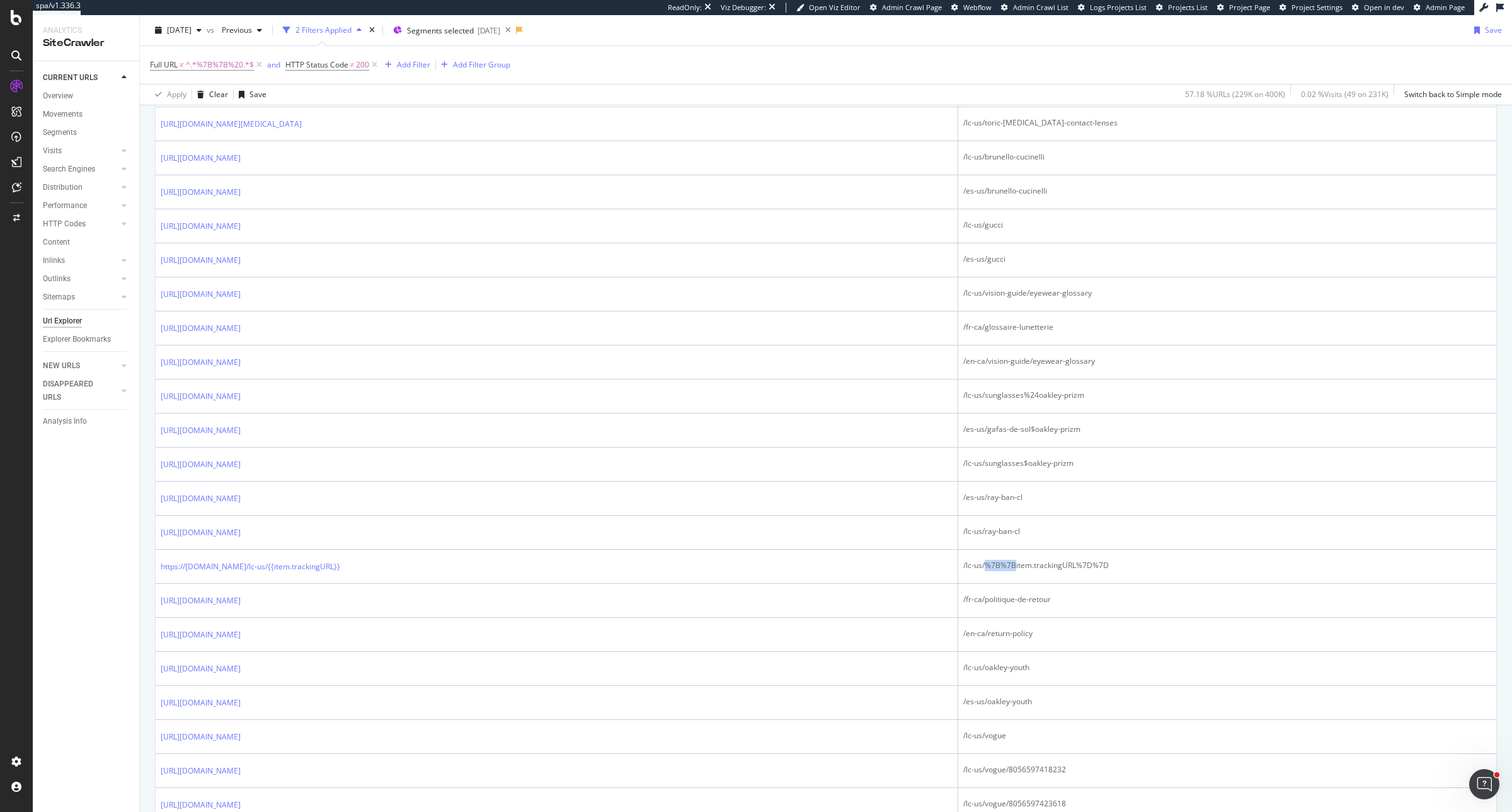
copy div "%7B%7B"
click at [492, 70] on div "Add Filter Group" at bounding box center [473, 64] width 74 height 14
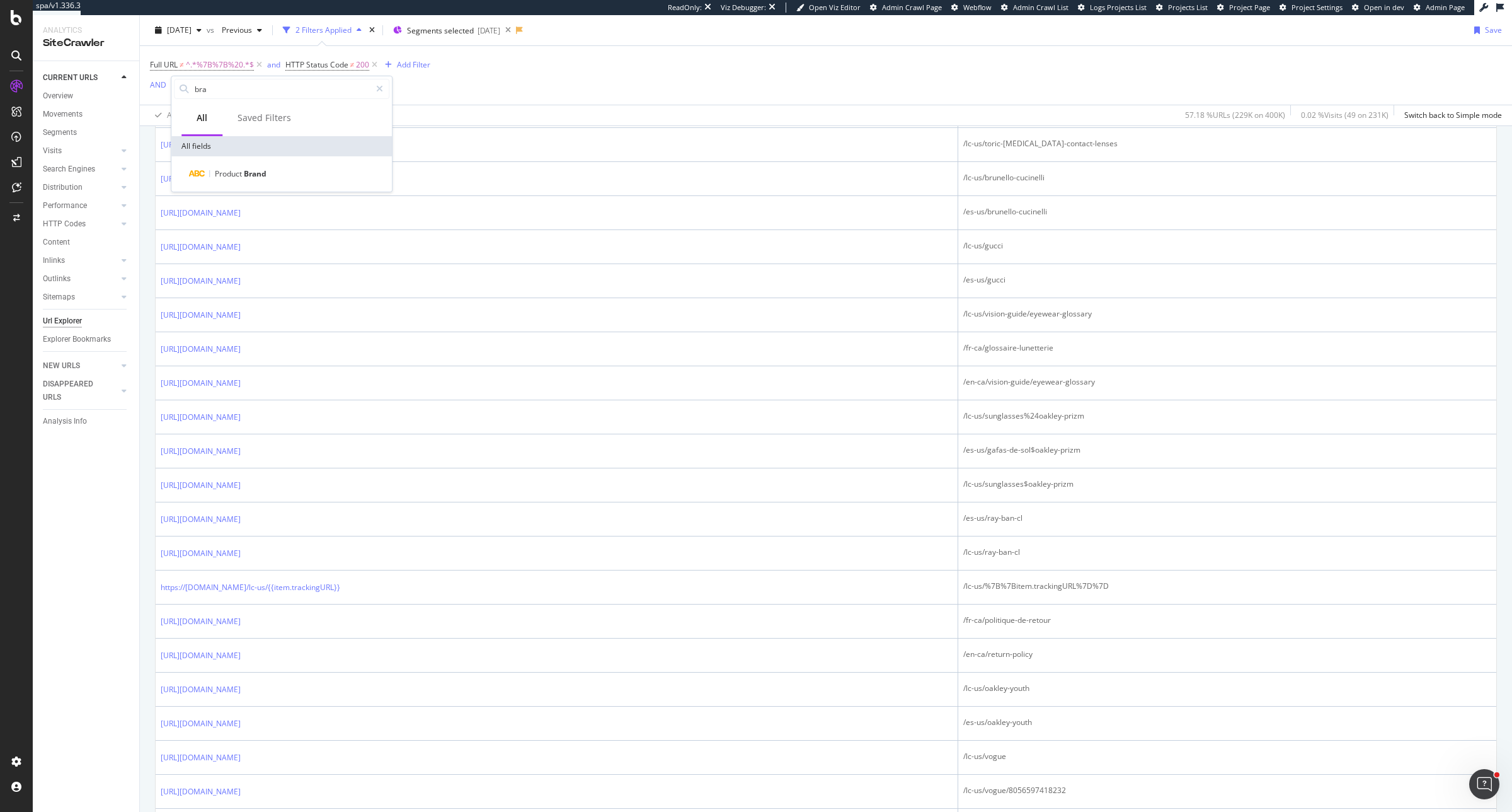
scroll to position [729, 0]
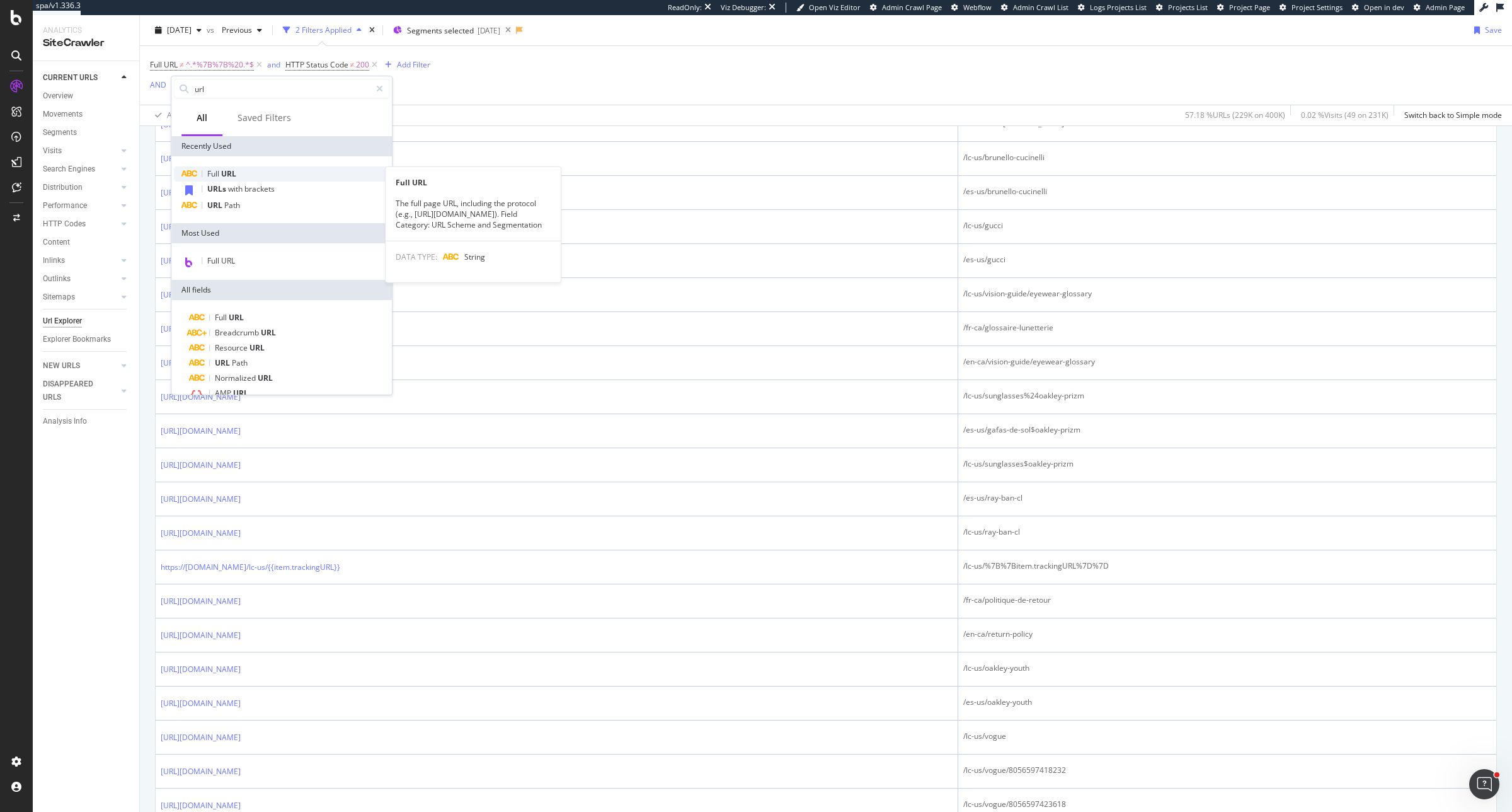
type input "url"
click at [240, 166] on div "Full URL" at bounding box center [281, 174] width 216 height 15
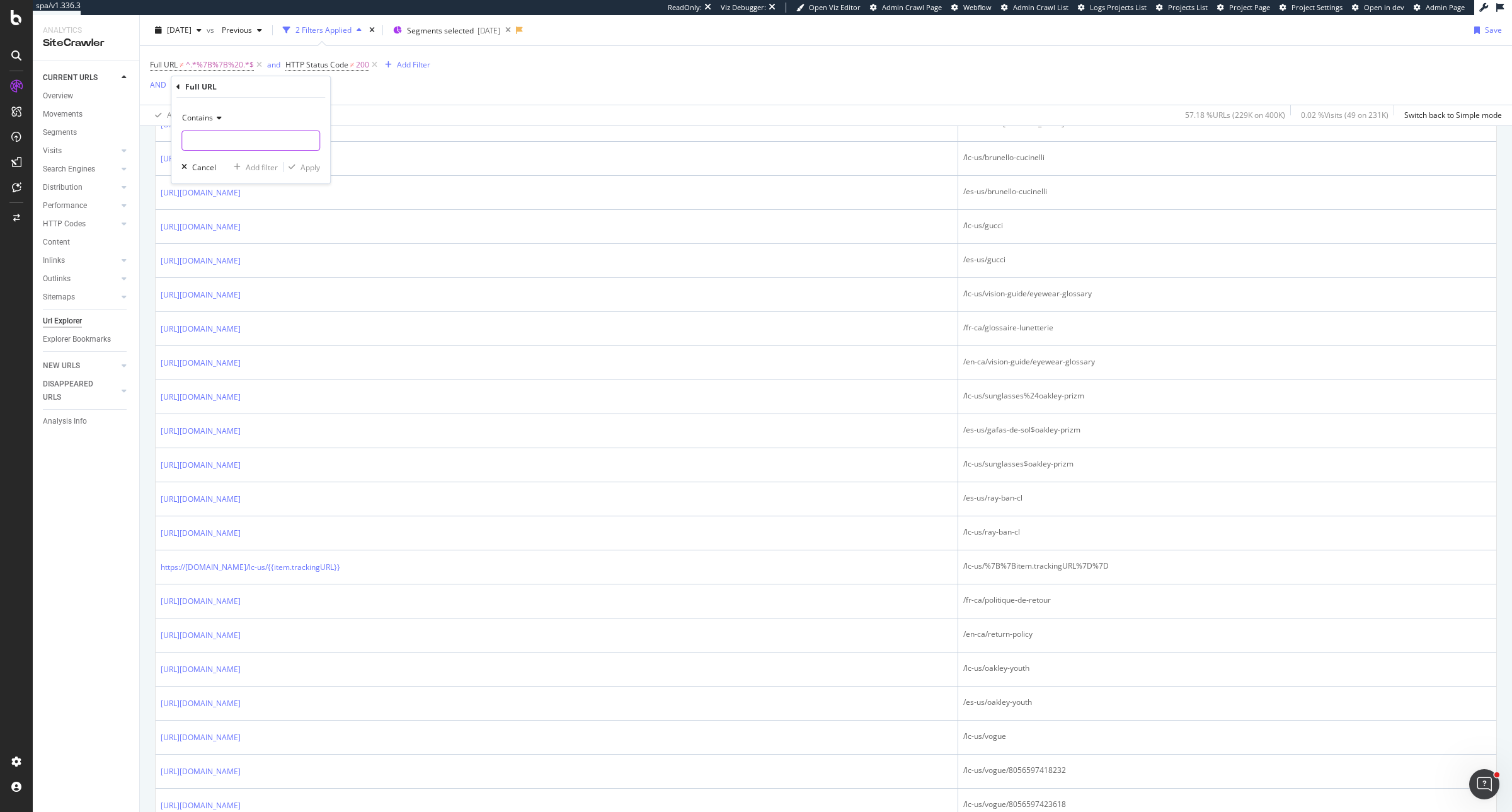
click at [214, 146] on input "text" at bounding box center [250, 141] width 137 height 20
paste input "%7B%7B"
type input "%7B%7B"
click at [303, 168] on div "Apply" at bounding box center [311, 167] width 20 height 11
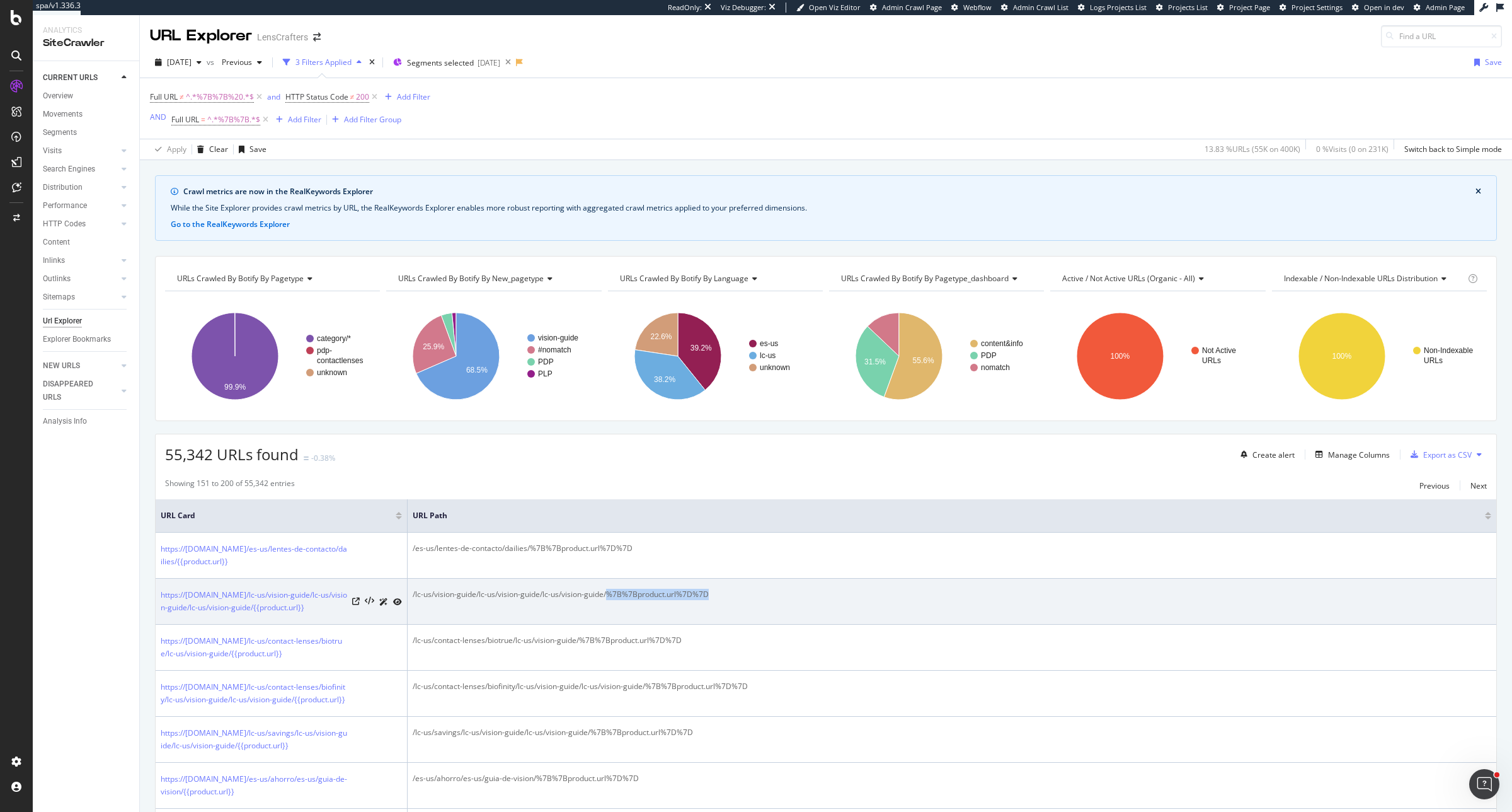
drag, startPoint x: 608, startPoint y: 597, endPoint x: 730, endPoint y: 595, distance: 122.0
click at [730, 595] on div "/lc-us/vision-guide/lc-us/vision-guide/lc-us/vision-guide/%7B%7Bproduct.url%7D%…" at bounding box center [952, 595] width 1079 height 12
copy div "%7B%7Bproduct.url%7D%7D"
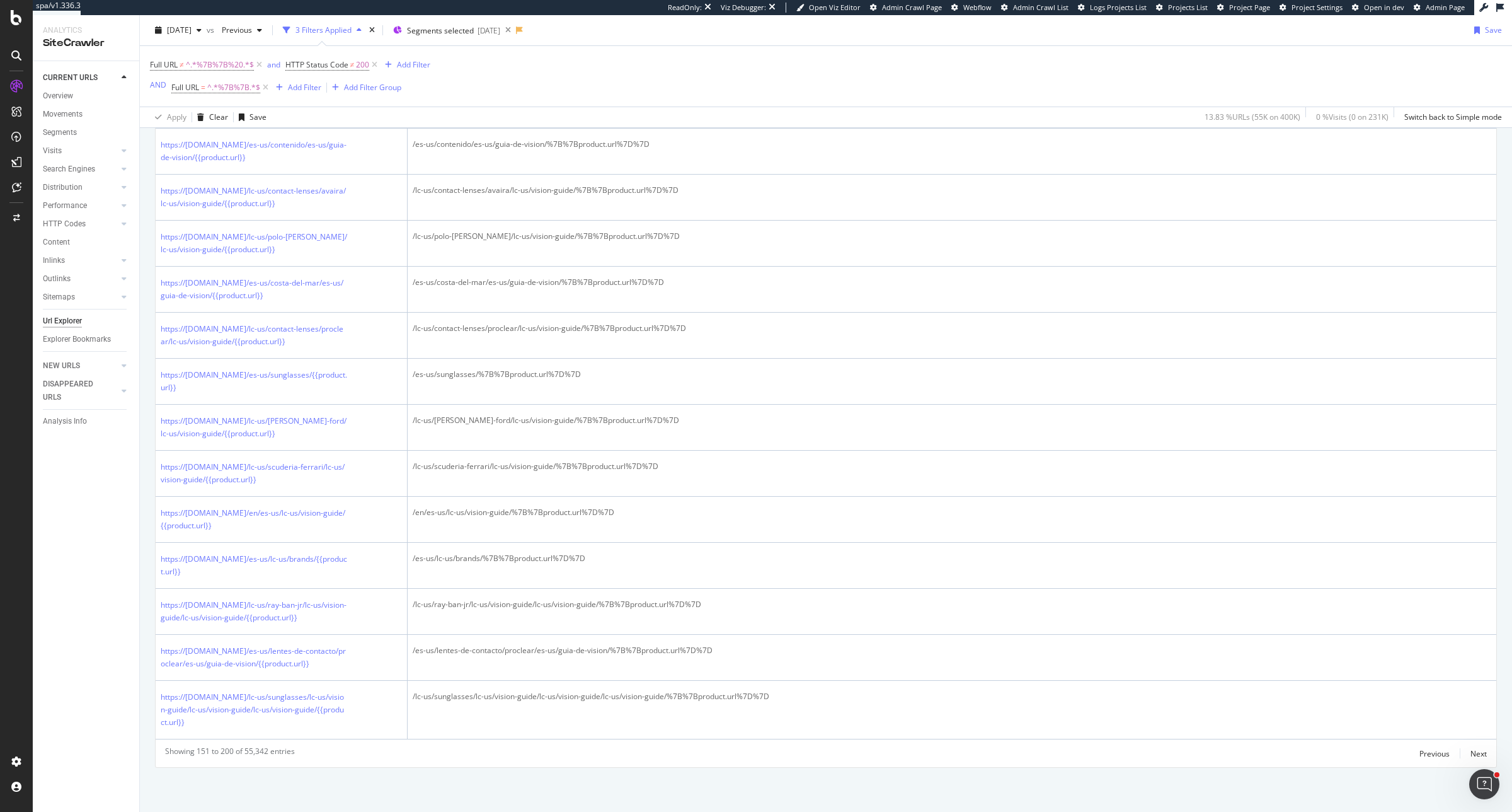
scroll to position [2166, 0]
drag, startPoint x: 1470, startPoint y: 753, endPoint x: 593, endPoint y: 512, distance: 909.5
click at [1471, 753] on div "Next" at bounding box center [1479, 753] width 17 height 11
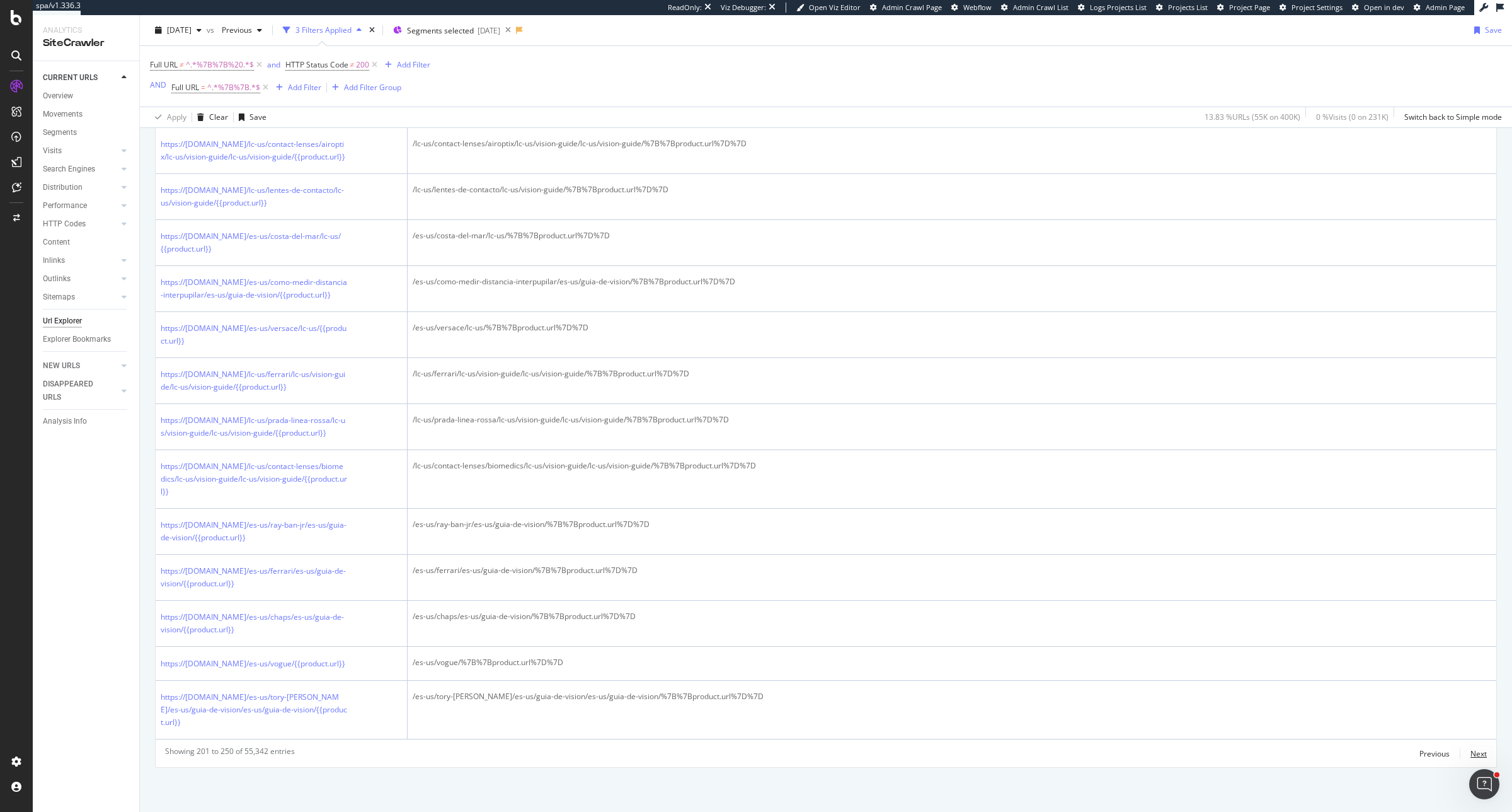
scroll to position [2228, 0]
click at [1471, 751] on div "Next" at bounding box center [1479, 753] width 17 height 11
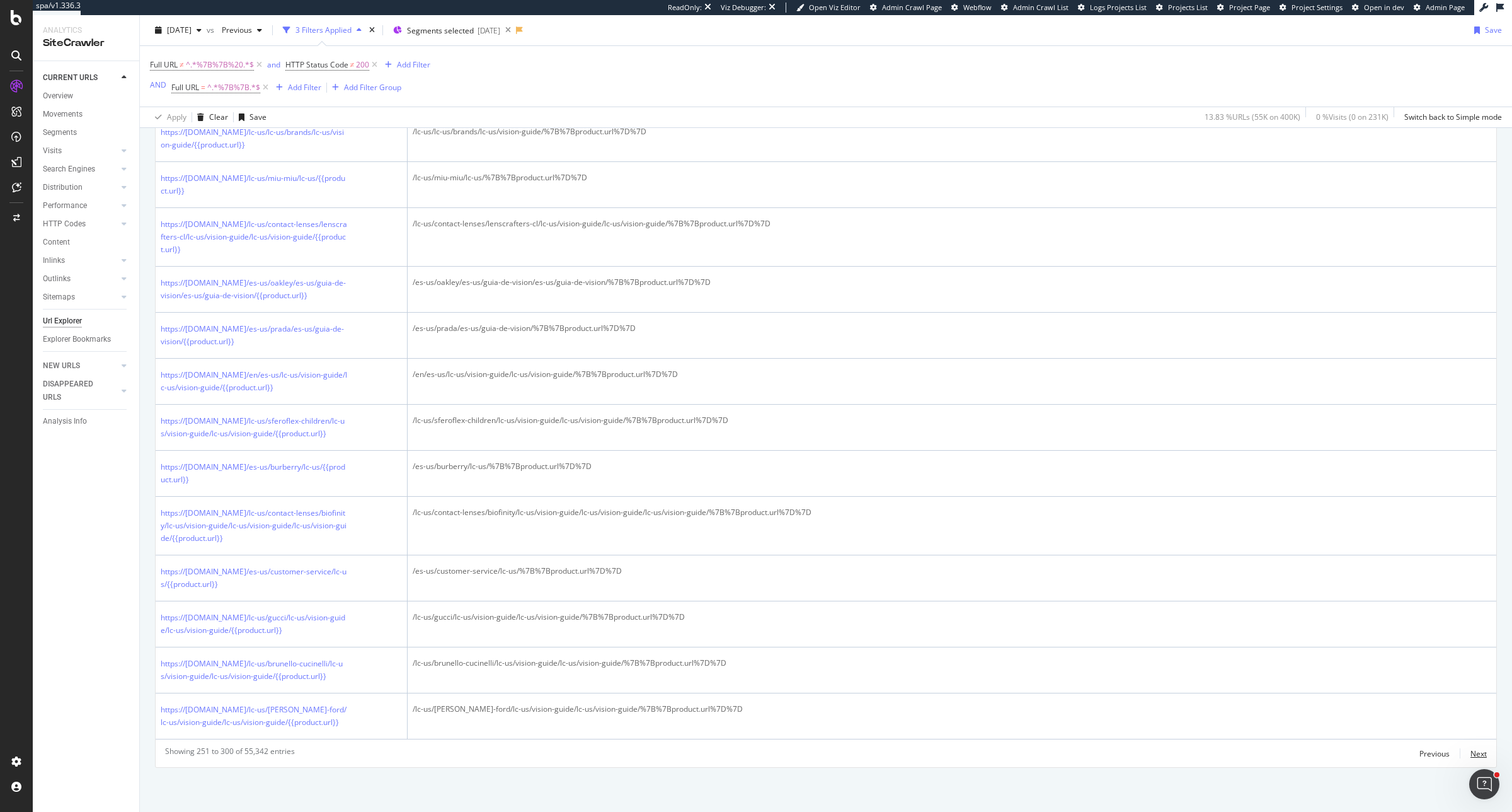
scroll to position [2242, 0]
click at [290, 87] on div "Add Filter" at bounding box center [304, 87] width 33 height 11
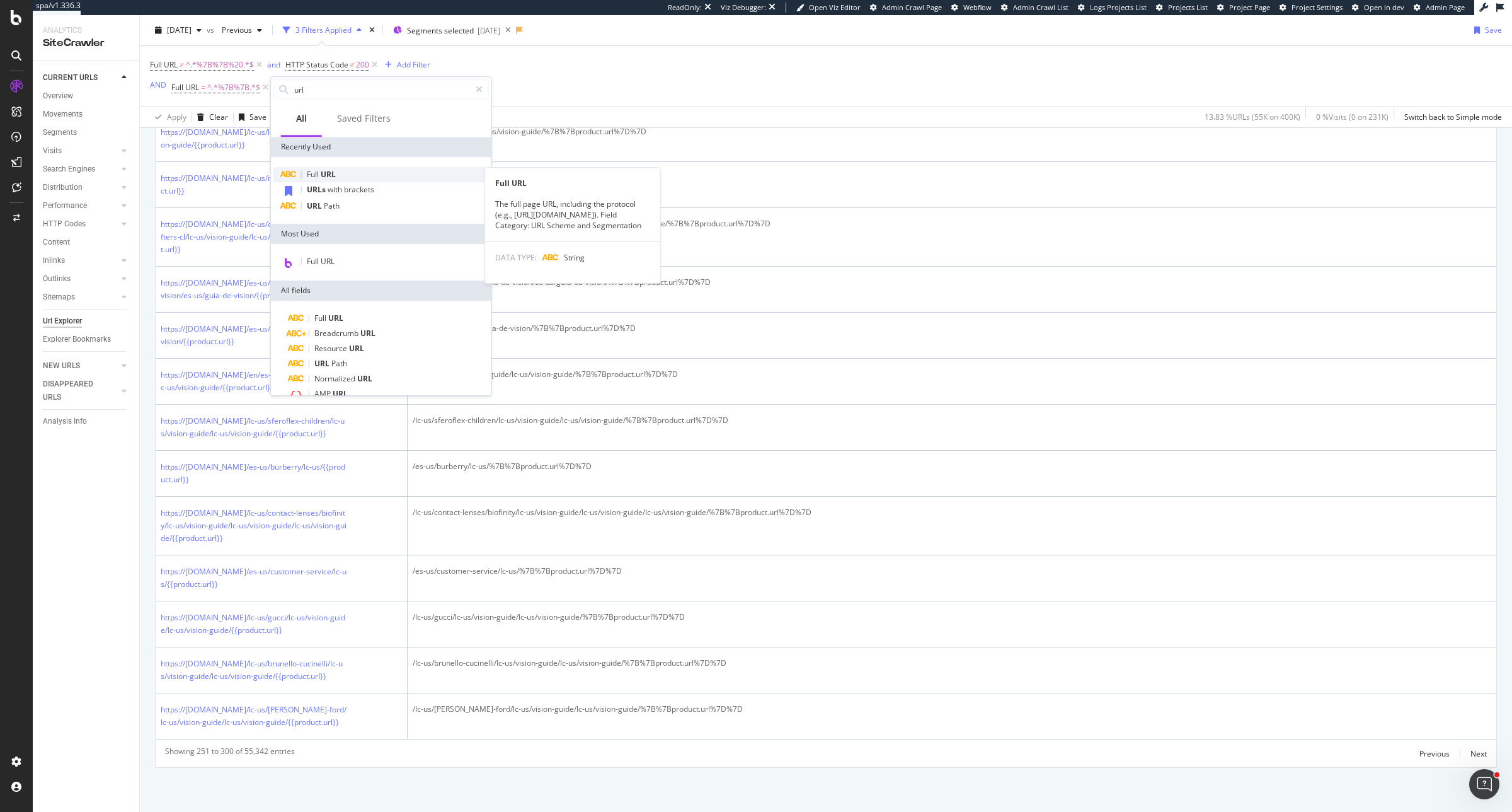
click at [354, 170] on div "Full URL" at bounding box center [381, 174] width 216 height 15
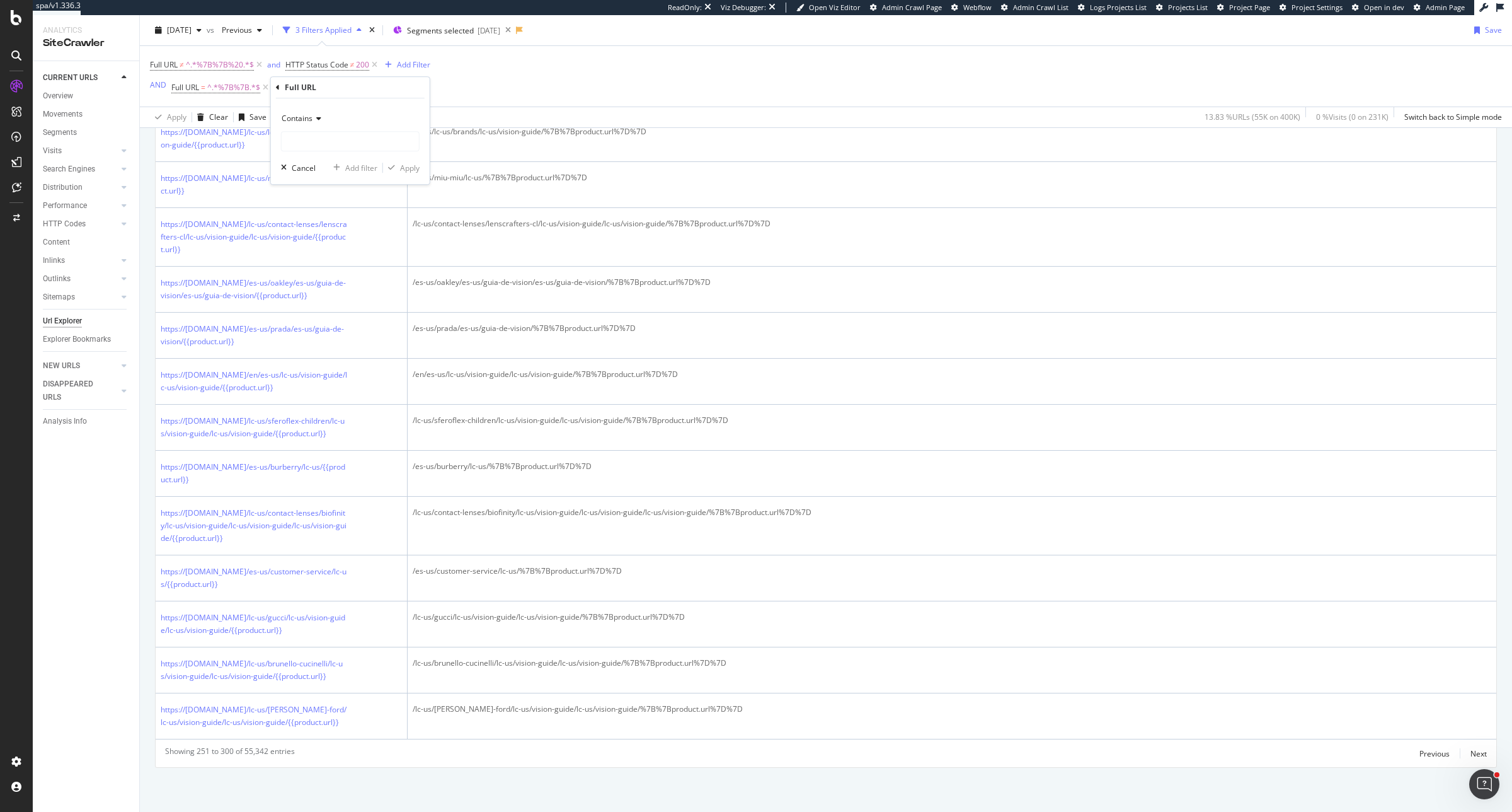
click at [309, 121] on span "Contains" at bounding box center [297, 117] width 31 height 11
click at [318, 222] on span "Doesn't end with" at bounding box center [317, 227] width 59 height 11
click at [318, 120] on span "Doesn't end with" at bounding box center [311, 117] width 59 height 11
click at [327, 265] on div "Doesn't contain" at bounding box center [351, 259] width 135 height 17
click at [347, 123] on div "Doesn't contain" at bounding box center [351, 118] width 139 height 20
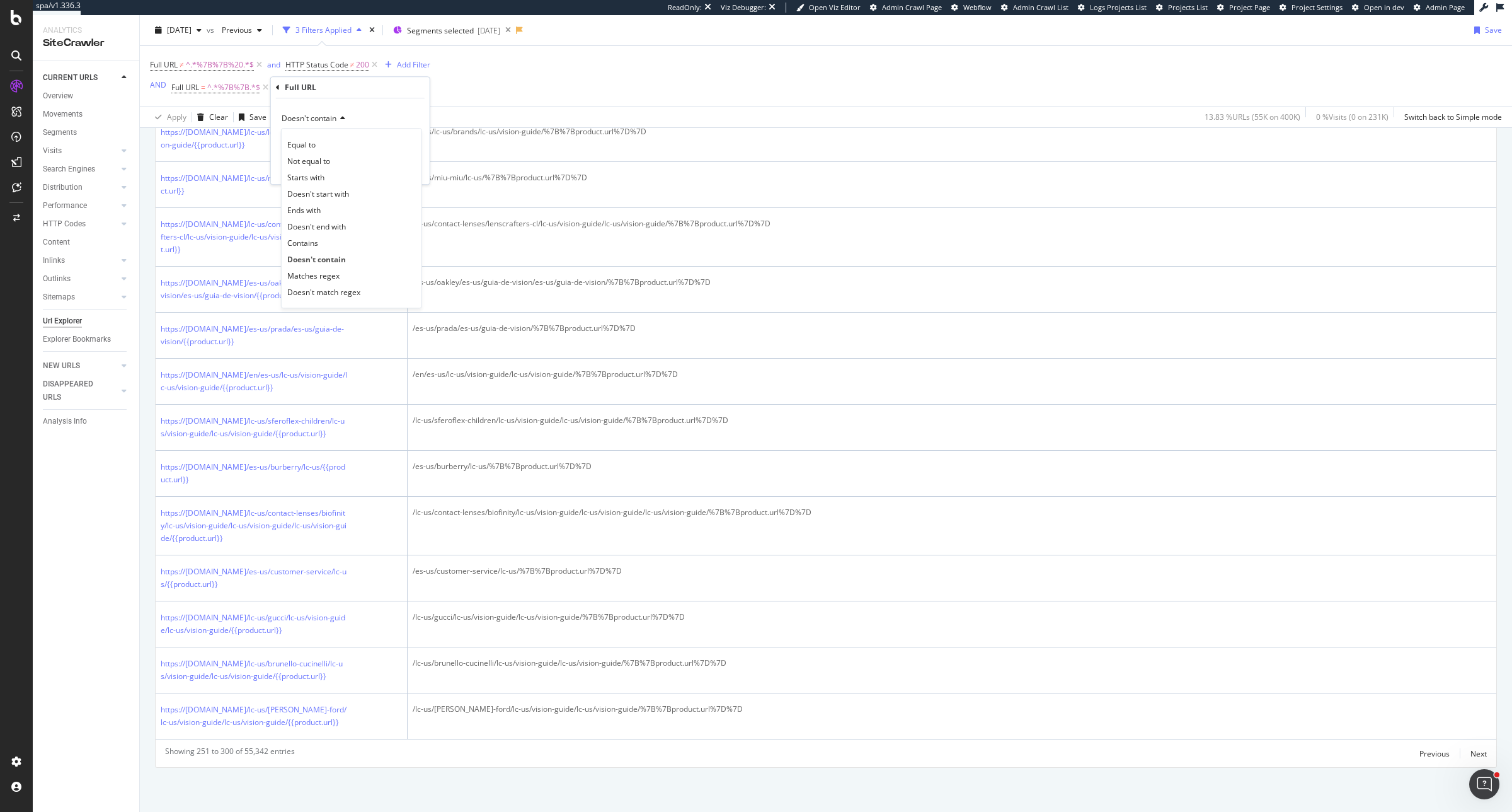
click at [348, 152] on div "Not equal to" at bounding box center [351, 160] width 135 height 17
click at [351, 125] on div "Not equal to" at bounding box center [351, 118] width 139 height 20
click at [331, 121] on icon at bounding box center [329, 118] width 9 height 7
click at [323, 120] on span "Not equal to" at bounding box center [303, 117] width 43 height 11
click at [325, 254] on span "Doesn't contain" at bounding box center [315, 259] width 55 height 11
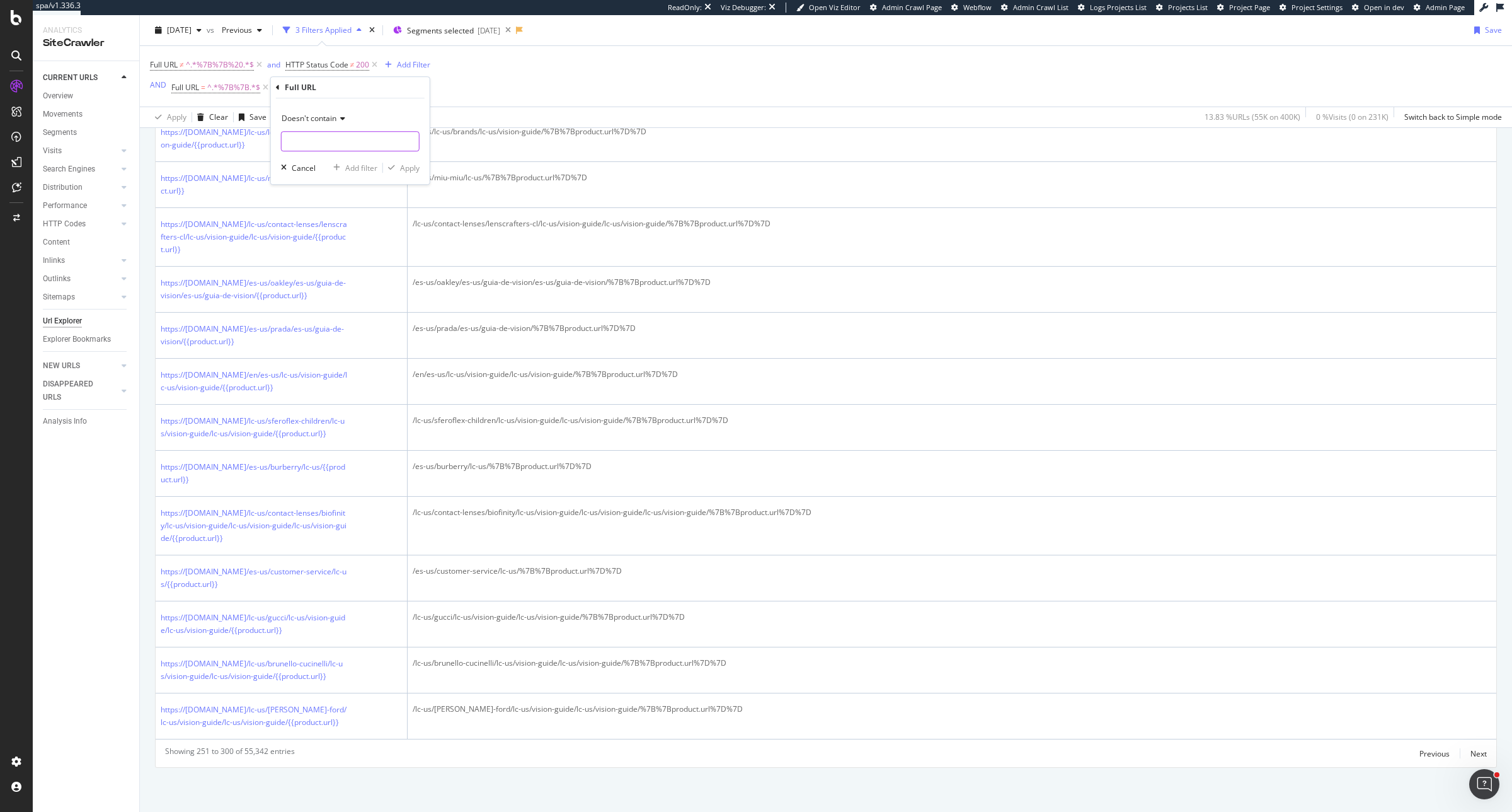
click at [337, 142] on input "text" at bounding box center [351, 141] width 137 height 20
paste input "%7B%7Bproduct.url%7D%7D"
type input "%7B%7Bproduct.url%7D%7D"
click at [397, 167] on div "button" at bounding box center [391, 167] width 17 height 7
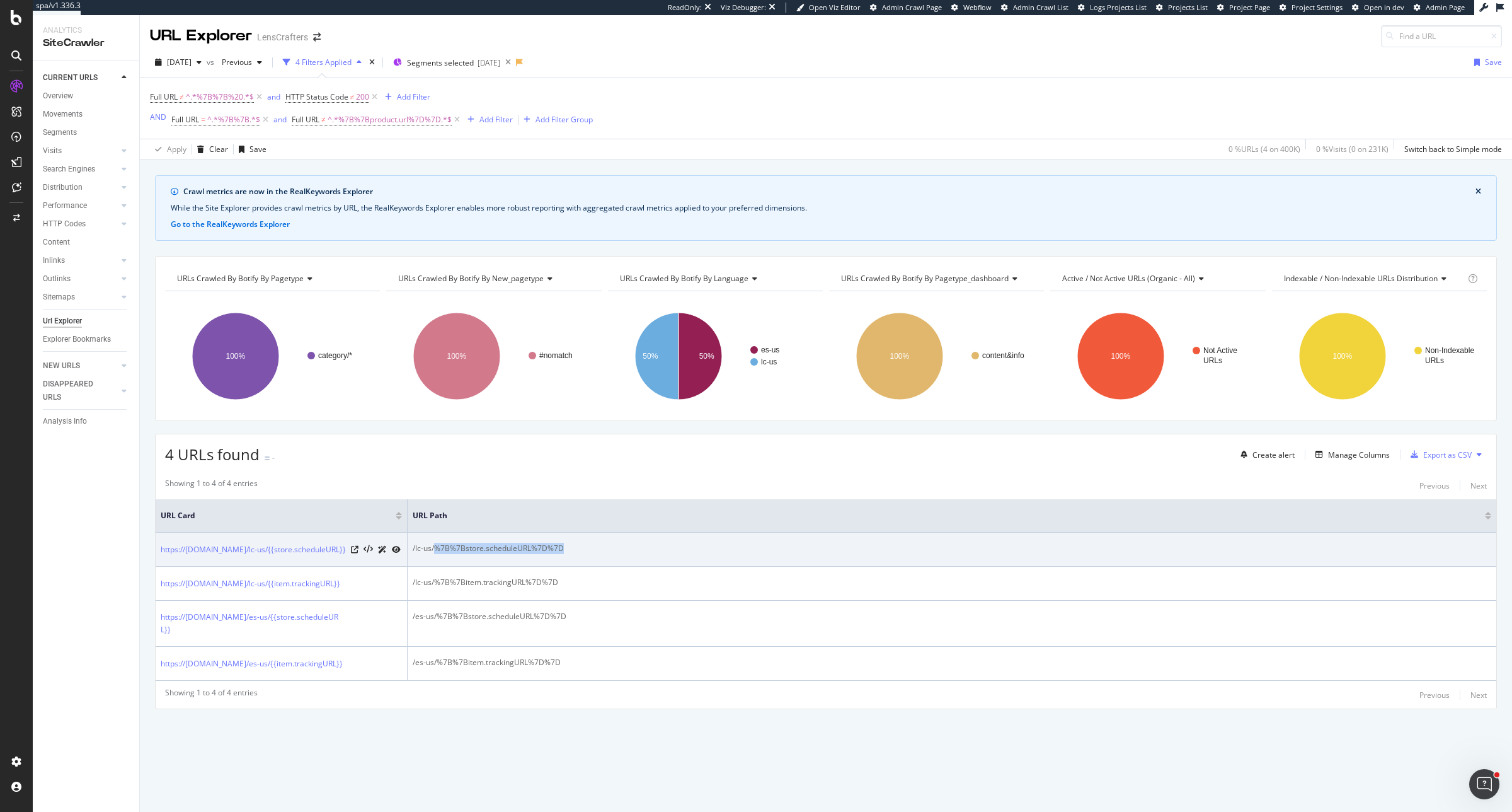
drag, startPoint x: 571, startPoint y: 549, endPoint x: 436, endPoint y: 549, distance: 135.0
click at [436, 549] on div "/lc-us/%7B%7Bstore.scheduleURL%7D%7D" at bounding box center [952, 548] width 1079 height 12
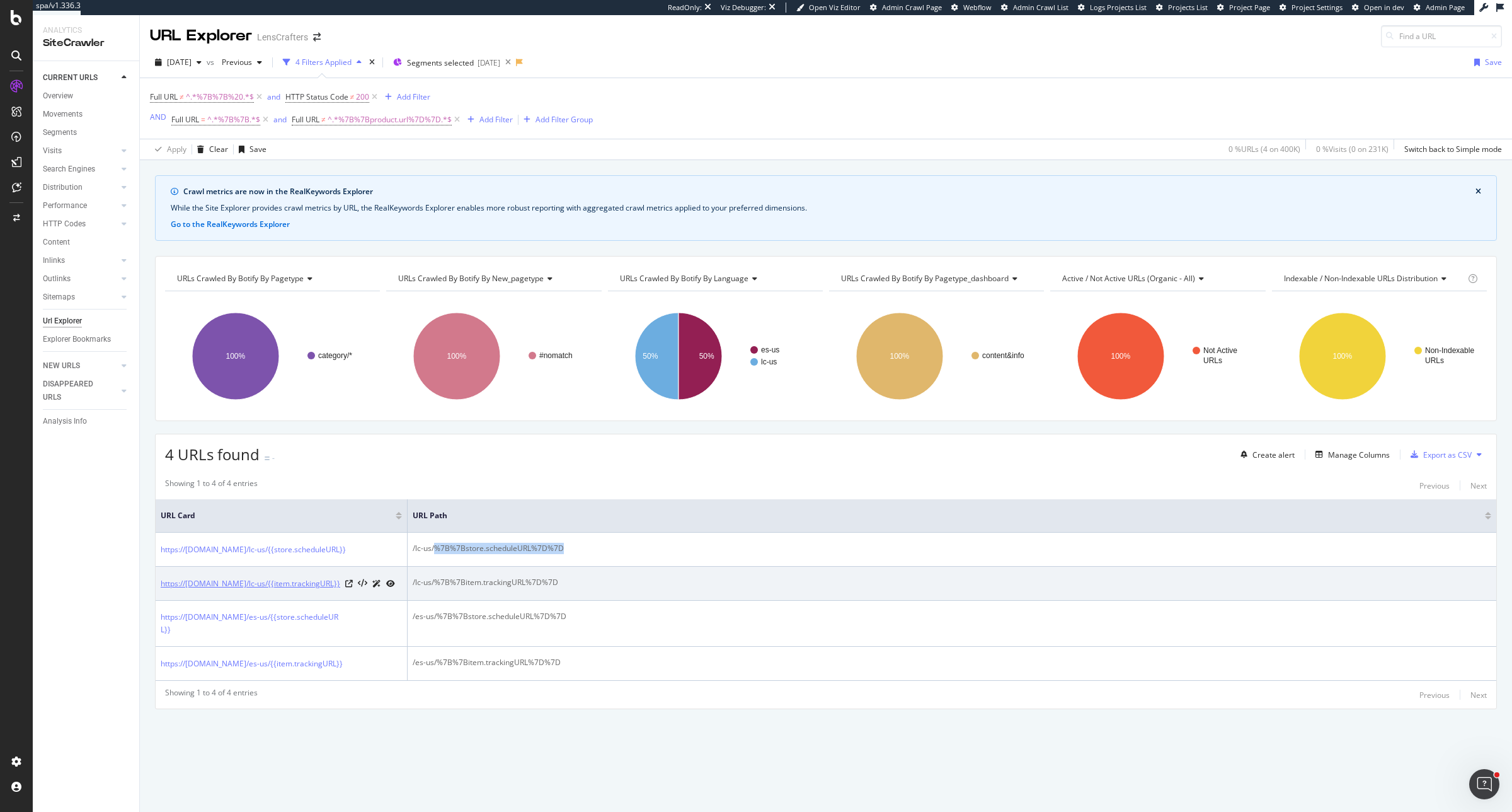
copy div "%7B%7Bstore.scheduleURL%7D%7D"
drag, startPoint x: 579, startPoint y: 596, endPoint x: 436, endPoint y: 595, distance: 143.0
click at [436, 588] on div "/lc-us/%7B%7Bitem.trackingURL%7D%7D" at bounding box center [952, 582] width 1079 height 12
copy div "%7B%7Bitem.trackingURL%7D%7D"
click at [574, 588] on div "/lc-us/%7B%7Bitem.trackingURL%7D%7D" at bounding box center [952, 582] width 1079 height 12
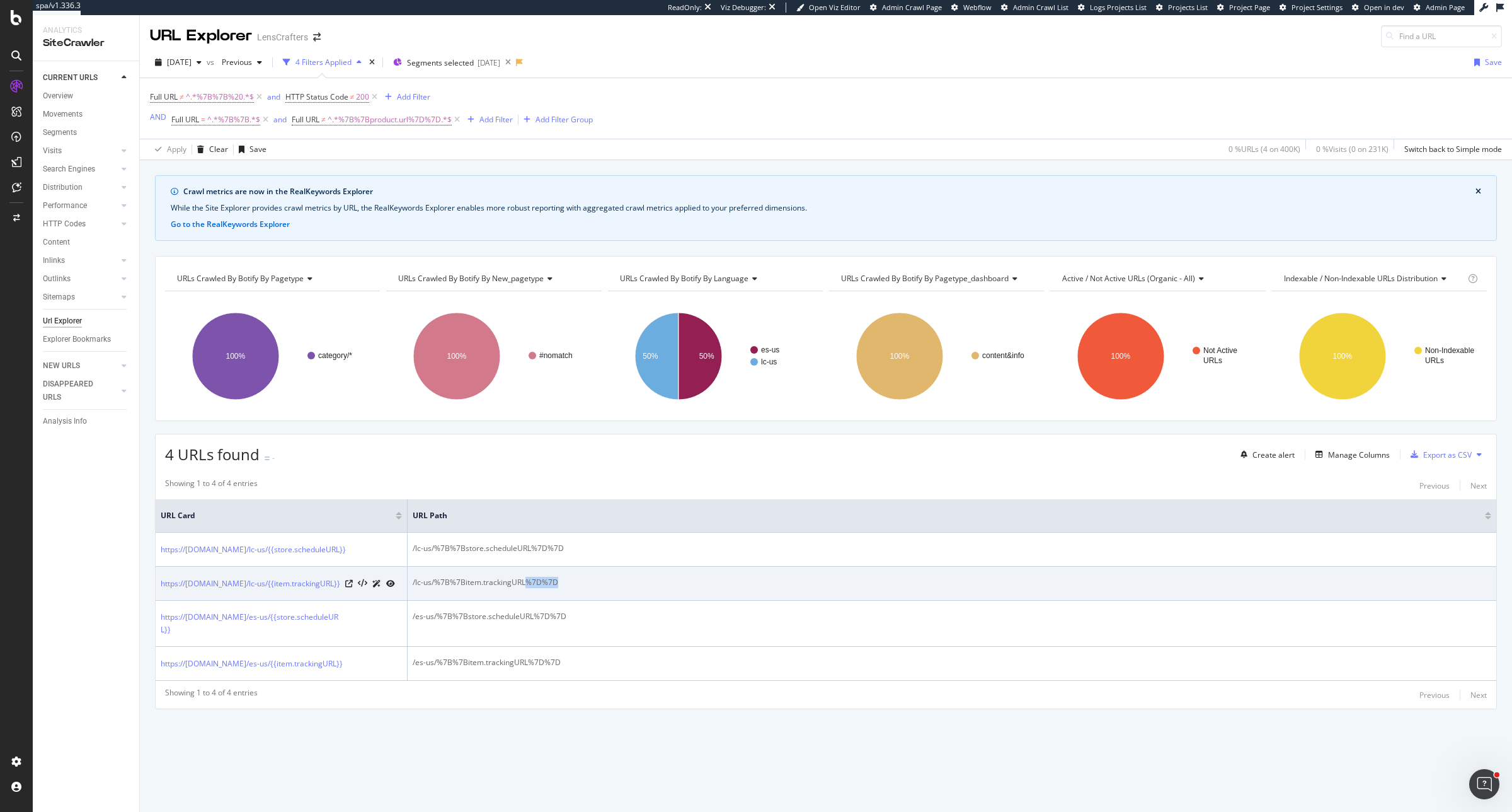
drag, startPoint x: 574, startPoint y: 596, endPoint x: 527, endPoint y: 599, distance: 47.1
click at [527, 588] on div "/lc-us/%7B%7Bitem.trackingURL%7D%7D" at bounding box center [952, 582] width 1079 height 12
copy div "%7D%7D"
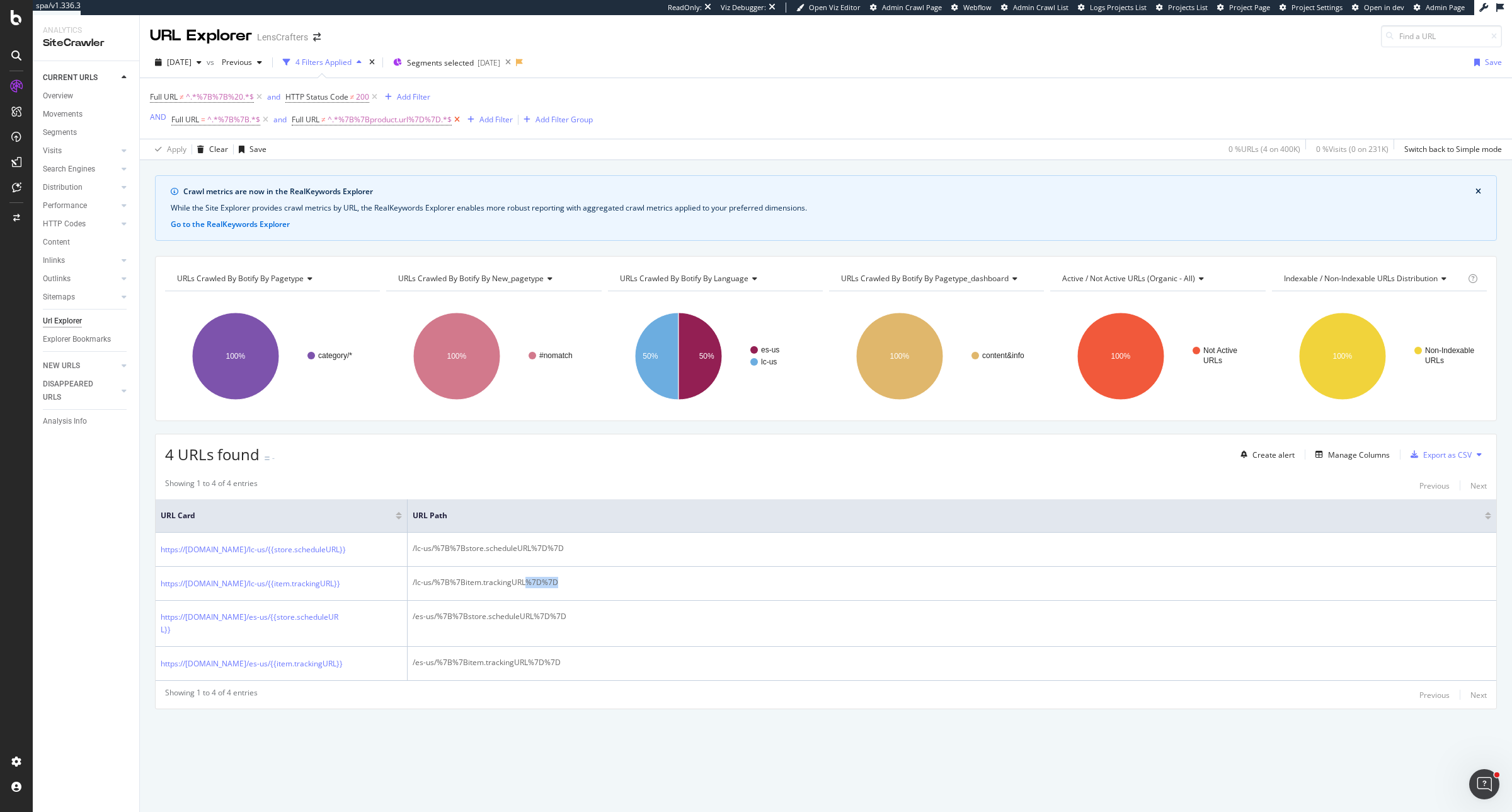
click at [454, 121] on icon at bounding box center [457, 119] width 11 height 12
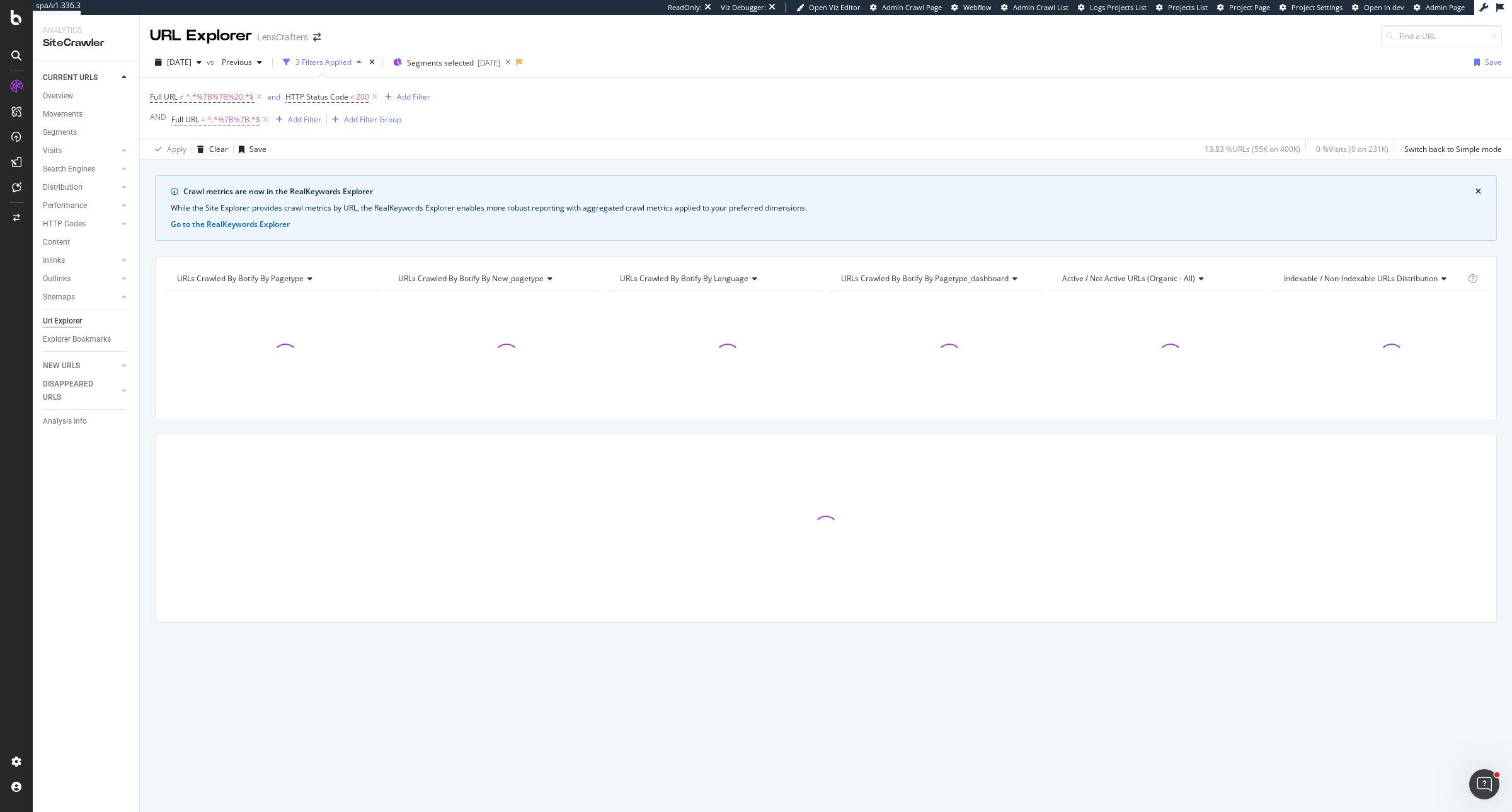
click at [206, 111] on span "Full URL = ^.*%7B%7B.*$" at bounding box center [221, 119] width 99 height 17
click at [206, 115] on span "Full URL = ^.*%7B%7B.*$" at bounding box center [215, 120] width 88 height 12
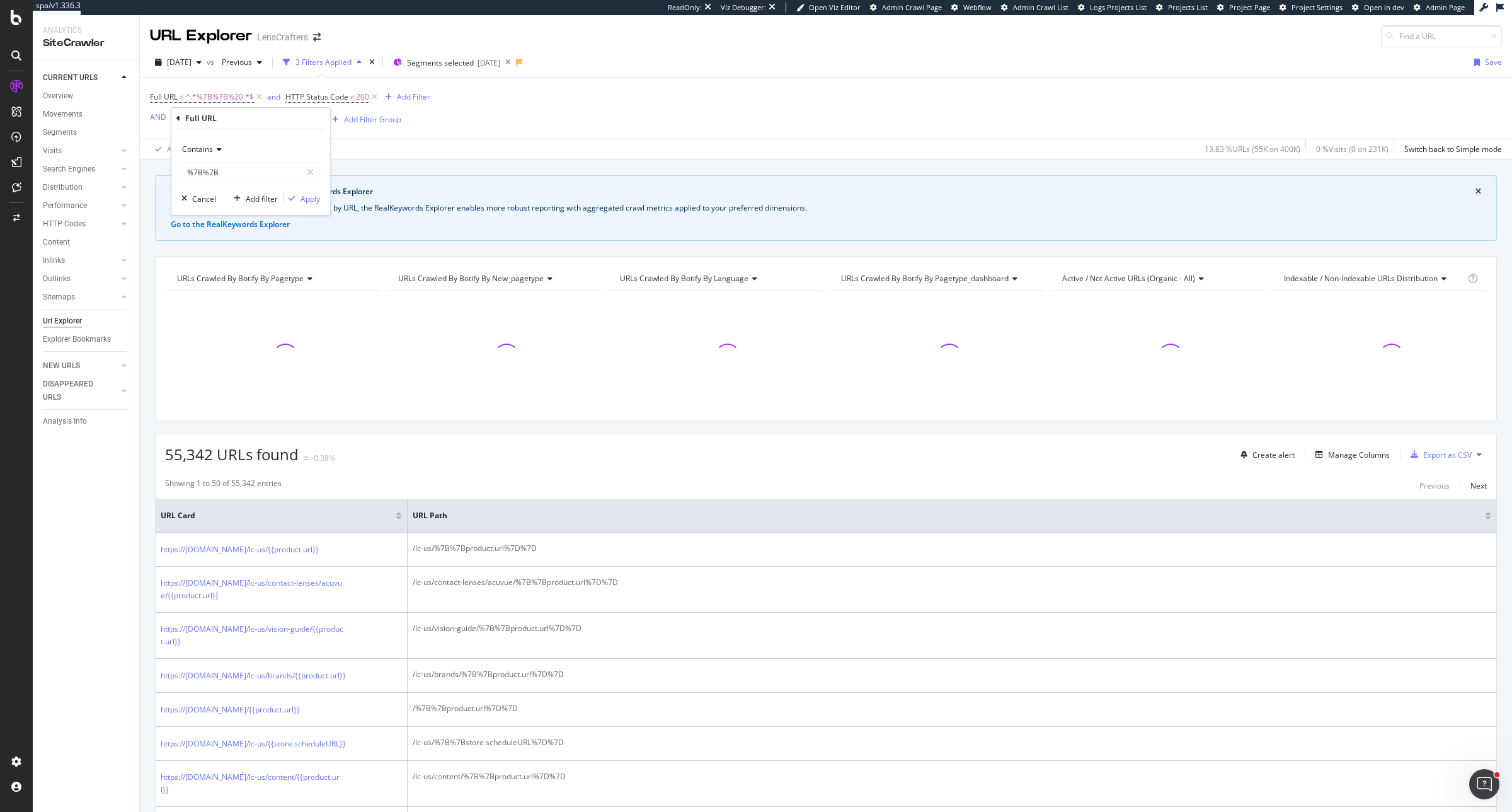
click at [222, 155] on div "Contains" at bounding box center [251, 149] width 139 height 20
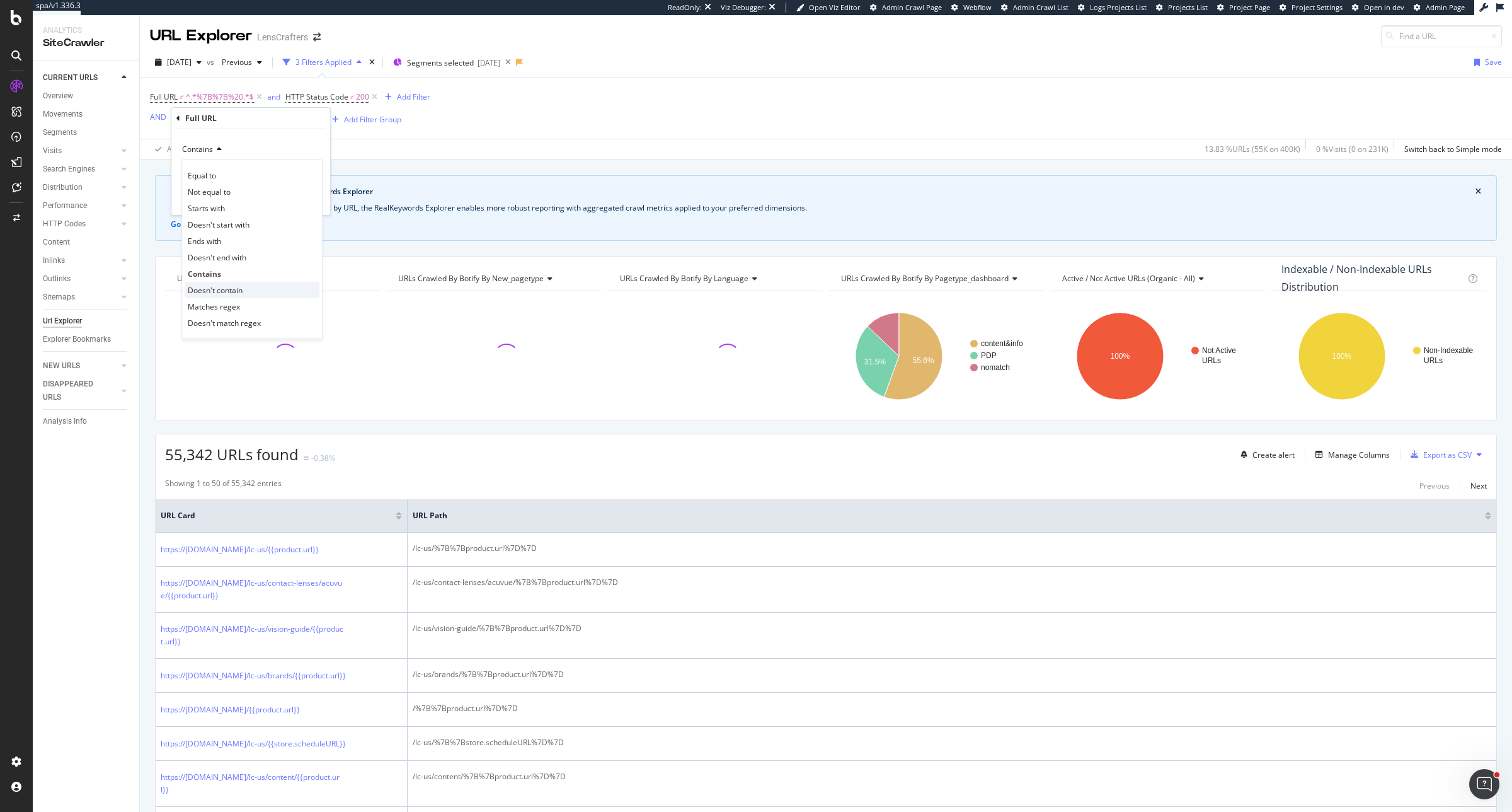
click at [235, 284] on div "Doesn't contain" at bounding box center [251, 290] width 135 height 17
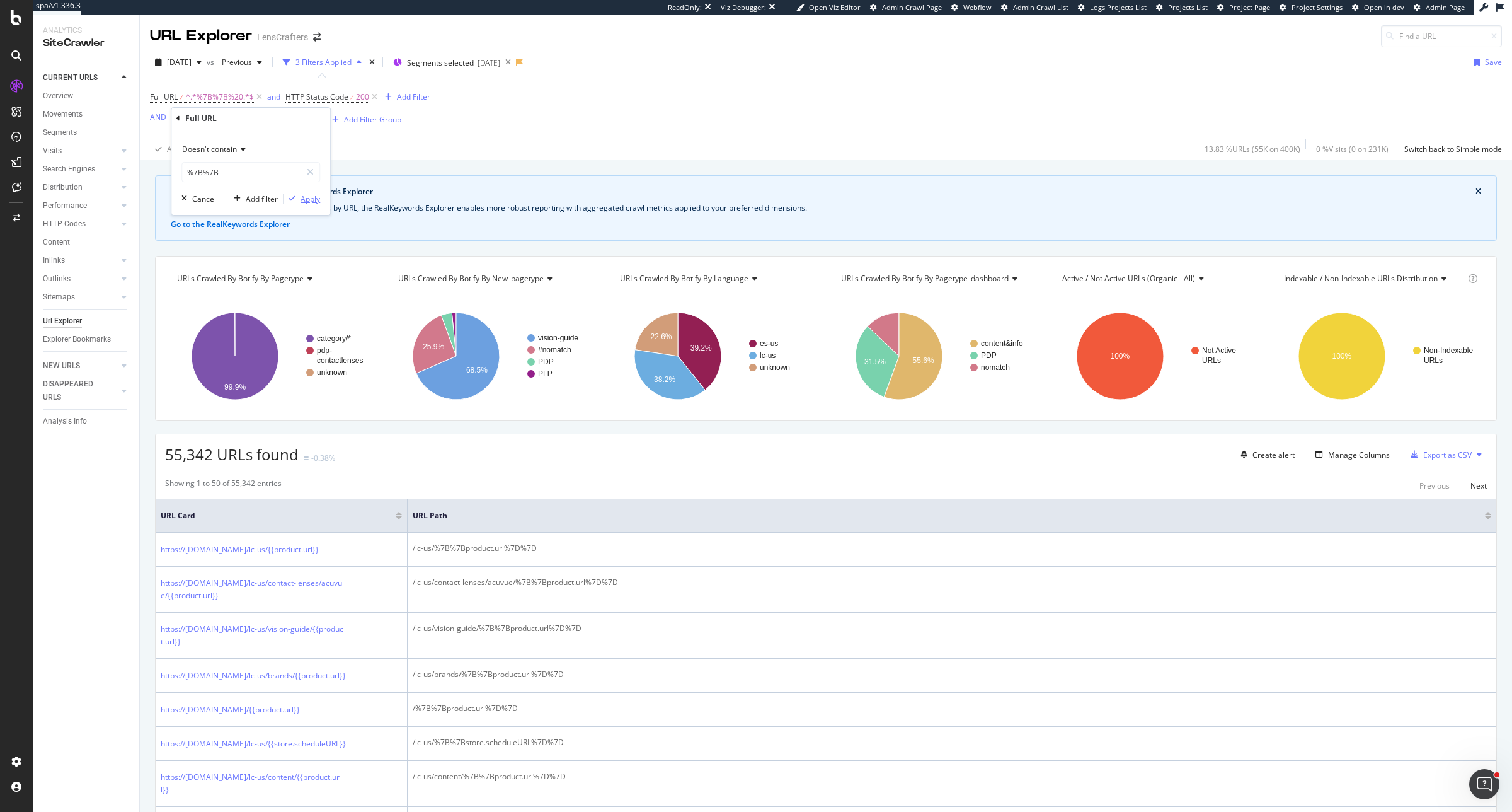
click at [303, 199] on div "Apply" at bounding box center [311, 198] width 20 height 11
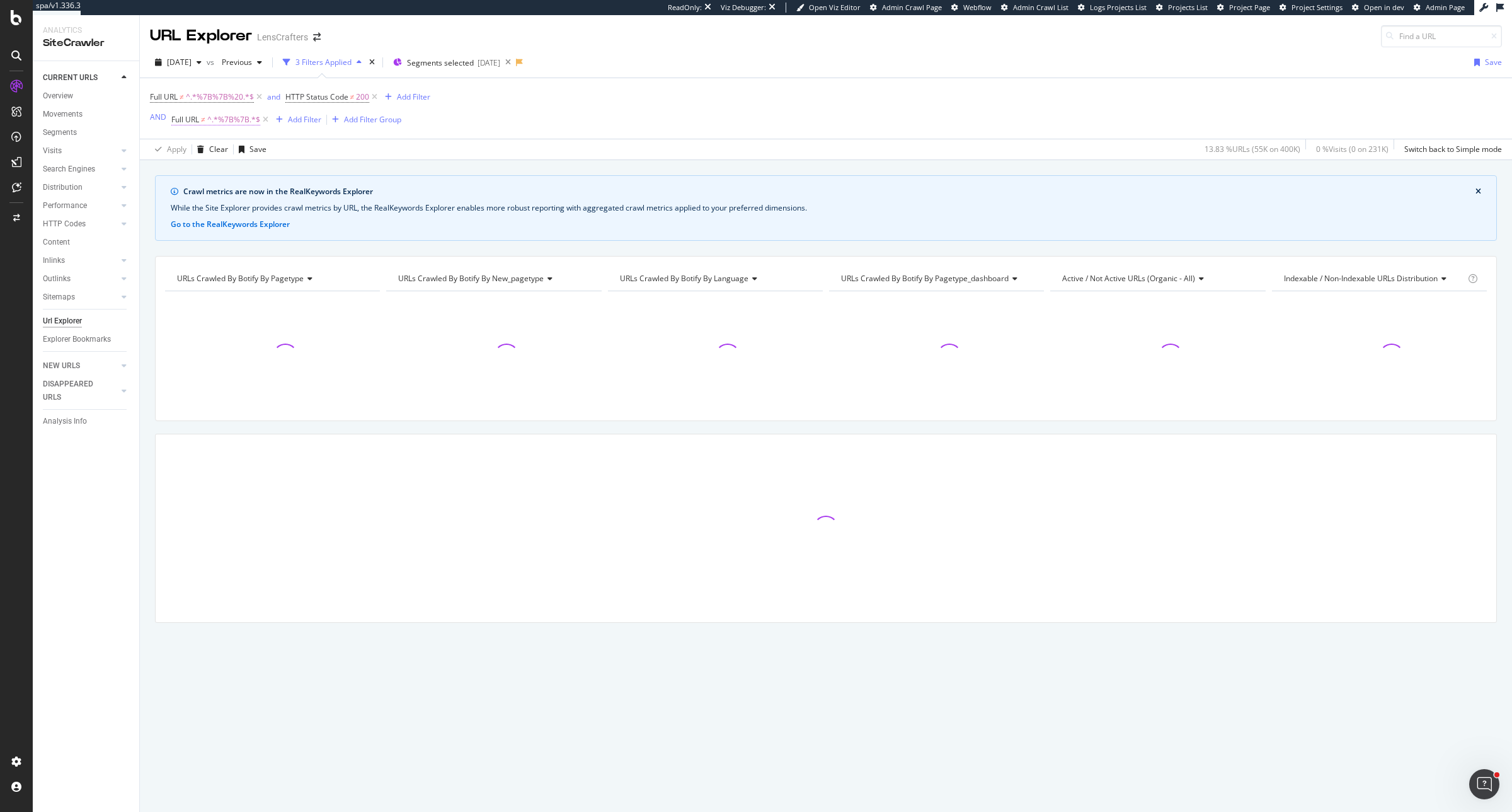
click at [218, 115] on span "^.*%7B%7B.*$" at bounding box center [234, 119] width 53 height 17
click at [228, 172] on input "%7B%7B" at bounding box center [241, 172] width 119 height 20
click at [386, 171] on div "Crawl metrics are now in the RealKeywords Explorer While the Site Explorer prov…" at bounding box center [826, 175] width 1372 height 31
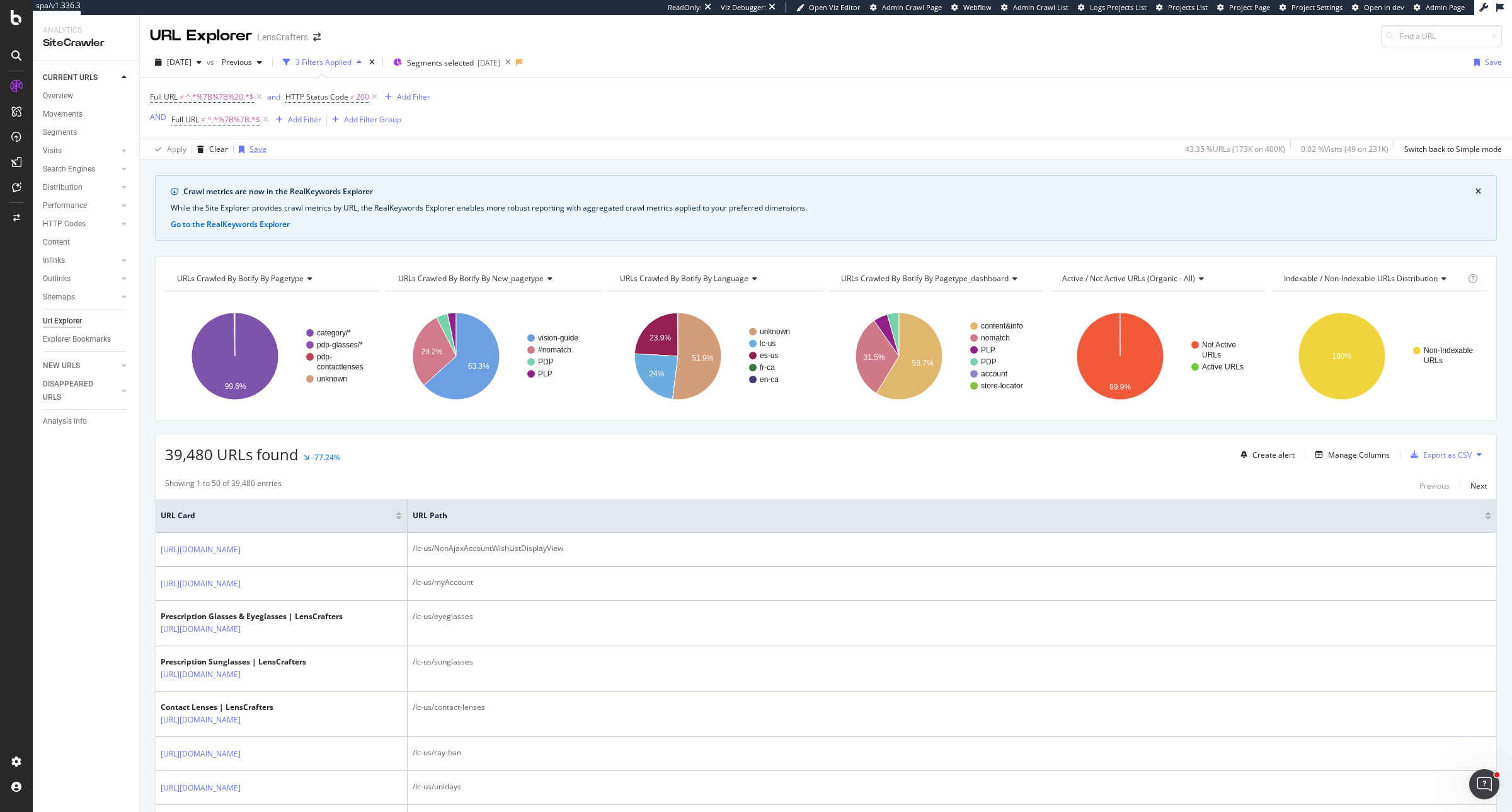
click at [253, 158] on div "Save" at bounding box center [250, 149] width 33 height 19
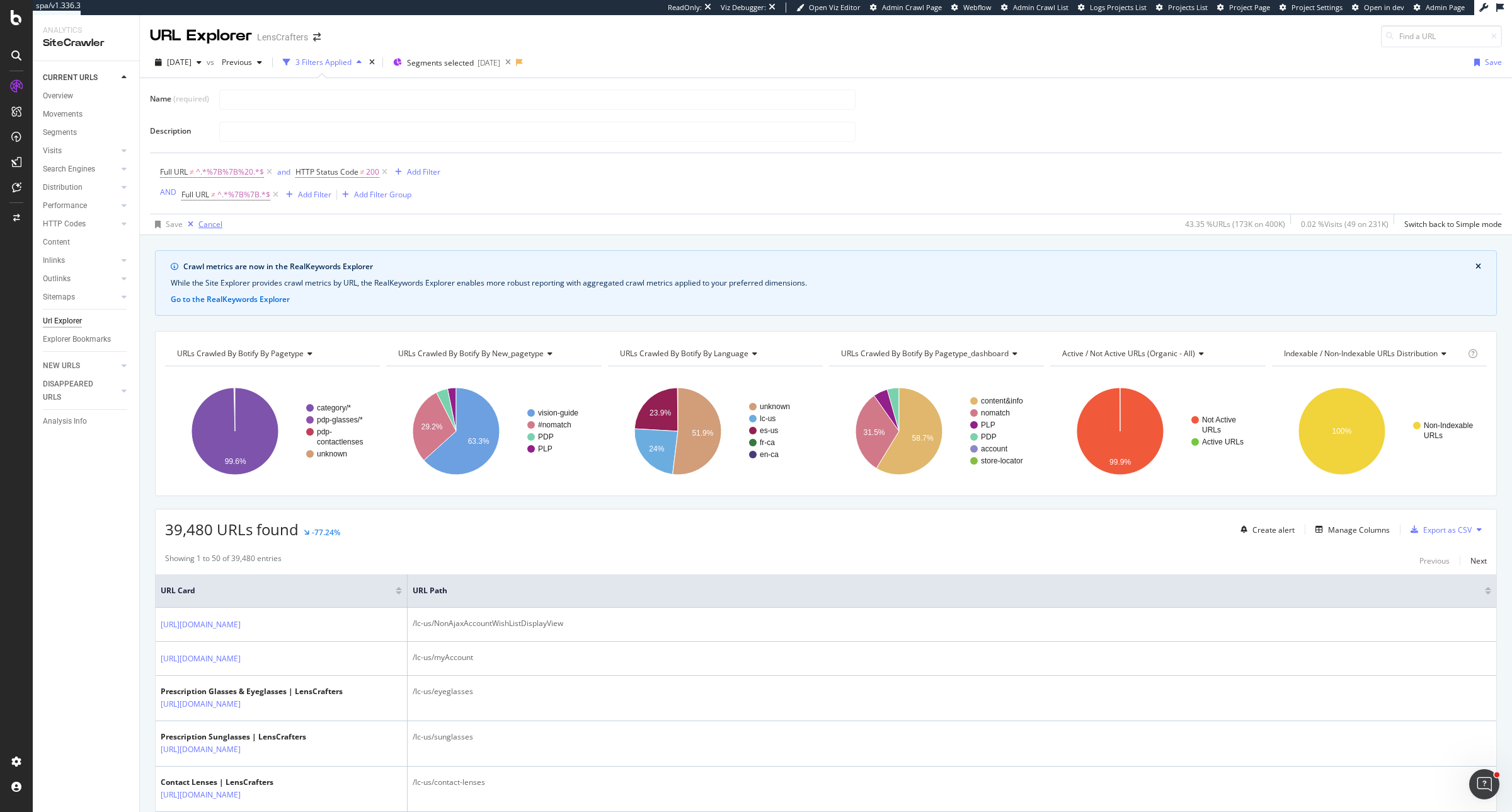
click at [219, 221] on div "Cancel" at bounding box center [210, 223] width 24 height 11
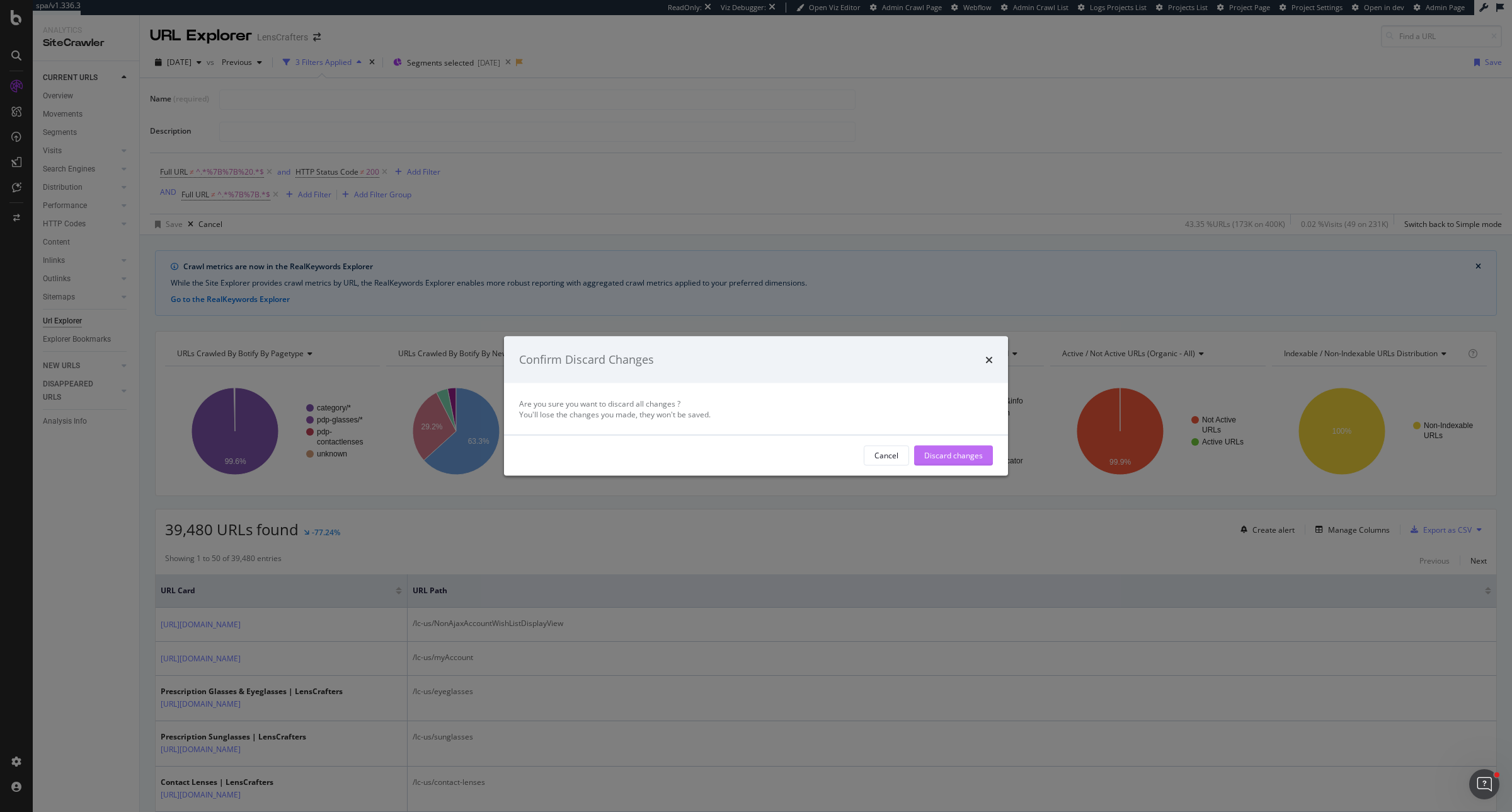
click at [969, 458] on div "Discard changes" at bounding box center [953, 455] width 59 height 11
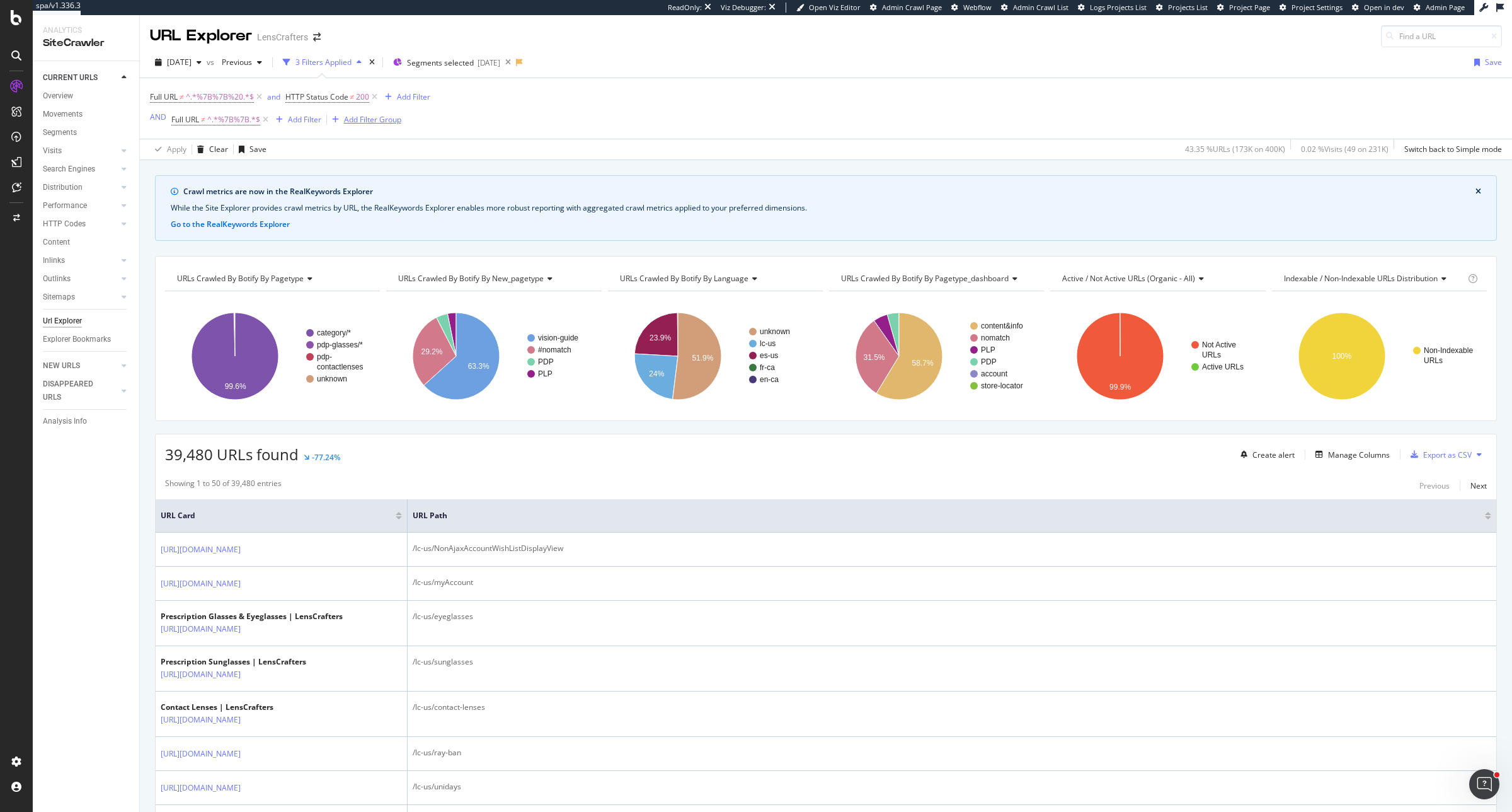
click at [383, 126] on div "Add Filter Group" at bounding box center [365, 119] width 74 height 14
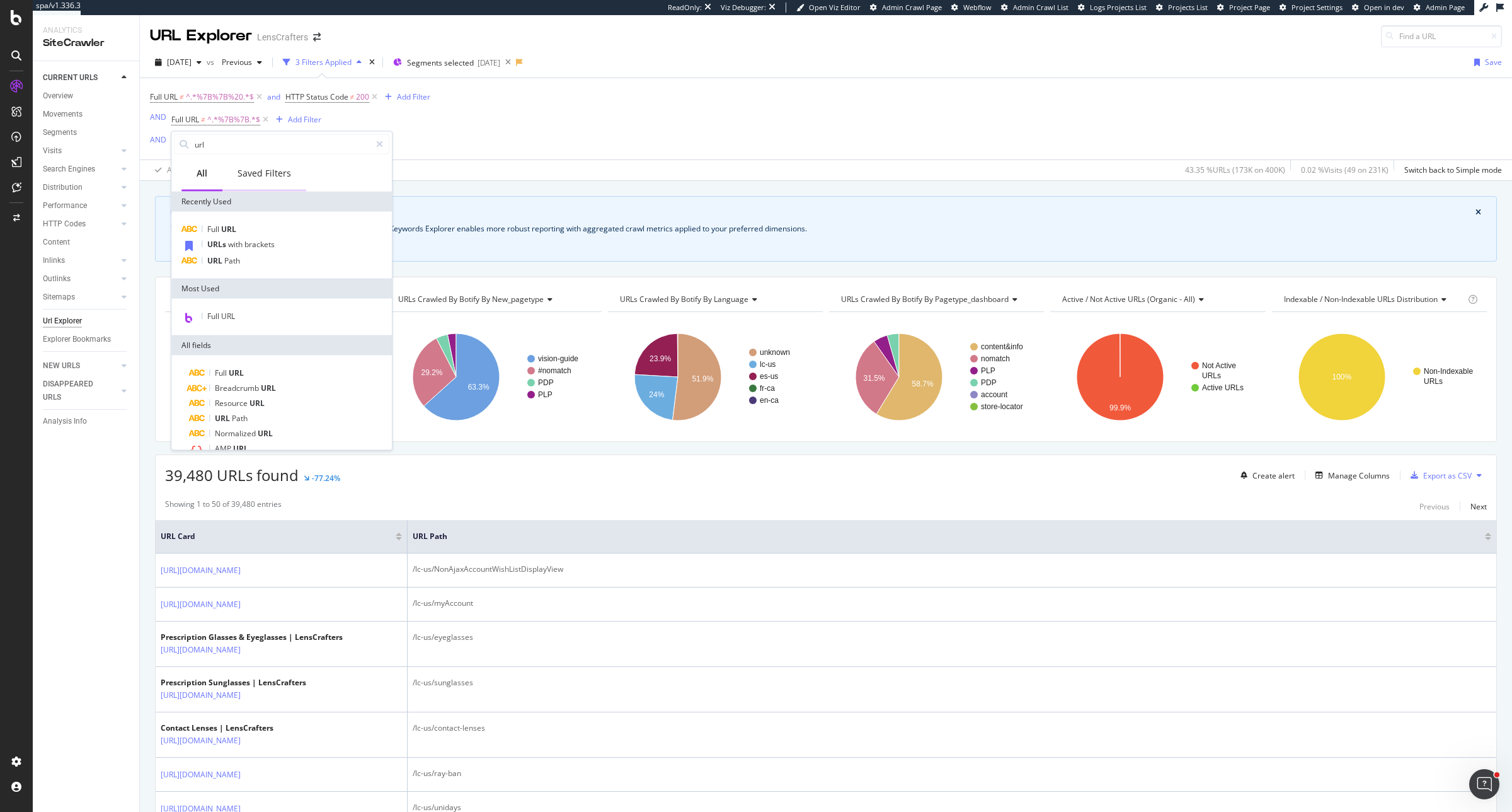
click at [281, 174] on div "Saved Filters" at bounding box center [264, 173] width 54 height 12
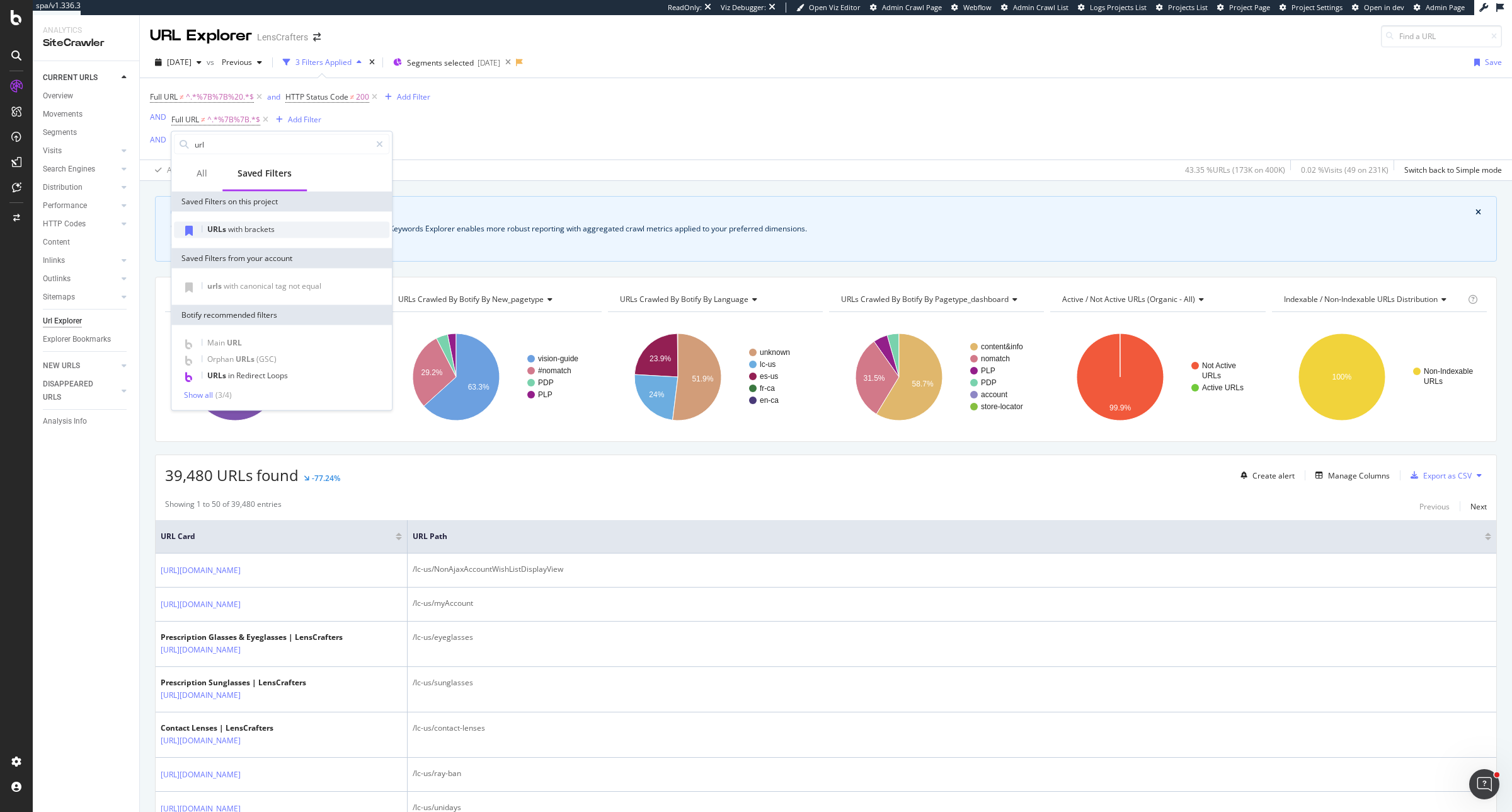
click at [266, 222] on div "URLs with brackets" at bounding box center [281, 230] width 216 height 17
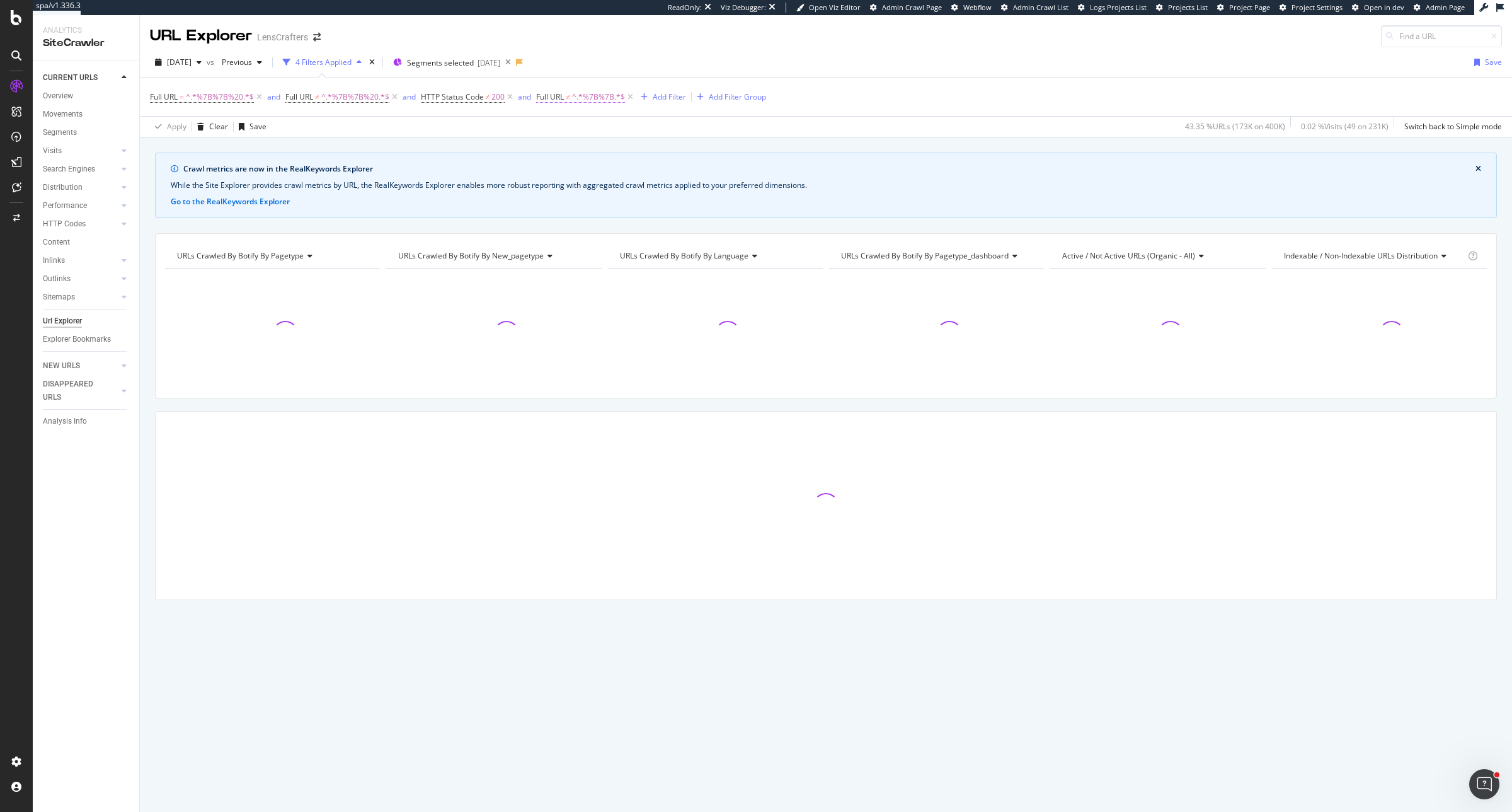
click at [587, 95] on span "^.*%7B%7B.*$" at bounding box center [599, 97] width 53 height 17
click at [365, 117] on div "Apply Clear Save 0 % URLs ( 0 on 400K ) 0 % Visits ( 0 on 231K ) Switch back to…" at bounding box center [826, 126] width 1372 height 21
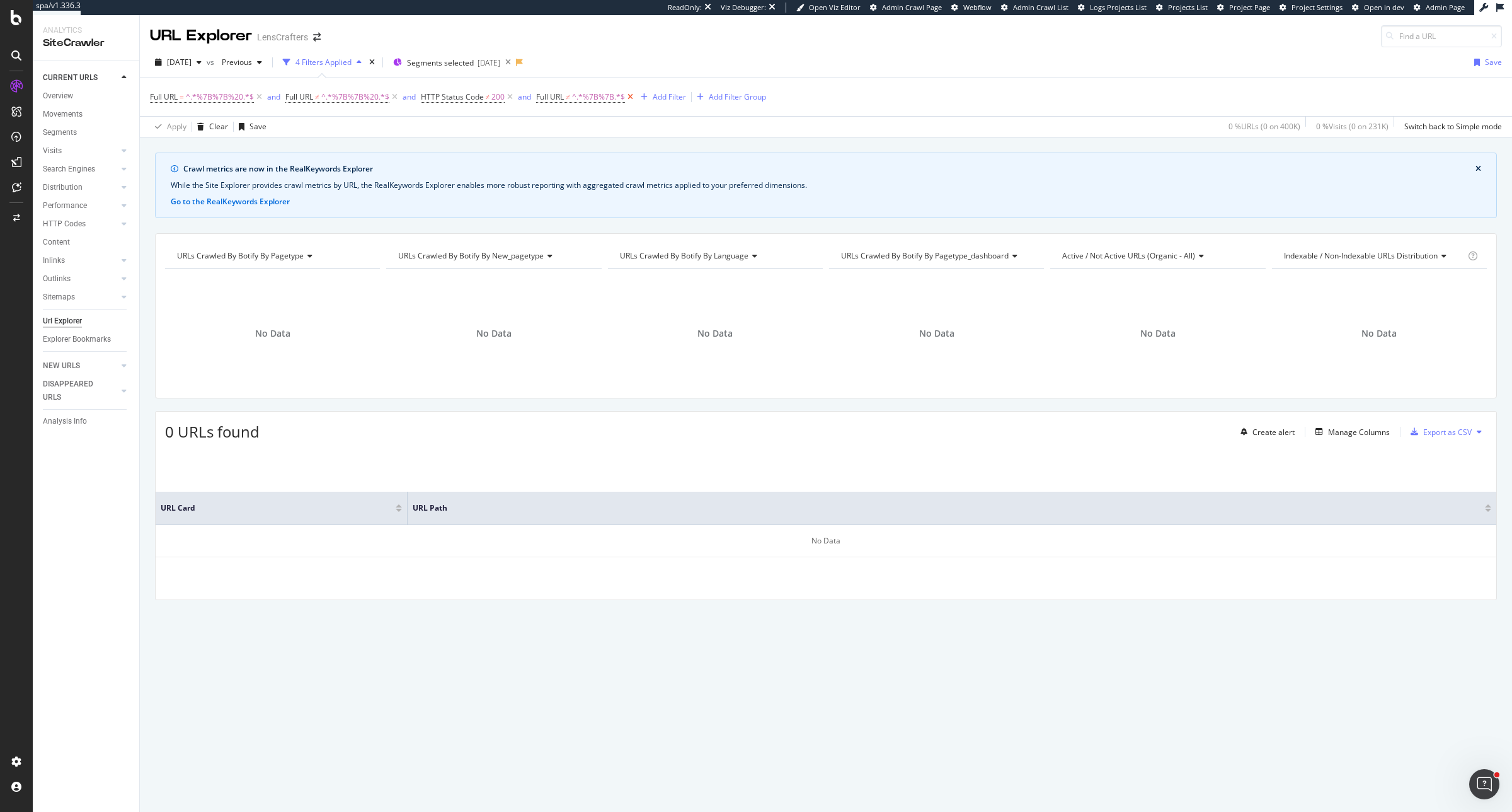
click at [631, 97] on icon at bounding box center [630, 97] width 11 height 12
click at [397, 102] on icon at bounding box center [394, 97] width 11 height 12
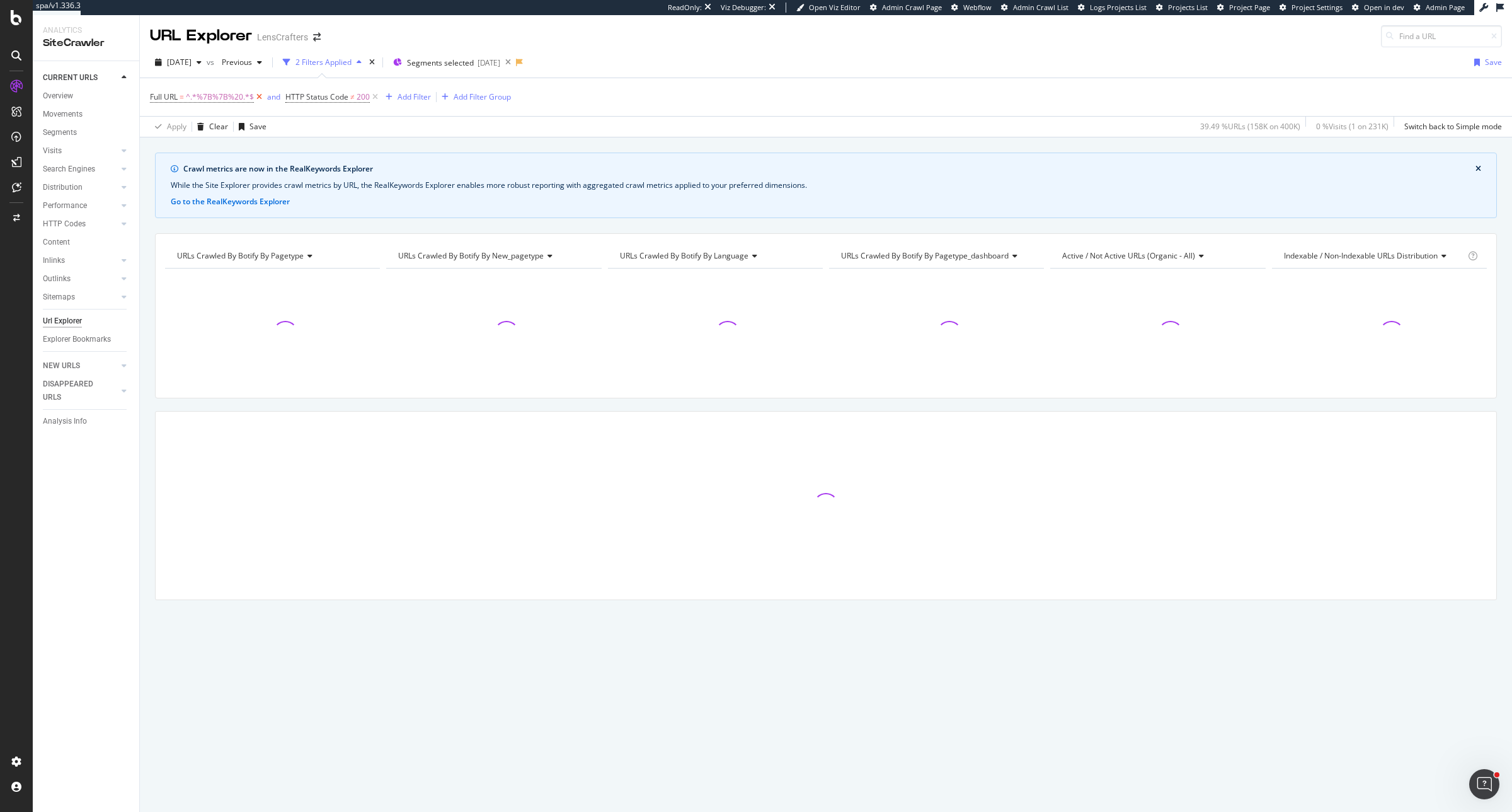
click at [259, 94] on icon at bounding box center [259, 97] width 11 height 12
click at [348, 62] on div "1 Filter Applied" at bounding box center [321, 62] width 52 height 11
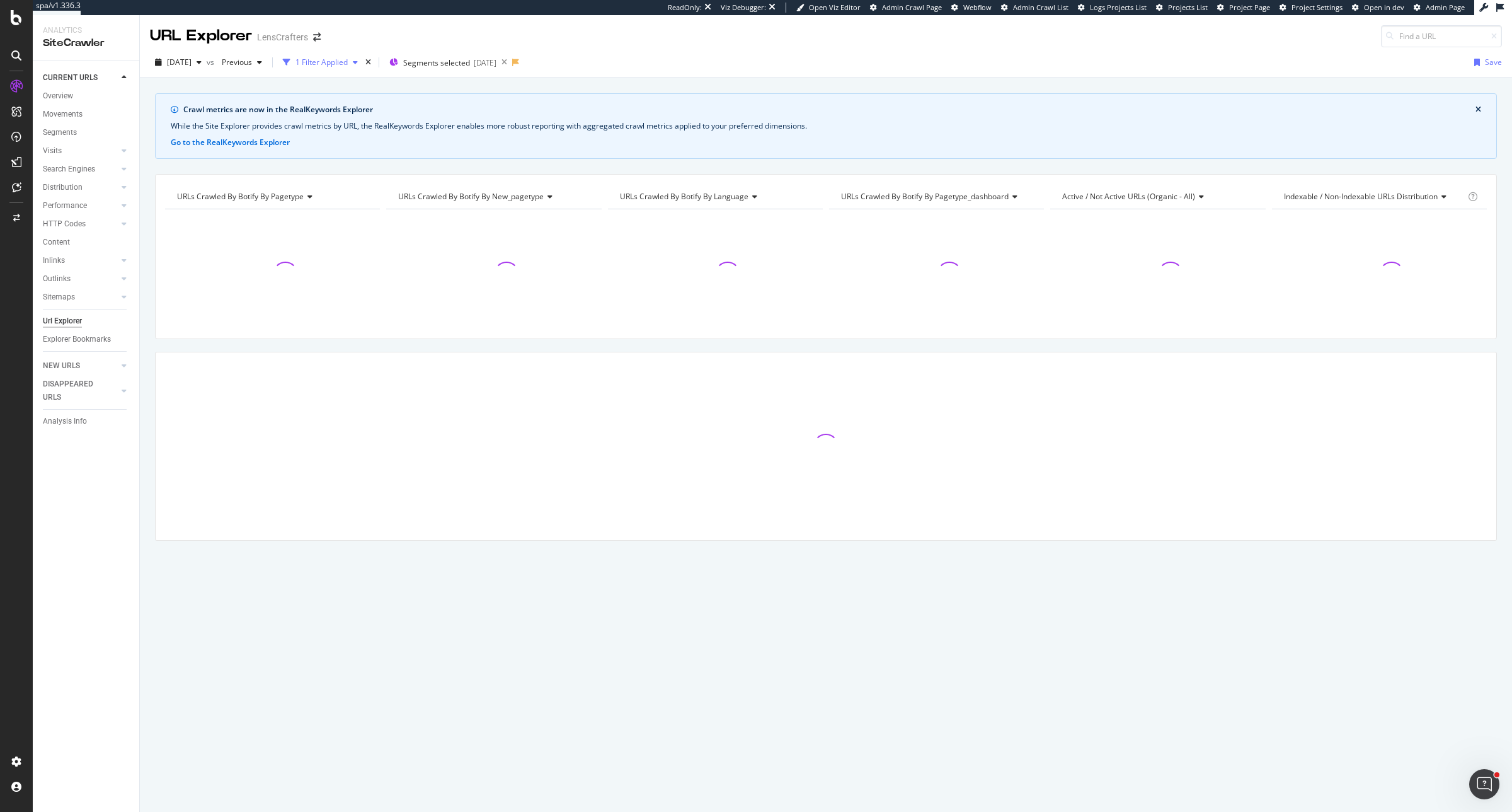
click at [348, 67] on div "1 Filter Applied" at bounding box center [321, 62] width 52 height 11
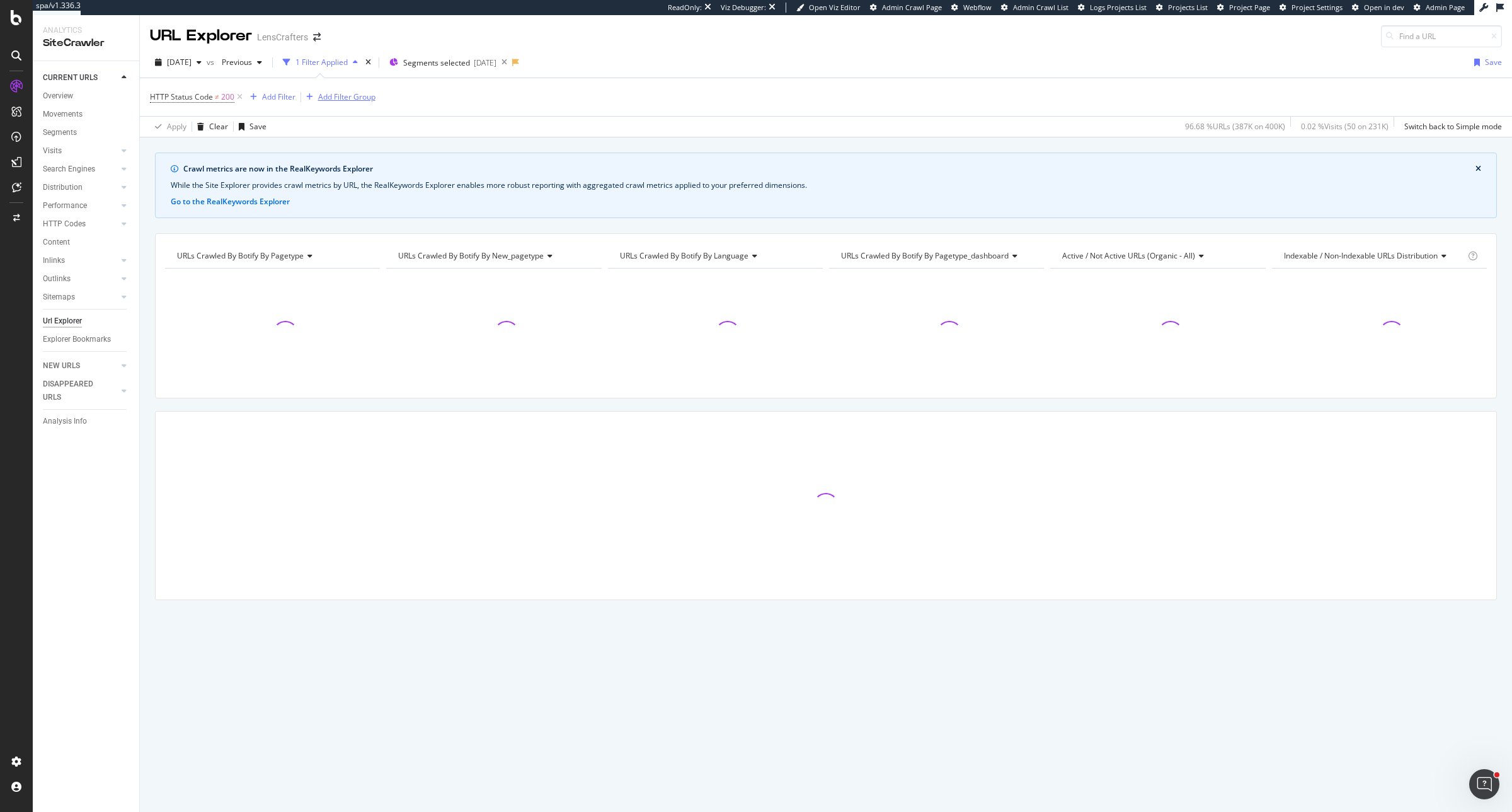
click at [322, 98] on div "Add Filter Group" at bounding box center [346, 97] width 57 height 11
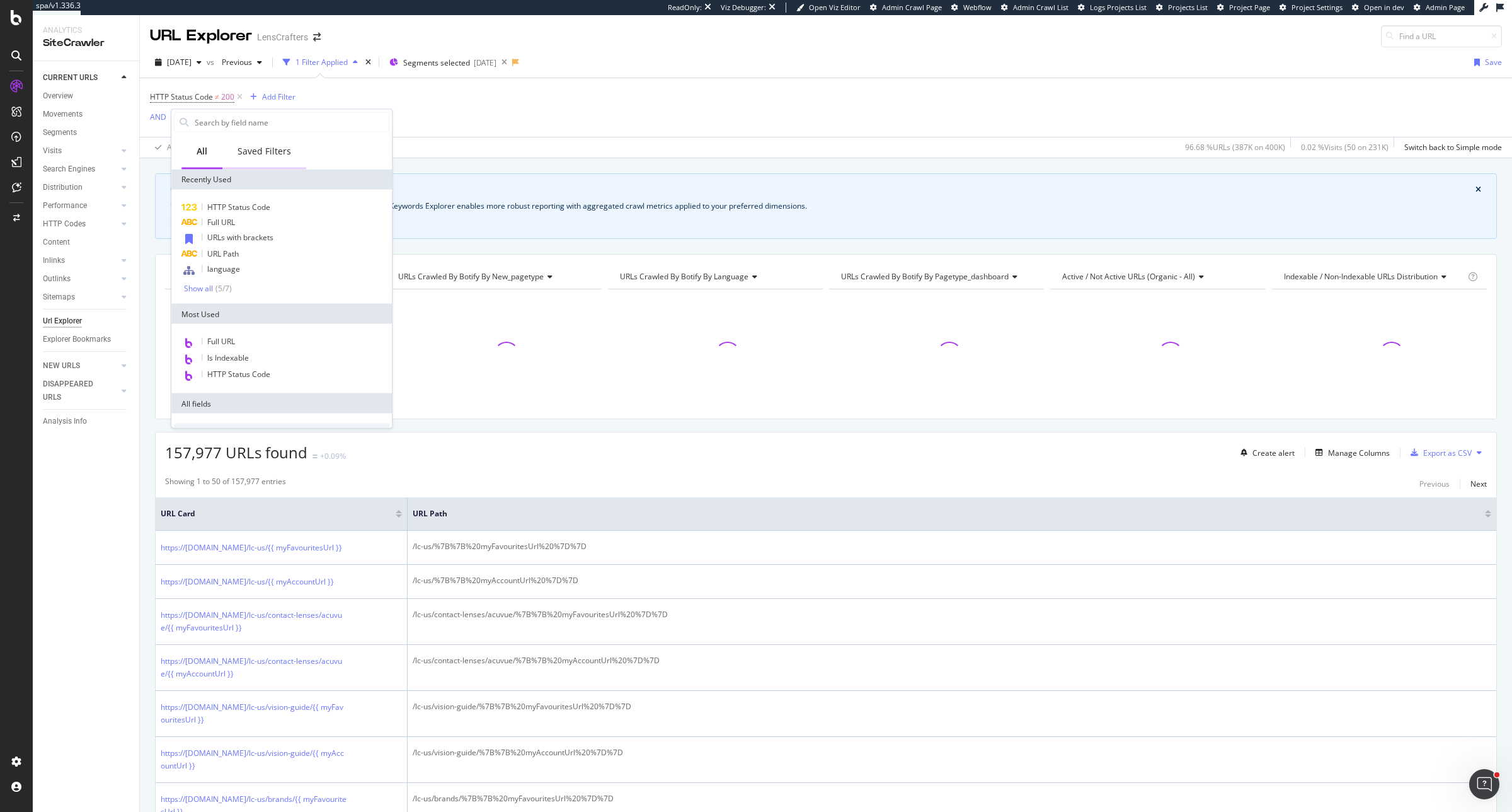
click at [274, 148] on div "Saved Filters" at bounding box center [264, 150] width 54 height 12
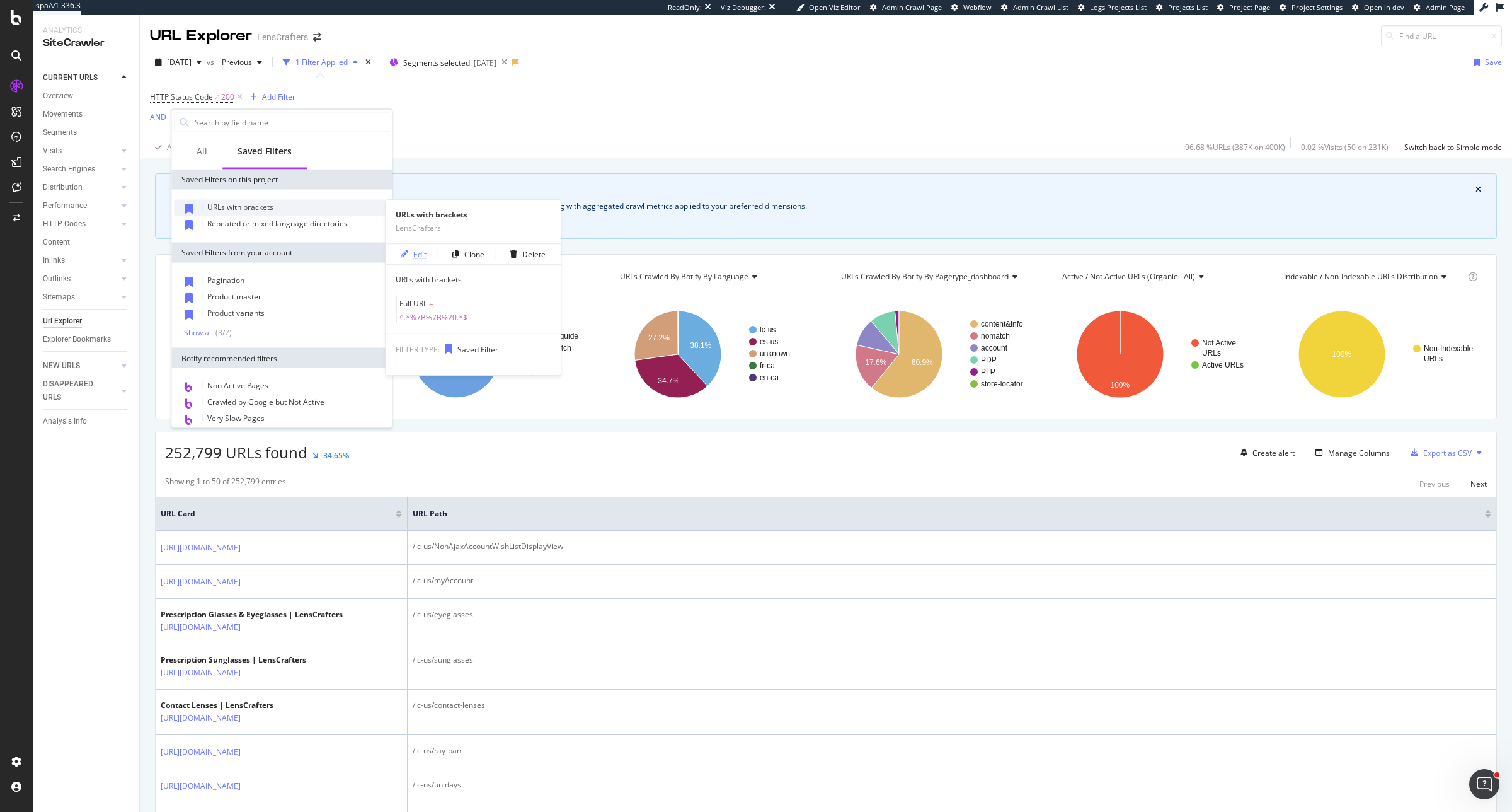
click at [420, 259] on div "Edit" at bounding box center [420, 254] width 13 height 11
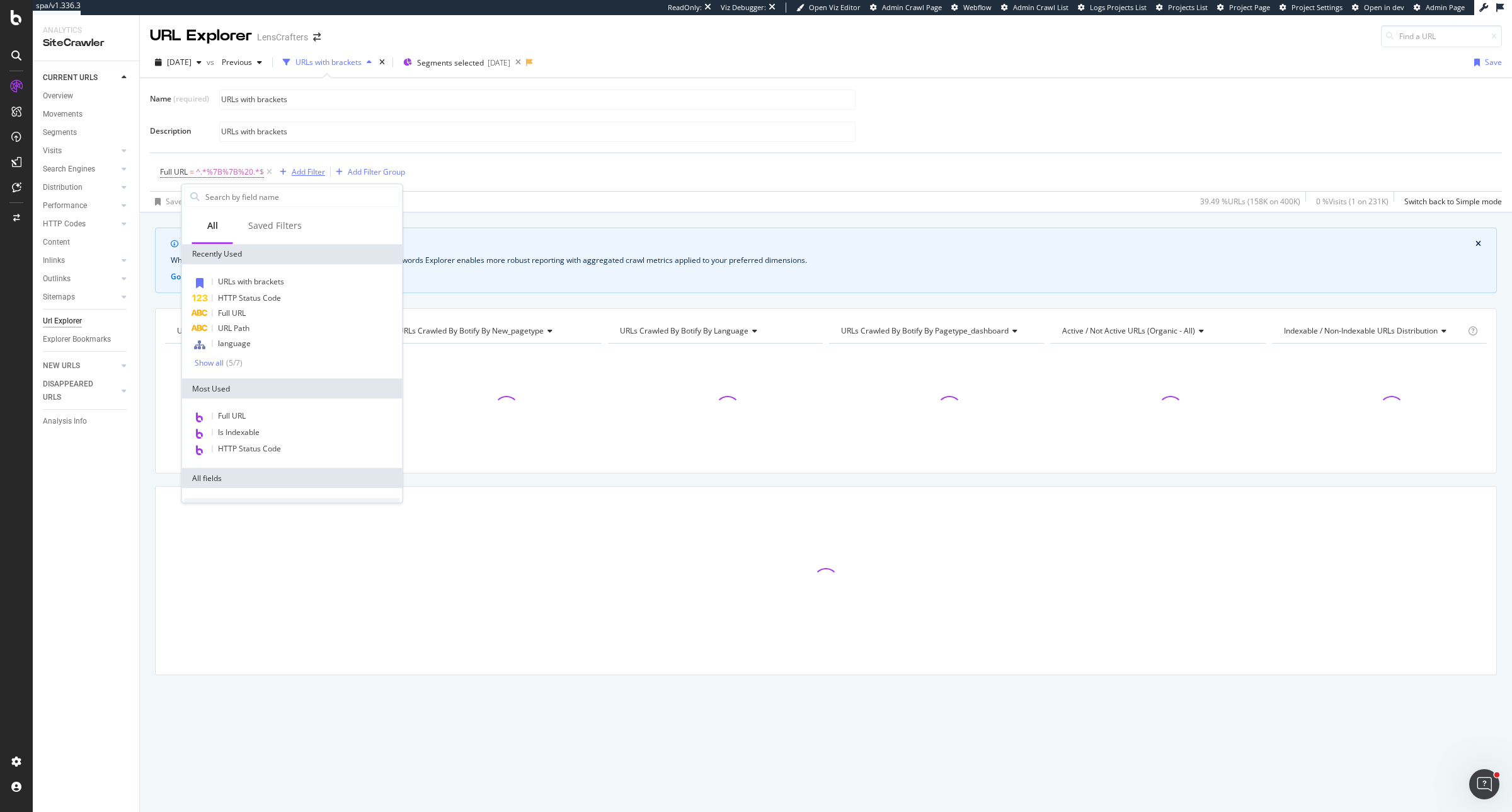
click at [301, 171] on div "Add Filter" at bounding box center [308, 171] width 33 height 11
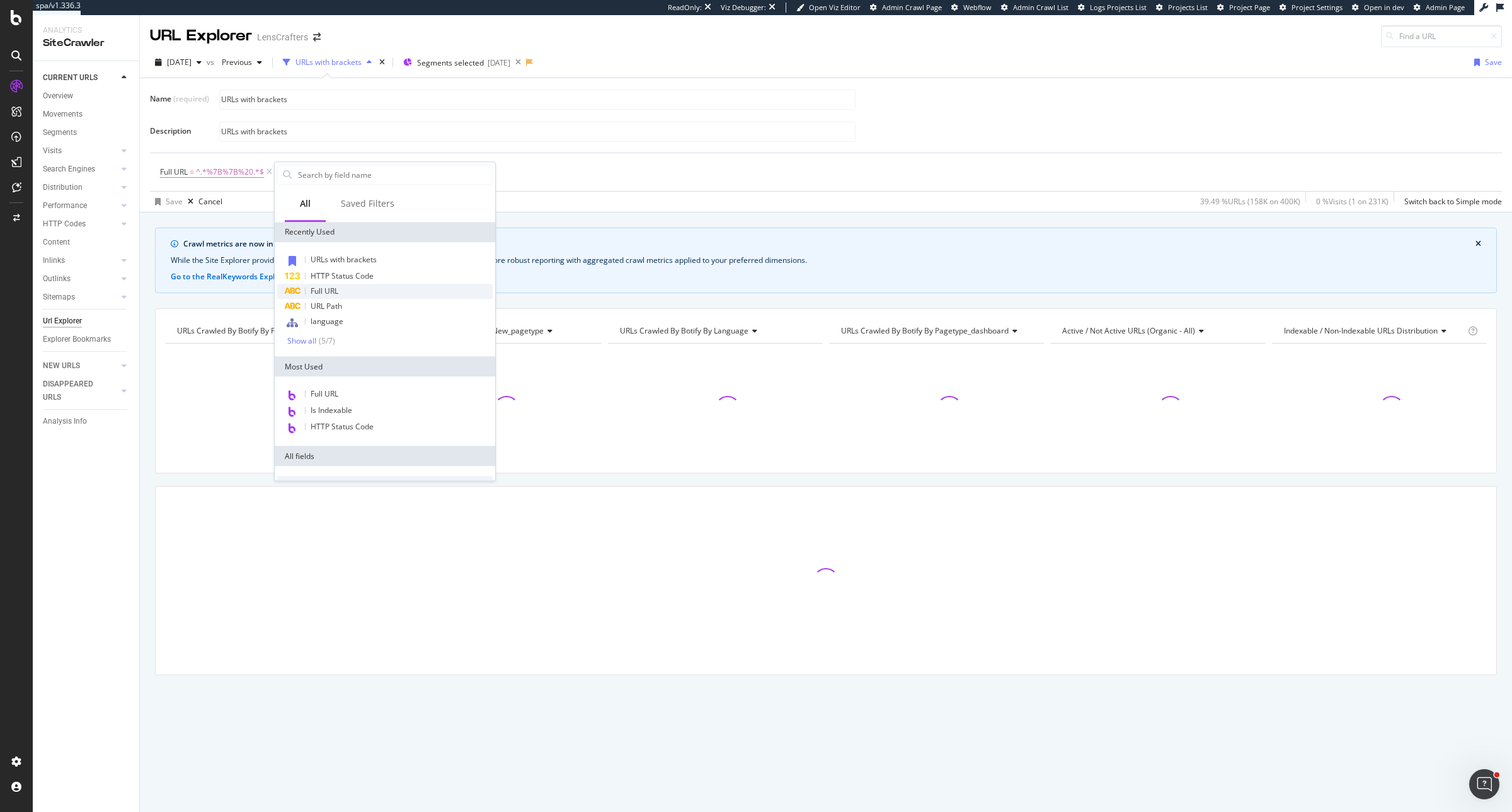
click at [330, 291] on span "Full URL" at bounding box center [325, 290] width 28 height 11
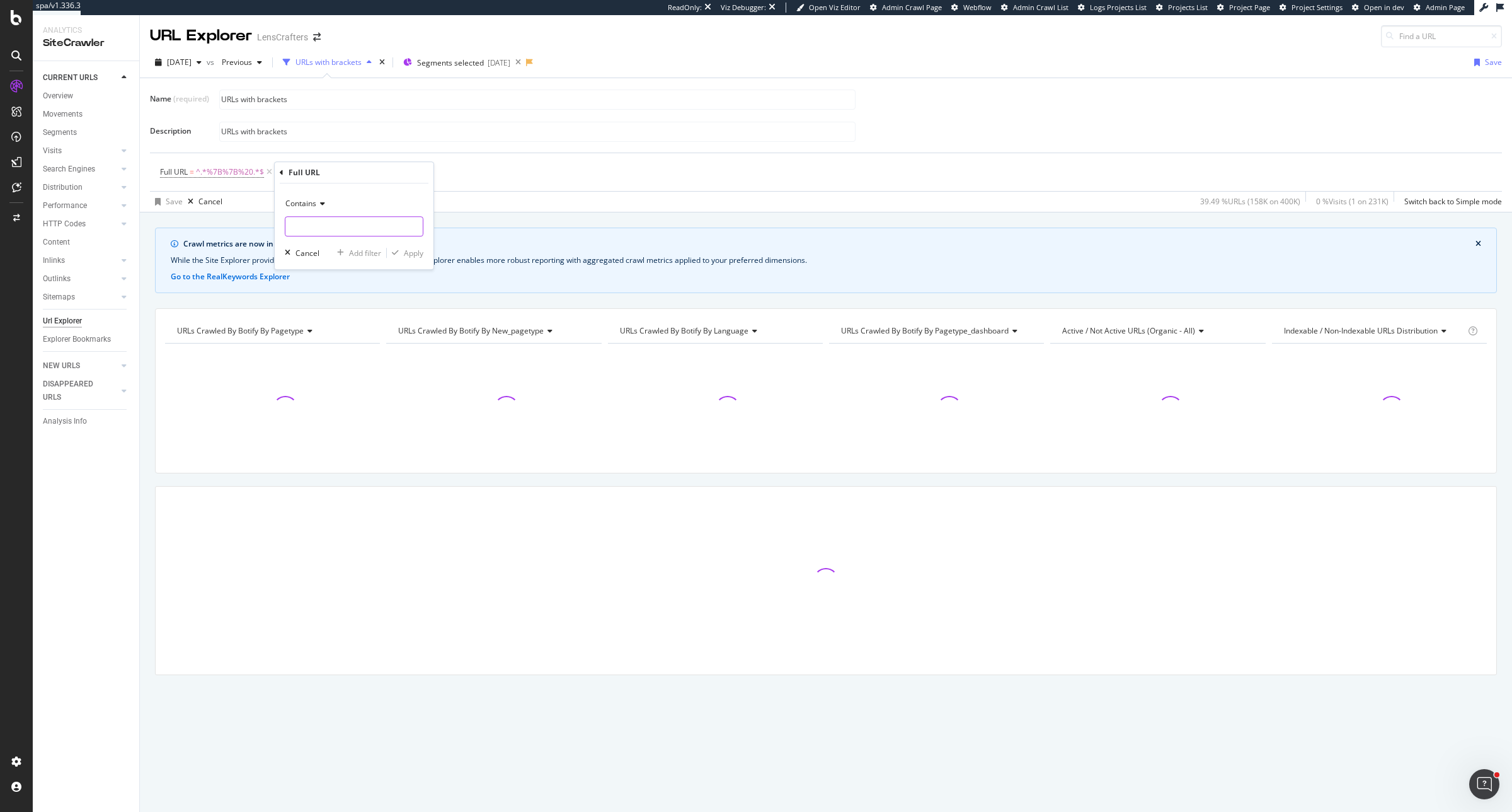
click at [318, 225] on input "Name (required)" at bounding box center [354, 226] width 137 height 20
paste input "%7B%7B"
type input "%7B%7B"
click at [423, 256] on div "Contains %7B%7B Cancel Add filter Apply" at bounding box center [354, 227] width 159 height 86
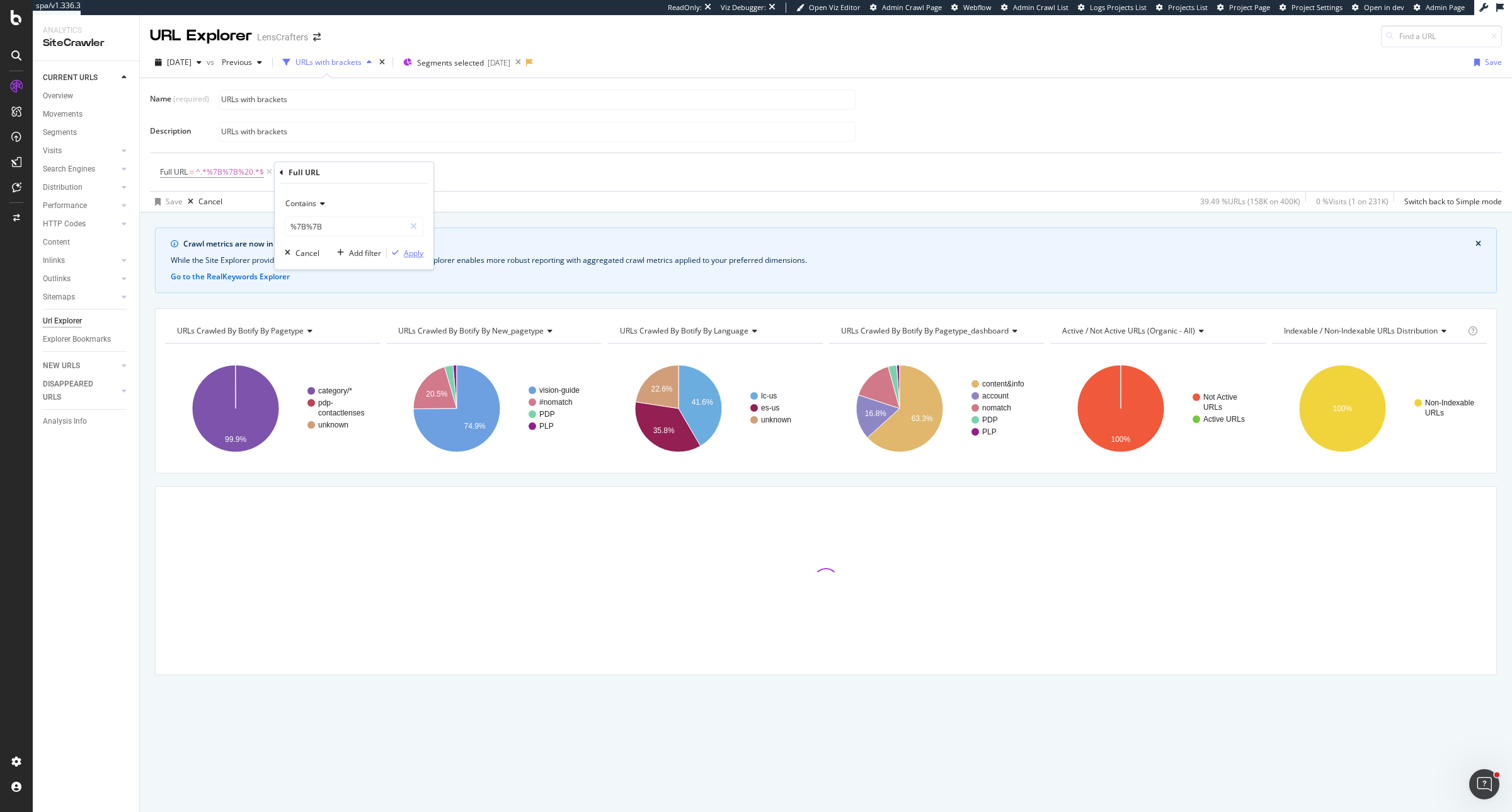
click at [400, 256] on div "button" at bounding box center [395, 252] width 17 height 7
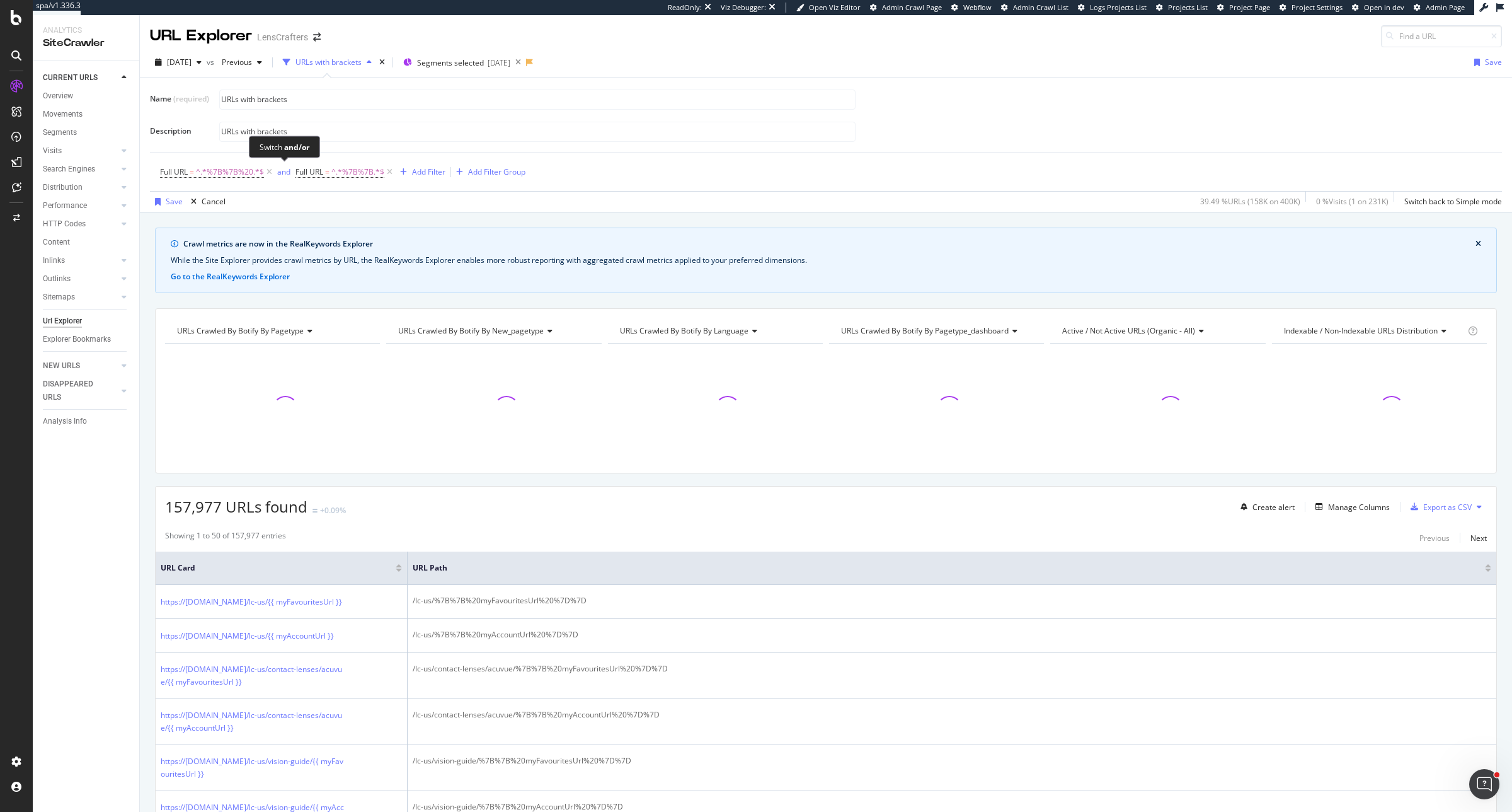
click at [290, 168] on span "and" at bounding box center [284, 171] width 21 height 17
click at [287, 170] on div "and" at bounding box center [284, 171] width 13 height 11
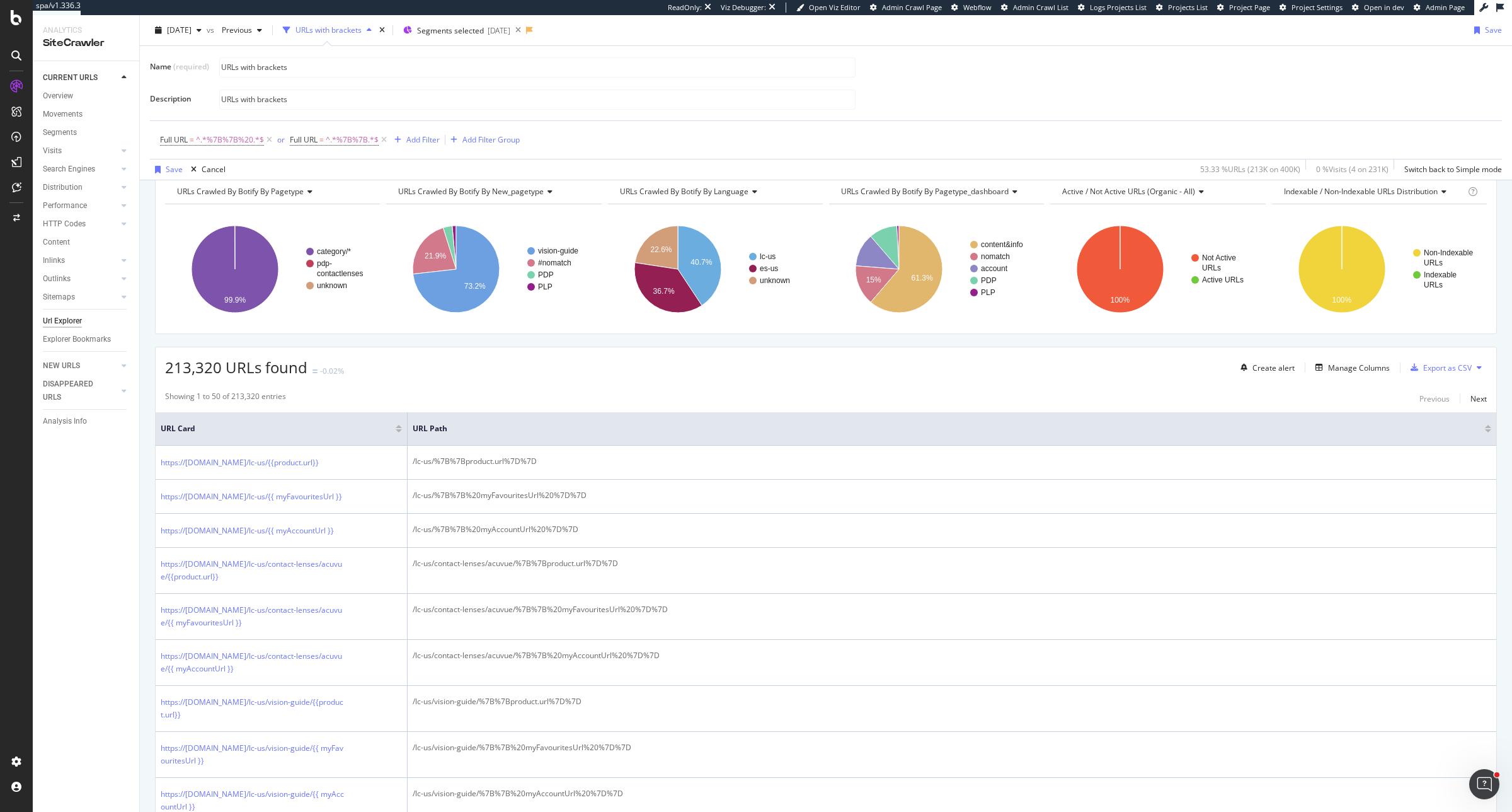
scroll to position [136, 0]
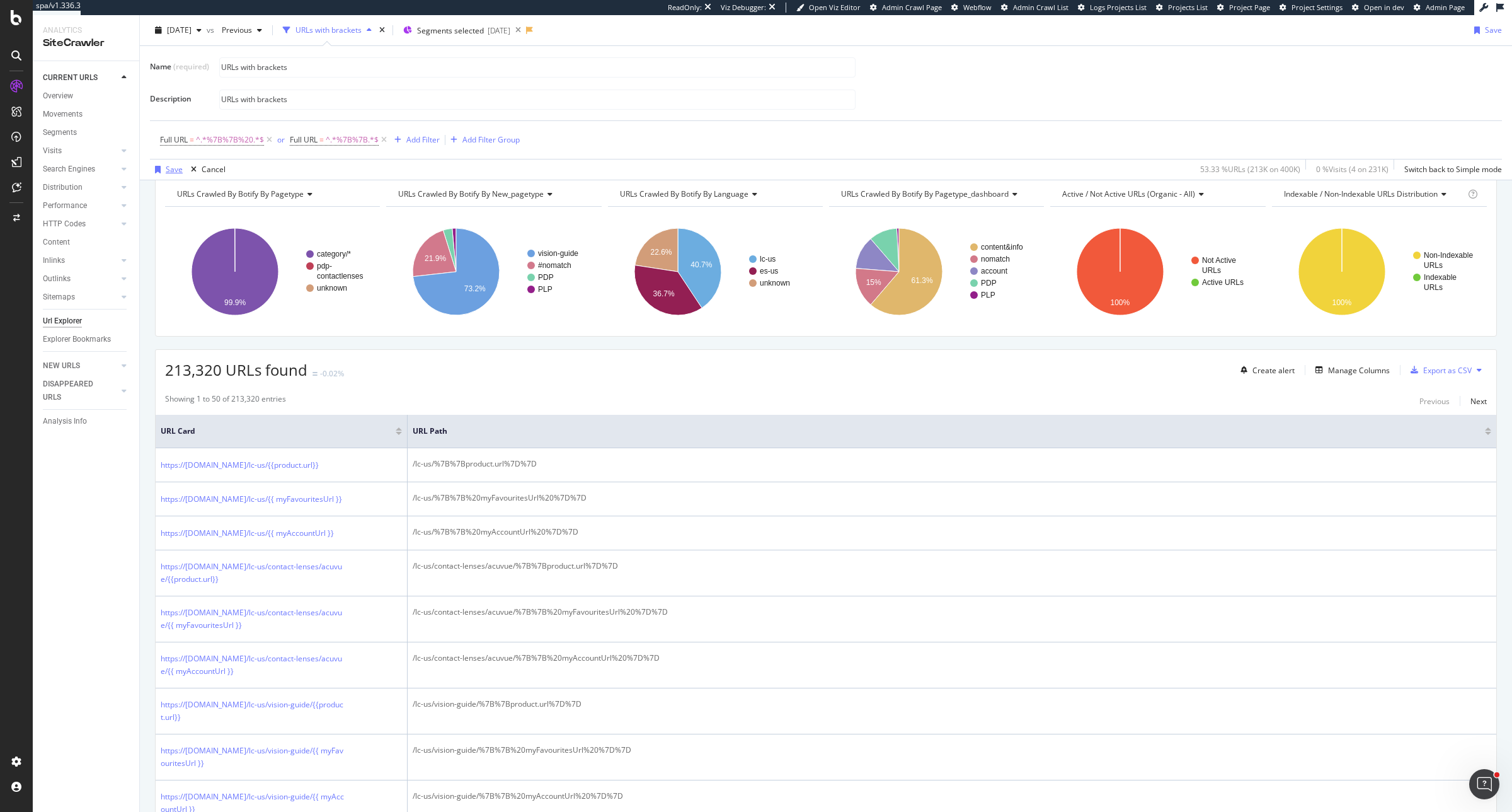
click at [165, 165] on div "Save" at bounding box center [174, 169] width 17 height 11
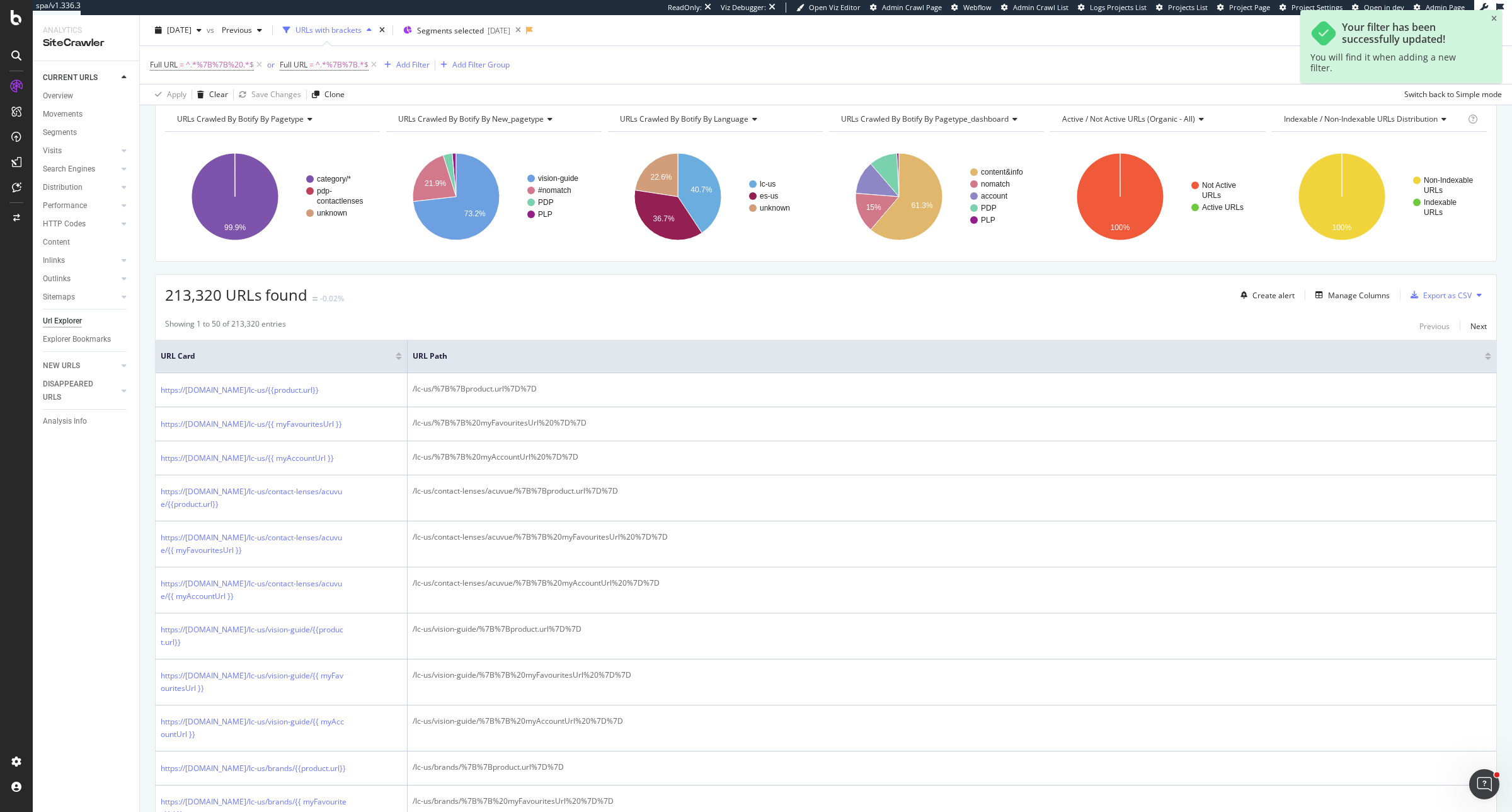
scroll to position [61, 0]
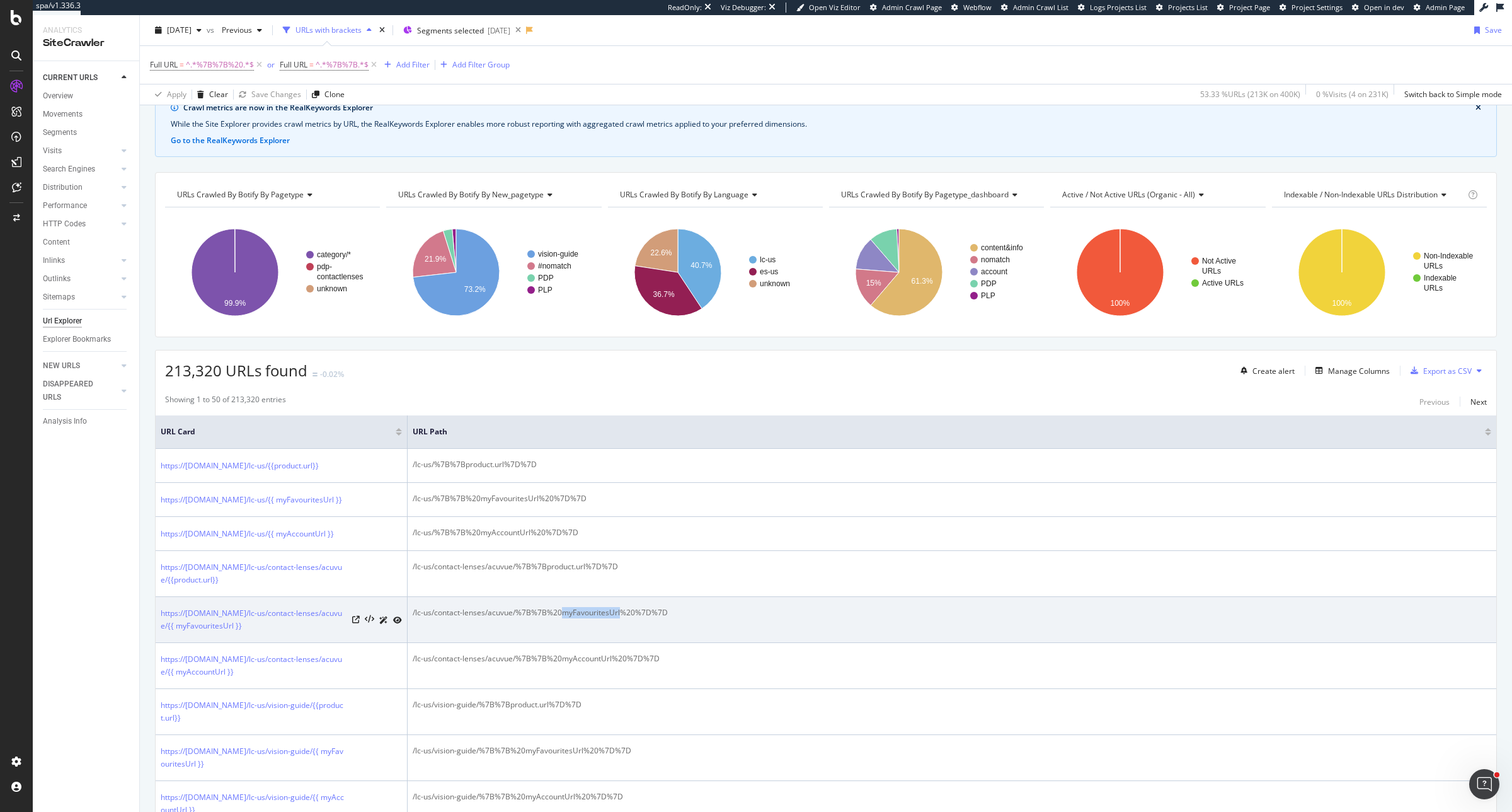
drag, startPoint x: 561, startPoint y: 640, endPoint x: 619, endPoint y: 635, distance: 58.2
click at [619, 619] on div "/lc-us/contact-lenses/acuvue/%7B%7B%20myFavouritesUrl%20%7D%7D" at bounding box center [952, 613] width 1079 height 12
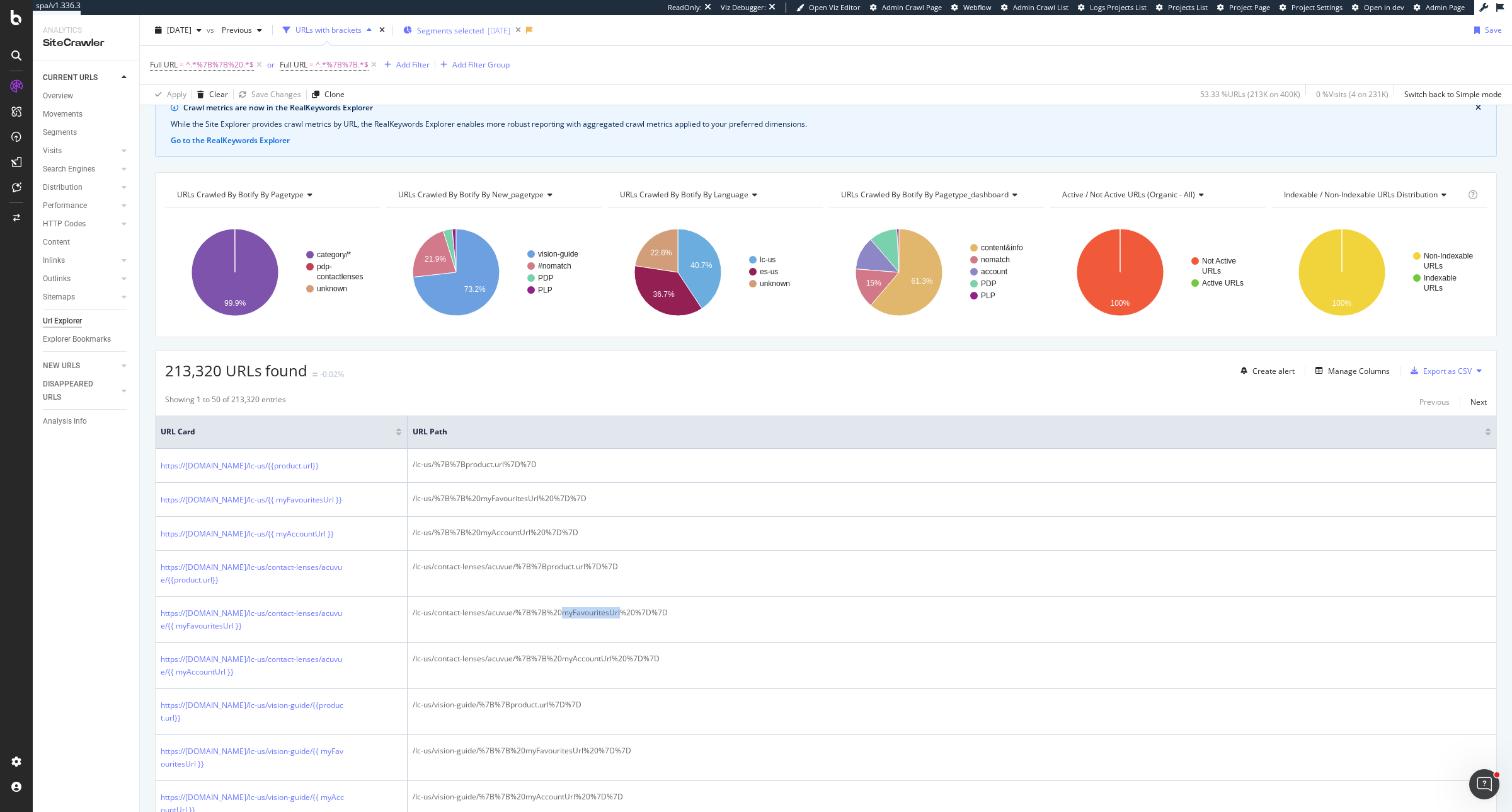
copy div "myFavouritesUrl"
click at [336, 64] on span "^.*%7B%7B.*$" at bounding box center [342, 64] width 53 height 17
click at [385, 31] on icon "times" at bounding box center [382, 30] width 6 height 7
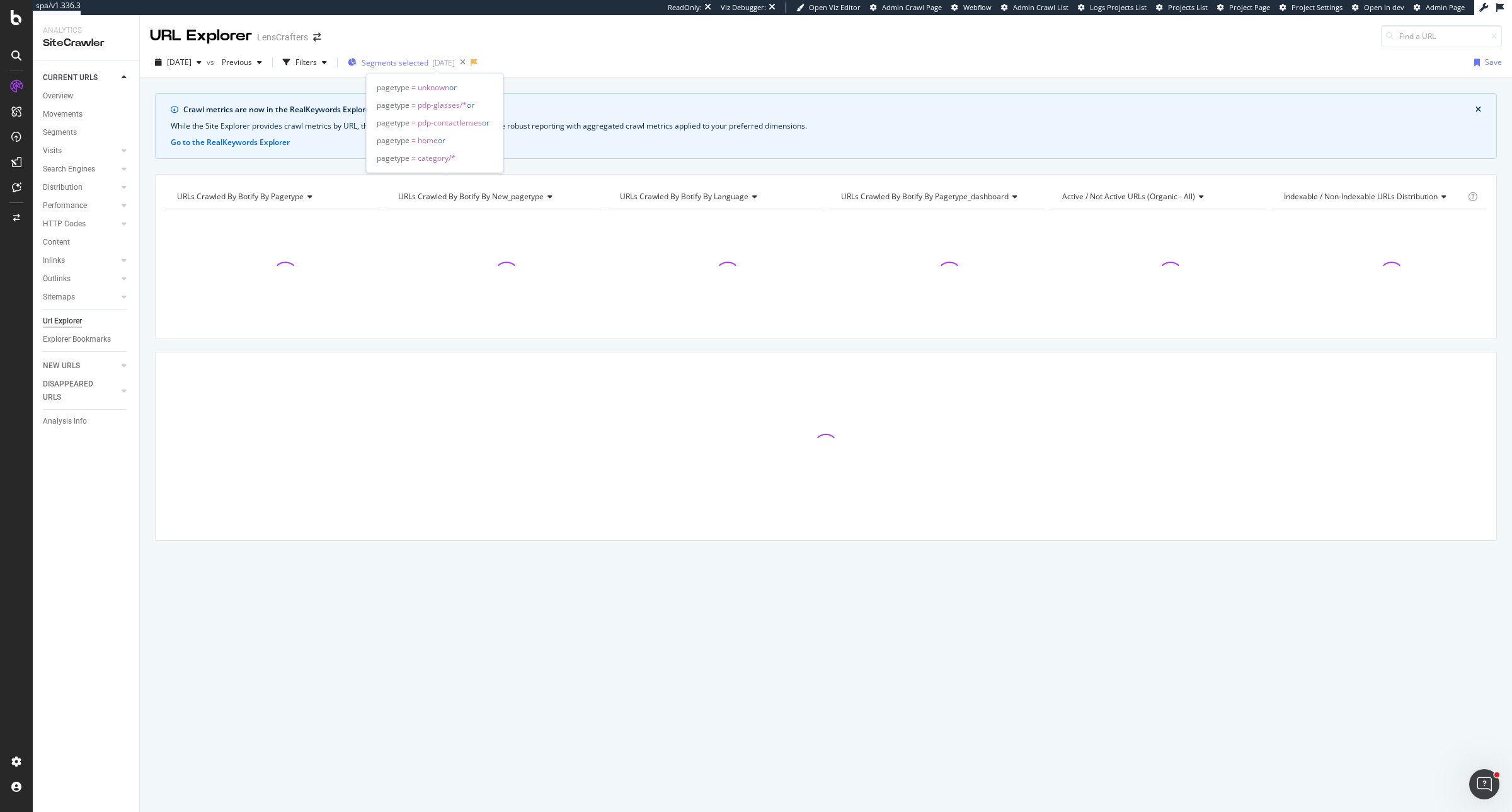
click at [403, 67] on span "Segments selected" at bounding box center [395, 62] width 67 height 11
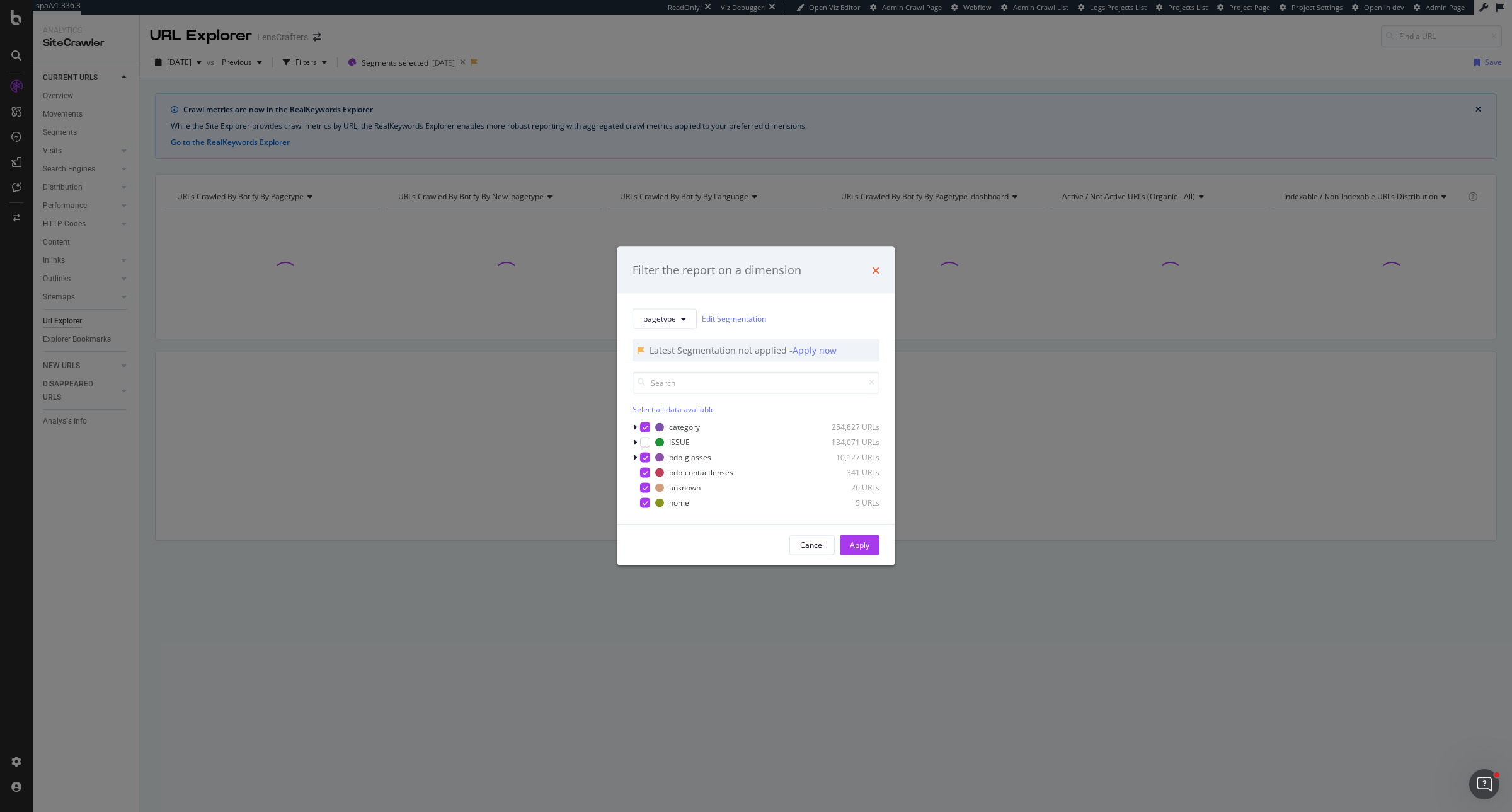
click at [877, 275] on icon "times" at bounding box center [875, 270] width 7 height 10
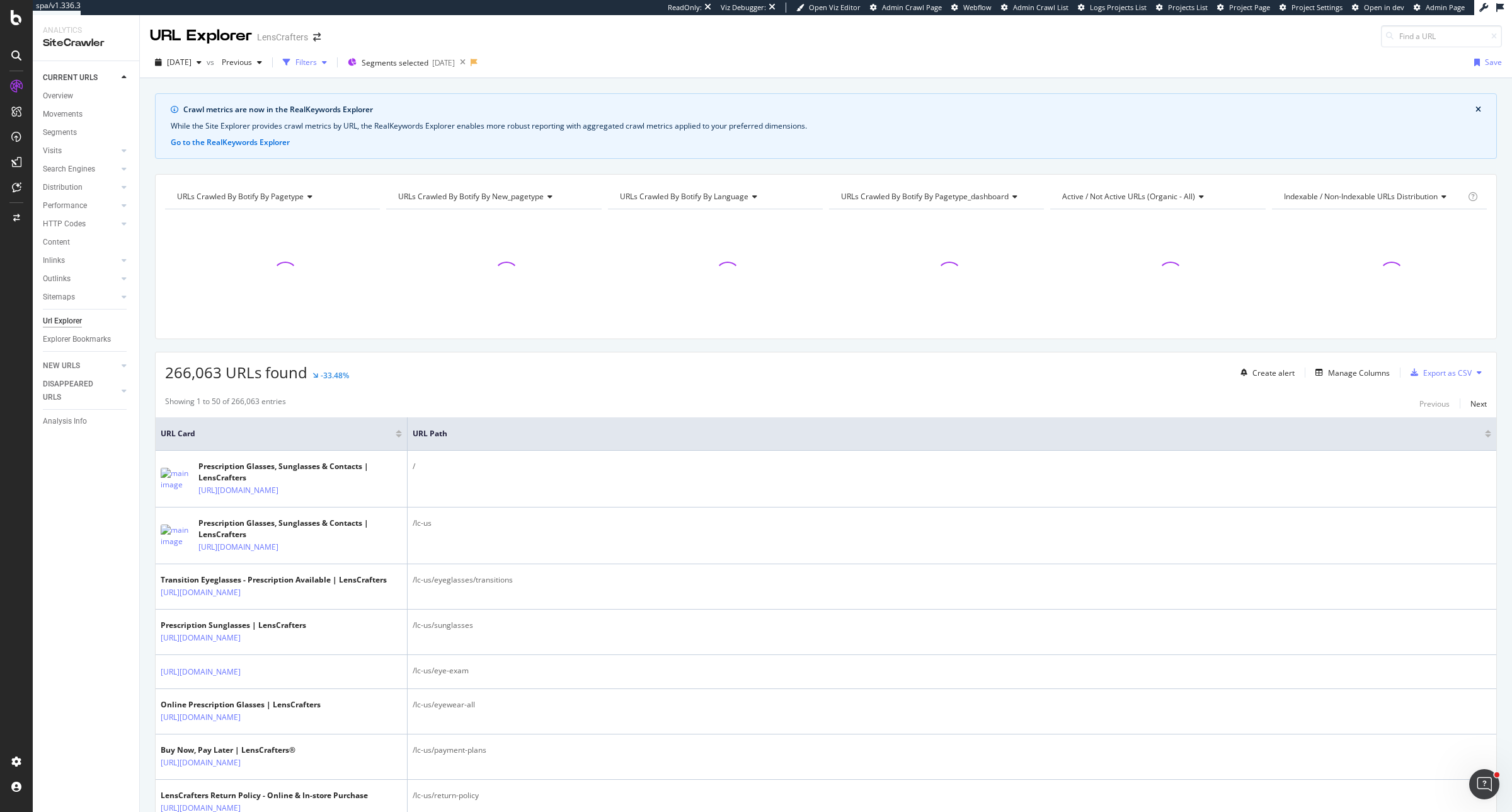
click at [290, 60] on icon "button" at bounding box center [286, 62] width 7 height 7
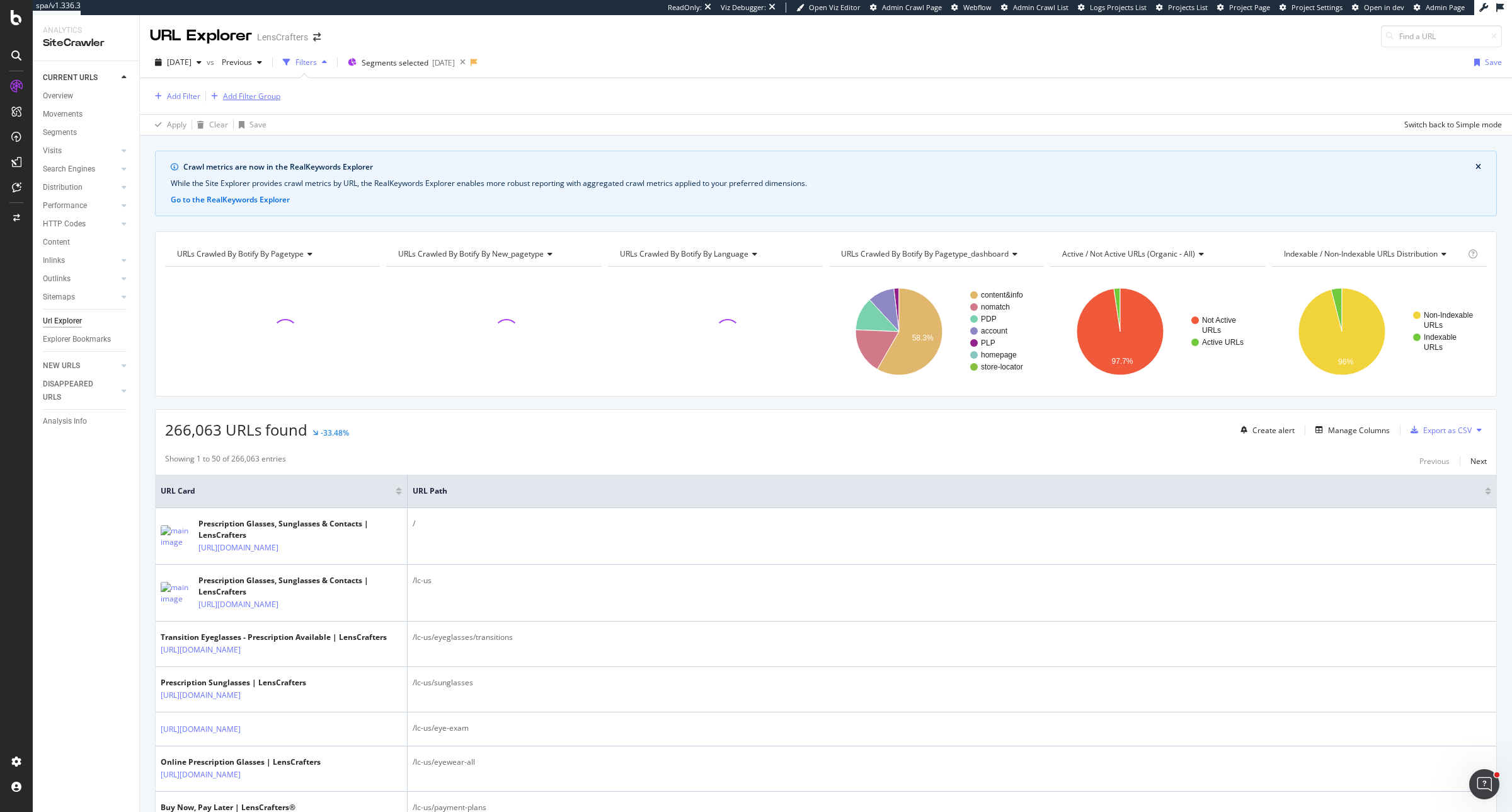
click at [246, 96] on div "Add Filter Group" at bounding box center [251, 96] width 57 height 11
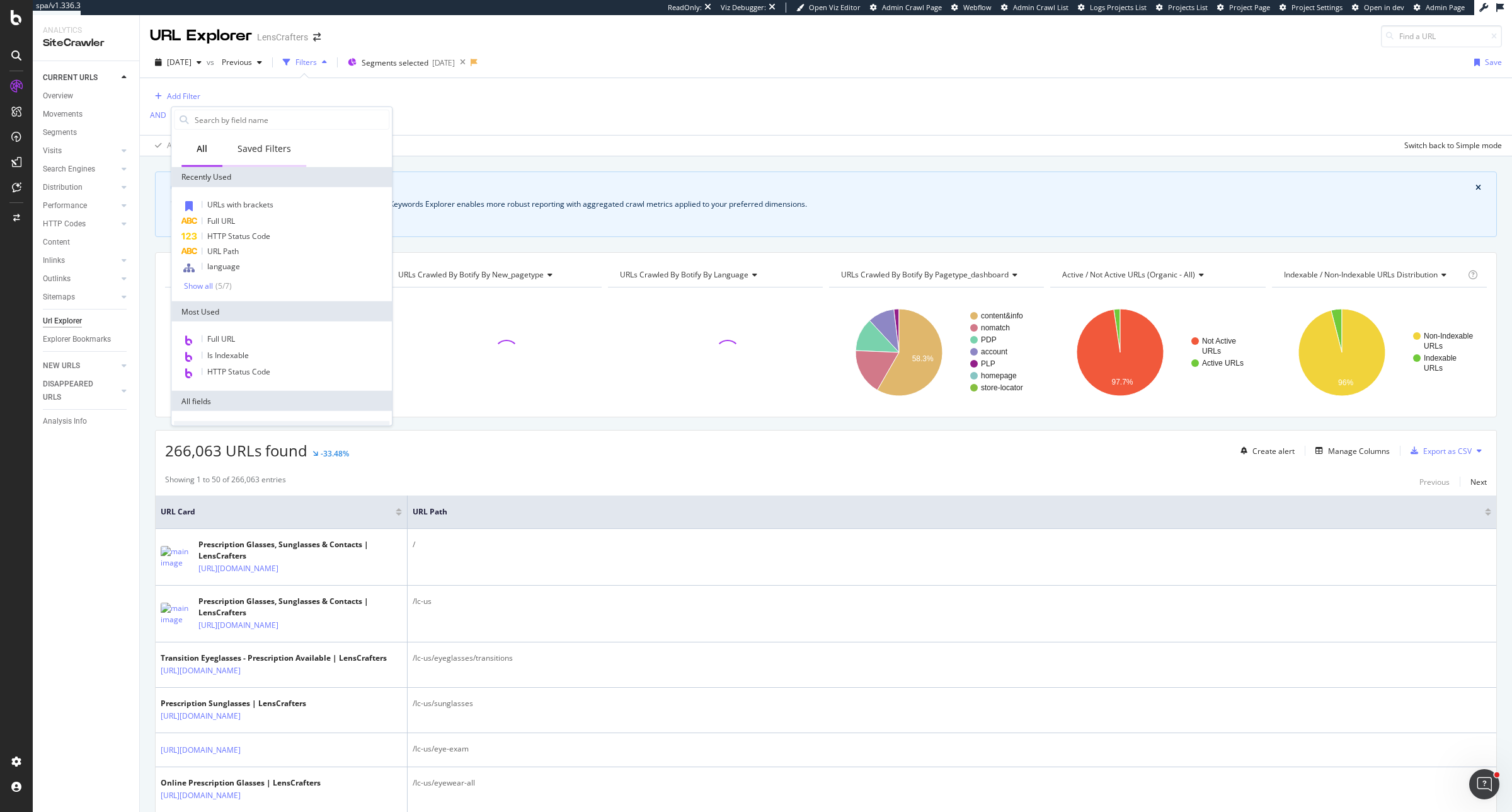
click at [254, 148] on div "Saved Filters" at bounding box center [264, 148] width 54 height 12
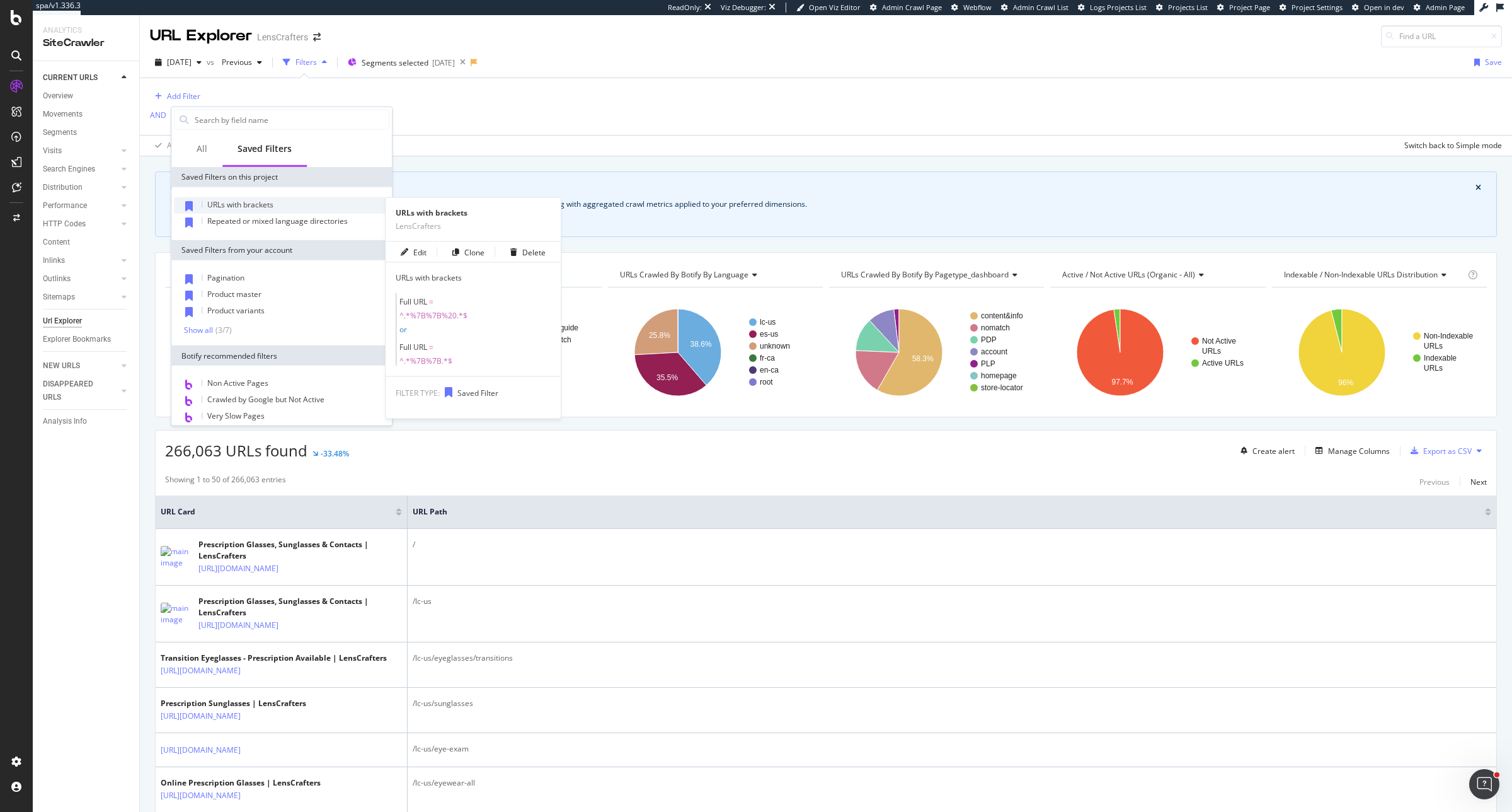
click at [266, 205] on span "URLs with brackets" at bounding box center [241, 204] width 66 height 11
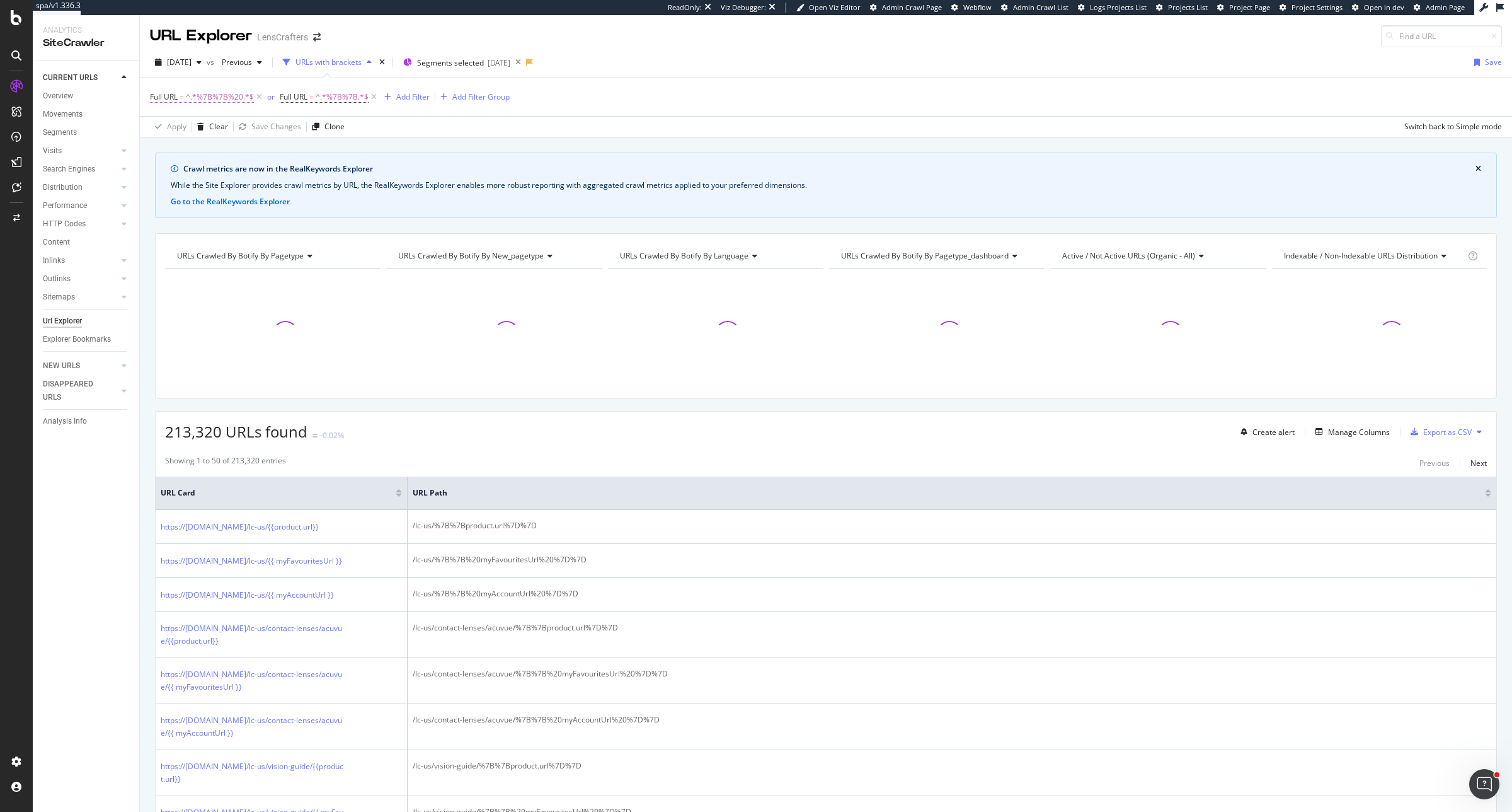
click at [216, 92] on span "^.*%7B%7B%20.*$" at bounding box center [220, 97] width 68 height 17
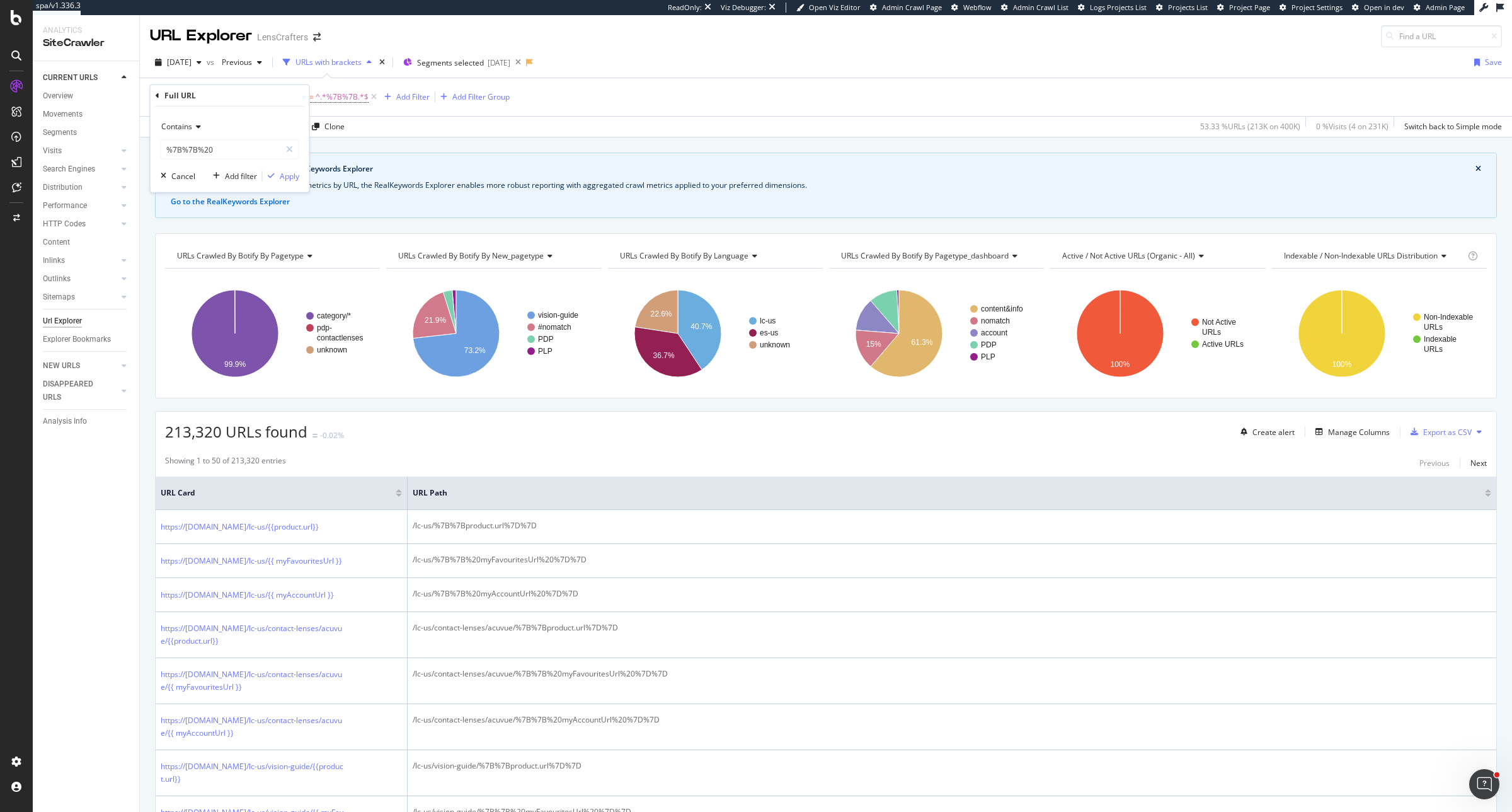
click at [195, 136] on div "Contains" at bounding box center [230, 127] width 139 height 20
click at [216, 266] on span "Doesn't contain" at bounding box center [194, 266] width 55 height 11
click at [291, 177] on div "Apply" at bounding box center [289, 175] width 20 height 11
click at [337, 86] on div "Full URL = ^.*%7B%7B%20.*$ or Full URL = ^.*%7B%7B.*$ Add Filter Add Filter Gro…" at bounding box center [826, 98] width 1352 height 38
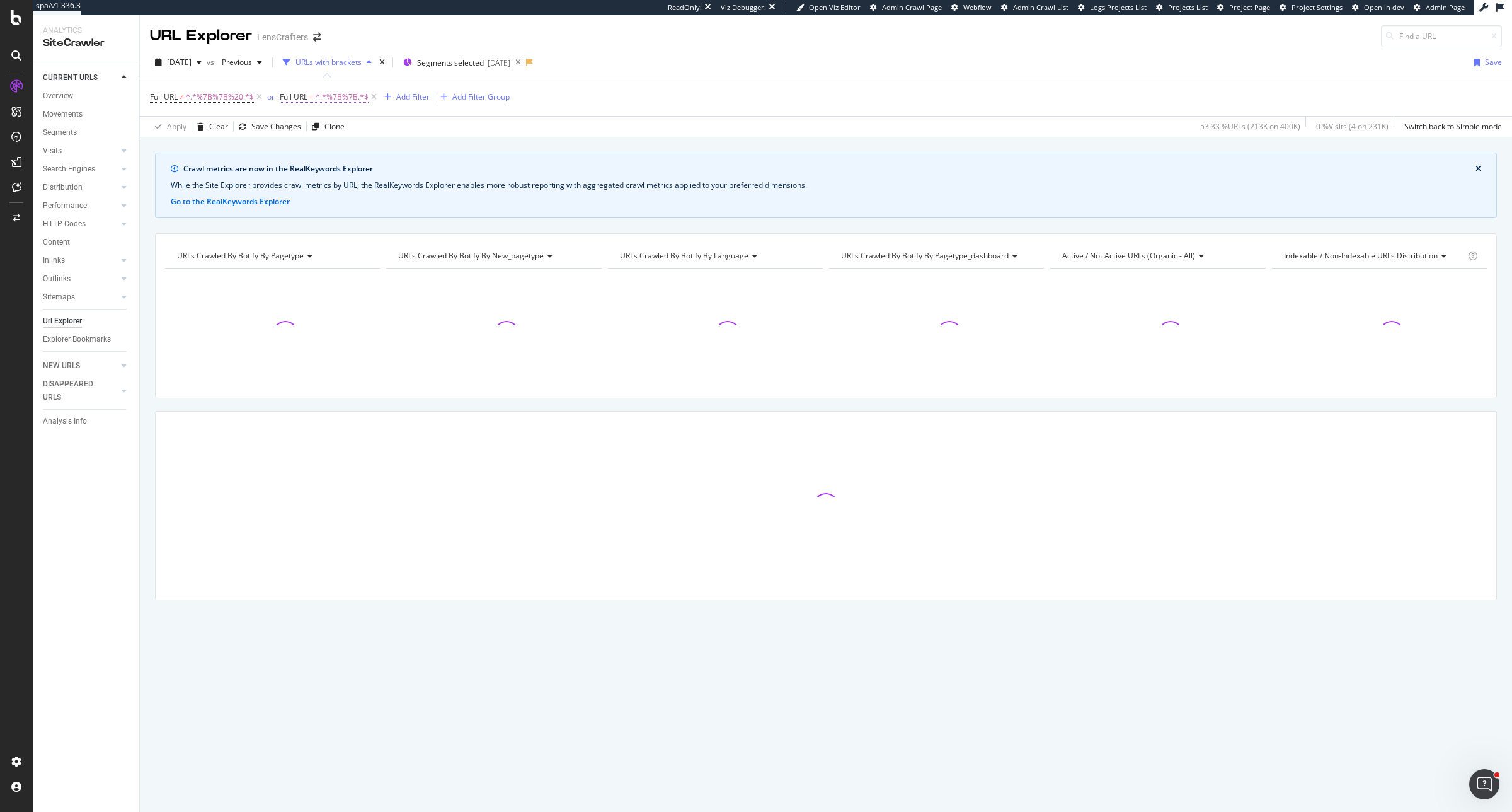
click at [336, 89] on span "^.*%7B%7B.*$" at bounding box center [342, 97] width 53 height 17
click at [323, 122] on div "Contains" at bounding box center [360, 127] width 139 height 20
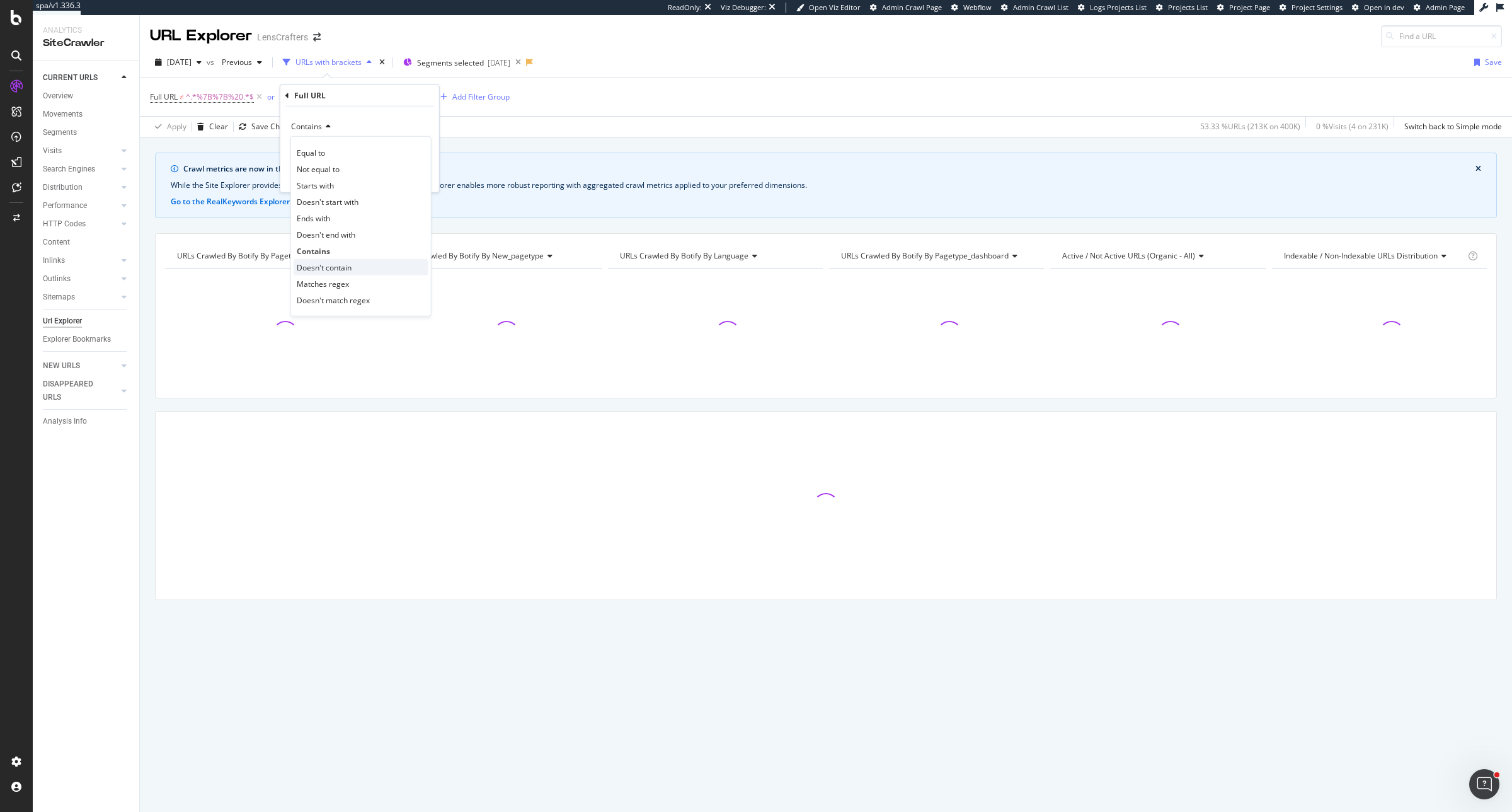
click at [325, 265] on span "Doesn't contain" at bounding box center [324, 266] width 55 height 11
click at [409, 174] on div "Apply" at bounding box center [419, 175] width 20 height 11
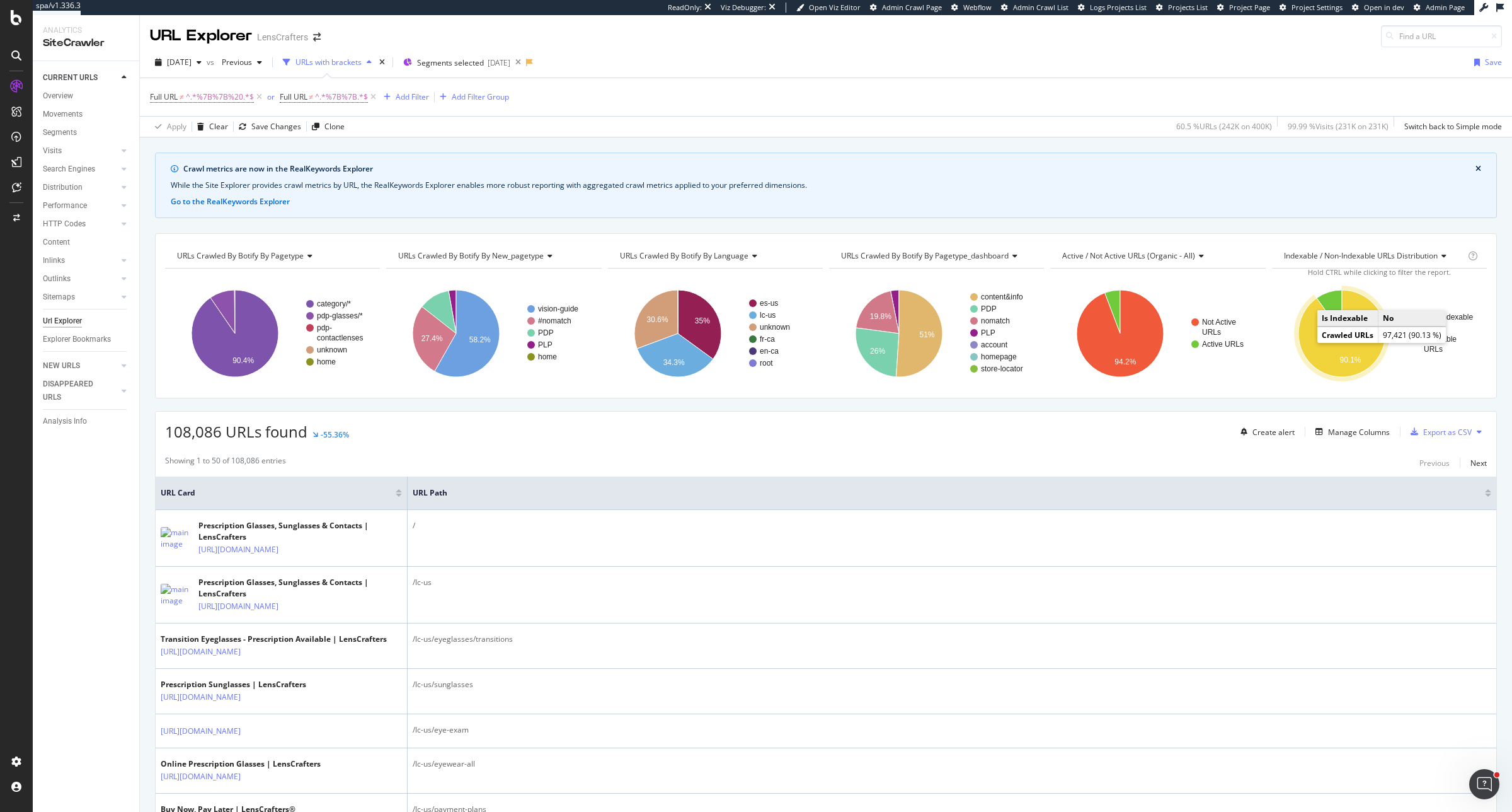
click at [1308, 342] on icon "A chart." at bounding box center [1342, 333] width 87 height 87
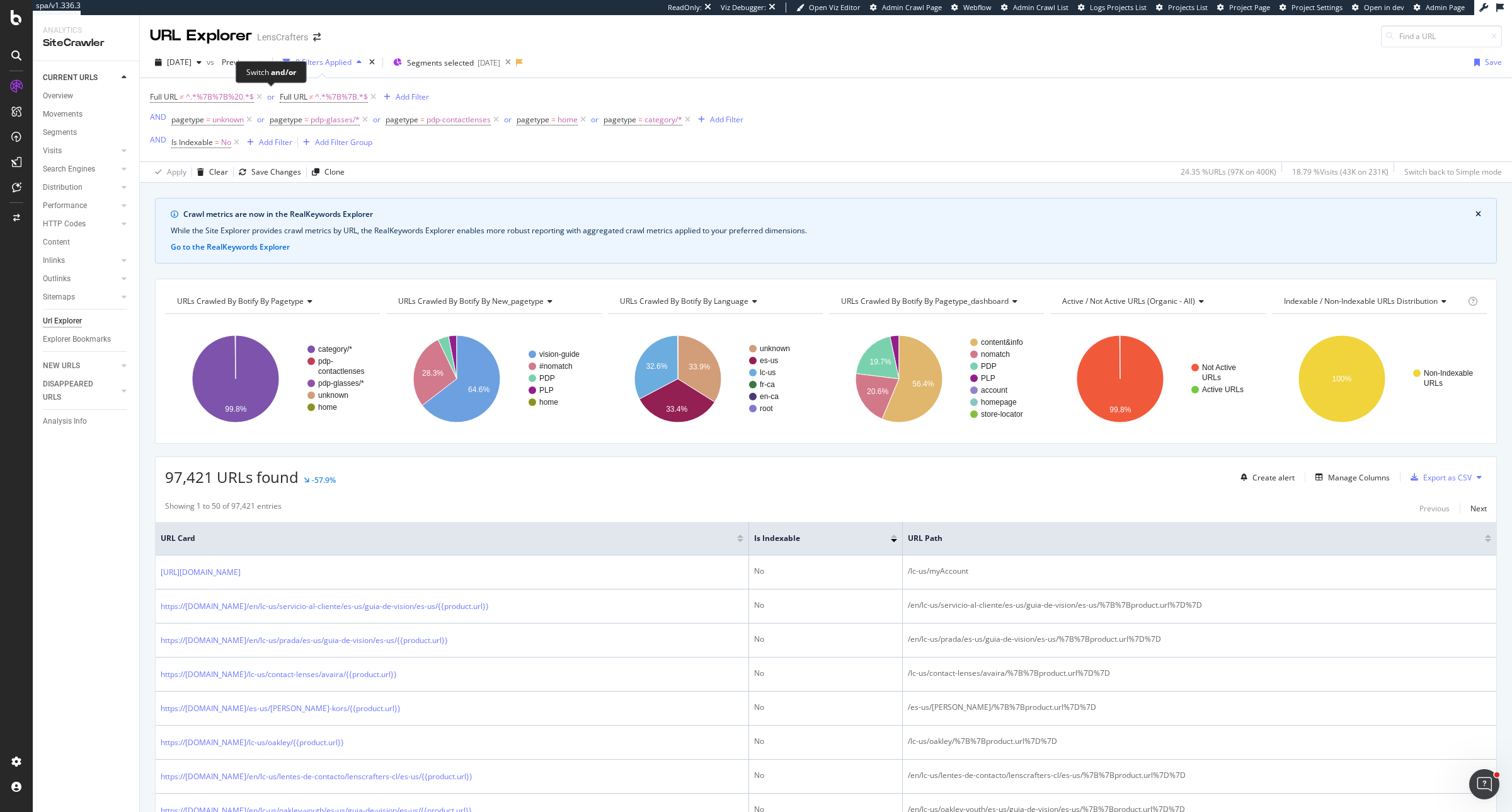
drag, startPoint x: 269, startPoint y: 96, endPoint x: 413, endPoint y: 160, distance: 157.6
click at [269, 96] on div "or" at bounding box center [270, 97] width 7 height 11
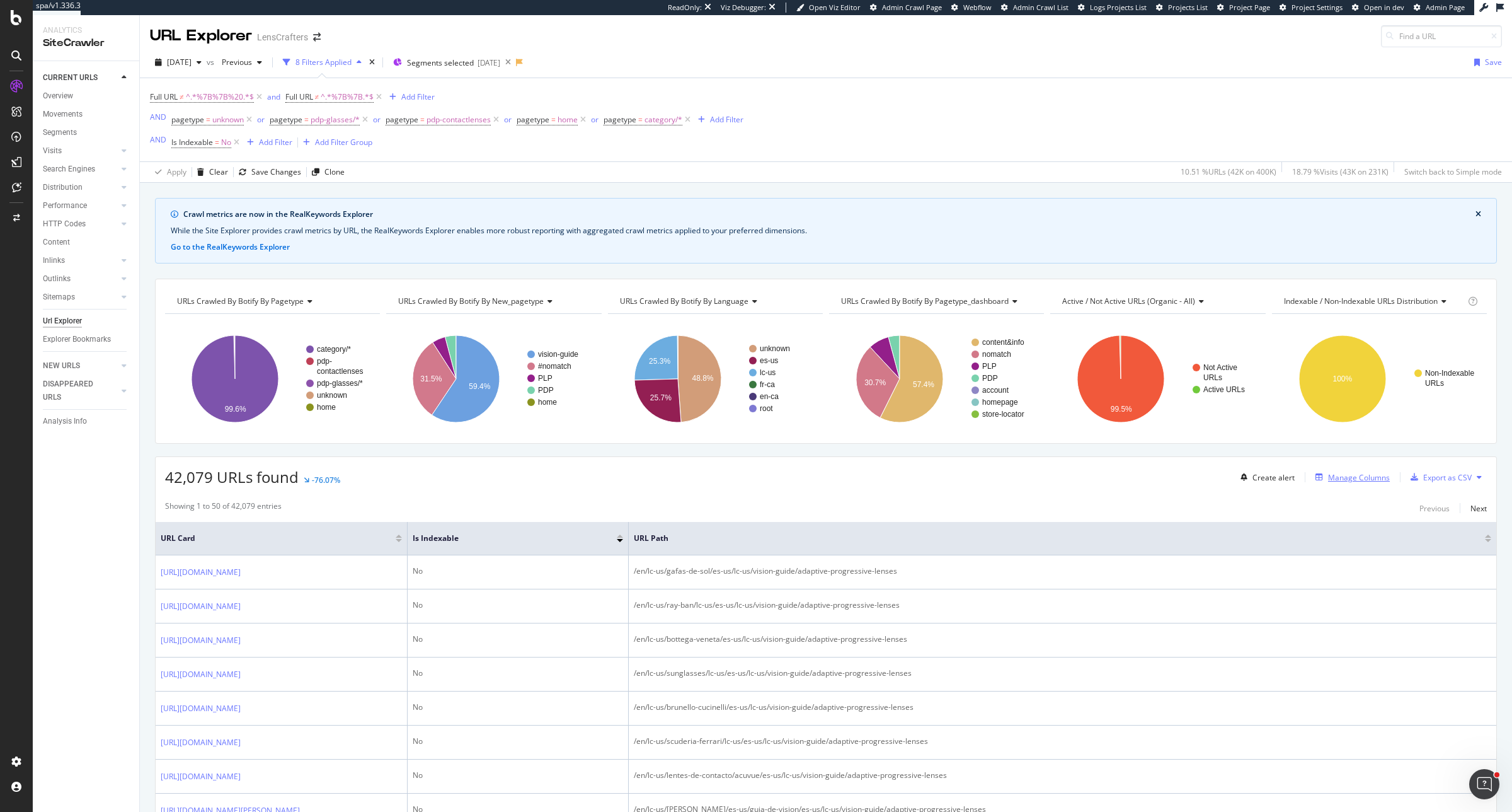
click at [1328, 480] on div "Manage Columns" at bounding box center [1359, 477] width 62 height 11
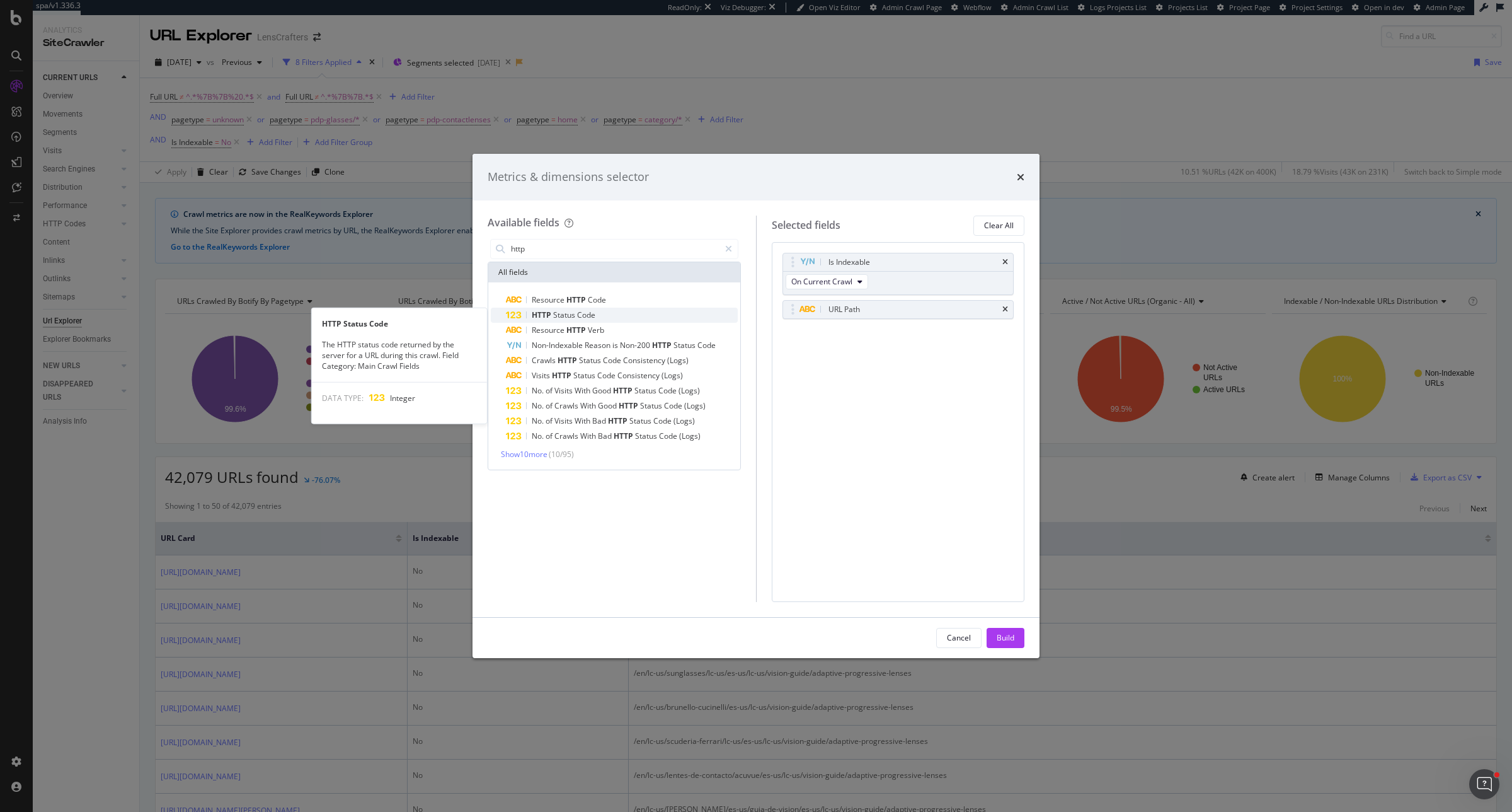
type input "http"
click at [596, 310] on div "HTTP Status Code" at bounding box center [622, 315] width 232 height 15
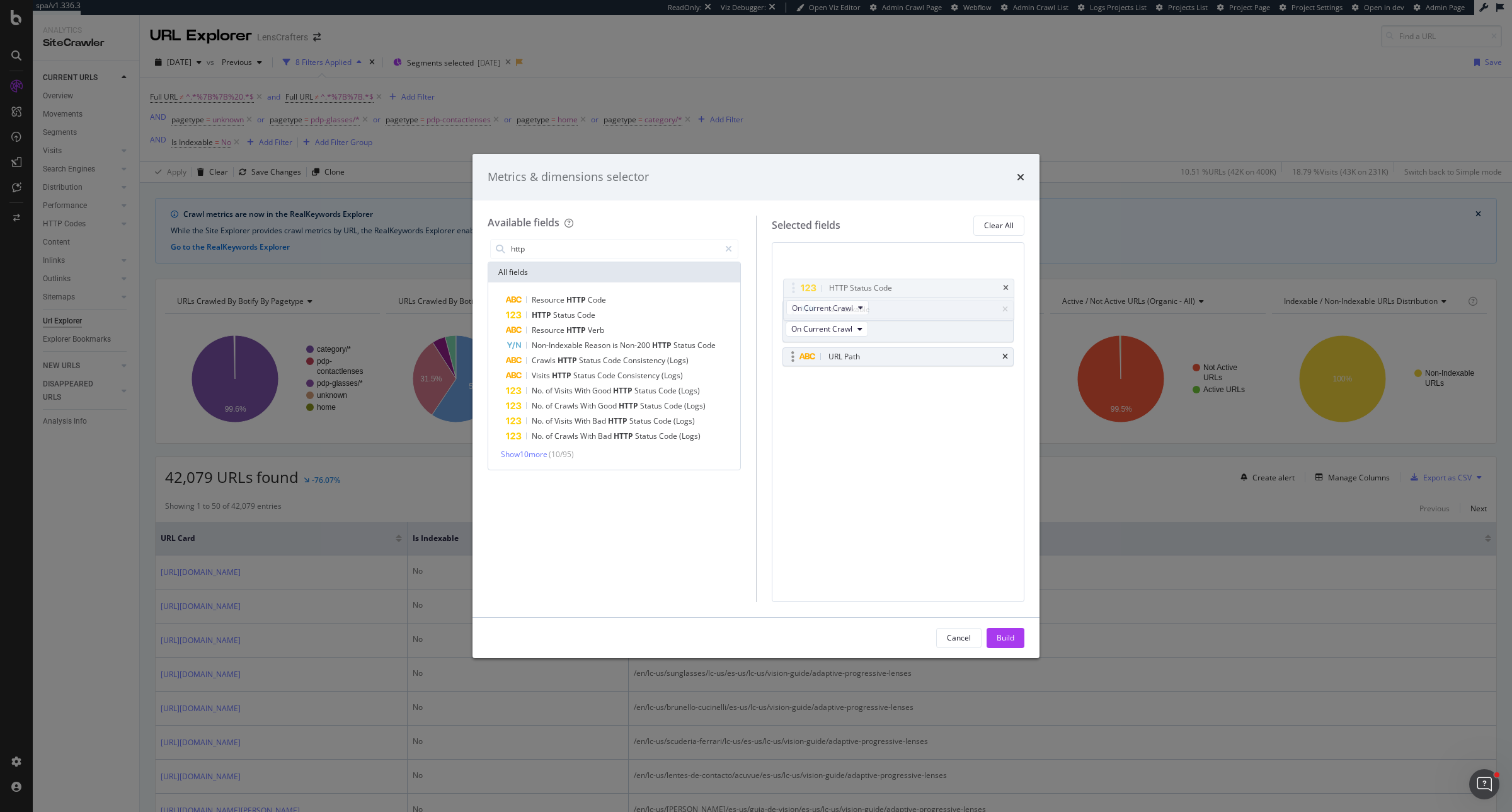
drag, startPoint x: 794, startPoint y: 332, endPoint x: 794, endPoint y: 309, distance: 23.0
click at [795, 285] on body "spa/v1.336.3 ReadOnly: Viz Debugger: Open Viz Editor Admin Crawl Page Webflow A…" at bounding box center [756, 406] width 1512 height 812
drag, startPoint x: 792, startPoint y: 259, endPoint x: 792, endPoint y: 270, distance: 11.0
click at [1014, 638] on div "Build" at bounding box center [1005, 638] width 17 height 11
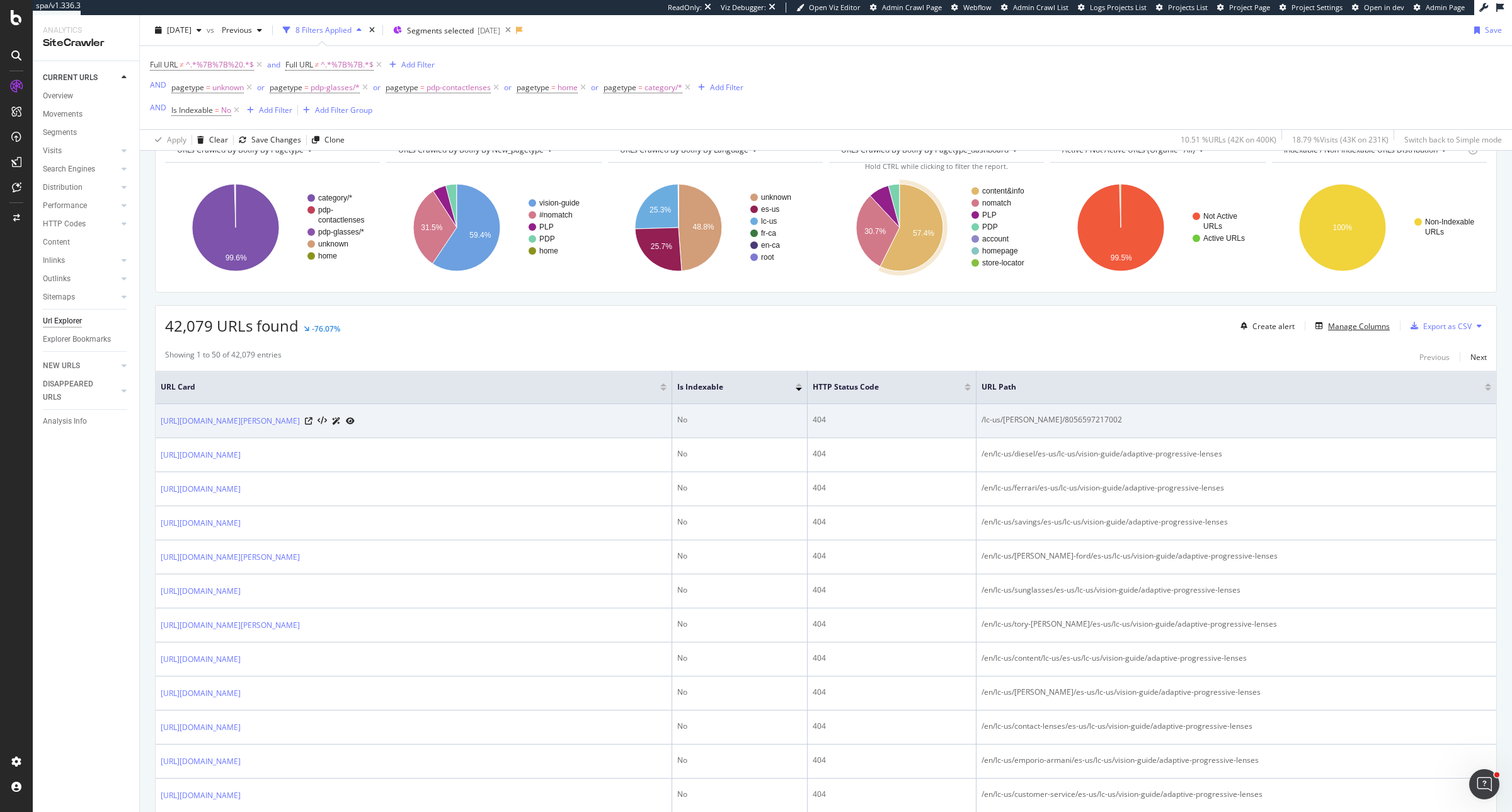
scroll to position [158, 0]
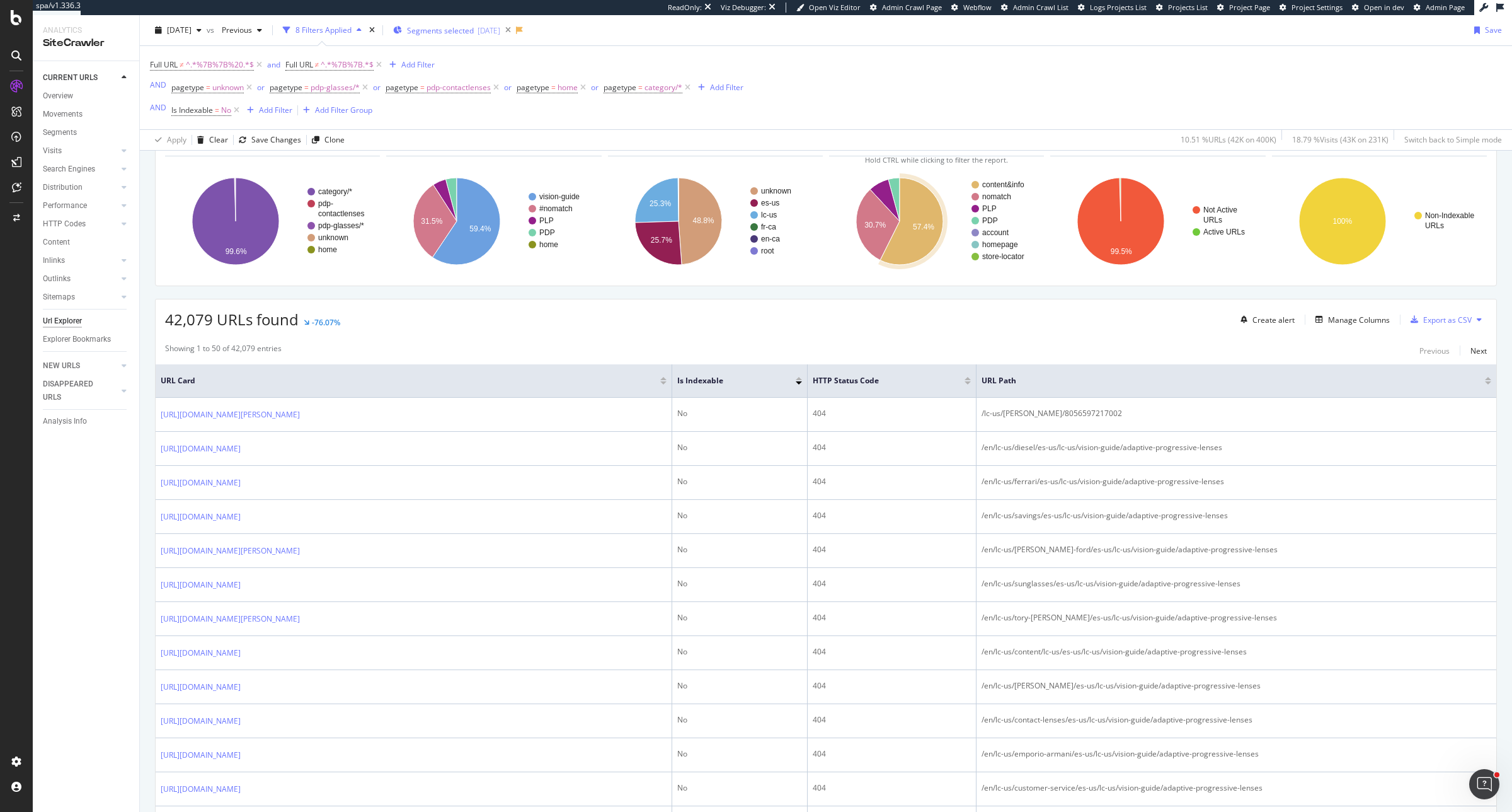
click at [489, 21] on div "Segments selected 2025-08-19" at bounding box center [447, 30] width 107 height 19
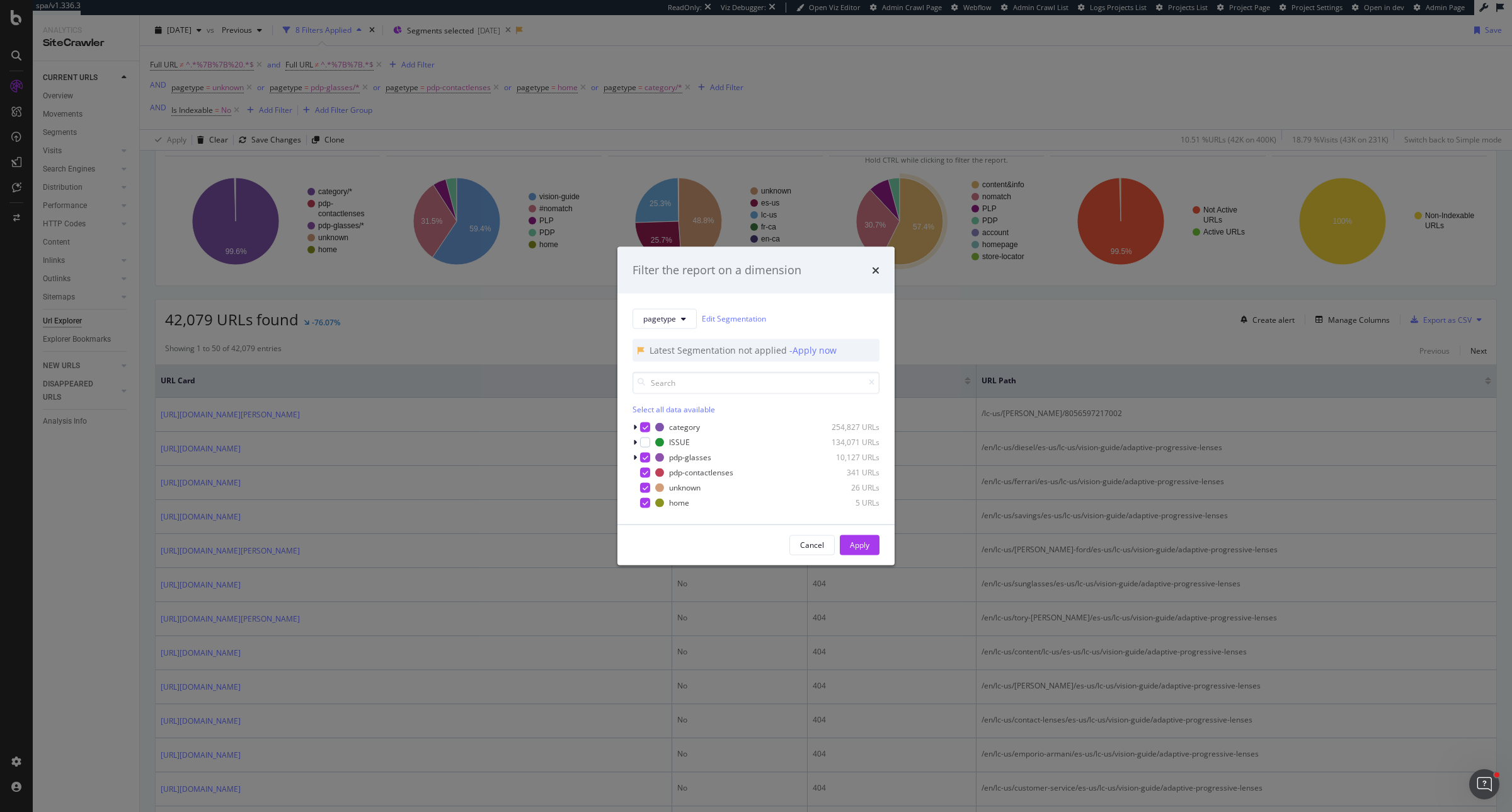
click at [489, 25] on div "Filter the report on a dimension pagetype Edit Segmentation Latest Segmentation…" at bounding box center [756, 406] width 1512 height 812
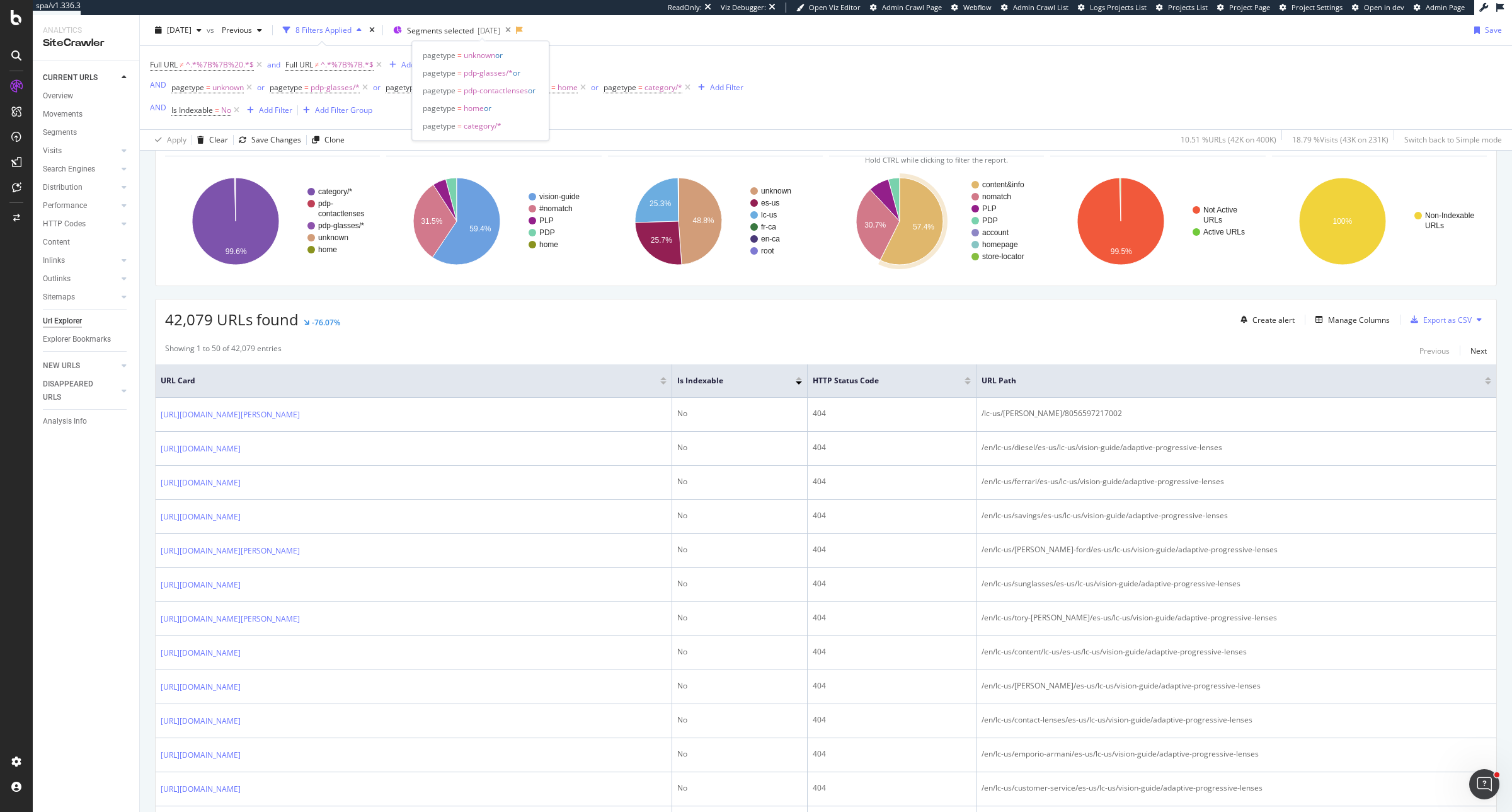
click at [474, 25] on span "Segments selected" at bounding box center [440, 30] width 67 height 11
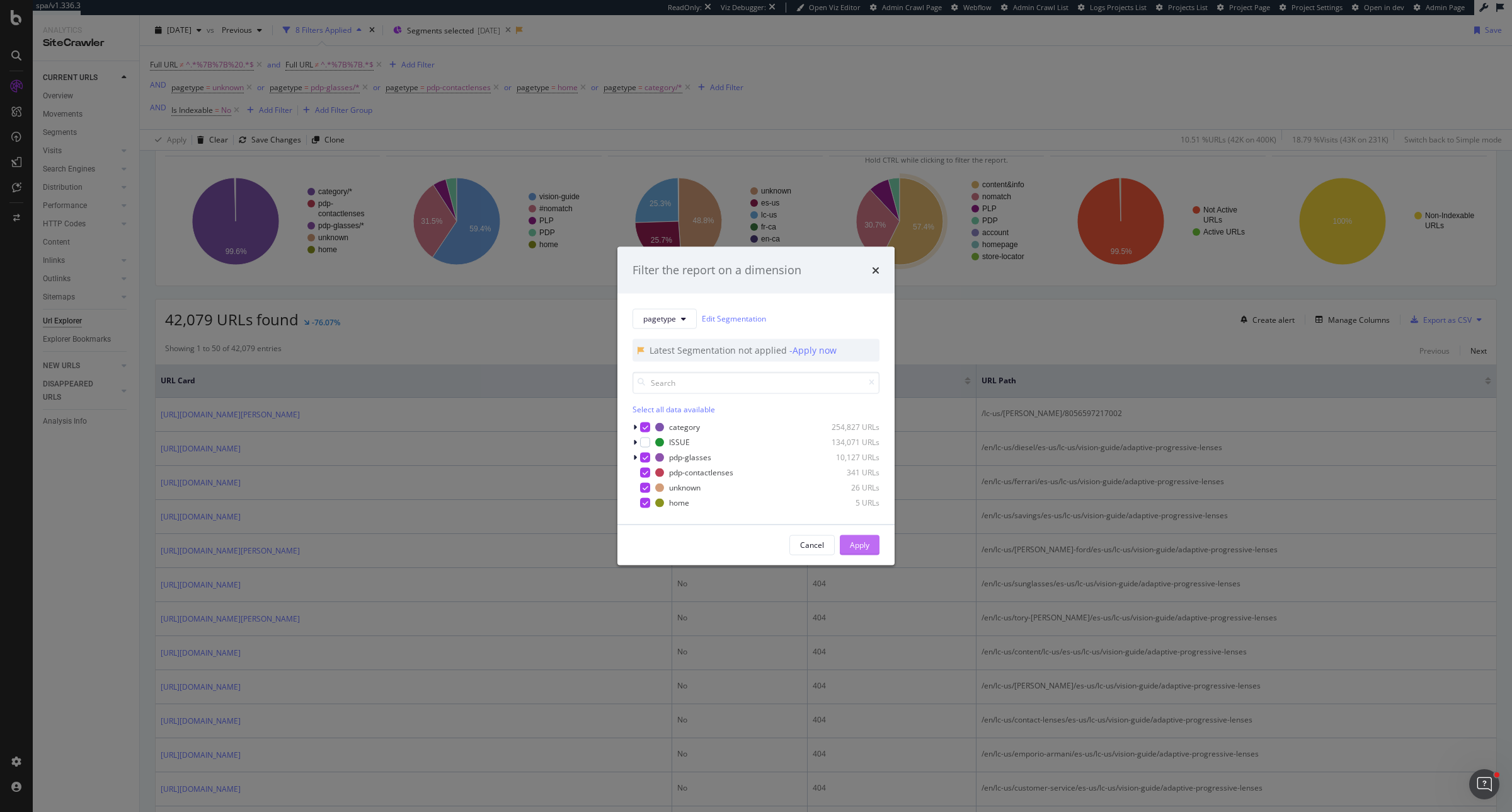
click at [852, 540] on div "Apply" at bounding box center [860, 544] width 20 height 11
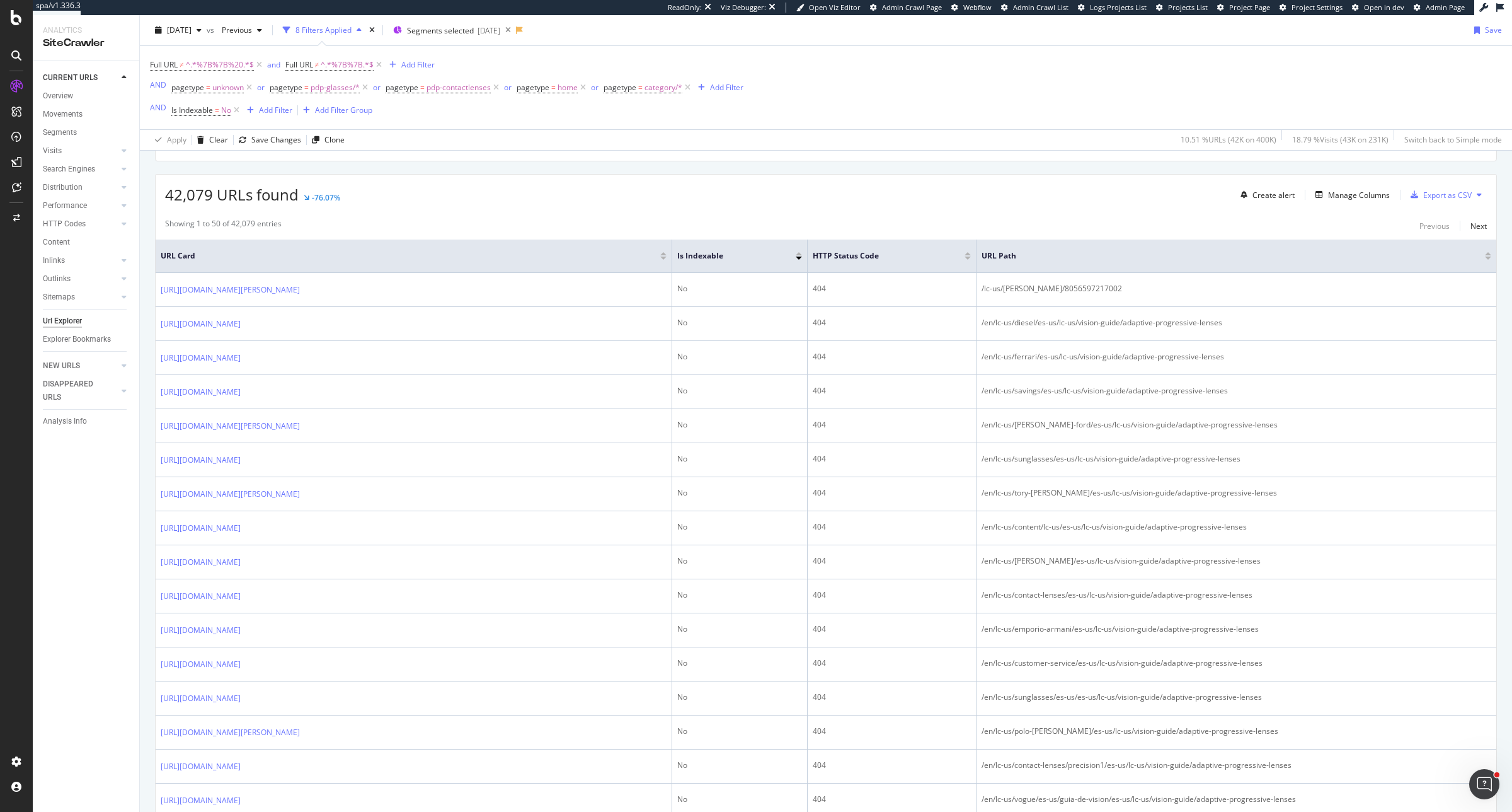
scroll to position [0, 0]
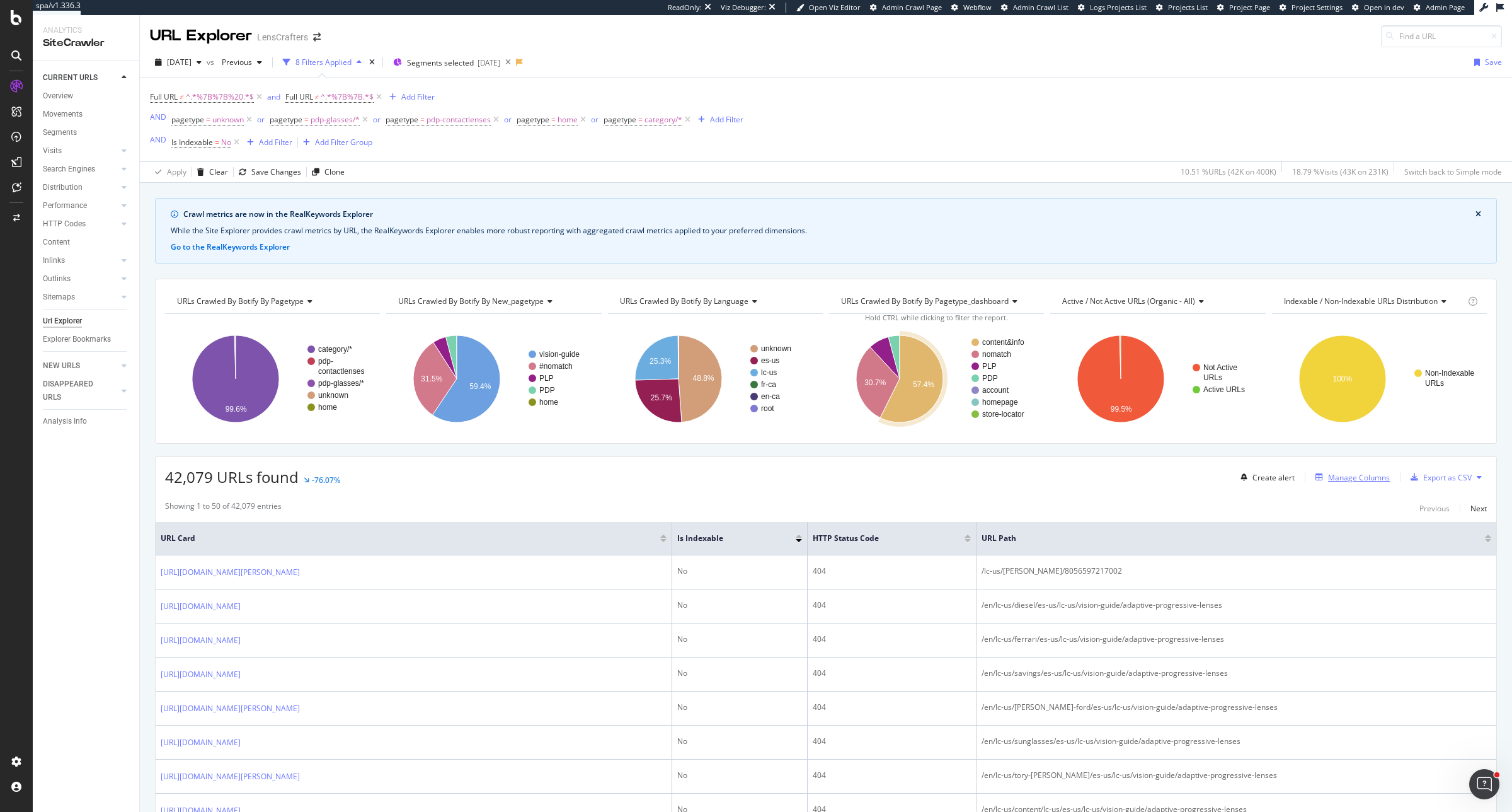
click at [1357, 483] on div "Manage Columns" at bounding box center [1359, 477] width 62 height 11
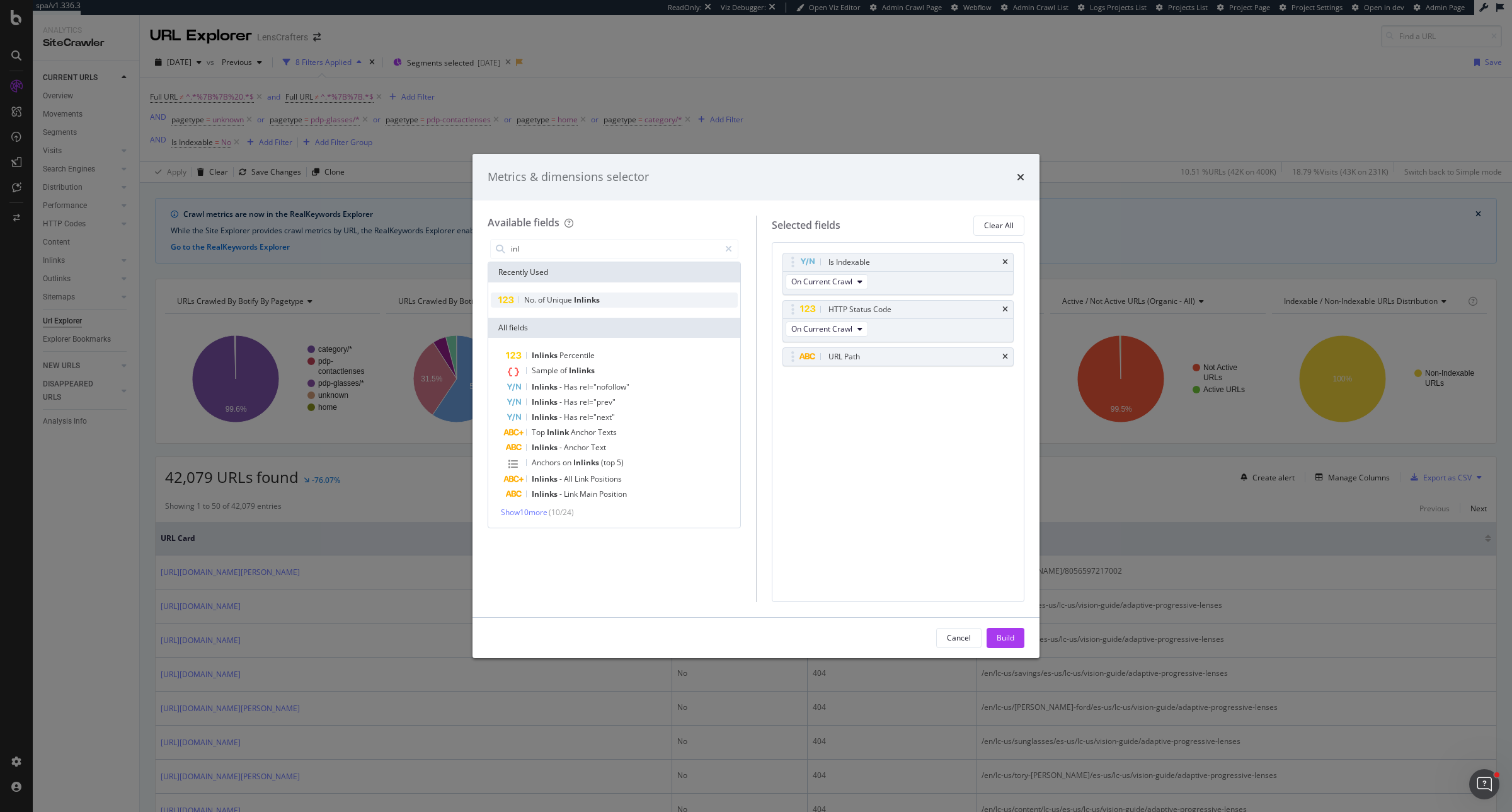
click at [571, 306] on div "No. of Unique Inlinks" at bounding box center [614, 300] width 247 height 15
click at [561, 251] on input "inl" at bounding box center [615, 249] width 210 height 19
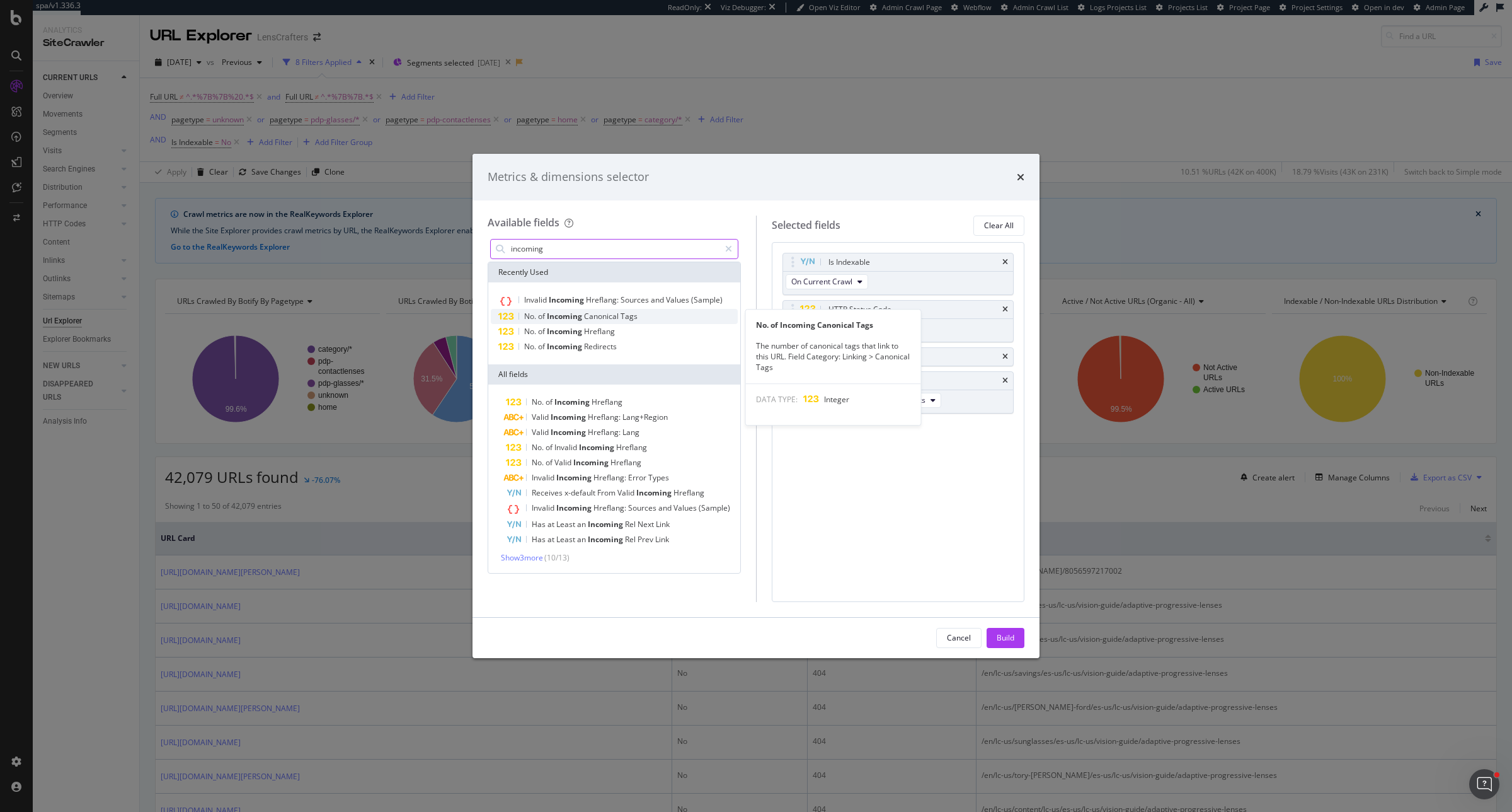
type input "incoming"
click at [560, 313] on span "Incoming" at bounding box center [565, 316] width 37 height 11
click at [565, 324] on div "No. of Incoming Hreflang" at bounding box center [614, 332] width 247 height 15
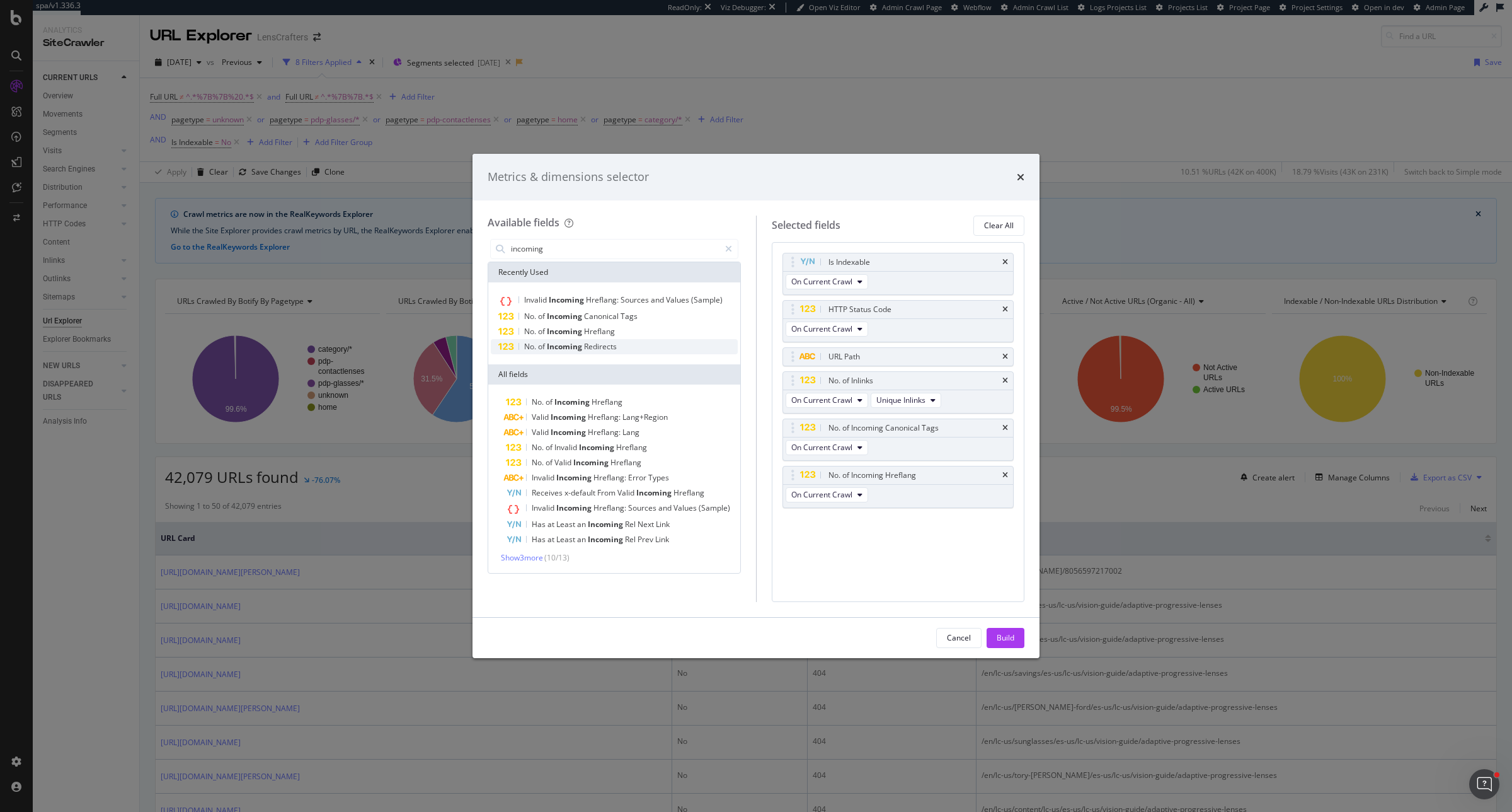
click at [571, 348] on span "Incoming" at bounding box center [565, 346] width 37 height 11
click at [1007, 642] on div "Build" at bounding box center [1005, 638] width 17 height 11
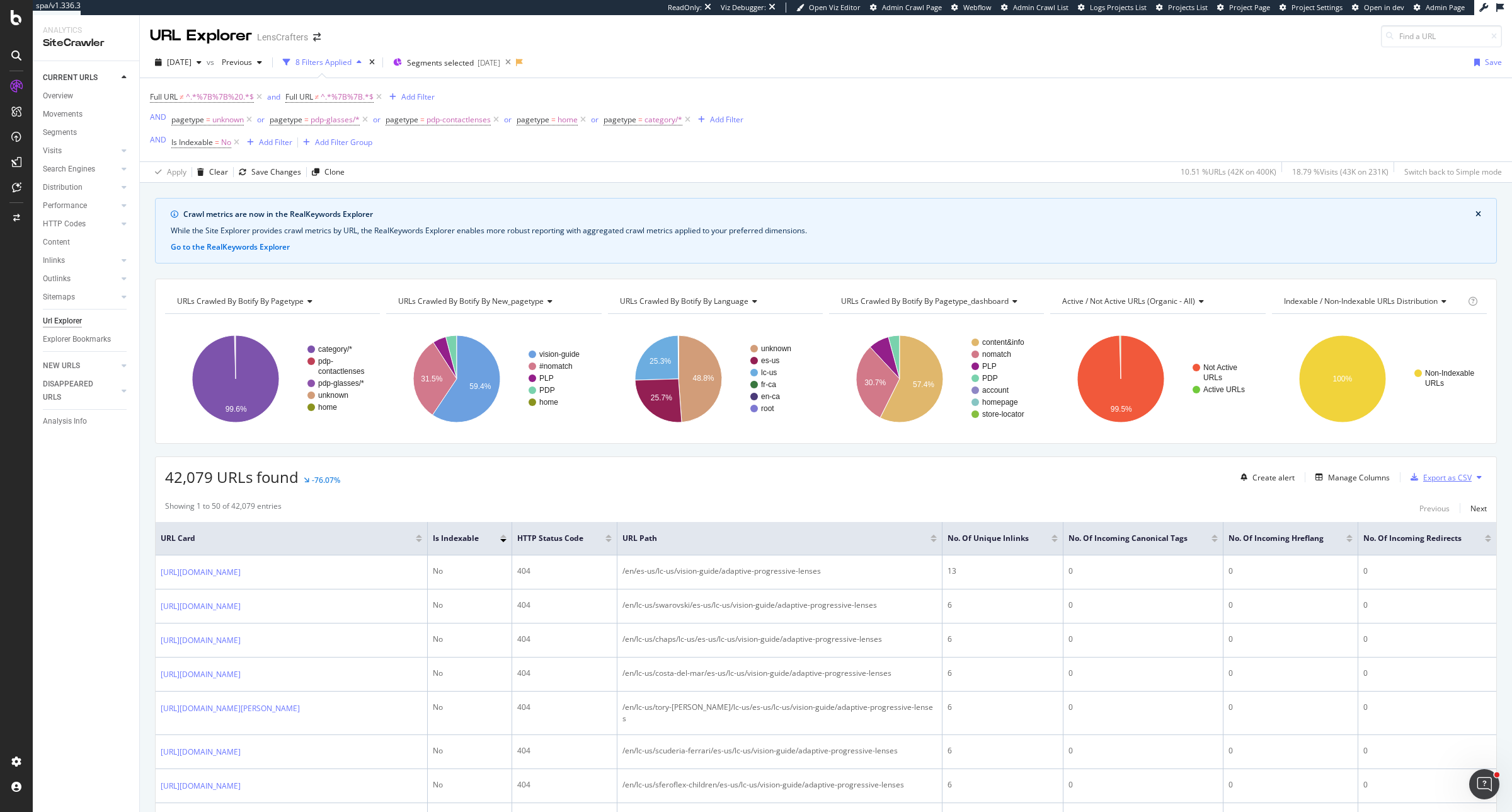
click at [1454, 481] on div "Export as CSV" at bounding box center [1448, 477] width 49 height 11
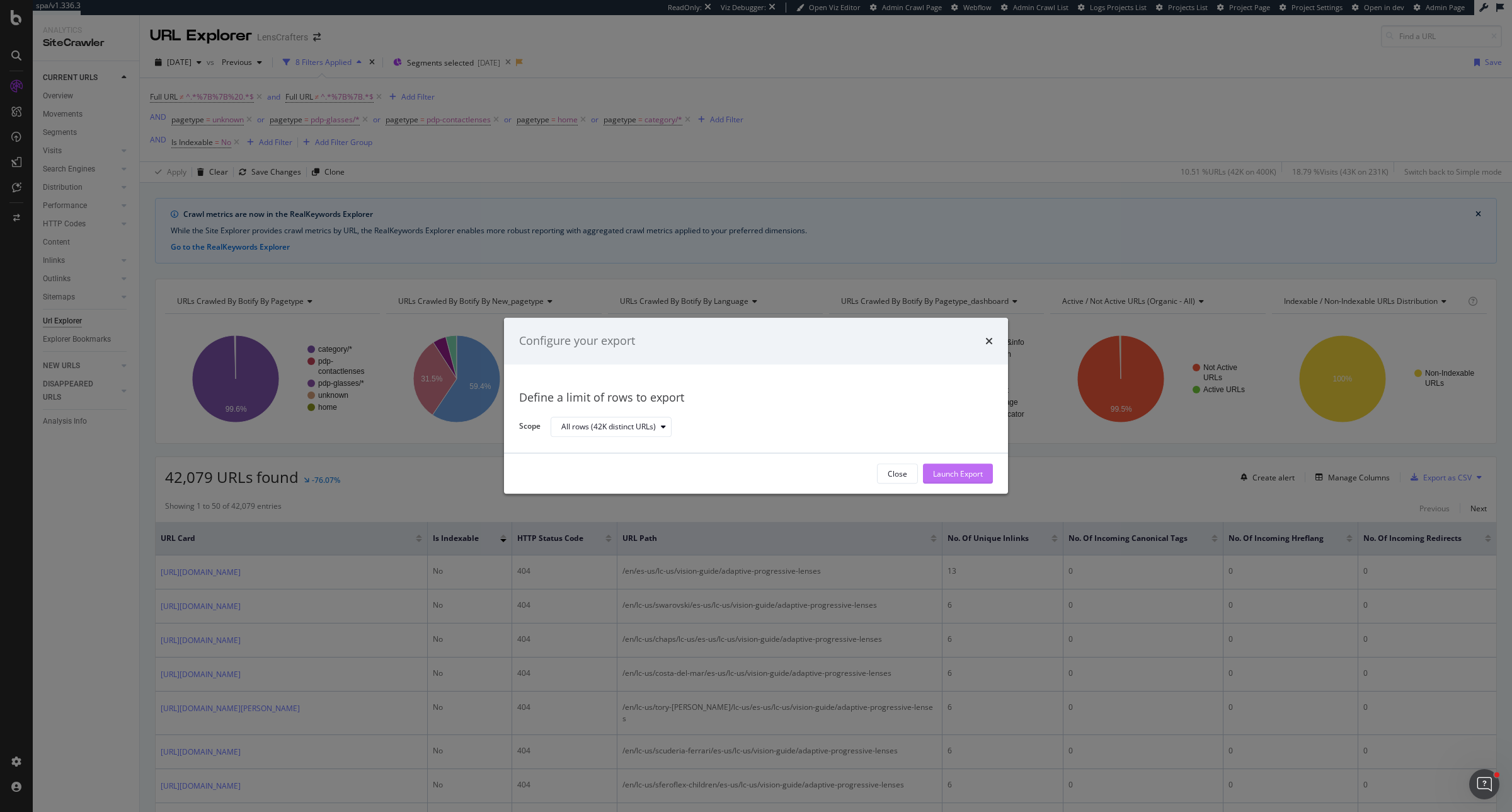
click at [953, 473] on div "Launch Export" at bounding box center [958, 473] width 50 height 11
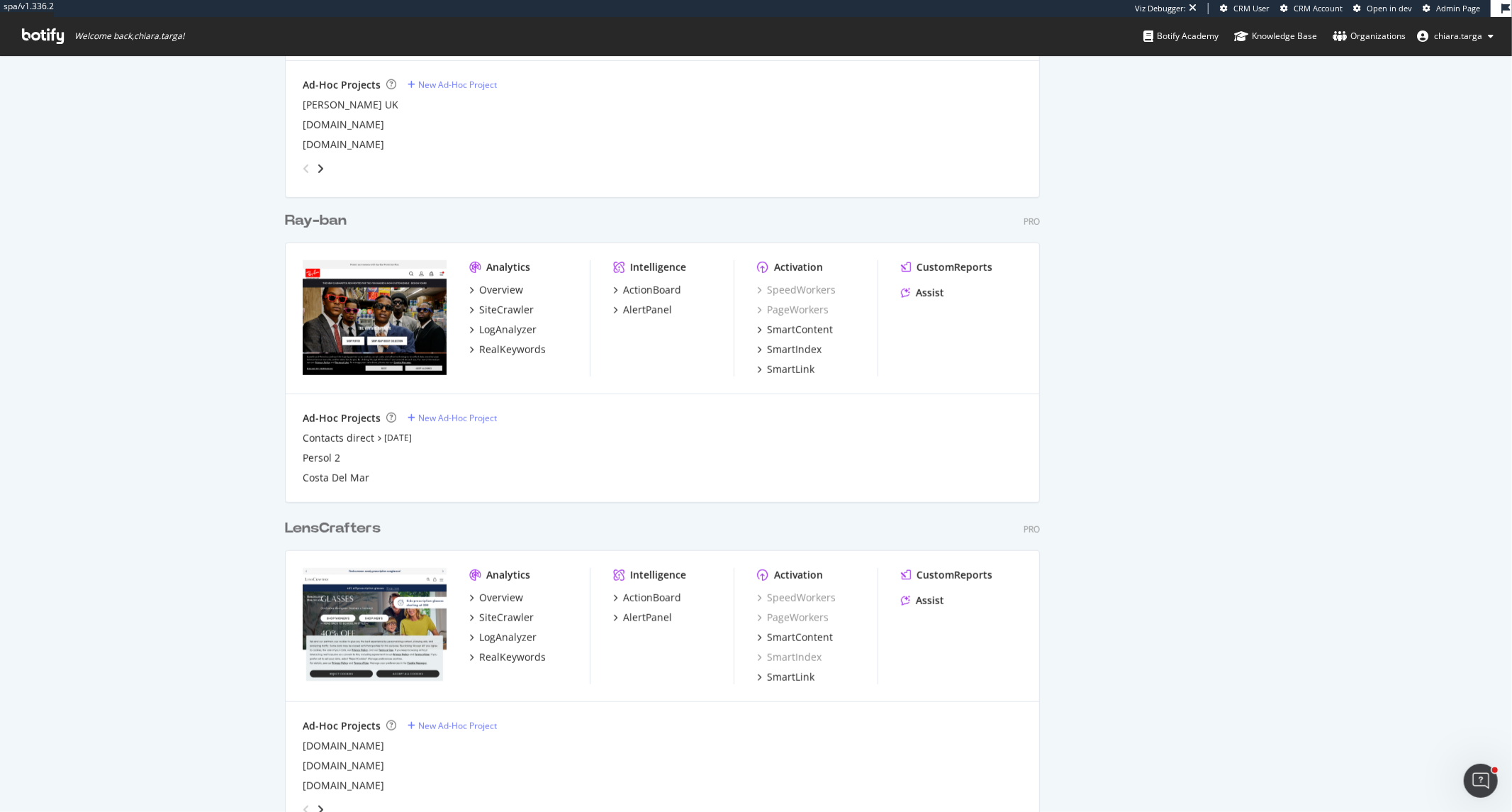
scroll to position [788, 0]
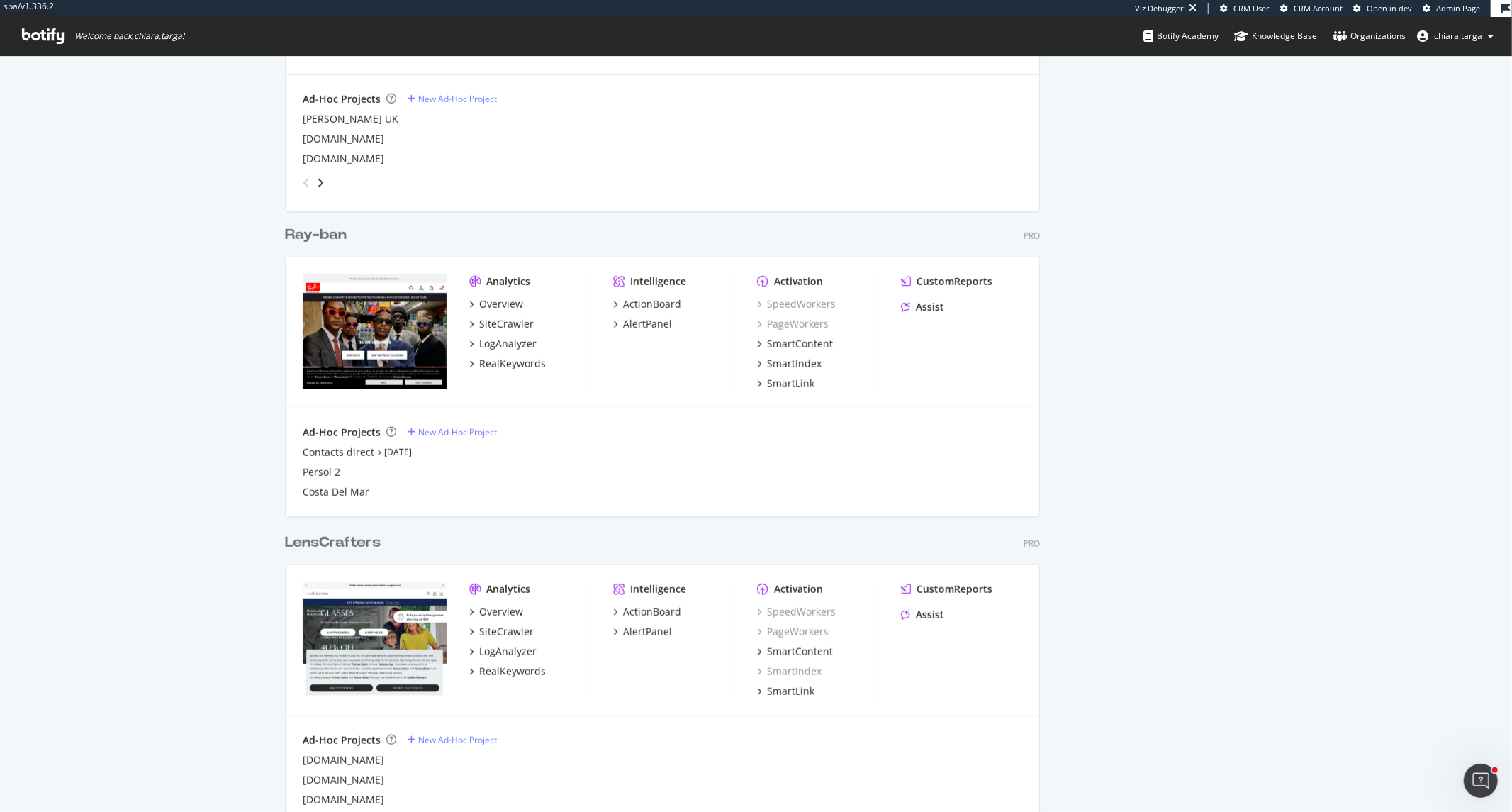
drag, startPoint x: 428, startPoint y: 322, endPoint x: 185, endPoint y: 296, distance: 244.4
click at [175, 299] on div "My Web Properties Most recent crawl Demo Web Property Eyebuydirect Pro Analytic…" at bounding box center [756, 169] width 1512 height 1804
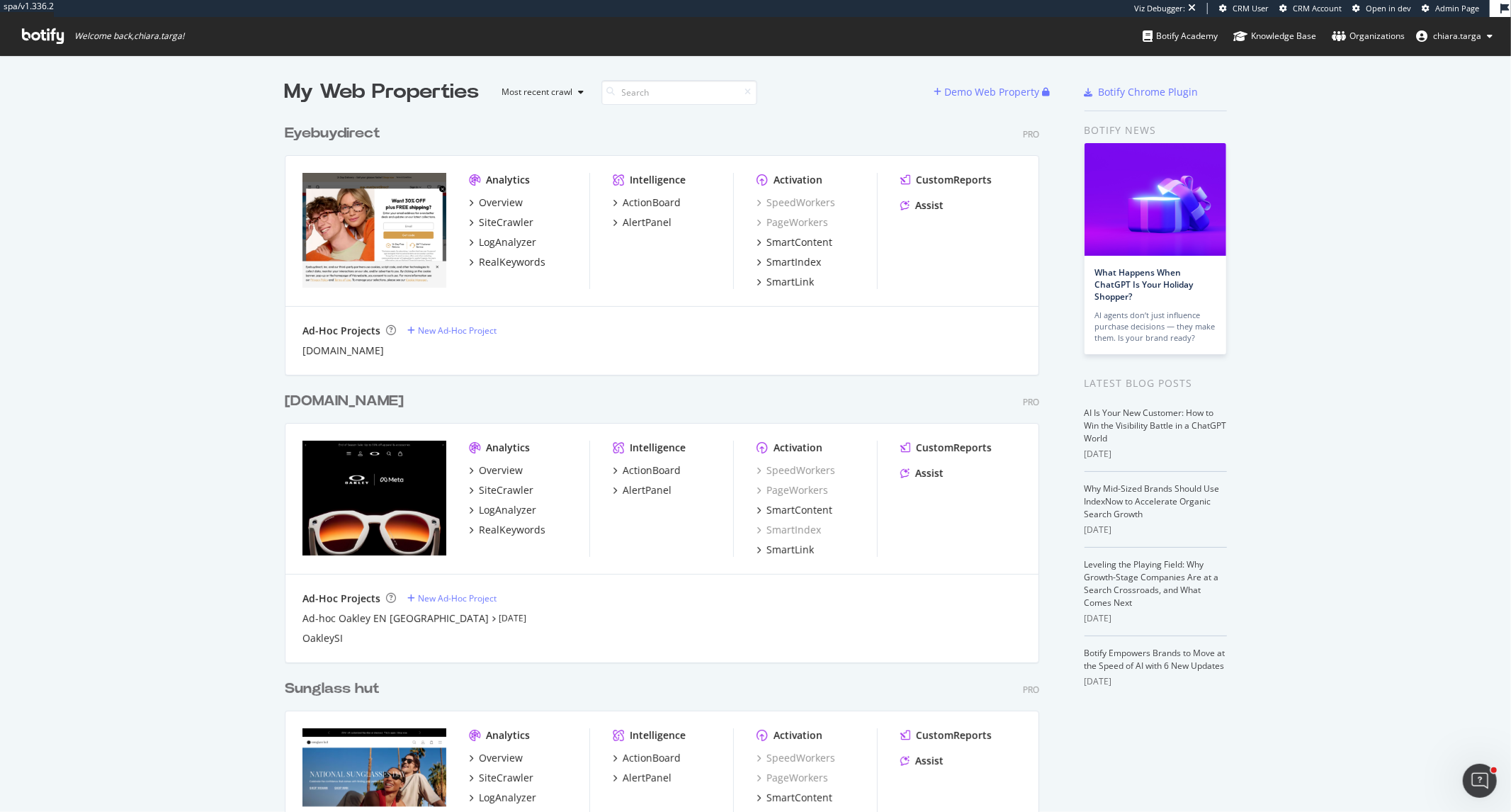
scroll to position [799, 1487]
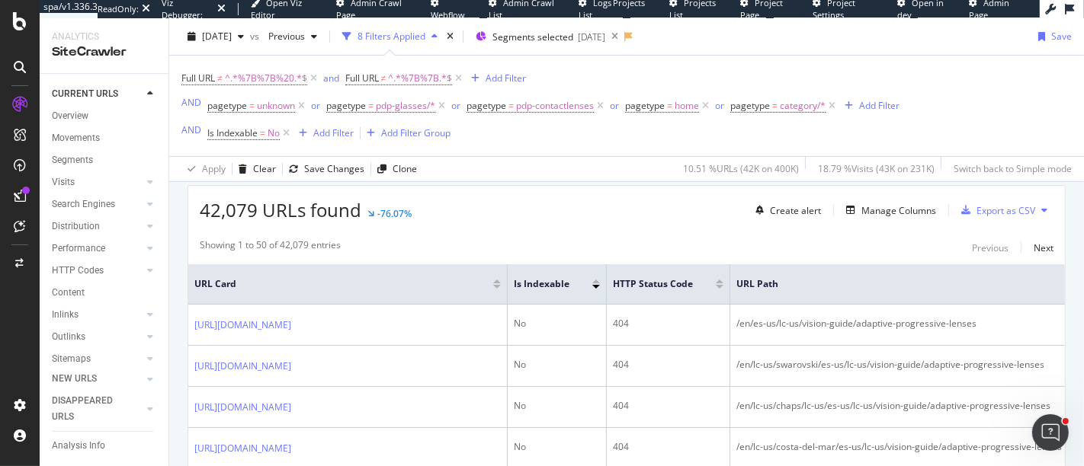
scroll to position [367, 0]
click at [444, 25] on div "8 Filters Applied" at bounding box center [389, 36] width 107 height 23
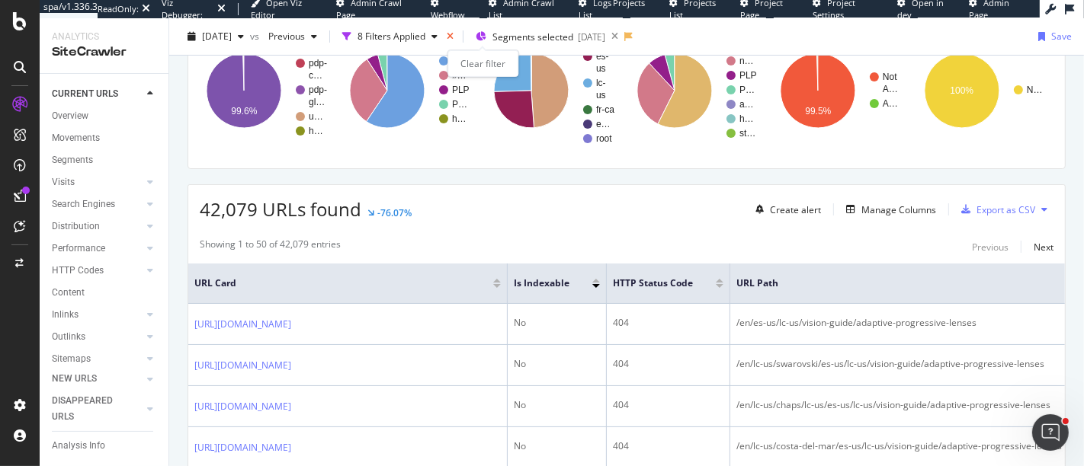
click at [454, 35] on icon "times" at bounding box center [450, 36] width 7 height 9
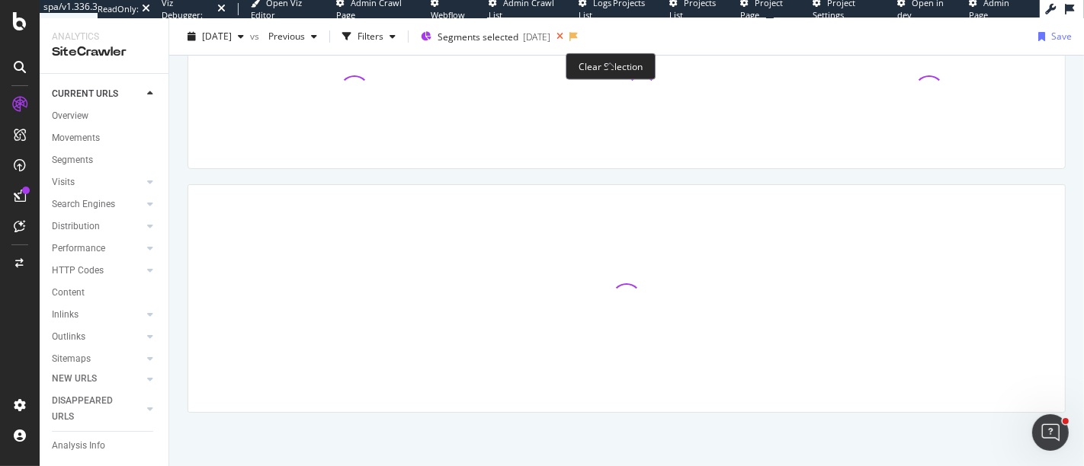
scroll to position [239, 0]
click at [569, 36] on icon at bounding box center [559, 36] width 19 height 21
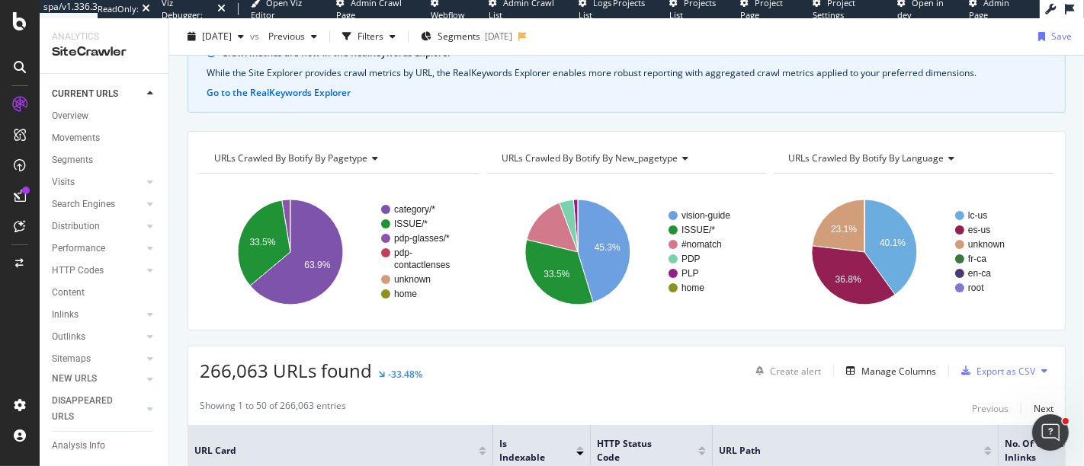
scroll to position [75, 0]
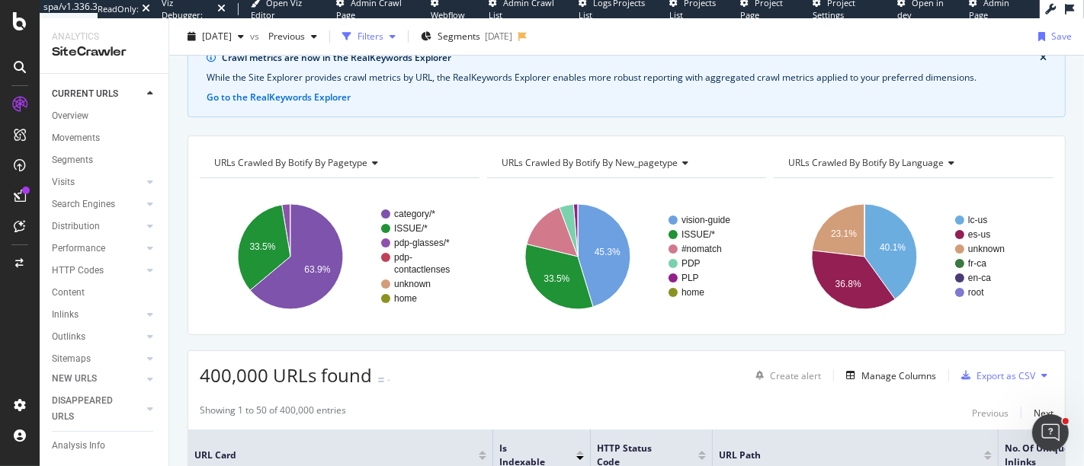
click at [383, 32] on div "Filters" at bounding box center [370, 36] width 26 height 13
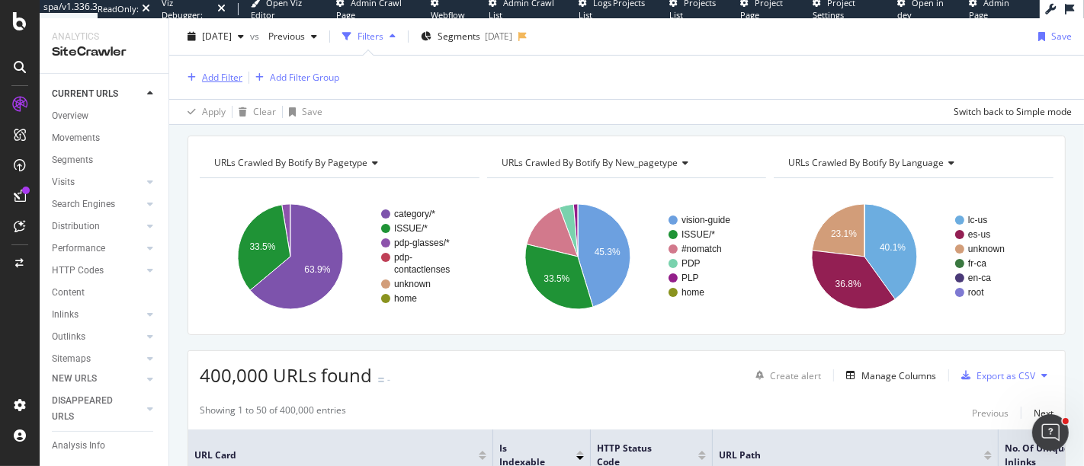
click at [226, 72] on div "Add Filter" at bounding box center [222, 77] width 40 height 13
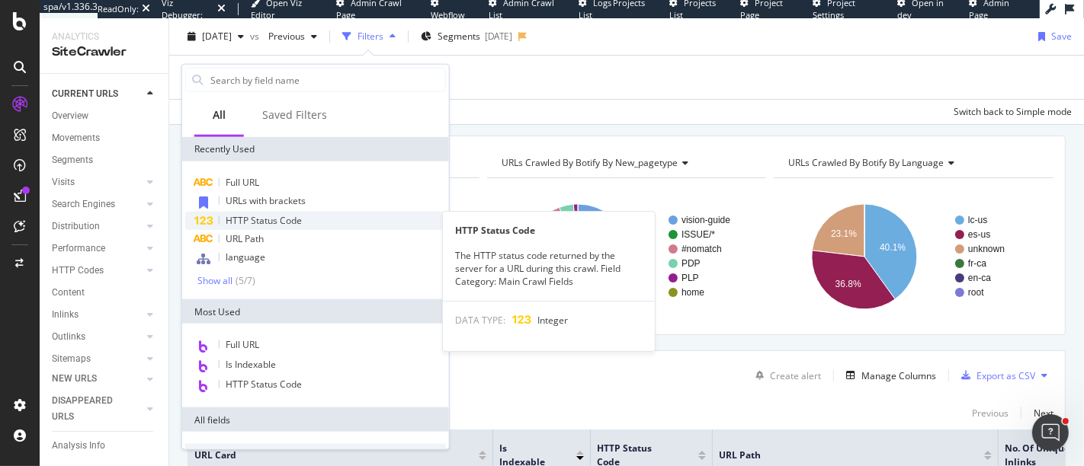
click at [255, 221] on span "HTTP Status Code" at bounding box center [264, 220] width 76 height 13
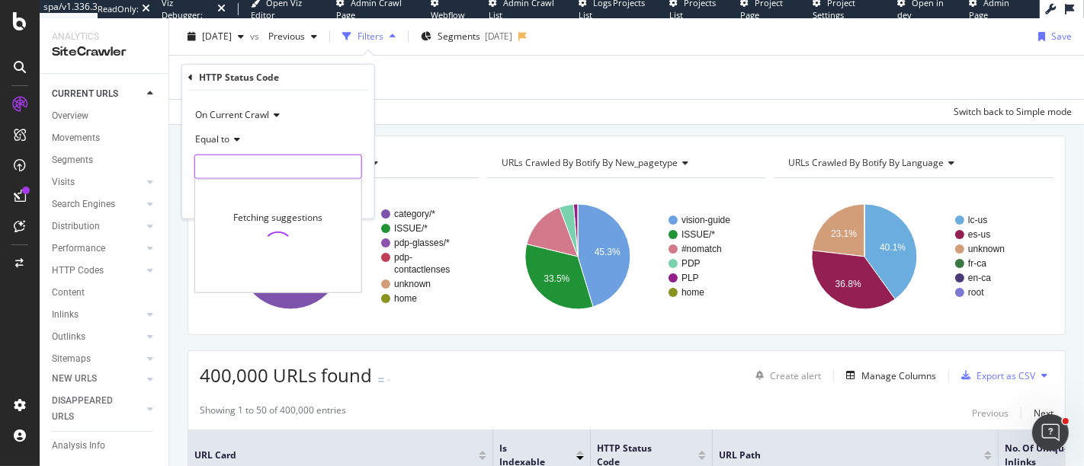
click at [239, 156] on input "number" at bounding box center [278, 167] width 168 height 24
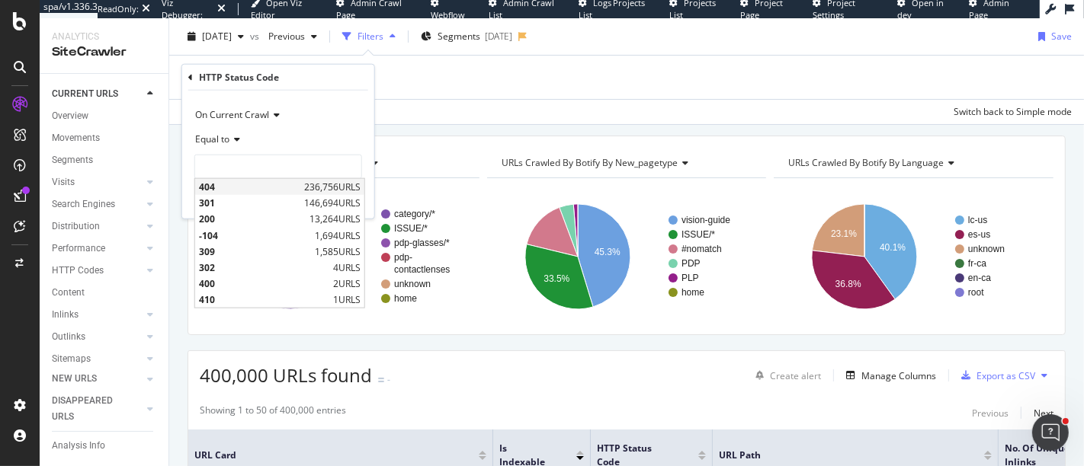
click at [271, 186] on span "404" at bounding box center [249, 187] width 101 height 13
type input "404"
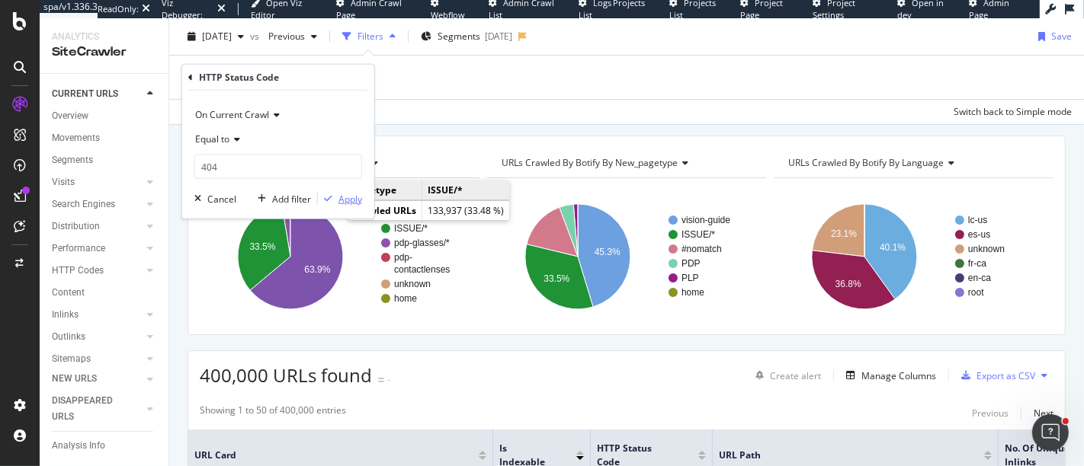
click at [348, 199] on div "Apply" at bounding box center [350, 198] width 24 height 13
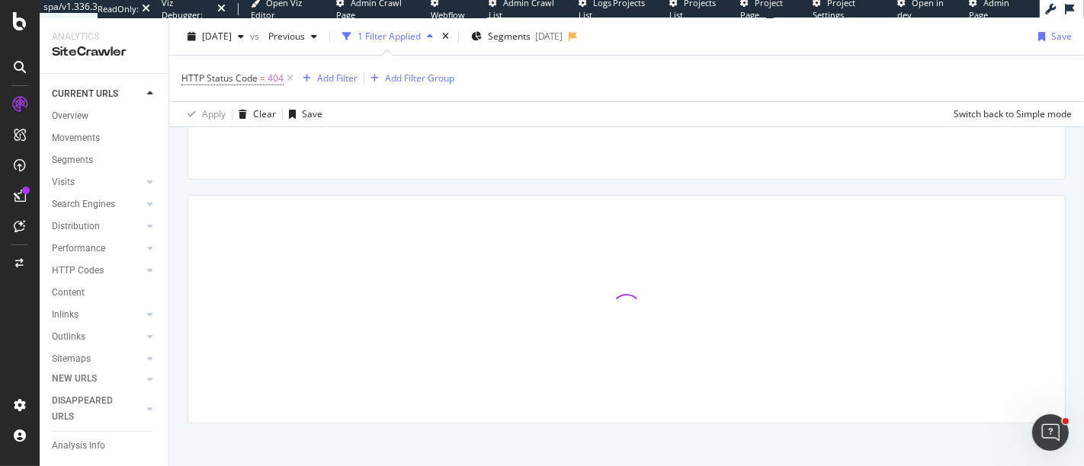
scroll to position [309, 0]
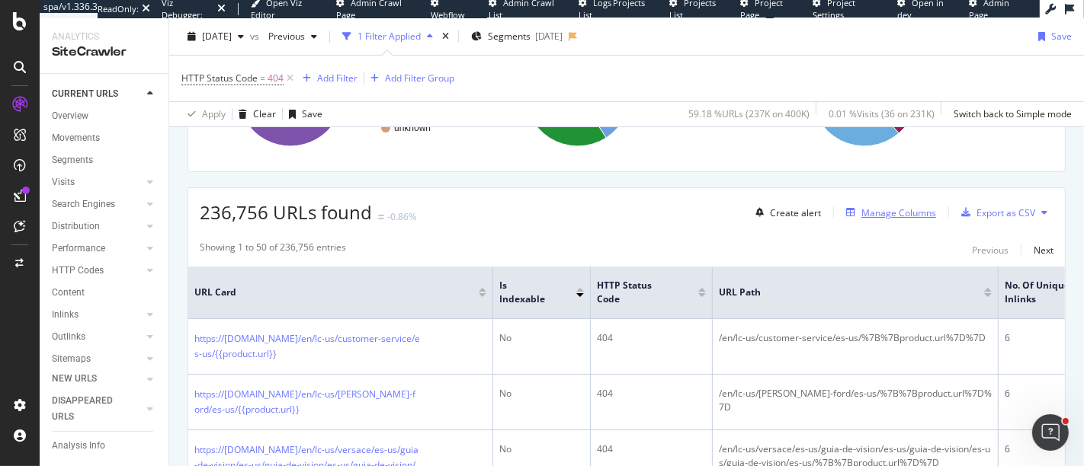
click at [877, 219] on button "Manage Columns" at bounding box center [888, 213] width 96 height 18
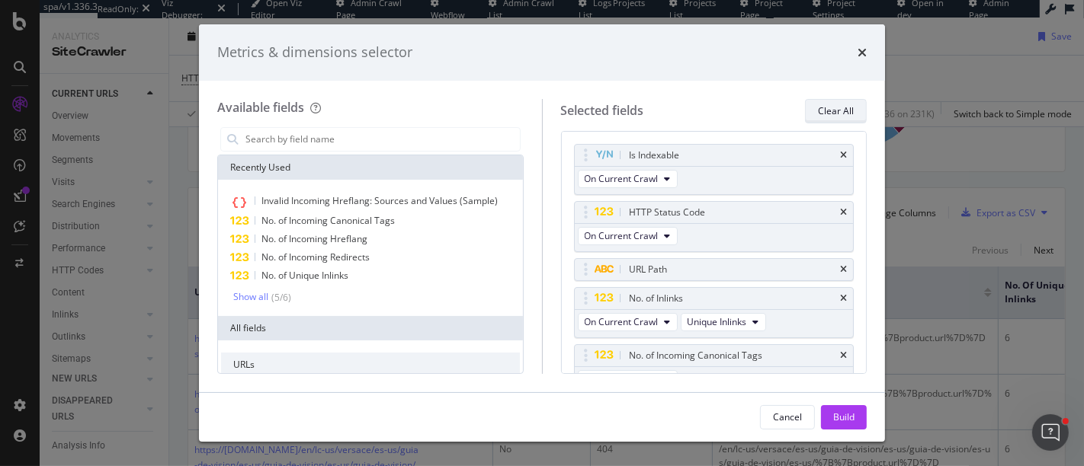
click at [836, 119] on div "Clear All" at bounding box center [836, 111] width 36 height 21
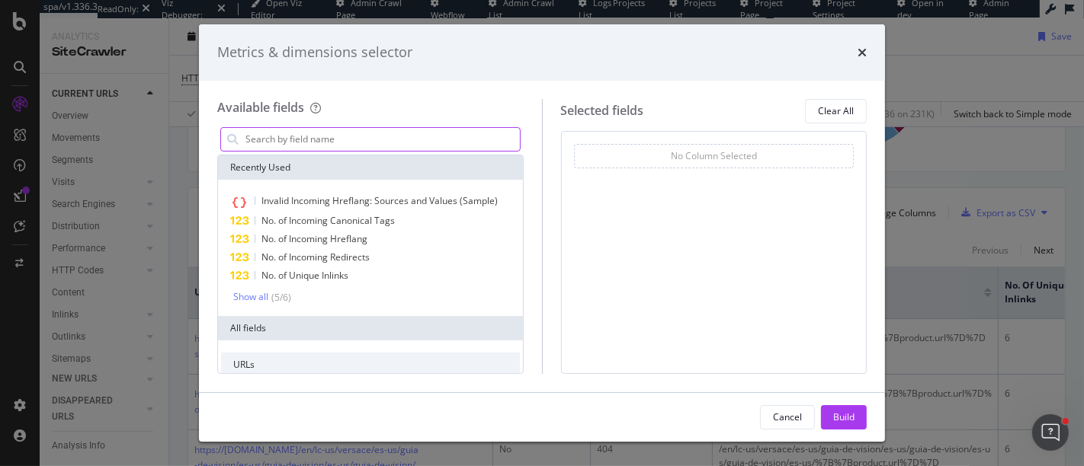
click at [374, 128] on input "modal" at bounding box center [382, 139] width 276 height 23
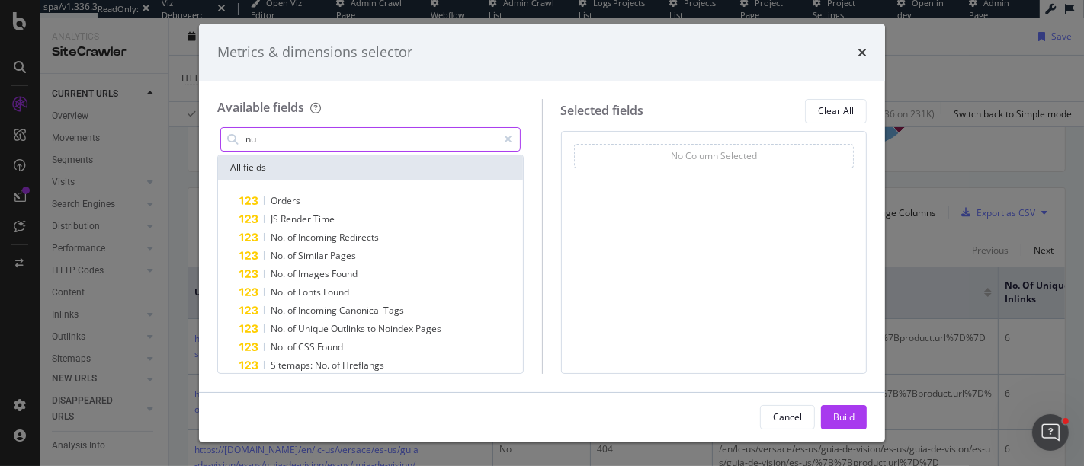
type input "n"
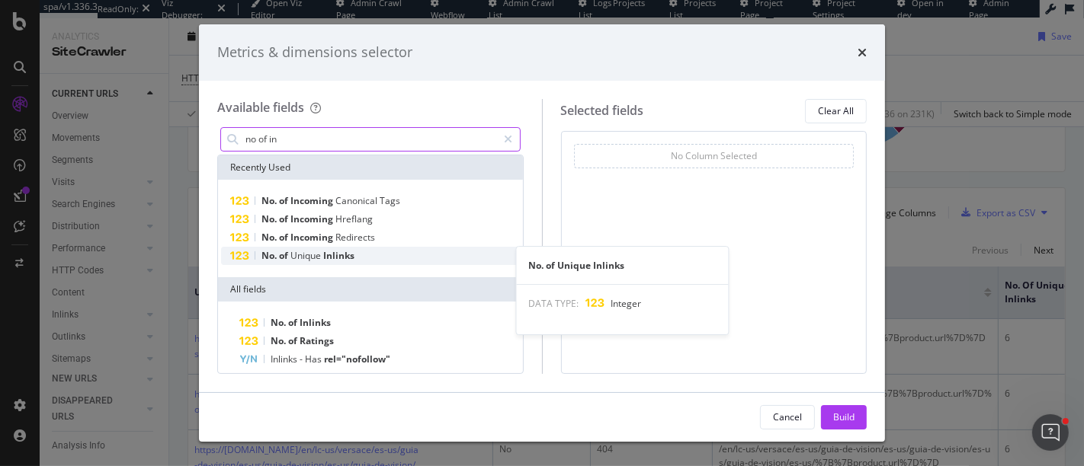
type input "no of in"
click at [341, 249] on span "Inlinks" at bounding box center [338, 255] width 31 height 13
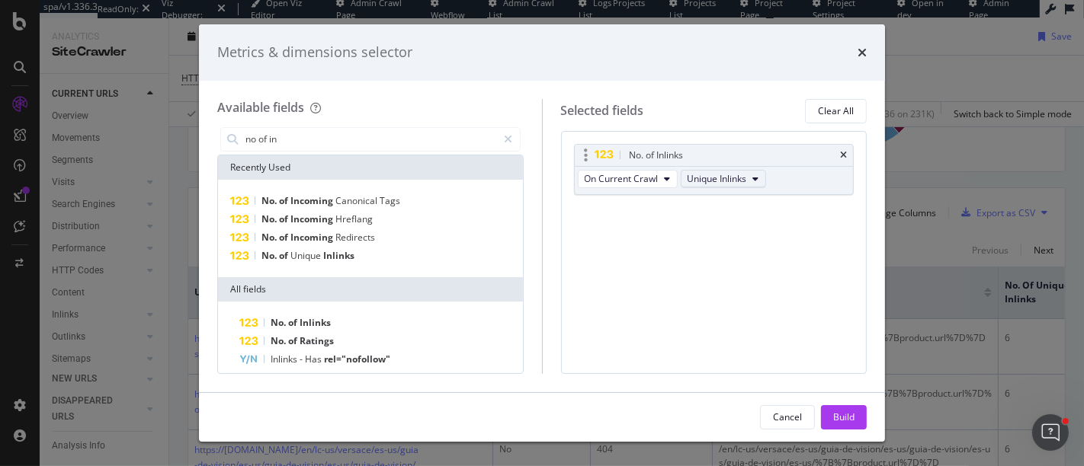
click at [721, 184] on span "Unique Inlinks" at bounding box center [717, 178] width 59 height 13
click at [777, 247] on div "No. of Inlinks On Current Crawl Unique Inlinks You can use this field as a To p…" at bounding box center [714, 252] width 306 height 243
click at [846, 415] on div "Build" at bounding box center [843, 417] width 21 height 13
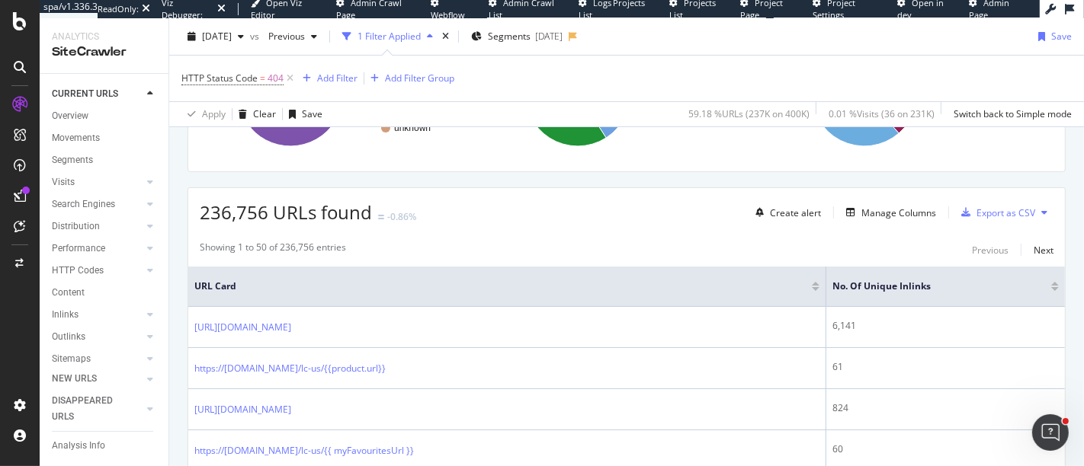
click at [1051, 287] on div at bounding box center [1055, 289] width 8 height 4
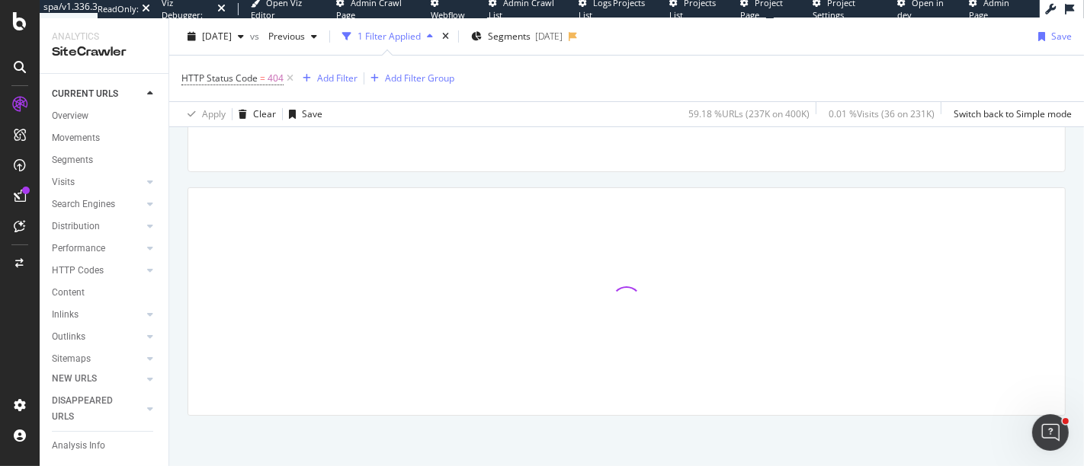
scroll to position [231, 0]
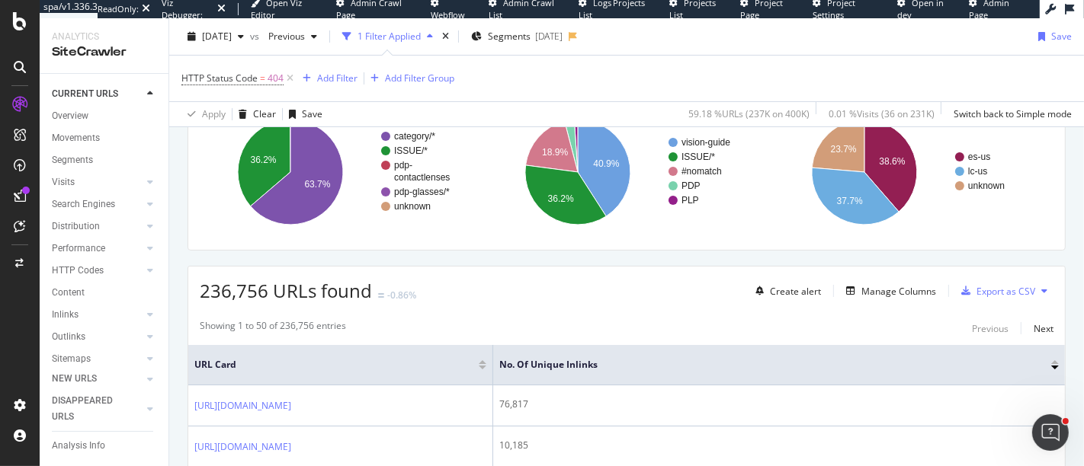
click at [1051, 361] on div at bounding box center [1055, 363] width 8 height 4
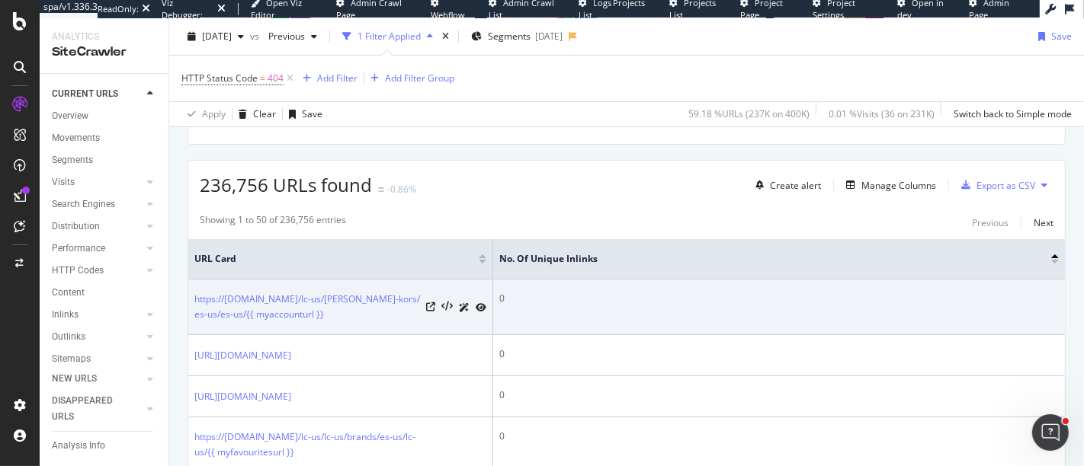
scroll to position [336, 0]
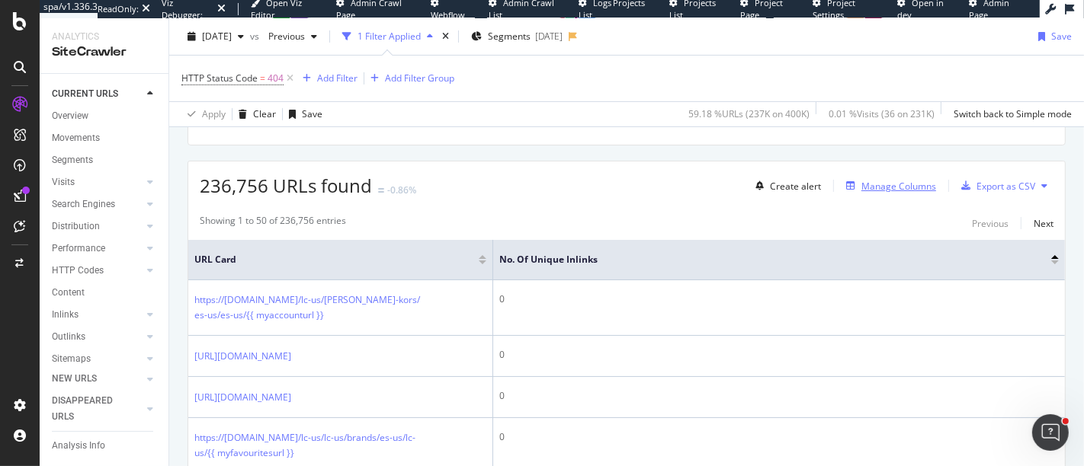
click at [883, 180] on div "Manage Columns" at bounding box center [898, 186] width 75 height 13
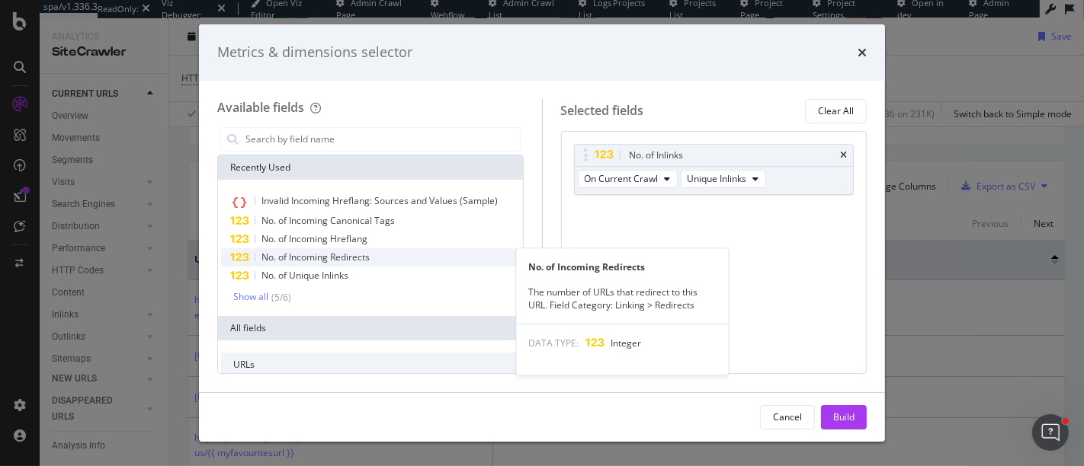
click at [352, 260] on span "No. of Incoming Redirects" at bounding box center [315, 257] width 108 height 13
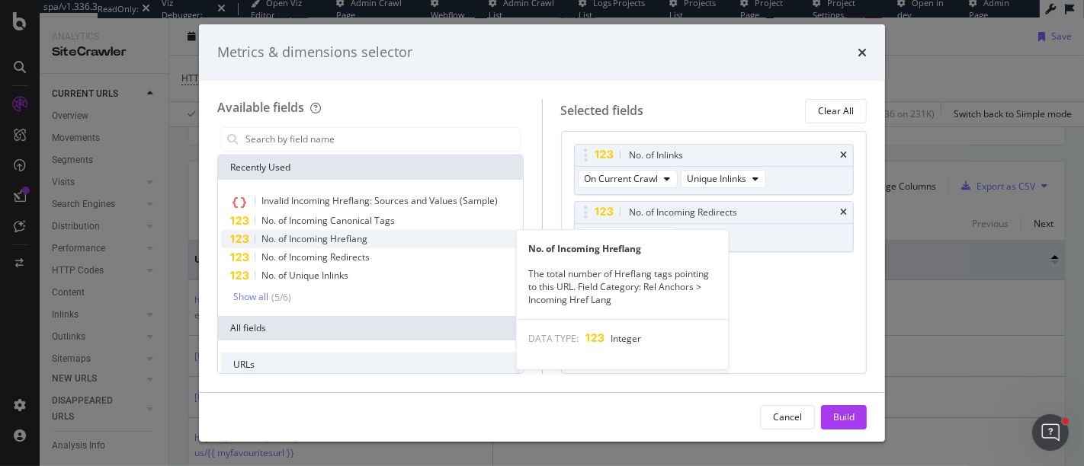
click at [345, 242] on span "No. of Incoming Hreflang" at bounding box center [314, 238] width 106 height 13
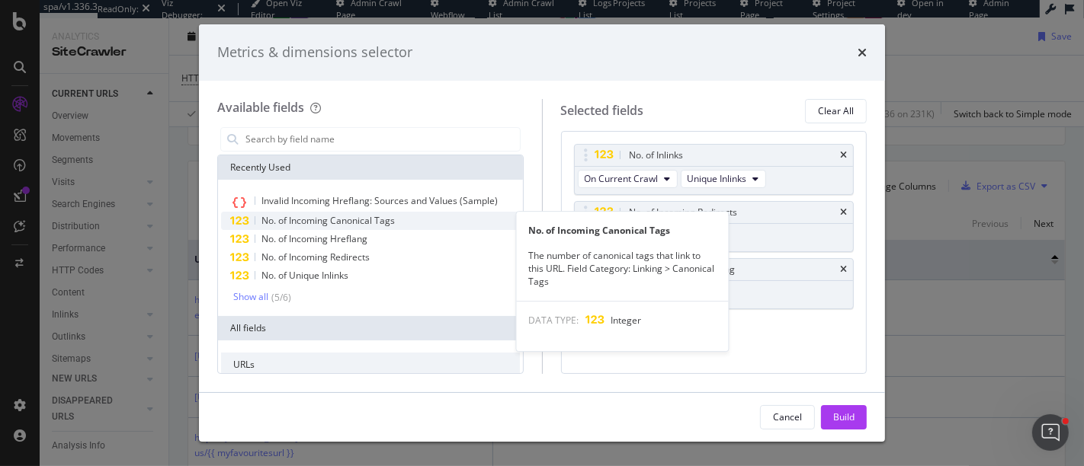
click at [322, 220] on span "No. of Incoming Canonical Tags" at bounding box center [327, 220] width 133 height 13
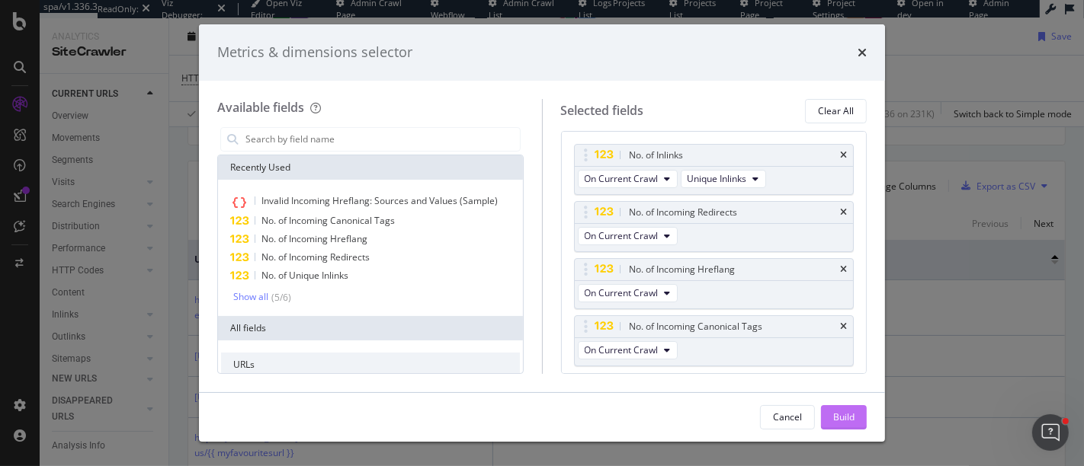
click at [855, 423] on button "Build" at bounding box center [844, 418] width 46 height 24
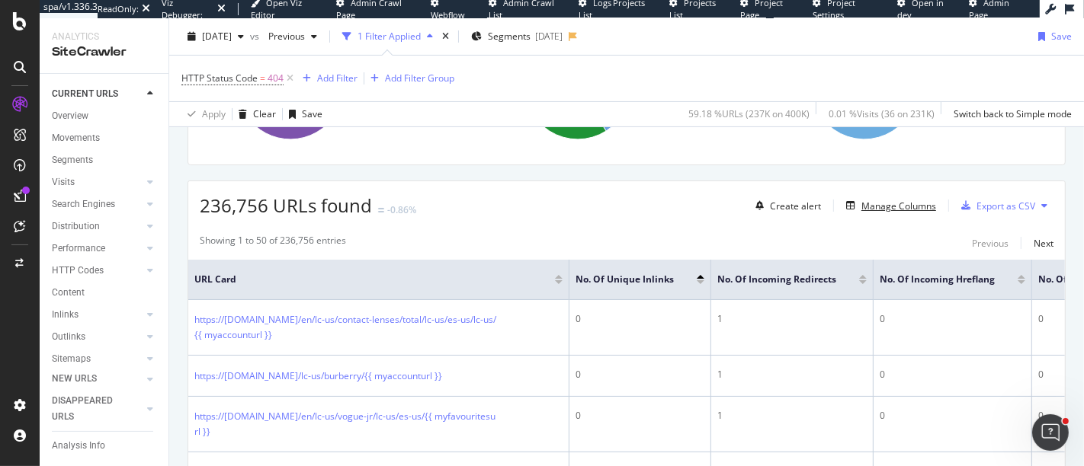
scroll to position [315, 0]
click at [897, 215] on div "Create alert Manage Columns Export as CSV" at bounding box center [901, 207] width 304 height 26
click at [877, 205] on div "Manage Columns" at bounding box center [898, 207] width 75 height 13
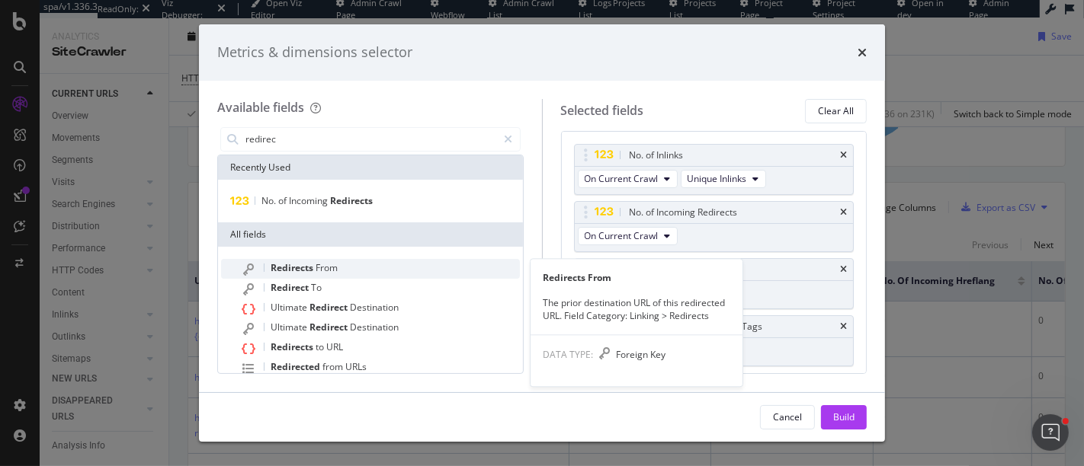
type input "redirec"
click at [318, 269] on span "From" at bounding box center [327, 267] width 22 height 13
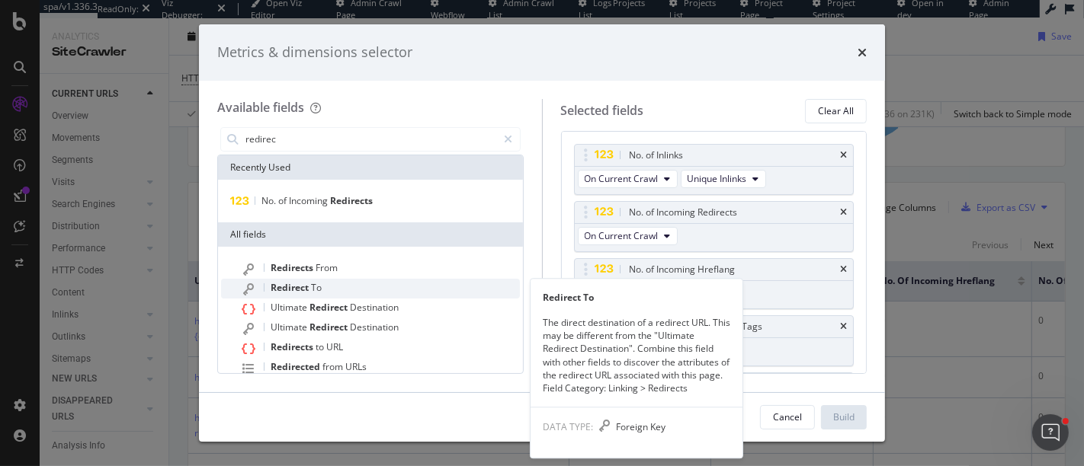
scroll to position [43, 0]
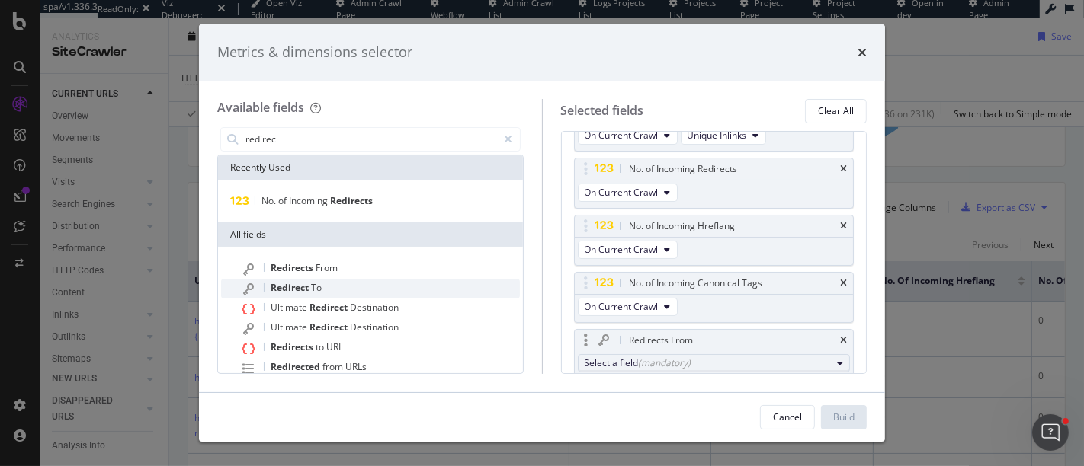
click at [665, 369] on button "Select a field (mandatory)" at bounding box center [714, 363] width 273 height 18
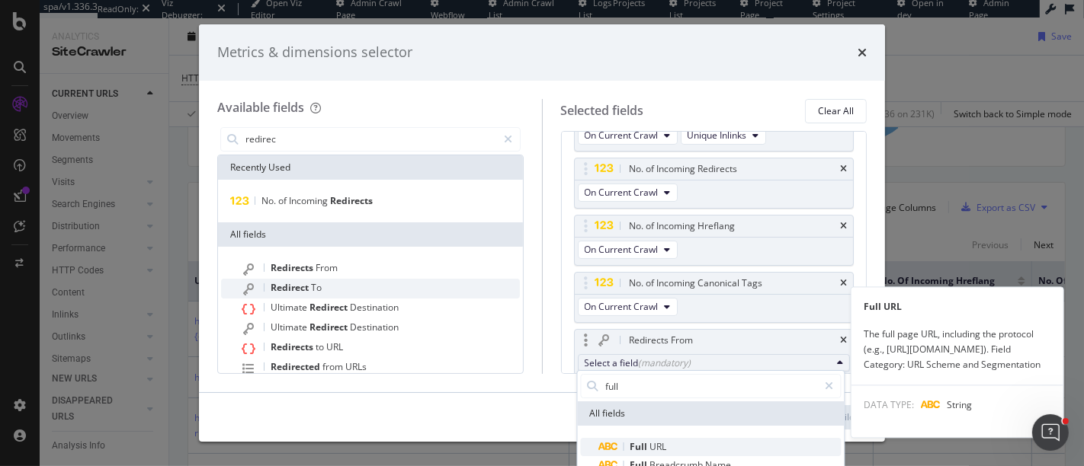
type input "full"
click at [667, 445] on span "Full URL" at bounding box center [720, 447] width 242 height 18
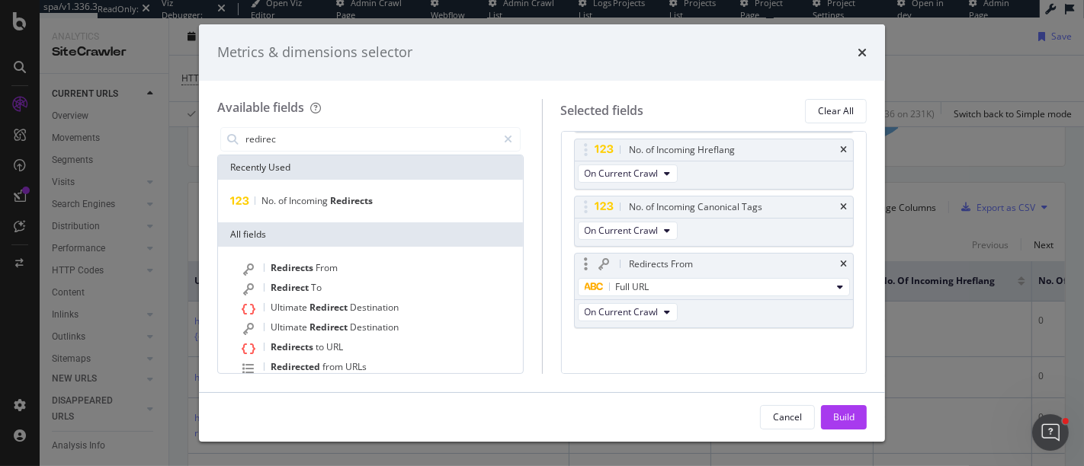
scroll to position [122, 0]
click at [851, 410] on div "Build" at bounding box center [843, 417] width 21 height 23
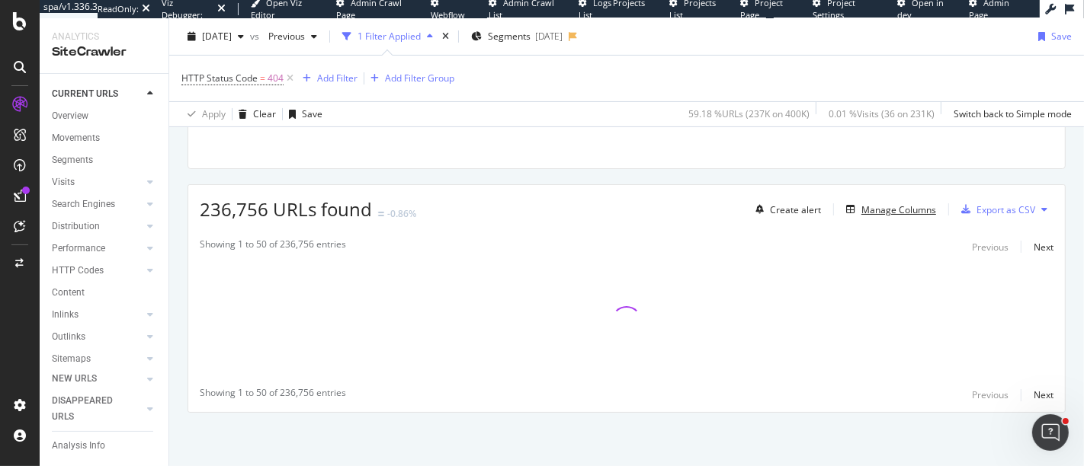
scroll to position [309, 0]
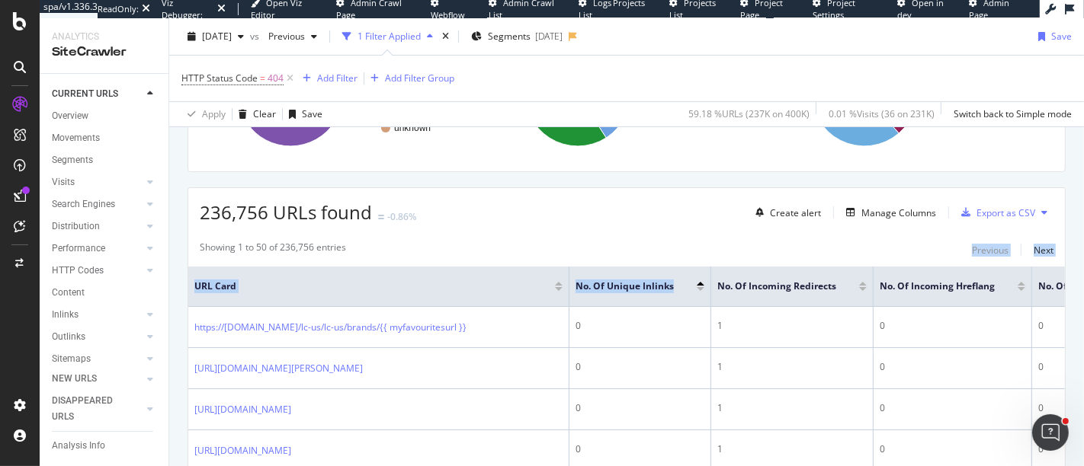
drag, startPoint x: 491, startPoint y: 230, endPoint x: 681, endPoint y: 297, distance: 201.8
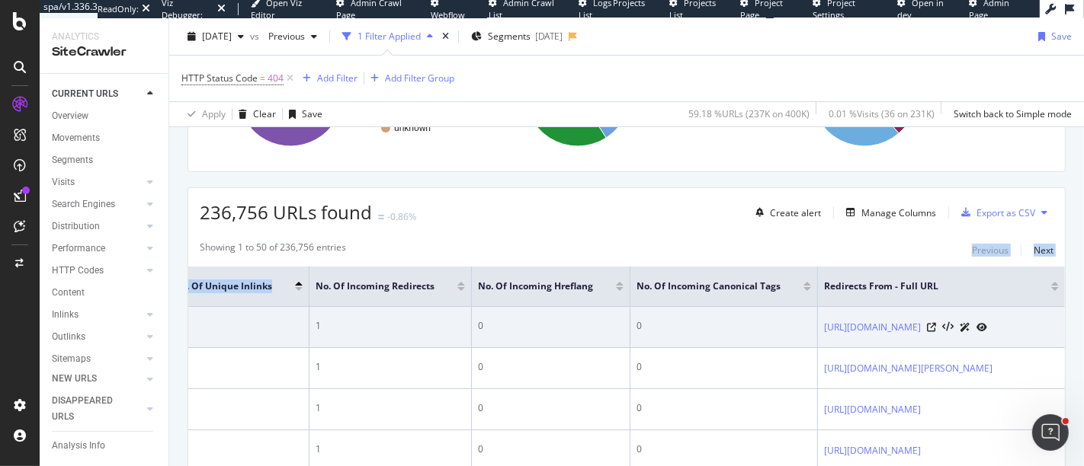
scroll to position [0, 542]
click at [987, 329] on icon at bounding box center [981, 327] width 11 height 9
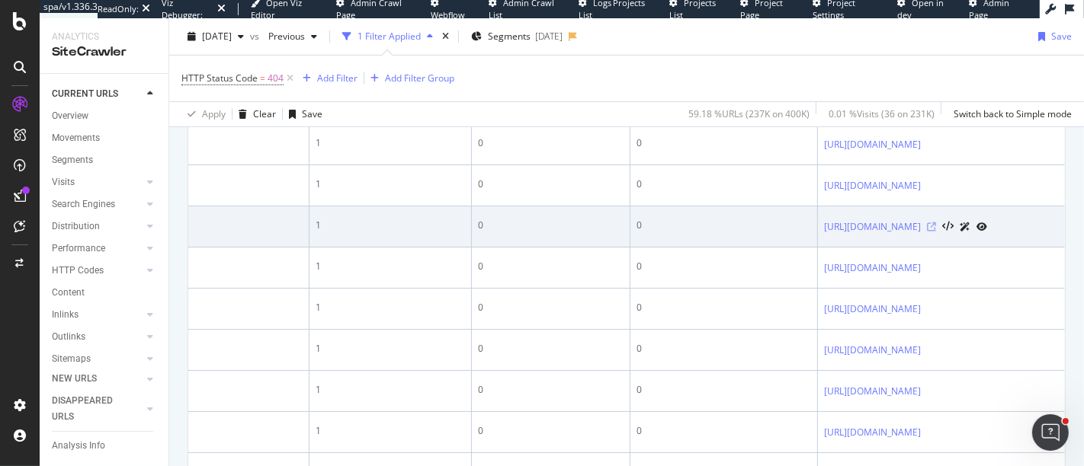
click at [936, 232] on icon at bounding box center [931, 227] width 9 height 9
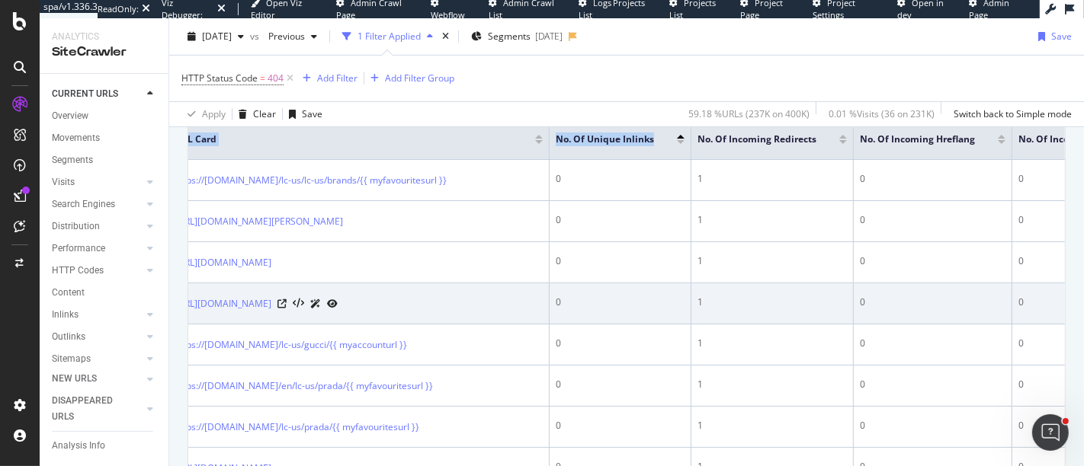
scroll to position [0, 0]
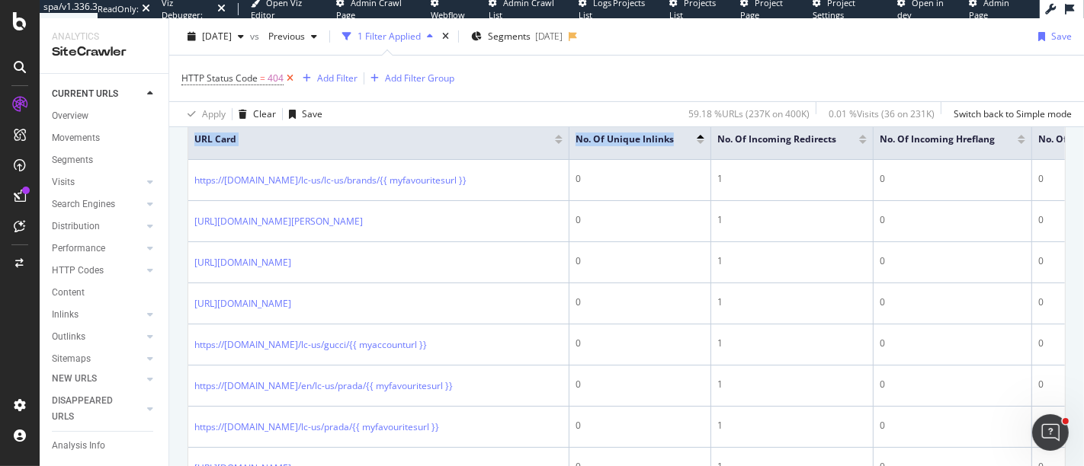
click at [287, 78] on icon at bounding box center [290, 78] width 13 height 15
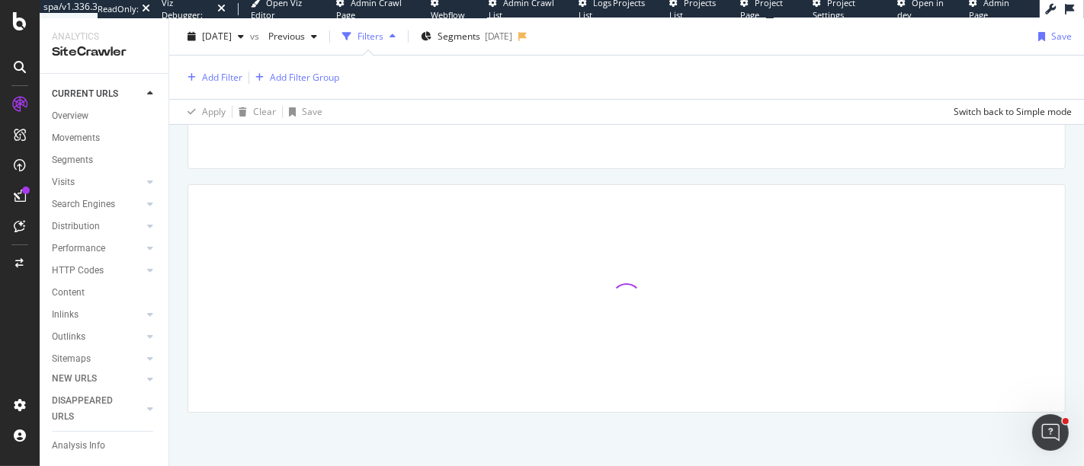
scroll to position [307, 0]
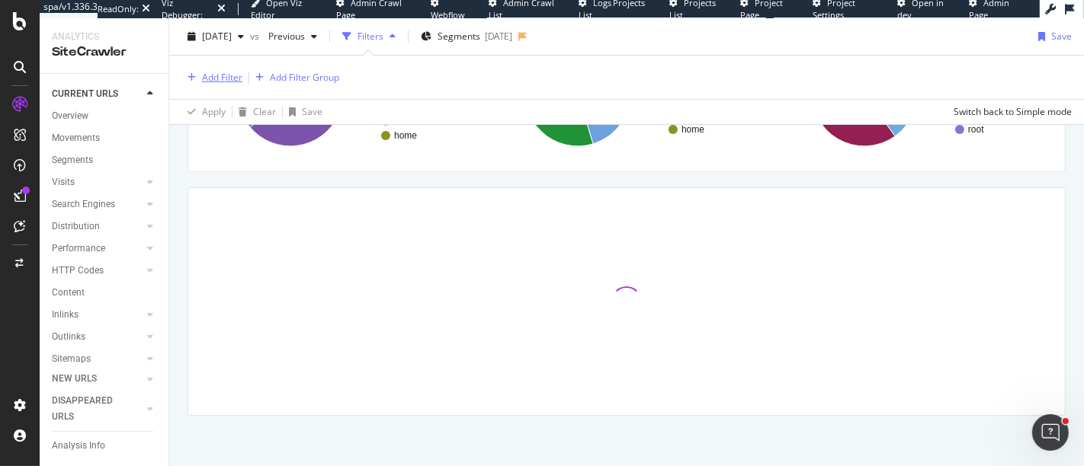
click at [235, 77] on div "Add Filter" at bounding box center [222, 77] width 40 height 13
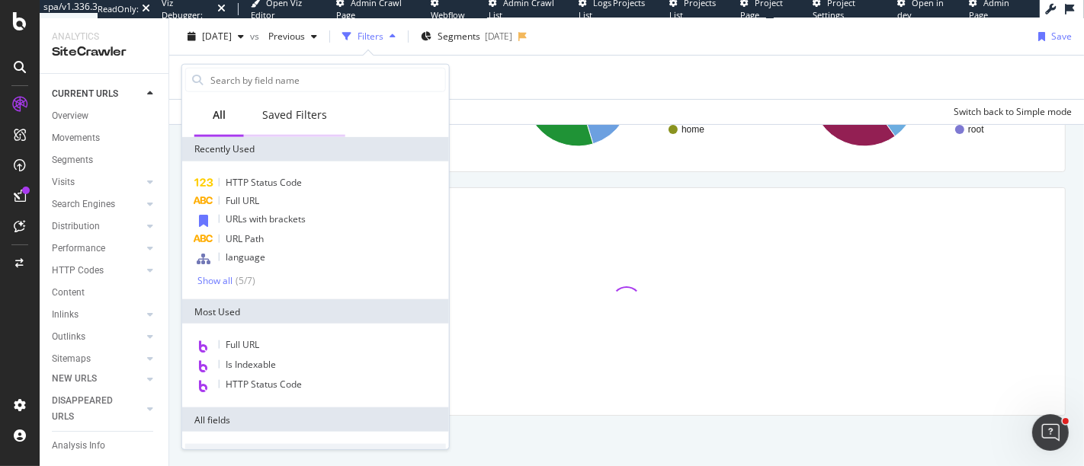
click at [287, 111] on div "Saved Filters" at bounding box center [294, 114] width 65 height 15
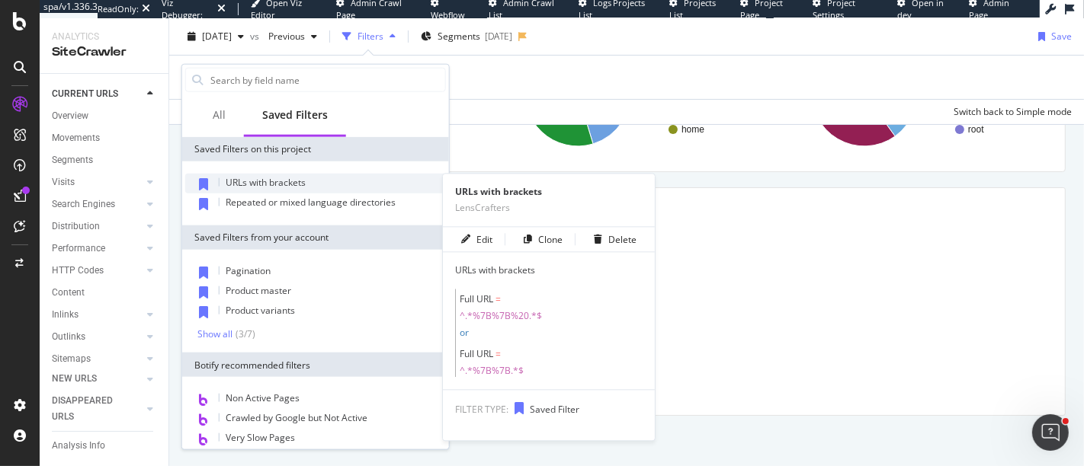
click at [285, 179] on span "URLs with brackets" at bounding box center [266, 182] width 80 height 13
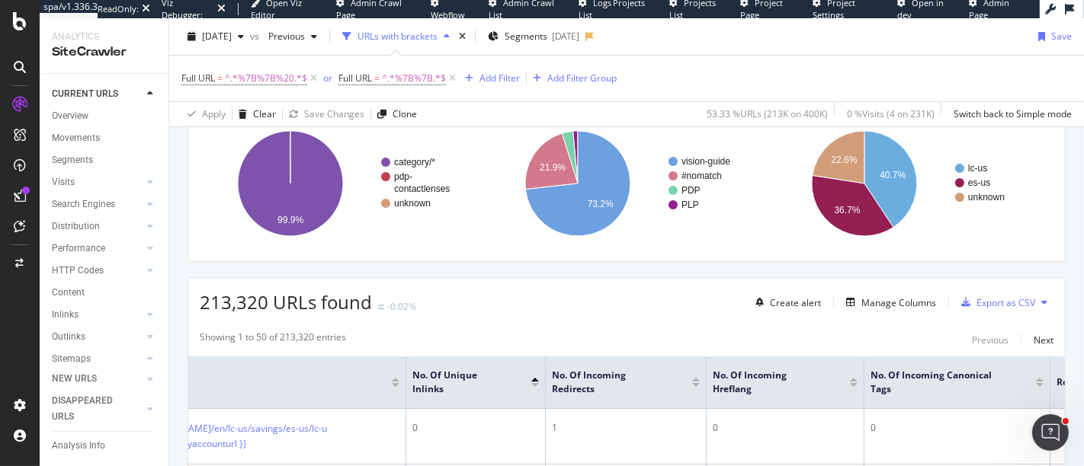
scroll to position [198, 0]
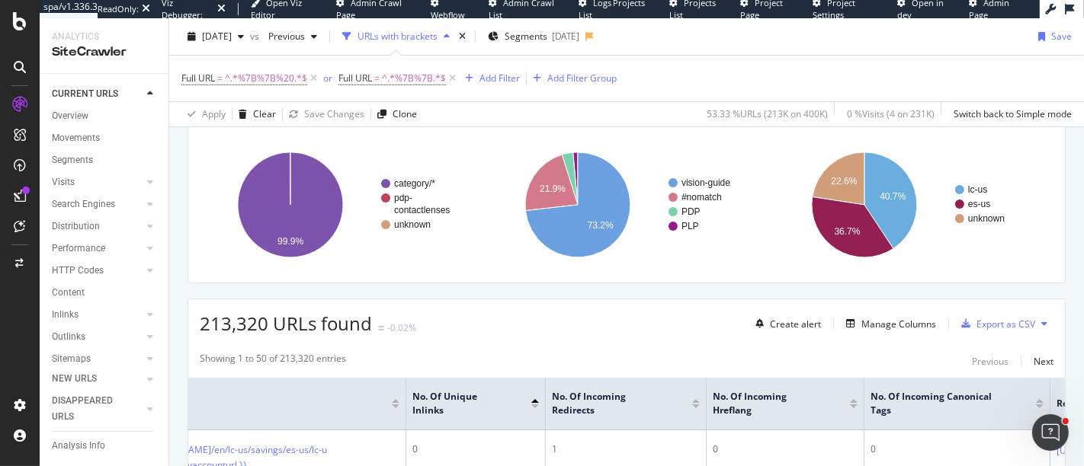
click at [535, 405] on div at bounding box center [535, 407] width 8 height 4
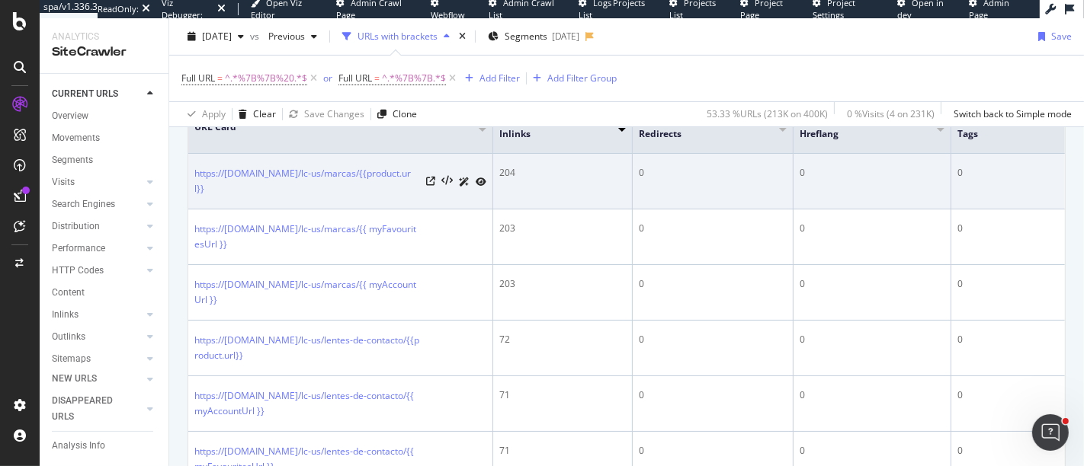
scroll to position [476, 0]
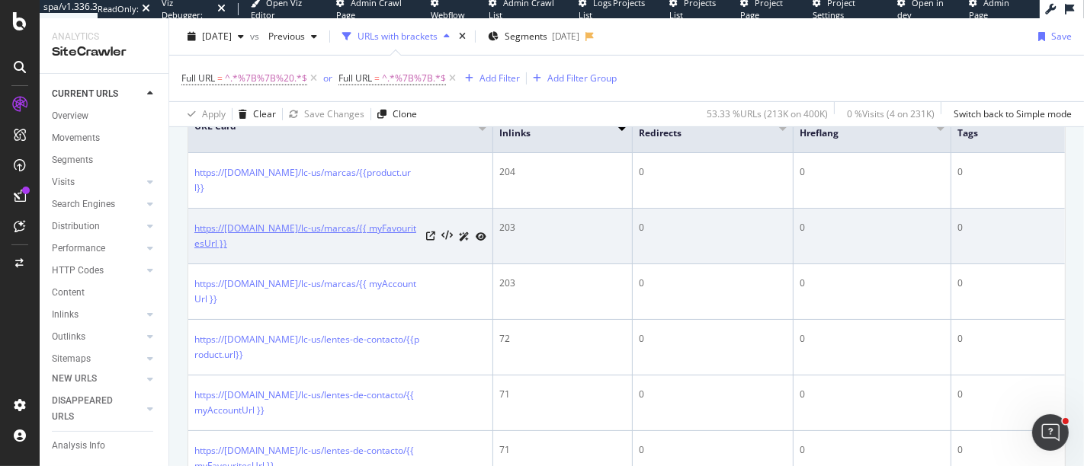
click at [361, 227] on link "https://www.lenscrafters.com/lc-us/marcas/{{ myFavouritesUrl }}" at bounding box center [307, 236] width 226 height 30
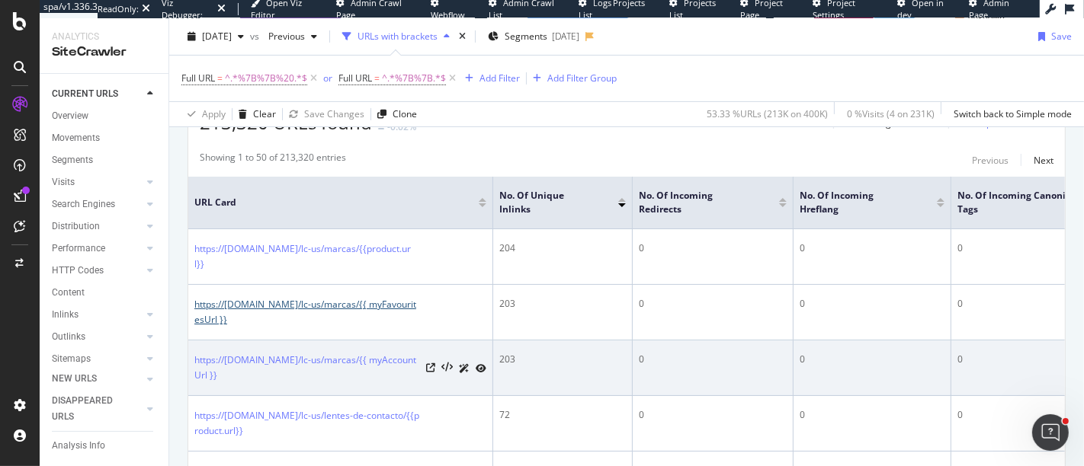
scroll to position [367, 0]
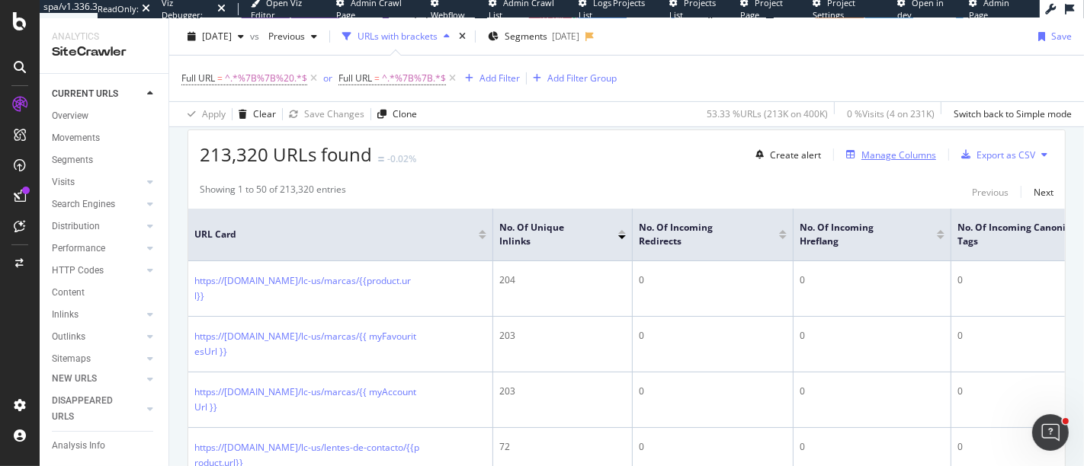
click at [869, 152] on div "Manage Columns" at bounding box center [898, 155] width 75 height 13
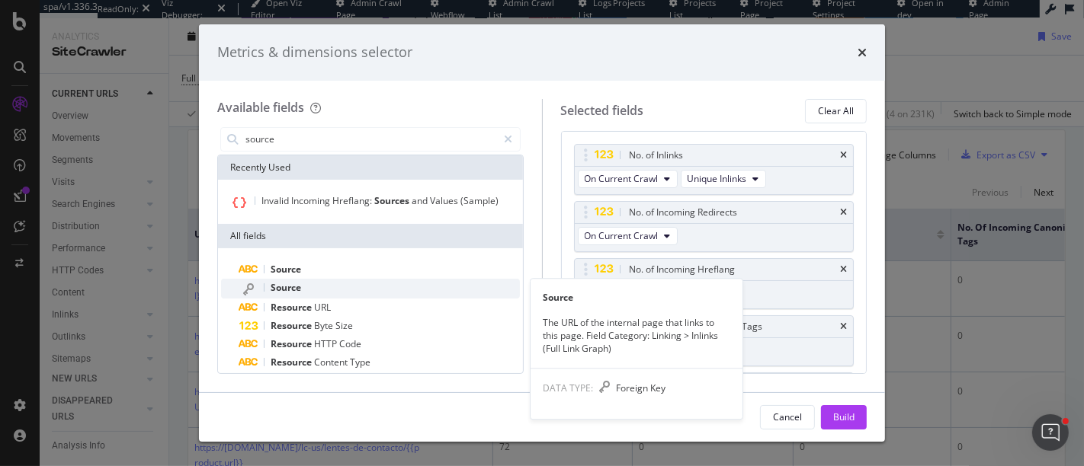
type input "source"
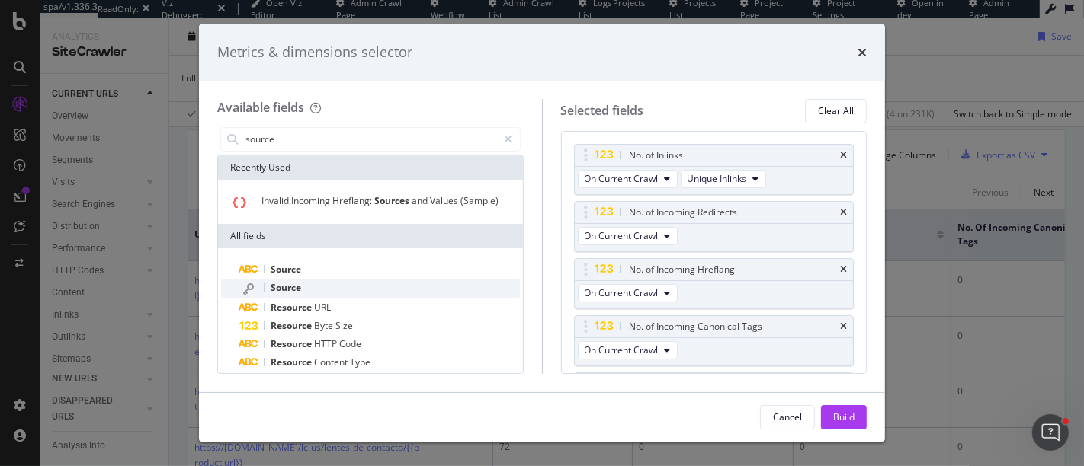
click at [296, 292] on span "Source" at bounding box center [286, 287] width 30 height 13
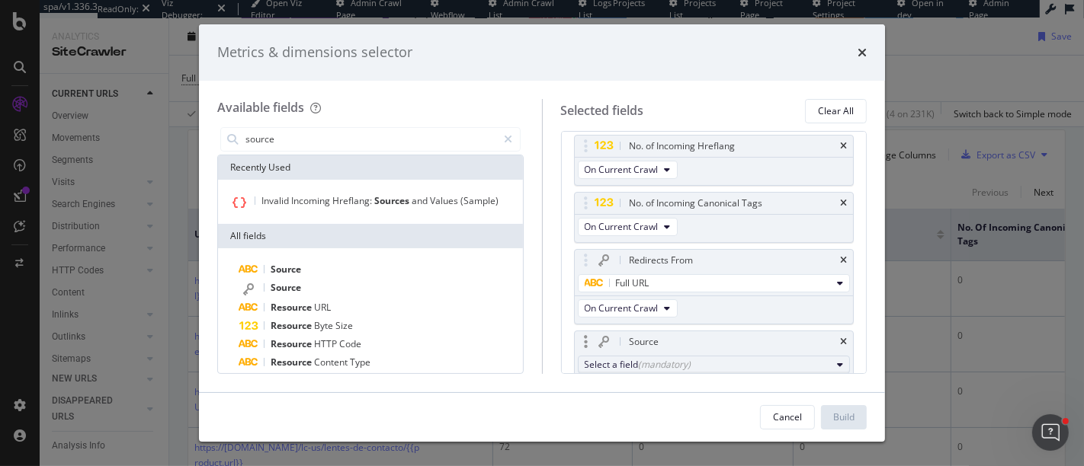
scroll to position [154, 0]
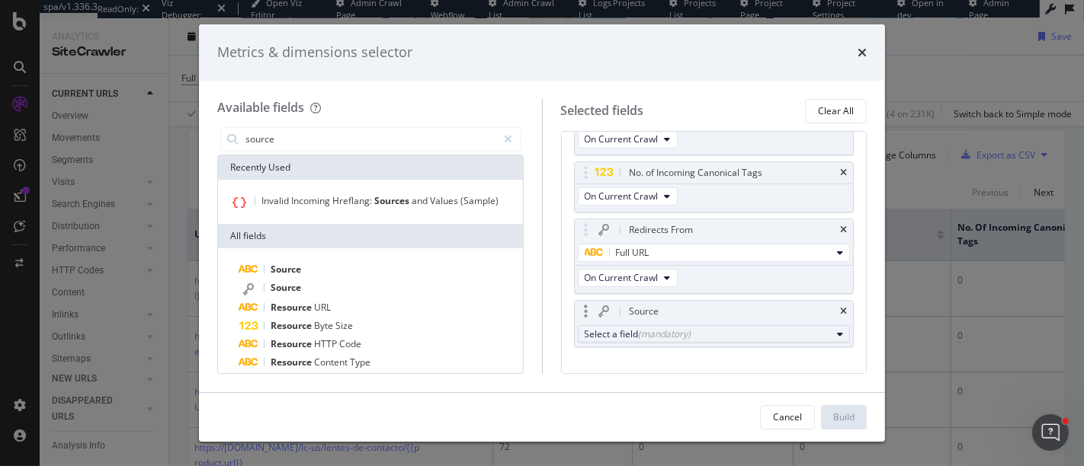
click at [663, 332] on div "(mandatory)" at bounding box center [665, 334] width 53 height 13
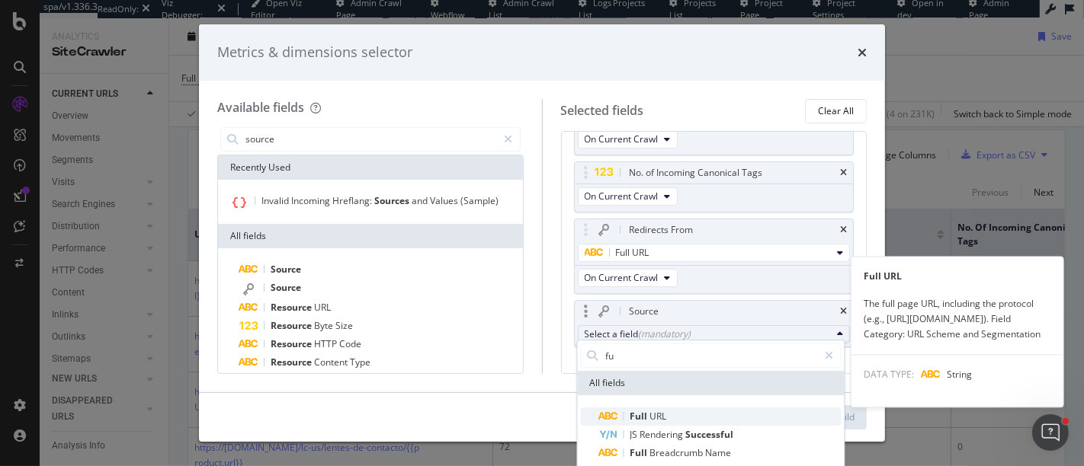
type input "fu"
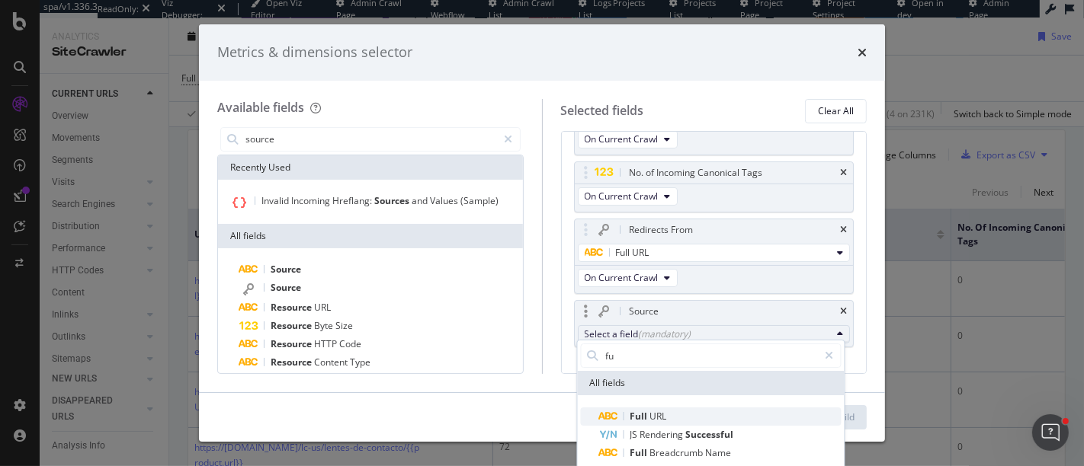
click at [644, 413] on span "Full" at bounding box center [640, 416] width 20 height 13
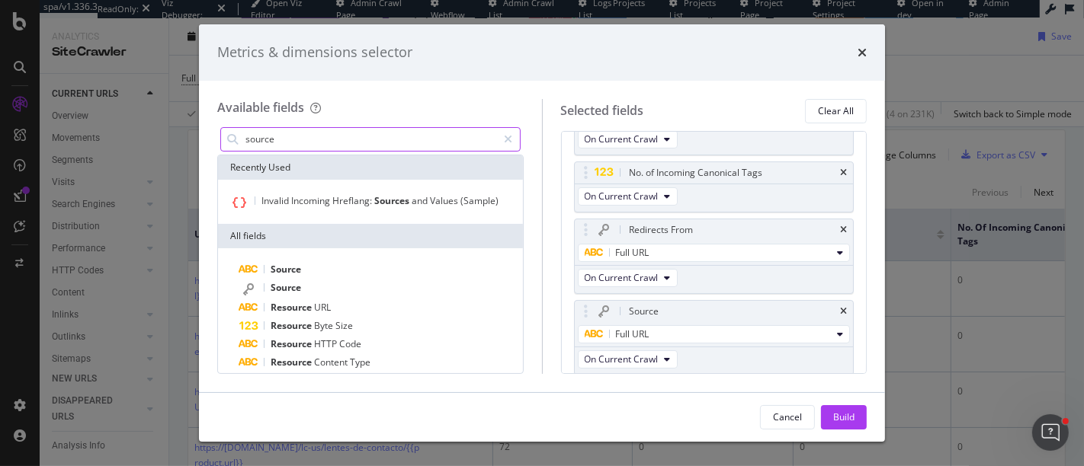
click at [252, 139] on input "source" at bounding box center [371, 139] width 254 height 23
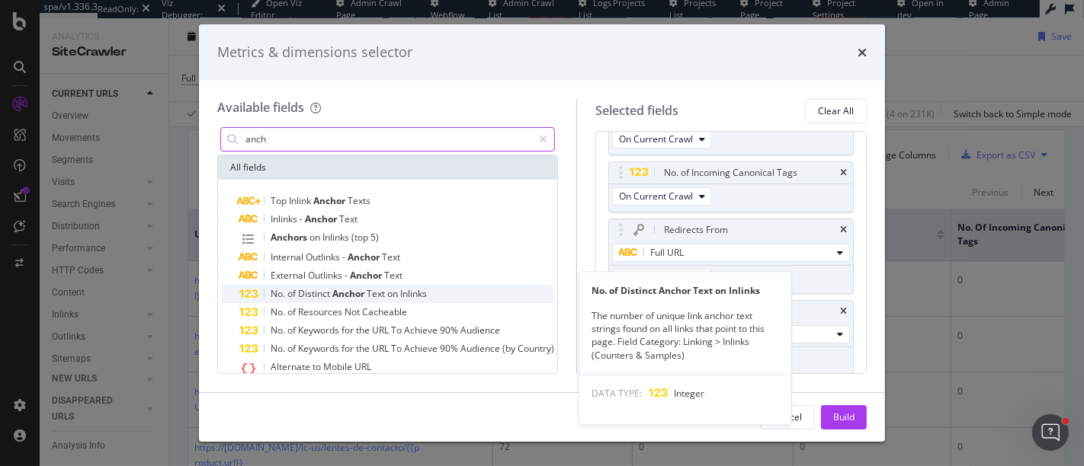
scroll to position [34, 0]
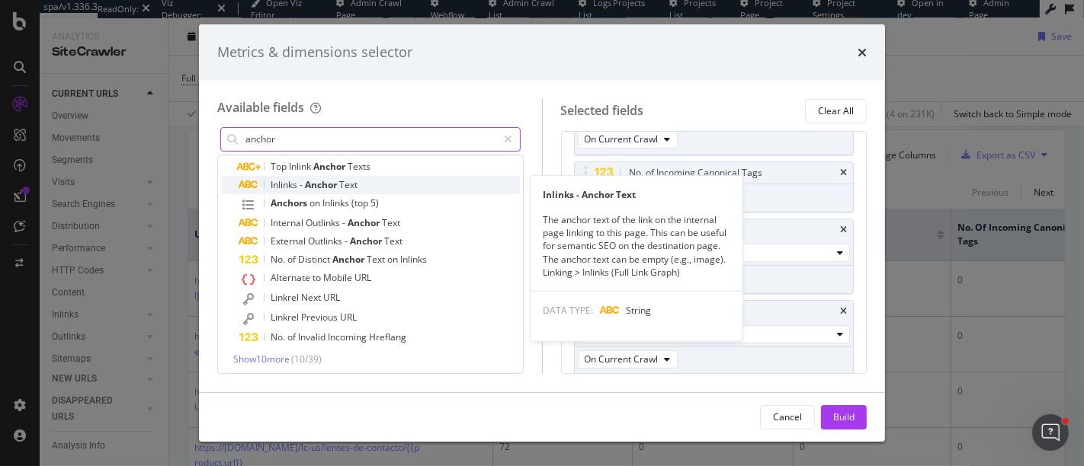
type input "anchor"
click at [320, 179] on span "Anchor" at bounding box center [322, 184] width 34 height 13
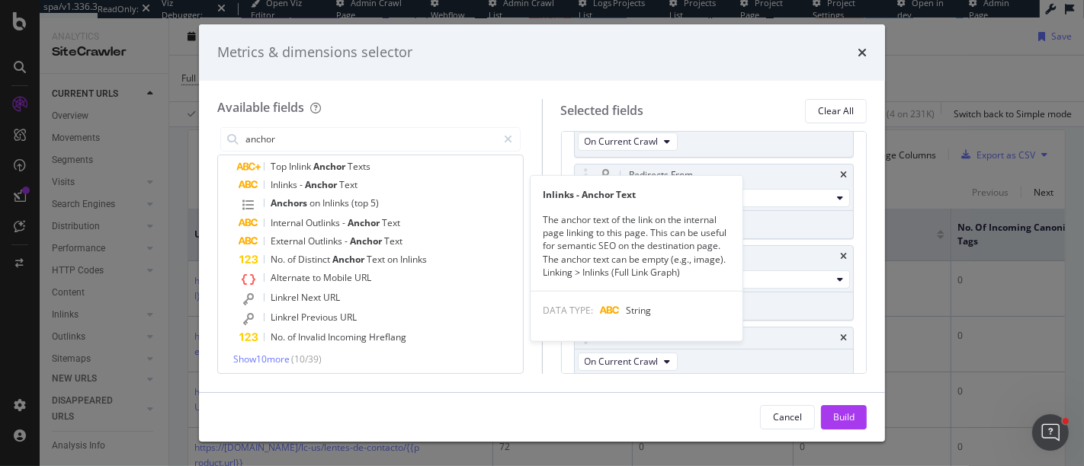
scroll to position [209, 0]
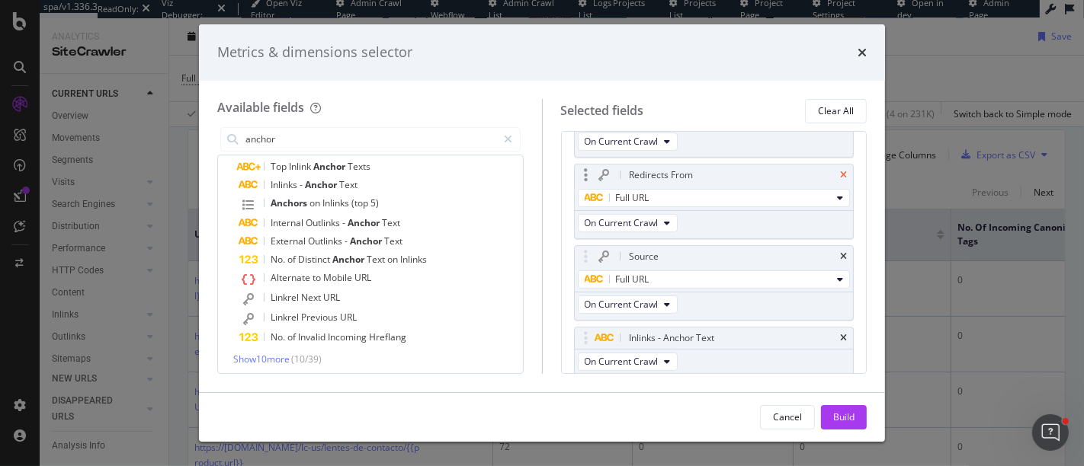
click at [840, 171] on icon "times" at bounding box center [843, 175] width 7 height 9
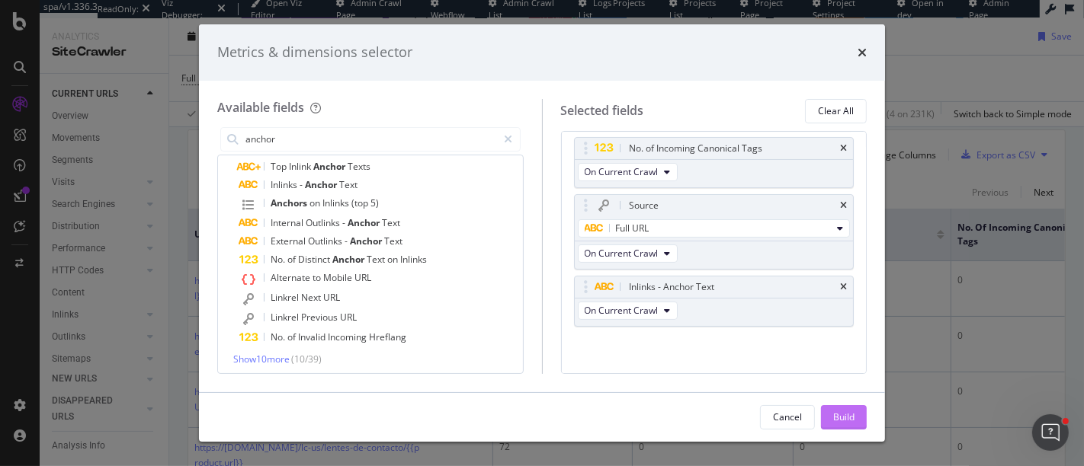
click at [851, 419] on div "Build" at bounding box center [843, 417] width 21 height 13
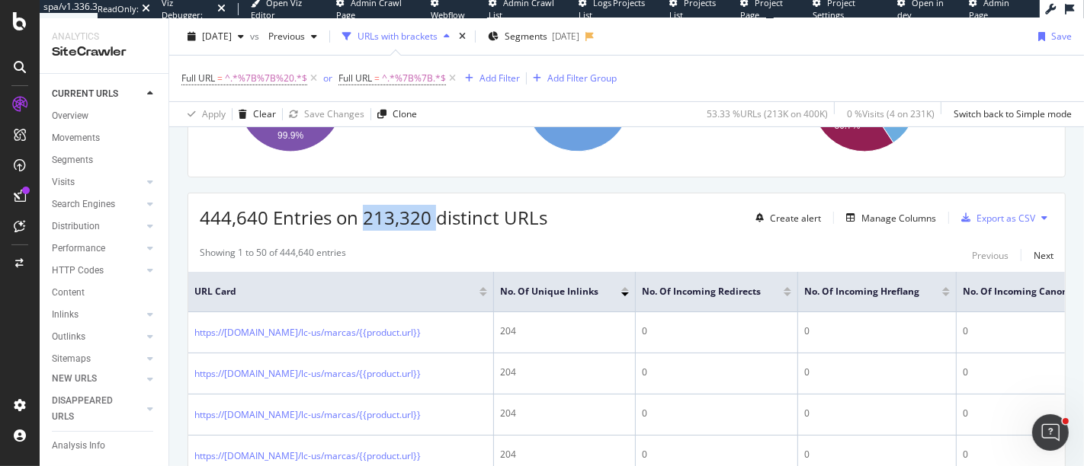
drag, startPoint x: 365, startPoint y: 214, endPoint x: 437, endPoint y: 223, distance: 72.1
click at [437, 223] on span "444,640 Entries on 213,320 distinct URLs" at bounding box center [374, 217] width 348 height 25
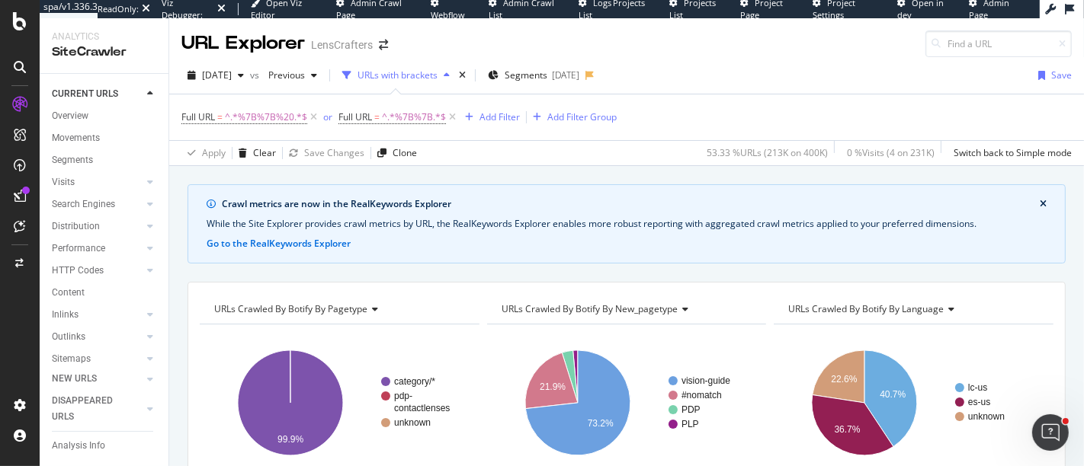
drag, startPoint x: 518, startPoint y: 364, endPoint x: 399, endPoint y: 311, distance: 131.0
click at [518, 364] on rect "A chart." at bounding box center [624, 403] width 275 height 133
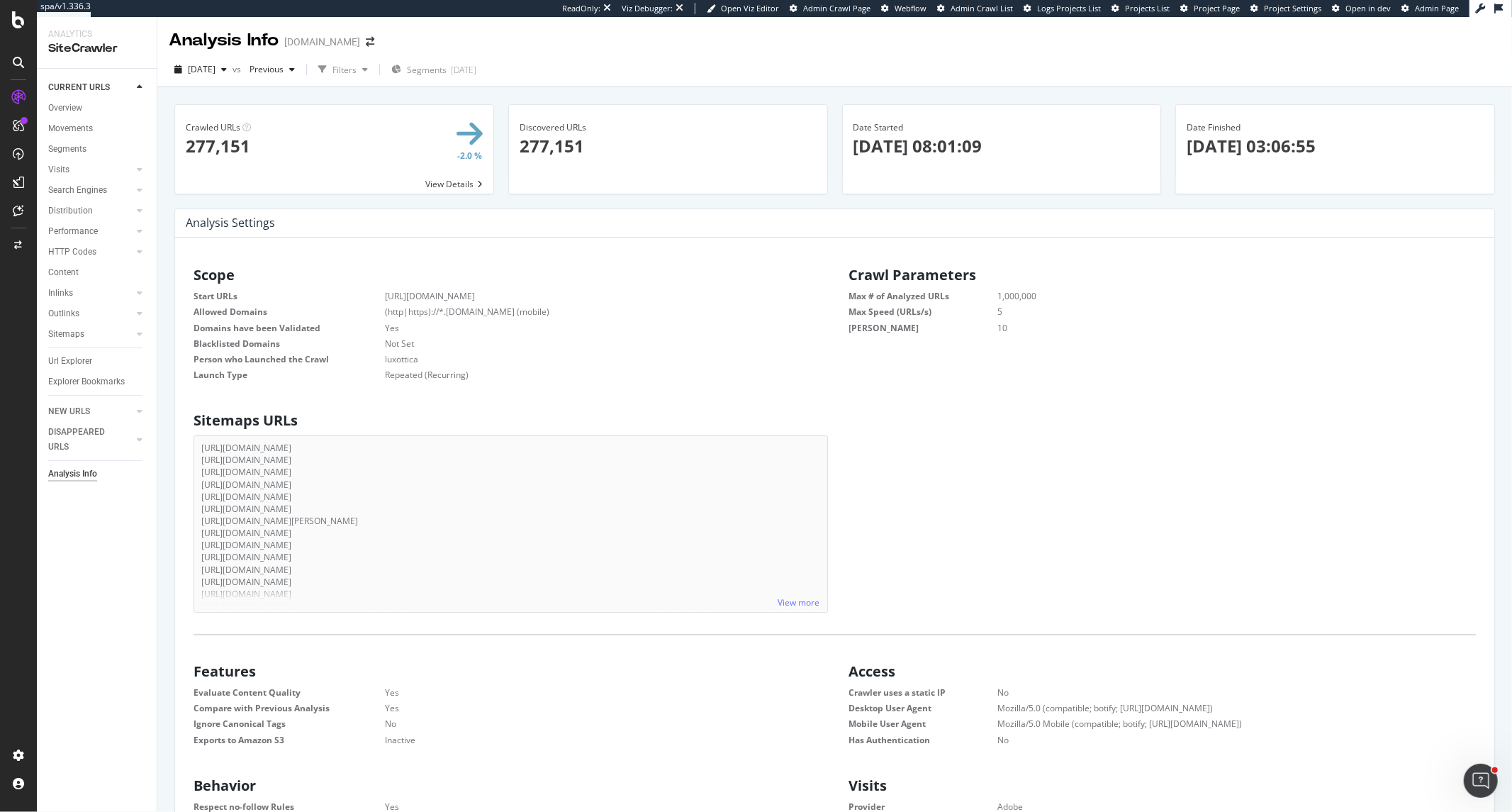
scroll to position [214, 614]
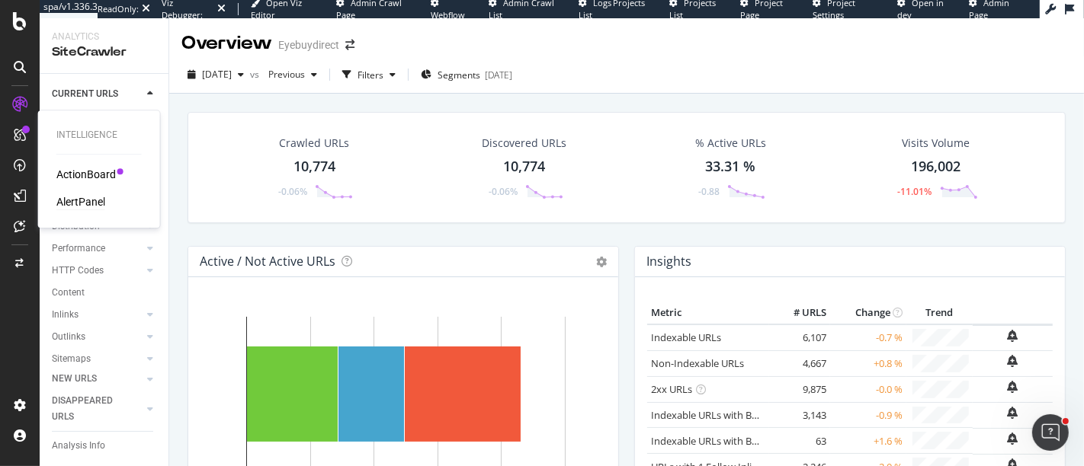
click at [72, 203] on div "AlertPanel" at bounding box center [80, 201] width 49 height 15
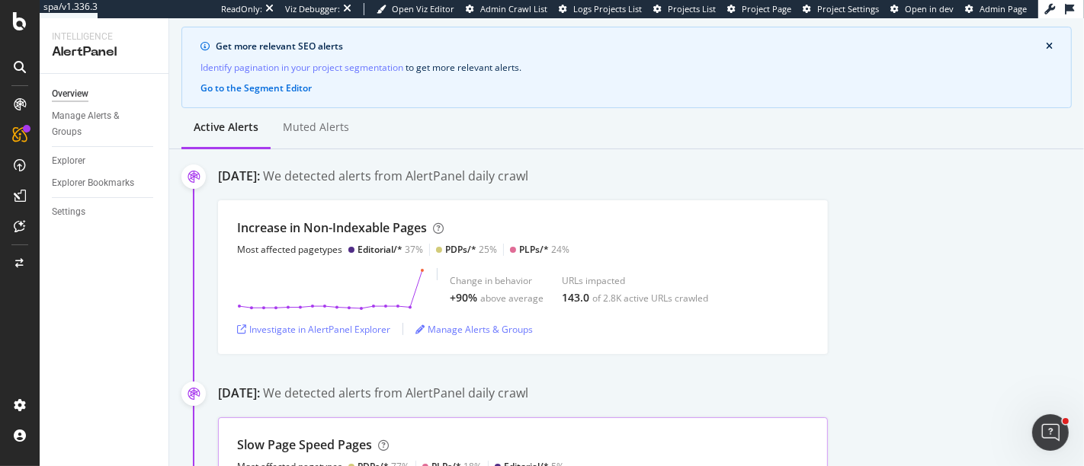
scroll to position [117, 0]
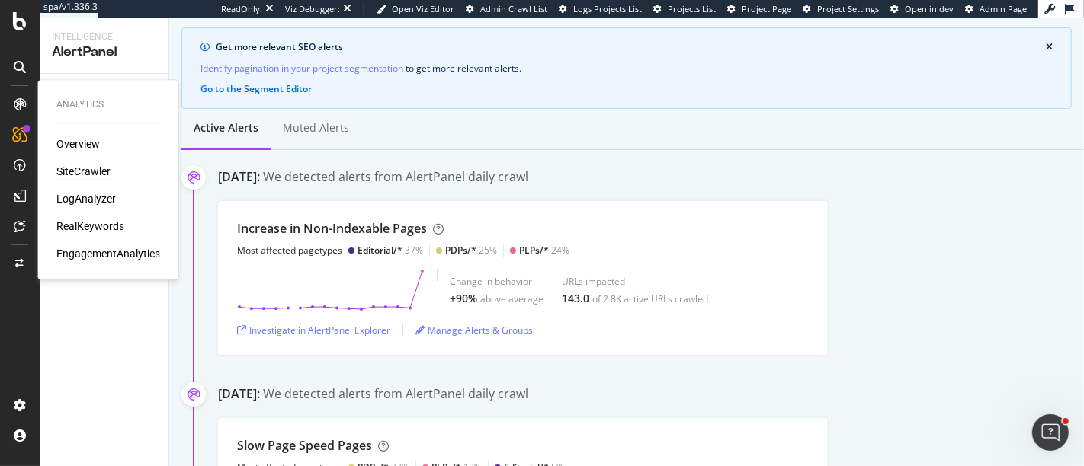
click at [69, 167] on div "SiteCrawler" at bounding box center [83, 171] width 54 height 15
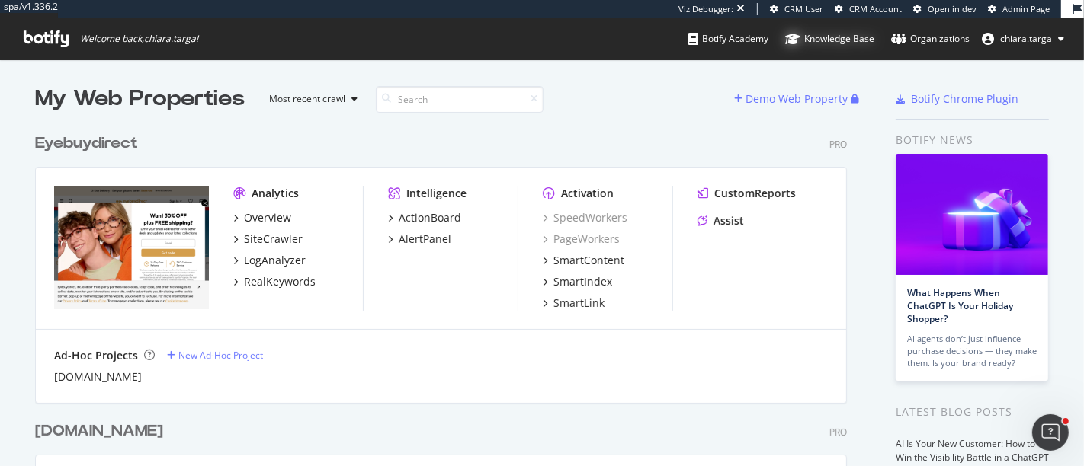
scroll to position [1846, 811]
click at [271, 233] on div "SiteCrawler" at bounding box center [273, 239] width 59 height 15
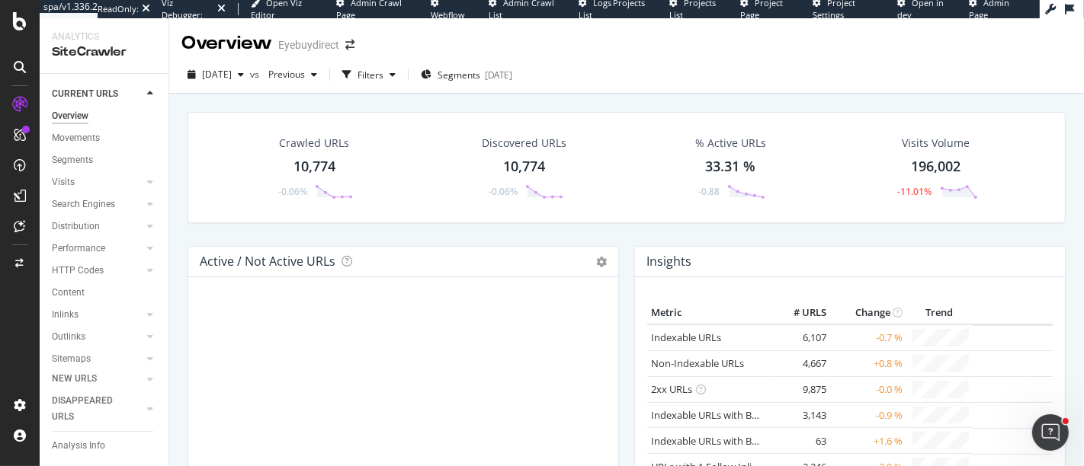
scroll to position [78, 0]
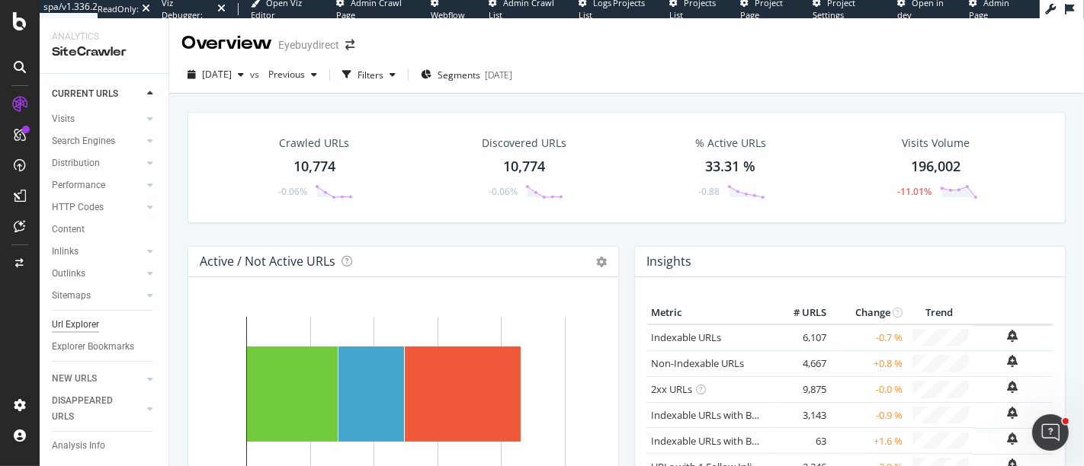
click at [82, 317] on div "Url Explorer" at bounding box center [75, 325] width 47 height 16
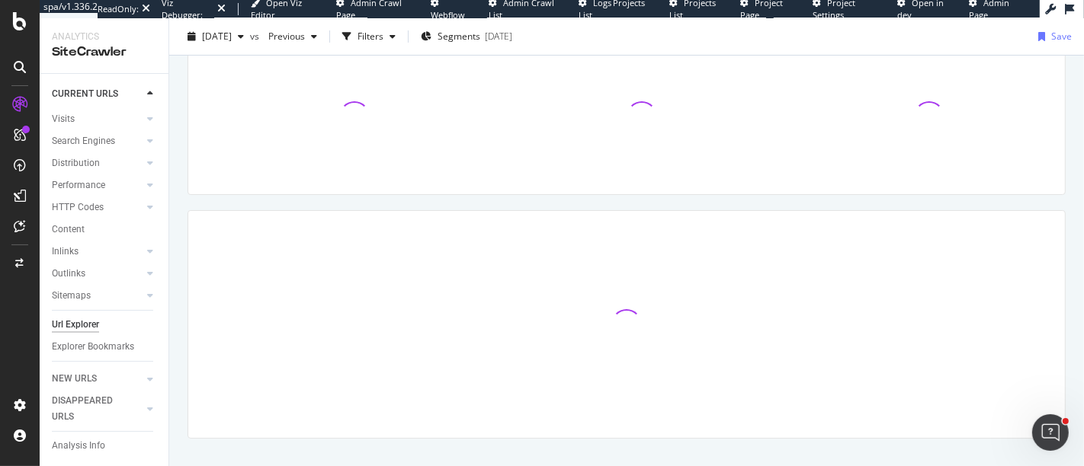
scroll to position [239, 0]
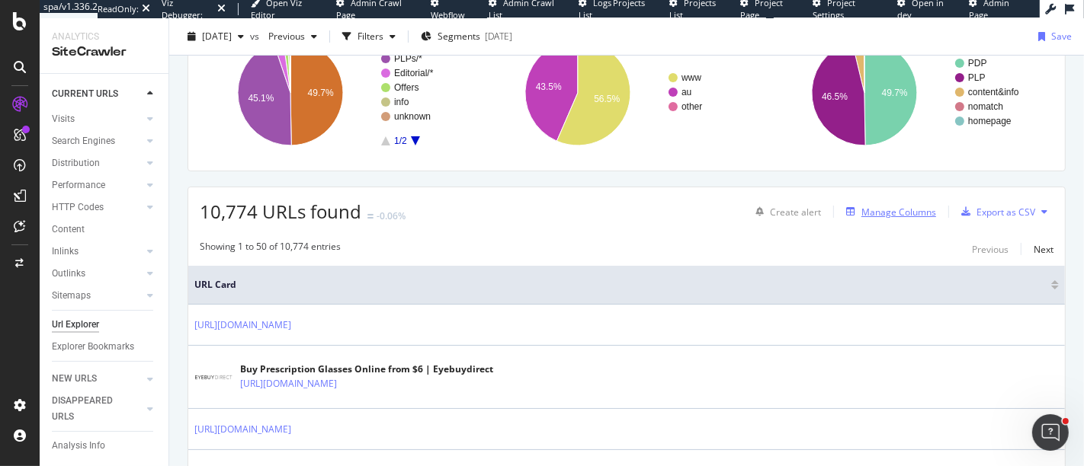
click at [873, 206] on div "Manage Columns" at bounding box center [898, 212] width 75 height 13
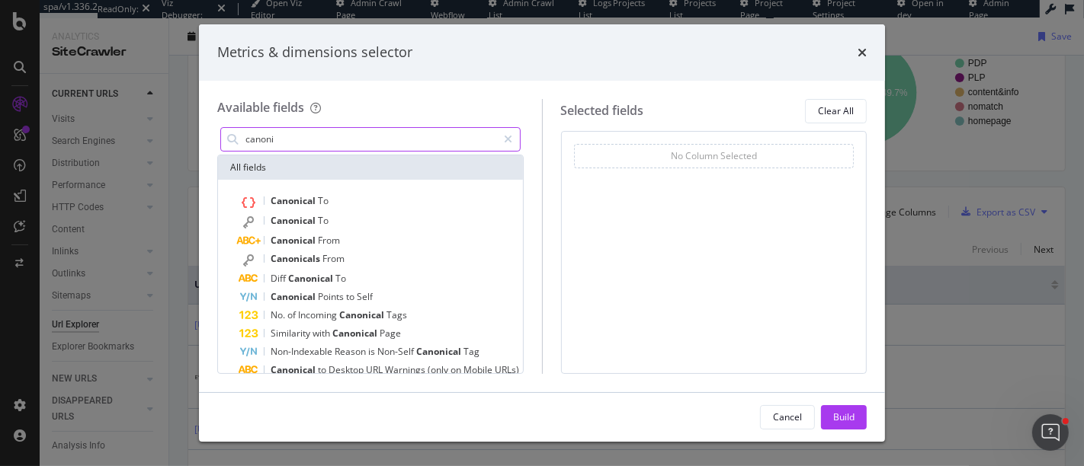
click at [263, 133] on input "canoni" at bounding box center [371, 139] width 254 height 23
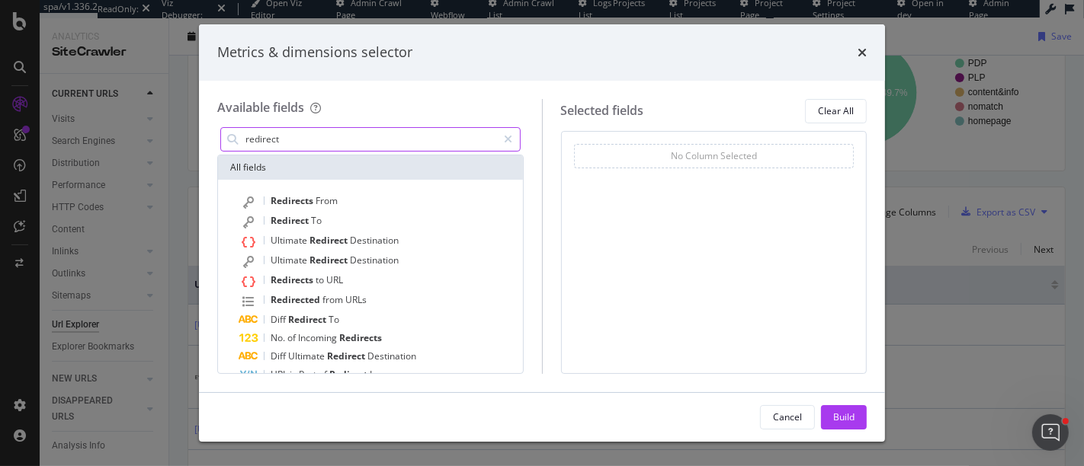
click at [317, 145] on input "redirect" at bounding box center [371, 139] width 254 height 23
type input "r"
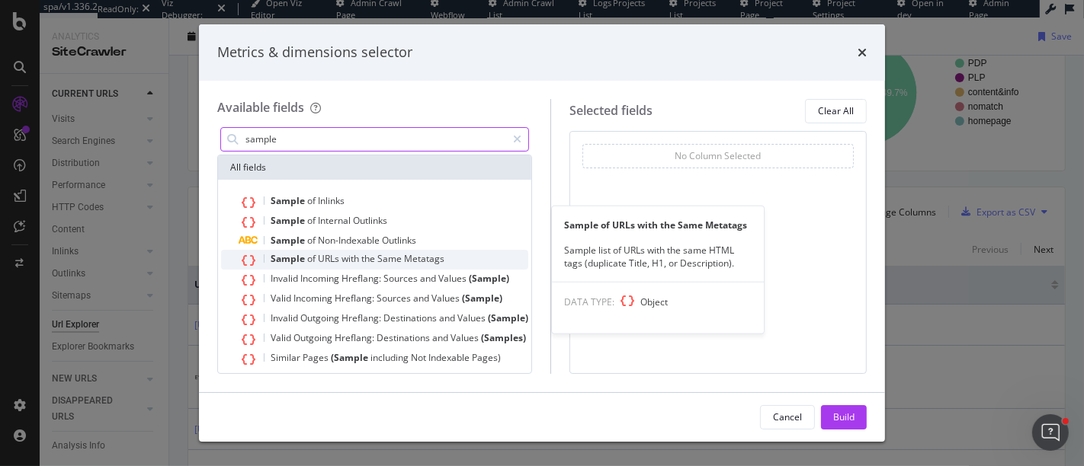
scroll to position [43, 0]
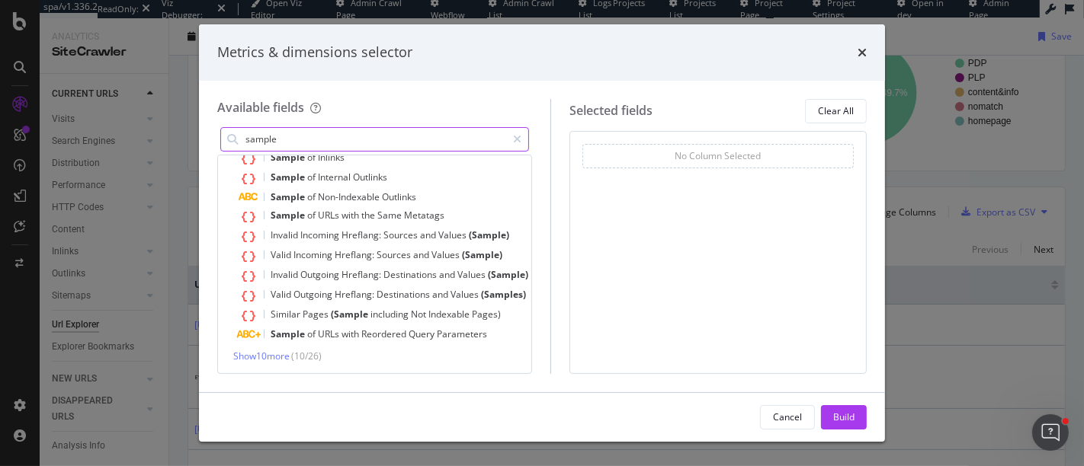
type input "sample"
click at [855, 56] on div "Metrics & dimensions selector" at bounding box center [541, 53] width 649 height 20
drag, startPoint x: 862, startPoint y: 45, endPoint x: 786, endPoint y: 71, distance: 80.5
click at [862, 46] on icon "times" at bounding box center [862, 52] width 9 height 12
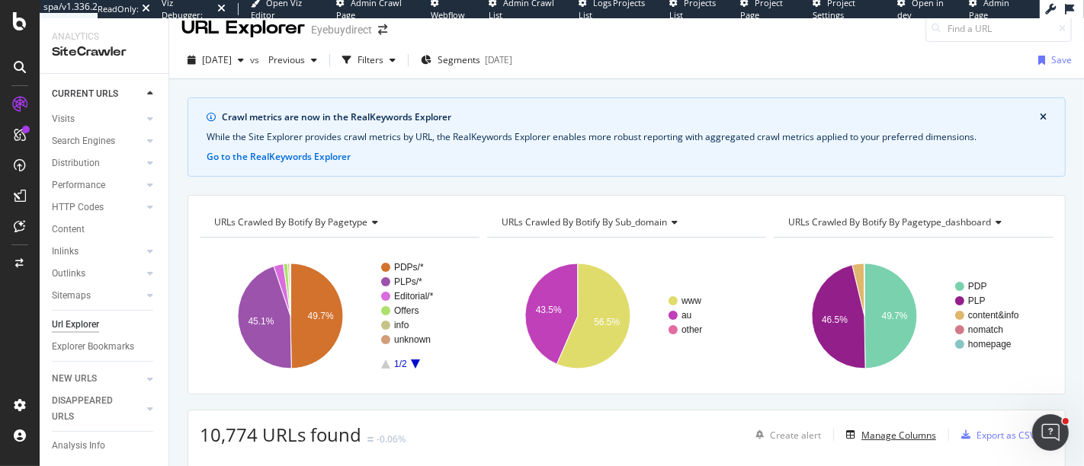
scroll to position [0, 0]
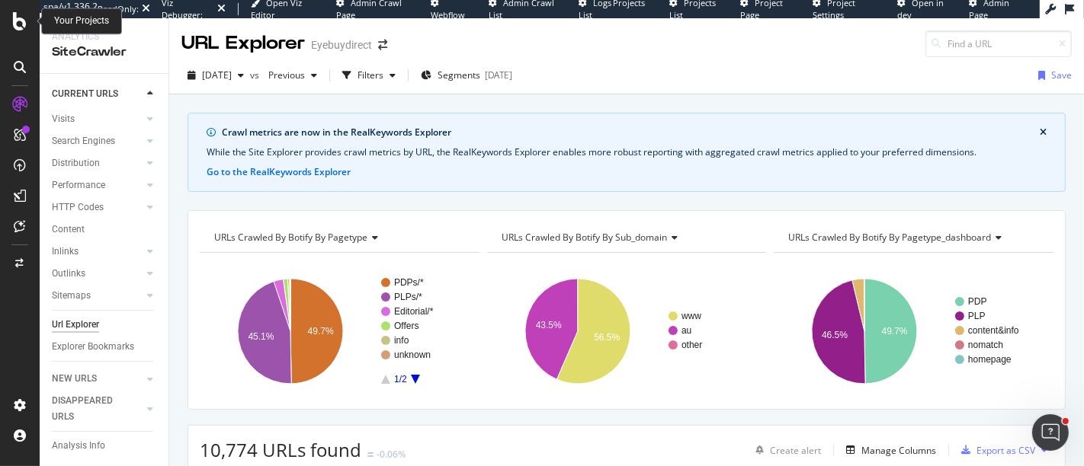
click at [11, 27] on div at bounding box center [20, 21] width 37 height 18
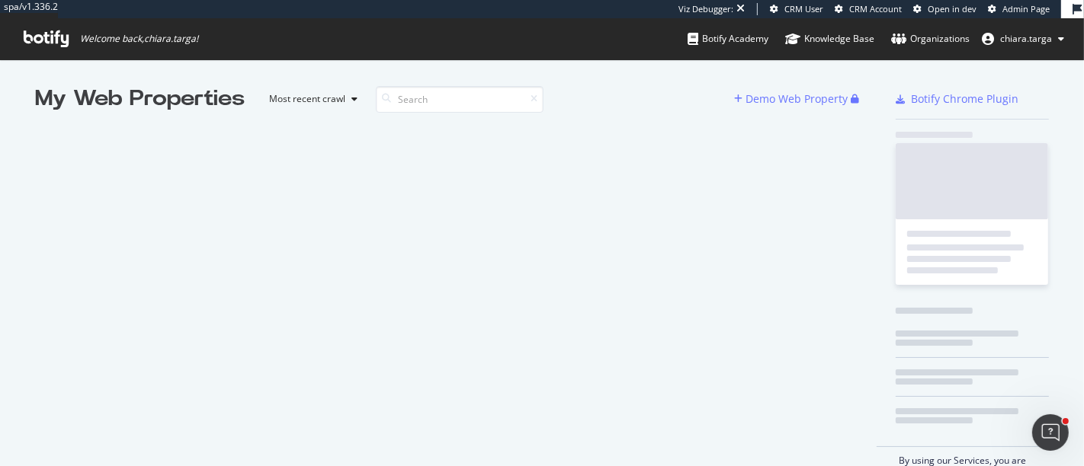
scroll to position [454, 1058]
